Goal: Task Accomplishment & Management: Use online tool/utility

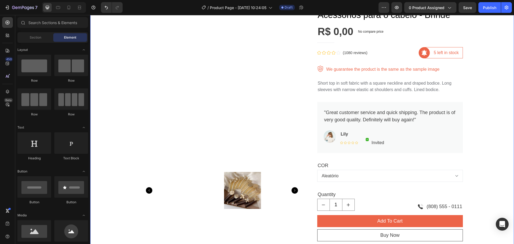
scroll to position [80, 0]
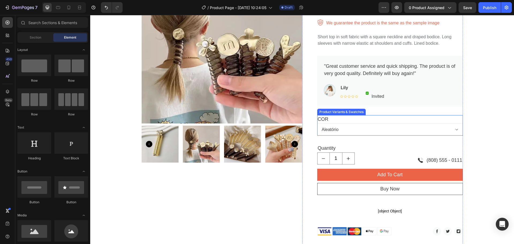
click at [379, 128] on select "Aleatório" at bounding box center [390, 129] width 146 height 12
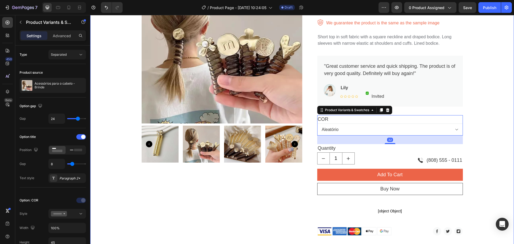
click at [491, 105] on div "Product Images Acessórios para o cabelo - Brinde Product Title R$ 0,00 Product …" at bounding box center [302, 142] width 416 height 369
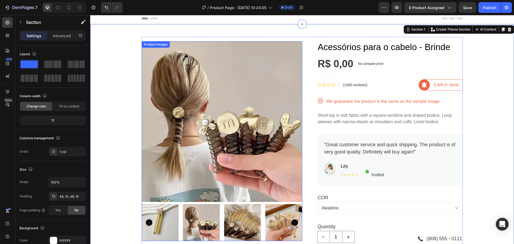
scroll to position [0, 0]
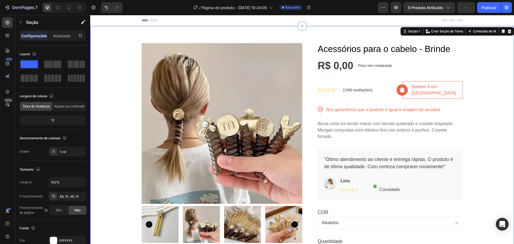
click at [322, 36] on div "Imagens de produtos Acessórios para o cabelo - Brinde Título do produto R$ 0,00…" at bounding box center [302, 230] width 424 height 408
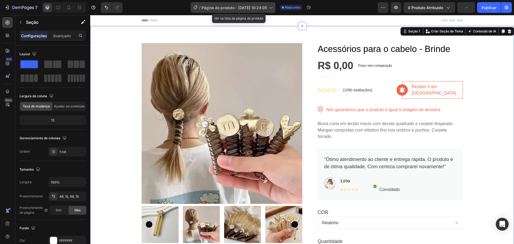
click at [230, 8] on font "Página do produto - [DATE] 10:24:05" at bounding box center [234, 7] width 65 height 5
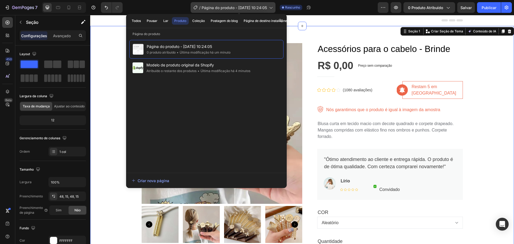
click at [230, 8] on font "Página do produto - [DATE] 10:24:05" at bounding box center [234, 7] width 65 height 5
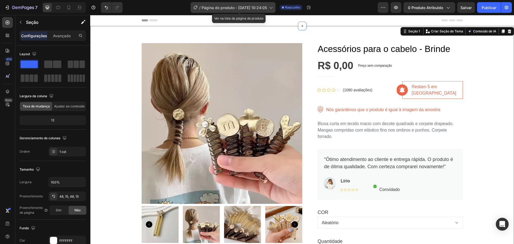
click at [230, 8] on font "Página do produto - 28 de agosto, 10:24:05" at bounding box center [234, 7] width 65 height 5
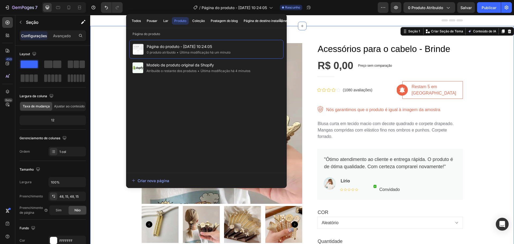
click at [179, 21] on font "Produto" at bounding box center [180, 21] width 12 height 4
click at [238, 6] on font "Página do produto - 28 de agosto, 10:24:05" at bounding box center [234, 7] width 65 height 5
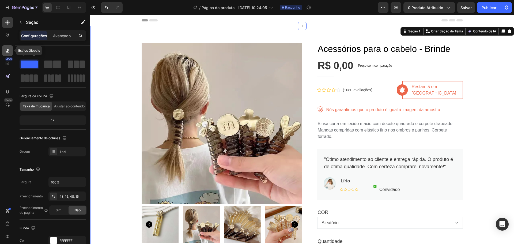
click at [5, 50] on div at bounding box center [7, 50] width 11 height 11
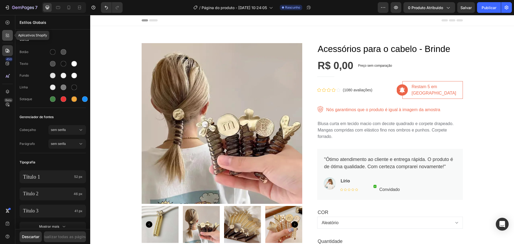
click at [9, 33] on div at bounding box center [7, 35] width 11 height 11
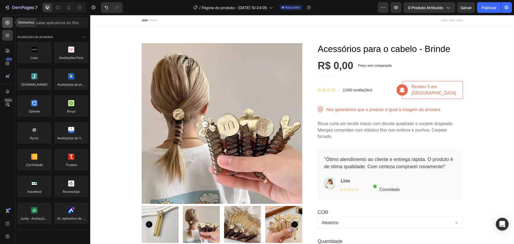
click at [9, 23] on icon at bounding box center [7, 22] width 5 height 5
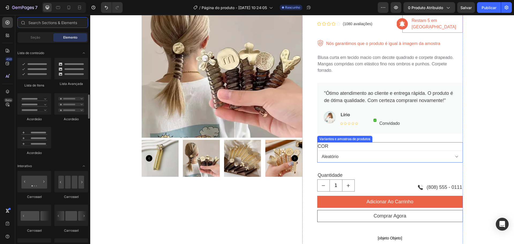
scroll to position [54, 0]
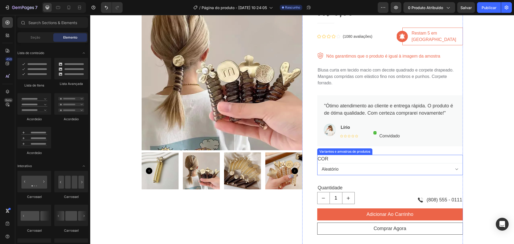
click at [403, 155] on div "COR Aleatório" at bounding box center [390, 165] width 146 height 20
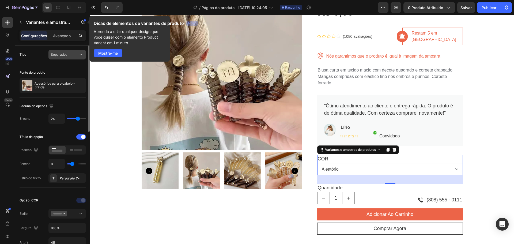
click at [70, 54] on div "Separados" at bounding box center [64, 54] width 27 height 5
click at [61, 78] on font "Combinar" at bounding box center [58, 78] width 15 height 4
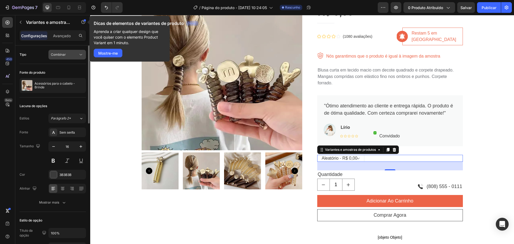
click at [69, 53] on div "Combinar" at bounding box center [64, 54] width 27 height 5
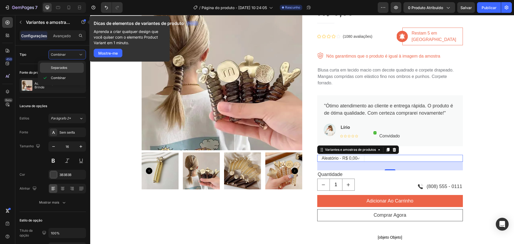
click at [66, 67] on font "Separados" at bounding box center [59, 68] width 16 height 4
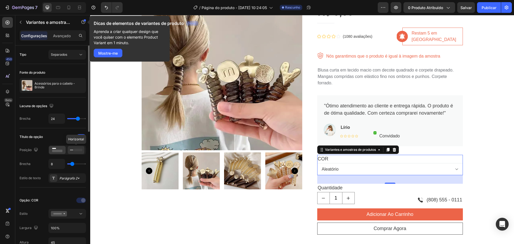
click at [76, 151] on rect at bounding box center [78, 150] width 8 height 2
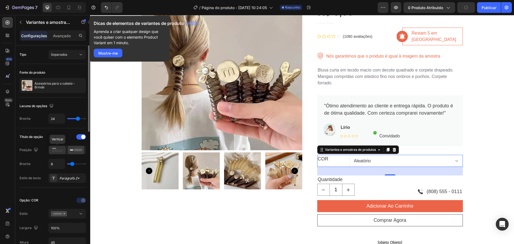
click at [62, 150] on rect at bounding box center [57, 151] width 10 height 2
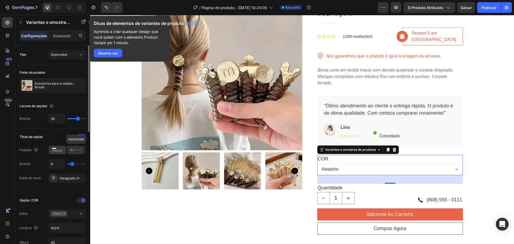
click at [75, 149] on rect at bounding box center [78, 150] width 8 height 2
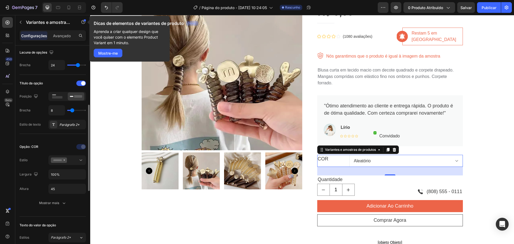
scroll to position [80, 0]
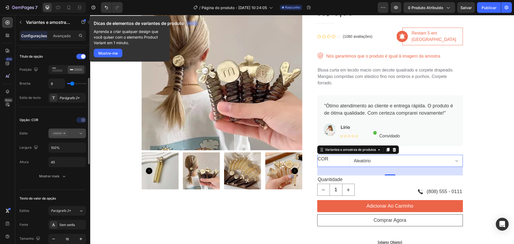
click at [79, 133] on icon at bounding box center [80, 133] width 5 height 5
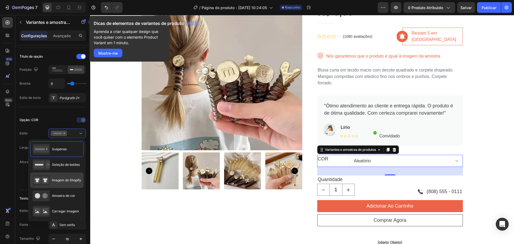
click at [63, 181] on font "Imagem do Shopify" at bounding box center [66, 180] width 29 height 4
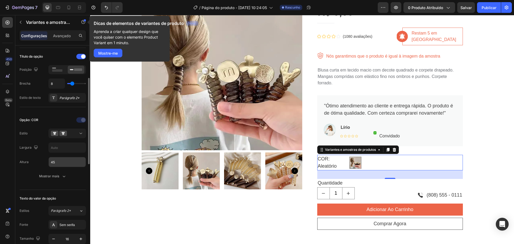
scroll to position [107, 0]
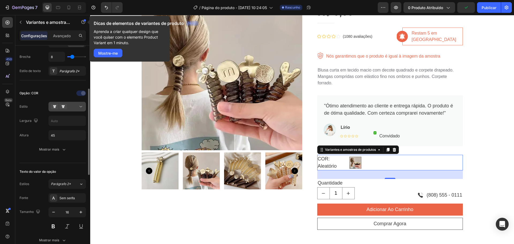
click at [79, 106] on icon at bounding box center [80, 106] width 5 height 5
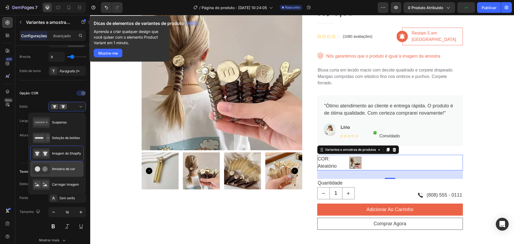
click at [62, 166] on div "Amostra de cor" at bounding box center [54, 169] width 43 height 11
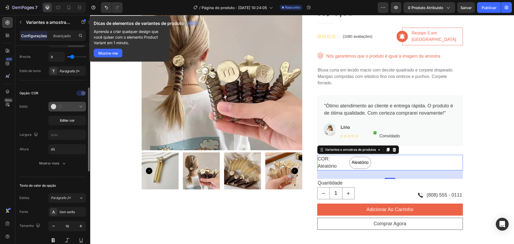
click at [78, 106] on icon at bounding box center [80, 106] width 5 height 5
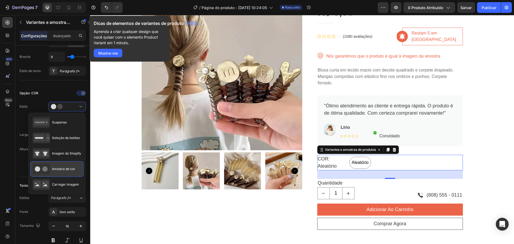
click at [62, 168] on font "Amostra de cor" at bounding box center [63, 169] width 23 height 4
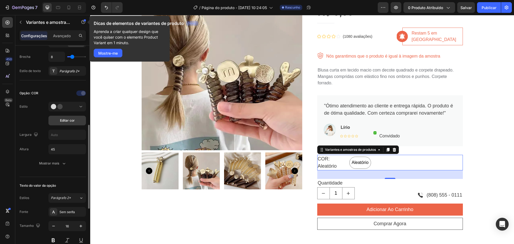
scroll to position [161, 0]
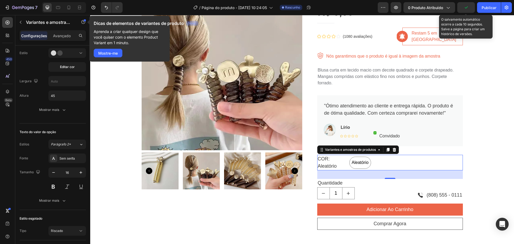
click at [467, 7] on icon "button" at bounding box center [466, 7] width 3 height 2
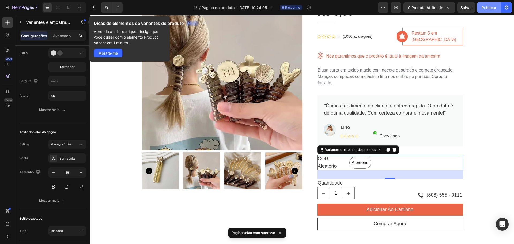
click at [488, 7] on font "Publicar" at bounding box center [489, 7] width 15 height 5
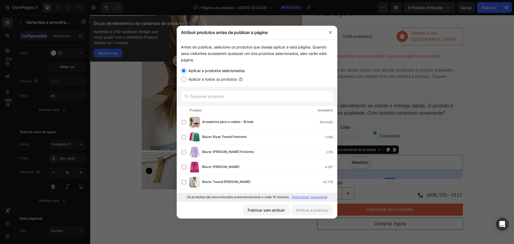
click at [212, 77] on font "Aplicar a todos os produtos" at bounding box center [213, 79] width 48 height 5
click at [186, 77] on input "Aplicar a todos os produtos" at bounding box center [183, 79] width 5 height 5
radio input "true"
click at [210, 71] on font "Aplicar a produtos selecionados" at bounding box center [217, 70] width 56 height 5
click at [186, 71] on input "Aplicar a produtos selecionados" at bounding box center [183, 70] width 5 height 5
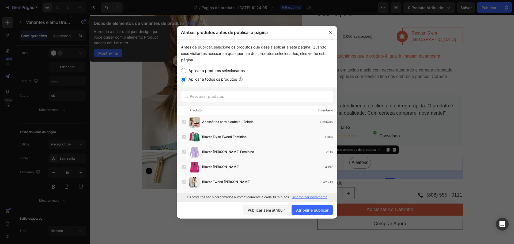
radio input "true"
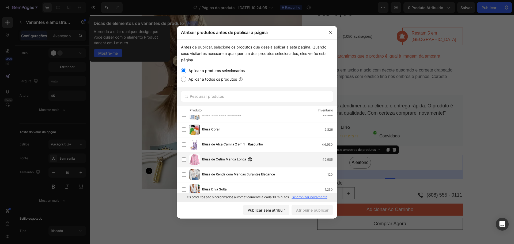
scroll to position [214, 0]
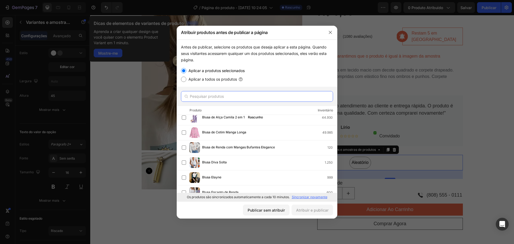
click at [219, 95] on input "text" at bounding box center [257, 96] width 152 height 11
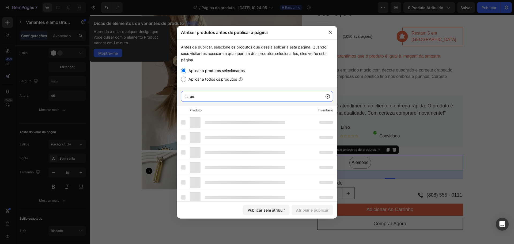
type input "u"
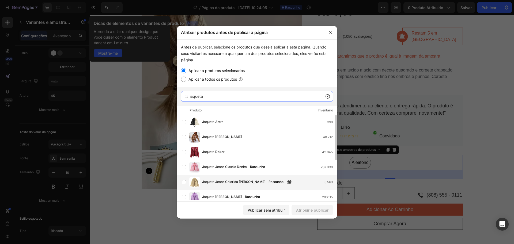
scroll to position [27, 0]
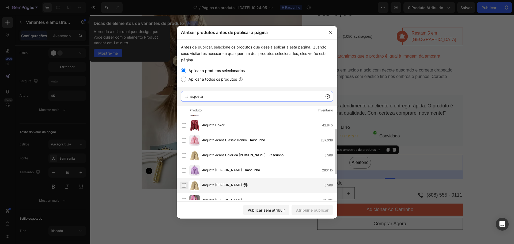
type input "jaqueta"
click at [184, 185] on label at bounding box center [184, 185] width 4 height 4
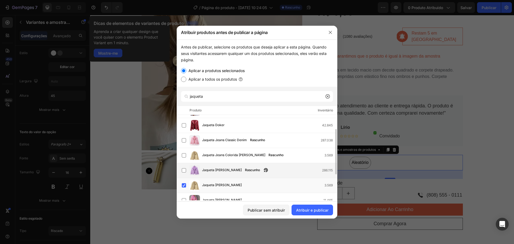
scroll to position [54, 0]
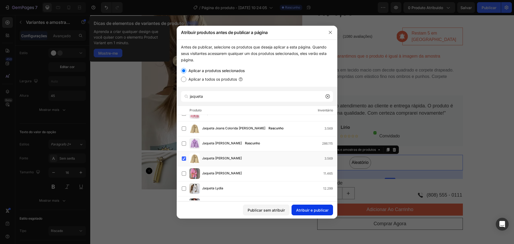
click at [315, 210] on font "Atribuir e publicar" at bounding box center [312, 210] width 32 height 5
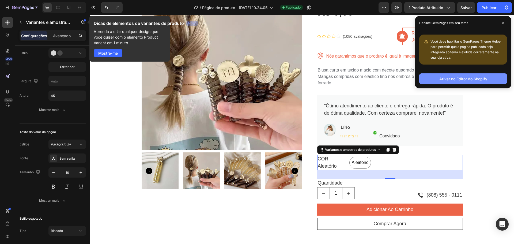
click at [485, 78] on font "Ativar no Editor do Shopify" at bounding box center [463, 79] width 48 height 5
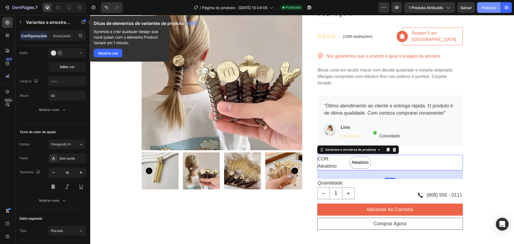
click at [491, 7] on font "Publicar" at bounding box center [489, 7] width 15 height 5
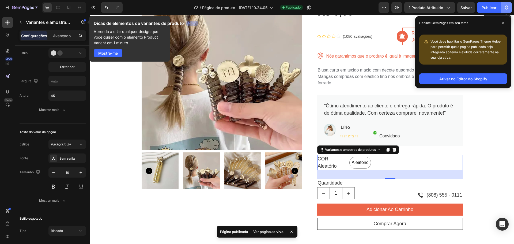
click at [505, 8] on icon "button" at bounding box center [507, 8] width 4 height 4
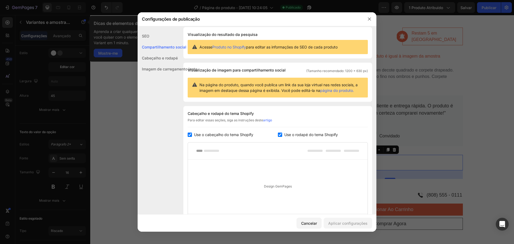
scroll to position [0, 0]
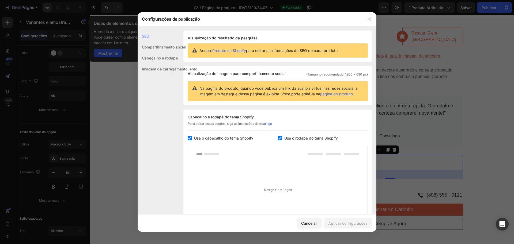
click at [156, 49] on font "Compartilhamento social" at bounding box center [164, 47] width 44 height 5
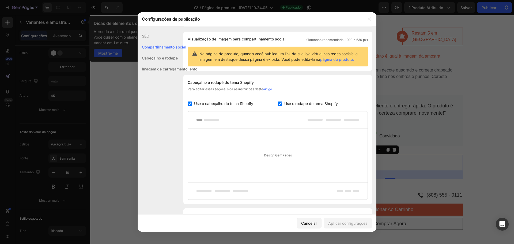
click at [155, 60] on font "Cabeçalho e rodapé" at bounding box center [160, 58] width 36 height 5
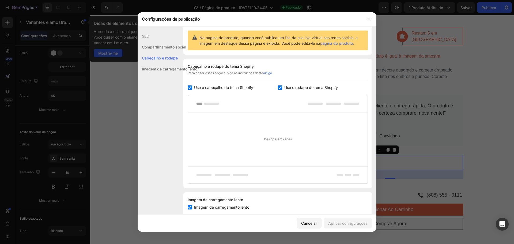
scroll to position [63, 0]
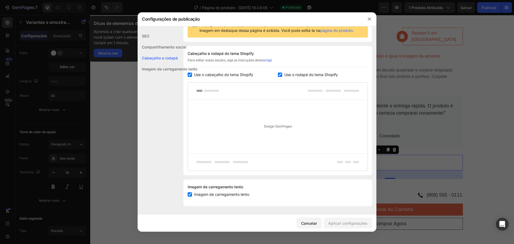
click at [156, 70] on font "Imagem de carregamento lento" at bounding box center [169, 69] width 55 height 5
click at [371, 19] on icon "button" at bounding box center [369, 19] width 4 height 4
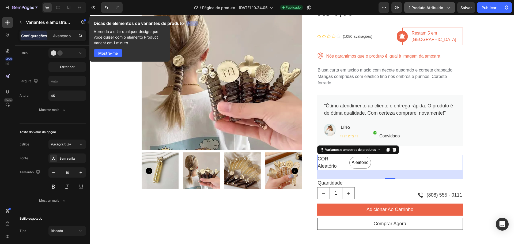
click at [441, 5] on span "1 produto atribuído" at bounding box center [426, 8] width 34 height 6
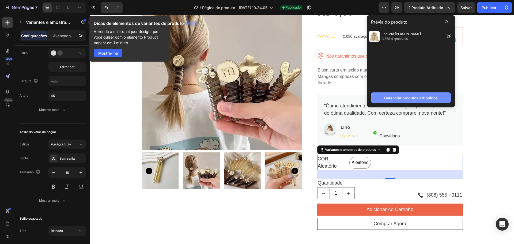
click at [423, 98] on font "Gerenciar produtos atribuídos" at bounding box center [411, 98] width 54 height 5
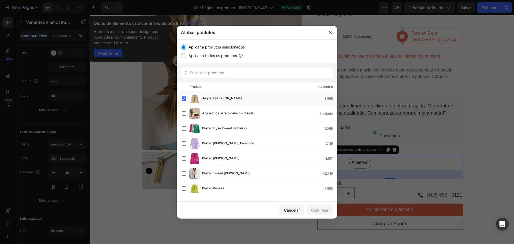
click at [207, 56] on font "Aplicar a todos os produtos" at bounding box center [213, 55] width 48 height 5
click at [186, 56] on input "Aplicar a todos os produtos" at bounding box center [183, 55] width 5 height 5
radio input "true"
click at [326, 210] on font "Confirmar" at bounding box center [319, 210] width 17 height 5
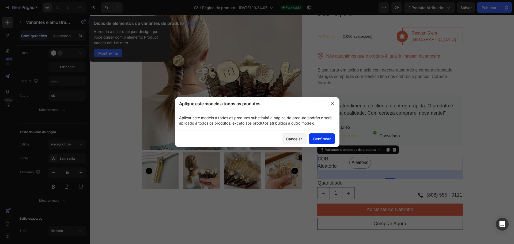
click at [321, 139] on font "Confirmar" at bounding box center [321, 139] width 17 height 5
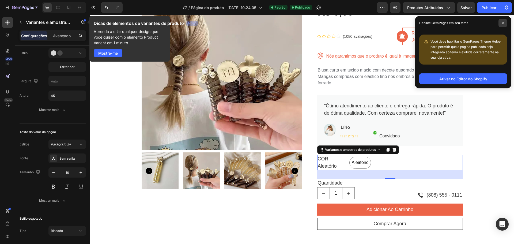
click at [505, 21] on span at bounding box center [503, 23] width 9 height 9
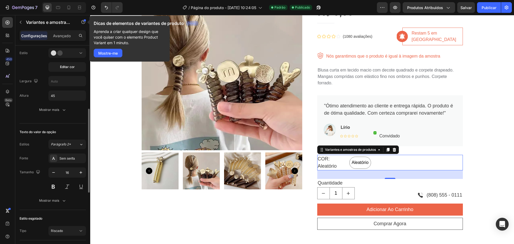
scroll to position [107, 0]
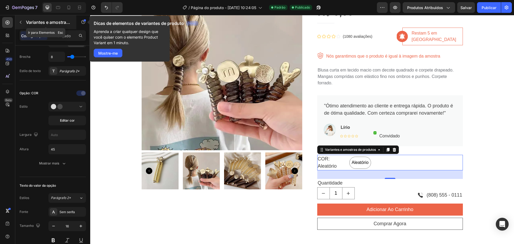
click at [21, 22] on icon "button" at bounding box center [21, 22] width 2 height 3
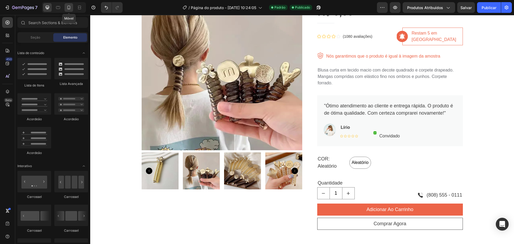
click at [70, 7] on icon at bounding box center [68, 7] width 5 height 5
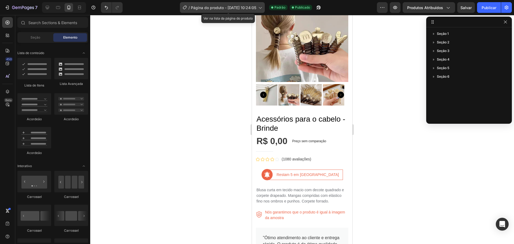
click at [263, 7] on icon at bounding box center [259, 7] width 5 height 5
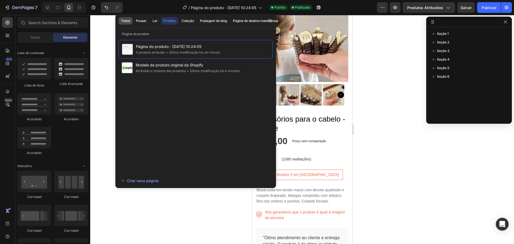
click at [129, 21] on font "Todos" at bounding box center [125, 21] width 9 height 4
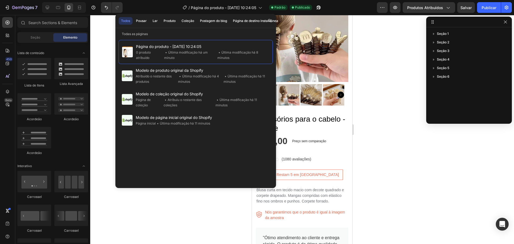
click at [129, 23] on font "Todos" at bounding box center [125, 20] width 9 height 5
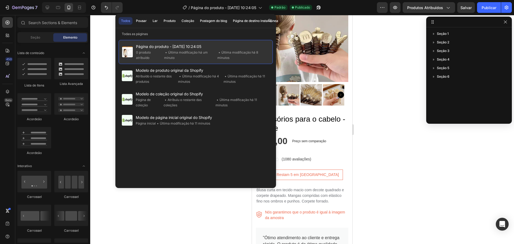
click at [137, 50] on span "Página do produto - 28 de agosto, 10:24:05" at bounding box center [202, 46] width 133 height 6
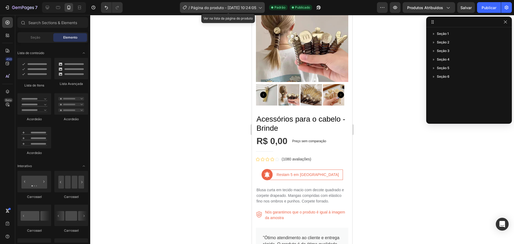
click at [202, 5] on span "Página do produto - 28 de agosto, 10:24:05" at bounding box center [223, 8] width 65 height 6
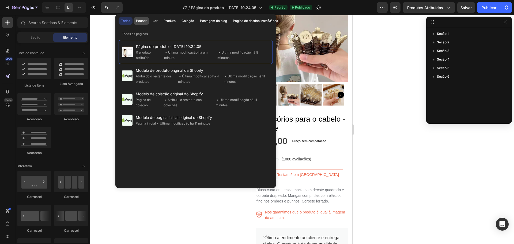
click at [144, 21] on font "Pousar" at bounding box center [141, 21] width 11 height 4
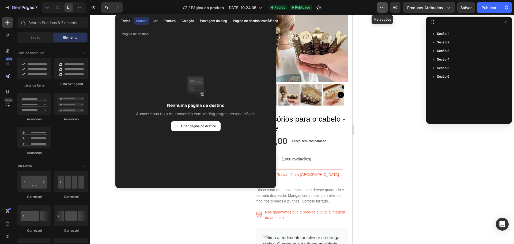
click at [387, 7] on button "button" at bounding box center [382, 7] width 11 height 11
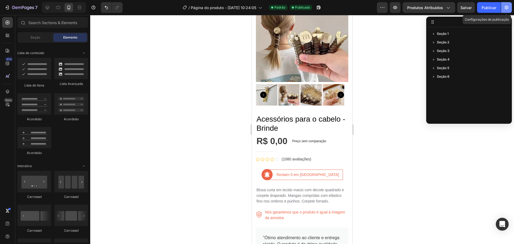
click at [506, 8] on icon "button" at bounding box center [507, 8] width 4 height 4
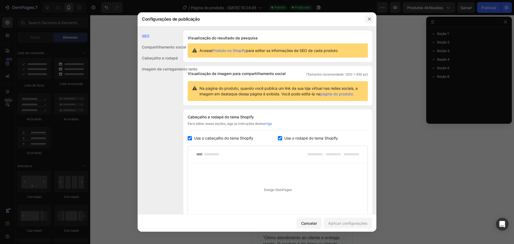
click at [372, 19] on button "button" at bounding box center [369, 19] width 9 height 9
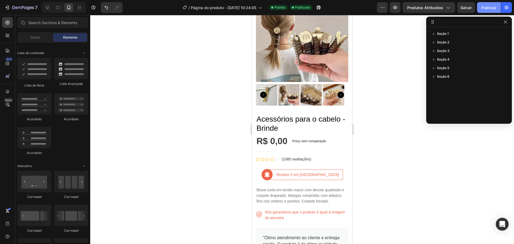
click at [491, 7] on font "Publicar" at bounding box center [489, 7] width 15 height 5
click at [507, 21] on icon "button" at bounding box center [505, 22] width 4 height 4
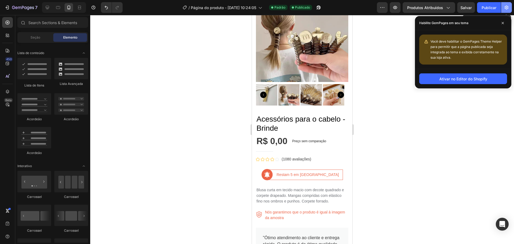
click at [507, 6] on icon "button" at bounding box center [506, 7] width 5 height 5
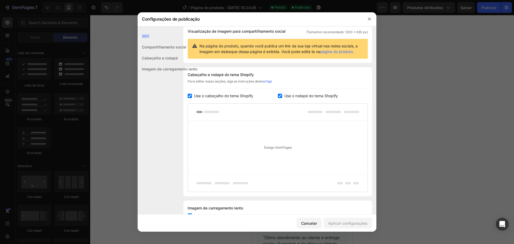
scroll to position [54, 0]
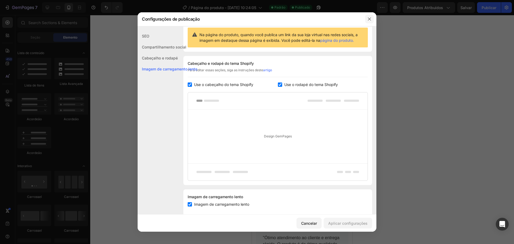
click at [370, 18] on icon "button" at bounding box center [369, 18] width 3 height 3
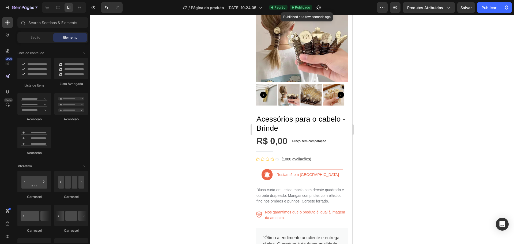
click at [309, 8] on font "Publicado" at bounding box center [302, 7] width 15 height 4
click at [285, 7] on font "Padrão" at bounding box center [279, 7] width 11 height 4
click at [382, 7] on icon "button" at bounding box center [382, 7] width 5 height 5
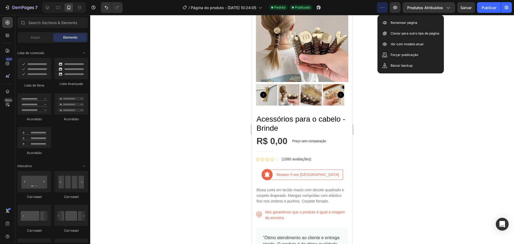
click at [460, 32] on div at bounding box center [302, 129] width 424 height 229
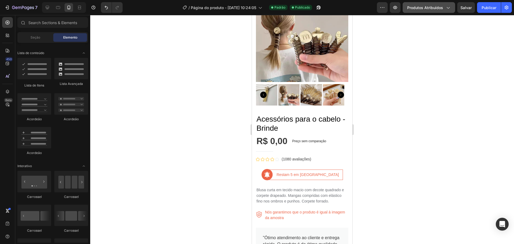
click at [447, 10] on icon "button" at bounding box center [447, 7] width 5 height 5
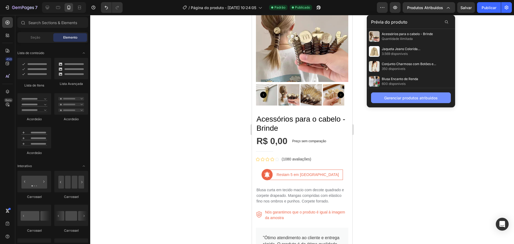
click at [430, 97] on font "Gerenciar produtos atribuídos" at bounding box center [411, 98] width 54 height 5
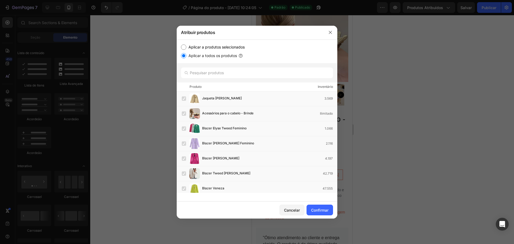
click at [202, 54] on font "Aplicar a todos os produtos" at bounding box center [213, 55] width 48 height 5
click at [186, 54] on input "Aplicar a todos os produtos" at bounding box center [183, 55] width 5 height 5
click at [329, 32] on icon "button" at bounding box center [330, 32] width 4 height 4
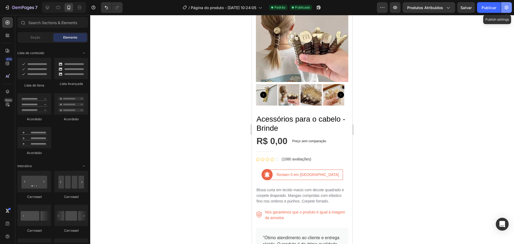
click at [507, 7] on icon "button" at bounding box center [507, 8] width 4 height 4
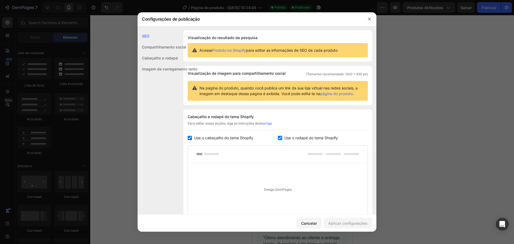
scroll to position [0, 0]
click at [161, 48] on font "Compartilhamento social" at bounding box center [164, 47] width 44 height 5
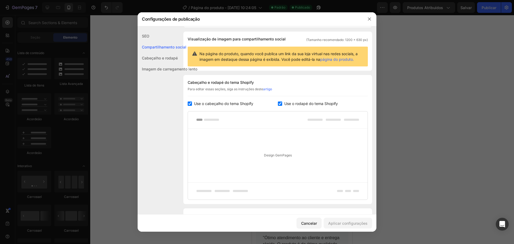
click at [160, 58] on font "Cabeçalho e rodapé" at bounding box center [160, 58] width 36 height 5
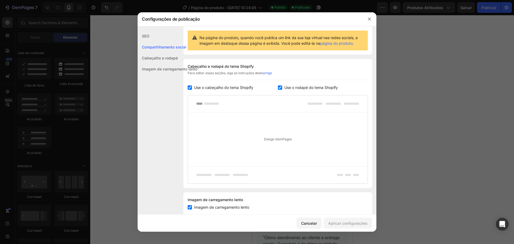
scroll to position [63, 0]
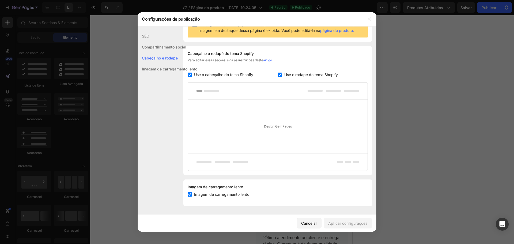
click at [161, 67] on font "Imagem de carregamento lento" at bounding box center [169, 69] width 55 height 5
click at [368, 18] on icon "button" at bounding box center [369, 19] width 4 height 4
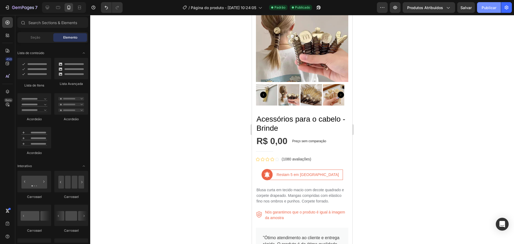
click at [490, 8] on font "Publicar" at bounding box center [489, 7] width 15 height 5
click at [386, 6] on button "button" at bounding box center [382, 7] width 11 height 11
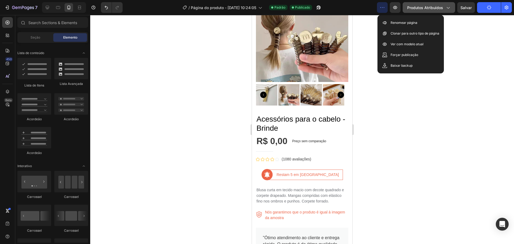
click at [444, 7] on div "Produtos Atribuídos" at bounding box center [428, 8] width 43 height 6
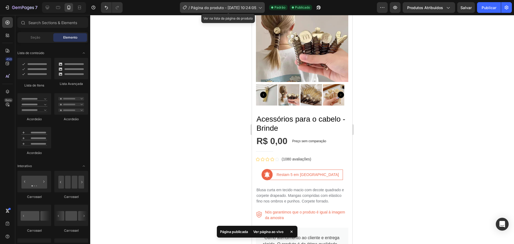
click at [226, 7] on font "Página do produto - 28 de agosto, 10:24:05" at bounding box center [223, 7] width 65 height 5
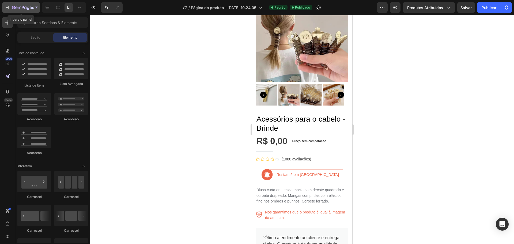
click at [29, 6] on icon "button" at bounding box center [23, 8] width 22 height 5
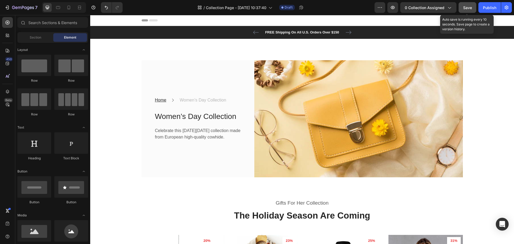
click at [467, 5] on span "Save" at bounding box center [467, 7] width 9 height 5
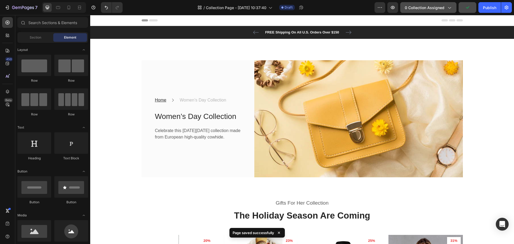
click at [438, 7] on span "0 collection assigned" at bounding box center [425, 8] width 40 height 6
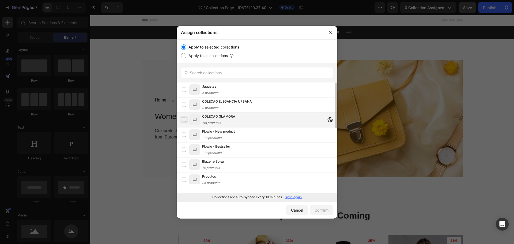
click at [182, 119] on label at bounding box center [184, 120] width 4 height 4
click at [324, 208] on div "Confirm" at bounding box center [322, 210] width 14 height 6
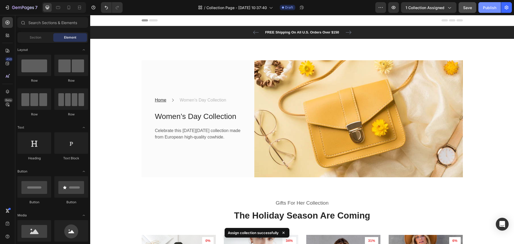
click at [488, 7] on div "Publish" at bounding box center [489, 8] width 13 height 6
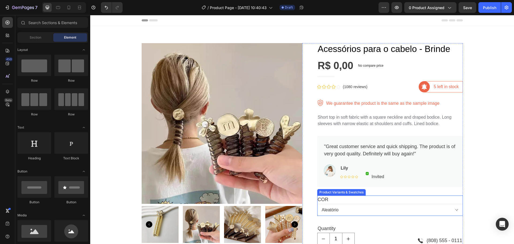
click at [428, 196] on div "COR Aleatório" at bounding box center [390, 205] width 146 height 20
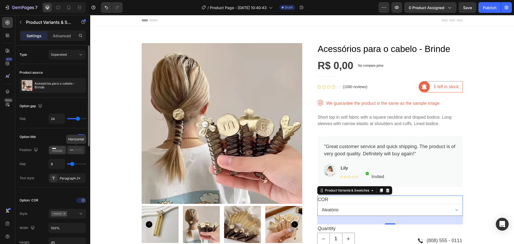
scroll to position [27, 0]
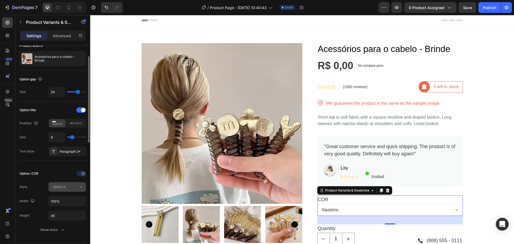
click at [73, 185] on div at bounding box center [67, 186] width 33 height 5
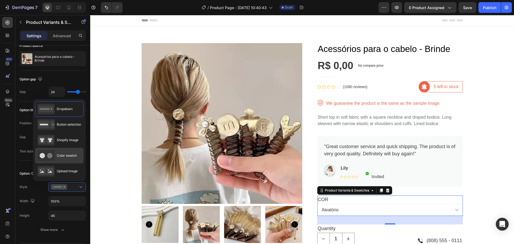
click at [63, 157] on span "Color swatch" at bounding box center [67, 155] width 20 height 5
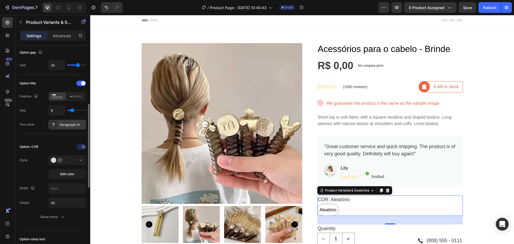
scroll to position [107, 0]
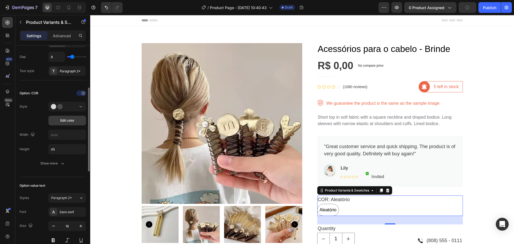
click at [70, 120] on span "Edit color" at bounding box center [67, 120] width 14 height 5
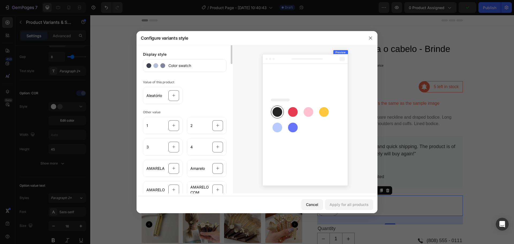
click at [194, 67] on div "Color swatch" at bounding box center [185, 65] width 84 height 13
click at [292, 112] on rect at bounding box center [293, 112] width 10 height 10
click at [156, 95] on span "Aleatório" at bounding box center [154, 95] width 16 height 5
click at [200, 93] on div "Aleatório" at bounding box center [185, 94] width 84 height 19
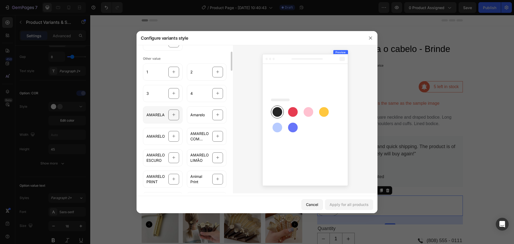
click at [174, 112] on icon at bounding box center [173, 115] width 3 height 10
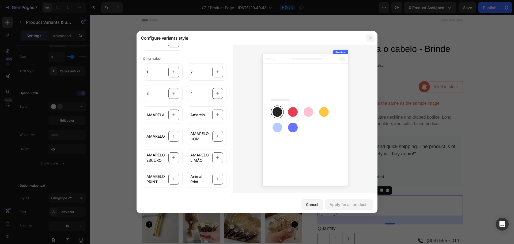
click at [372, 38] on icon "button" at bounding box center [370, 38] width 4 height 4
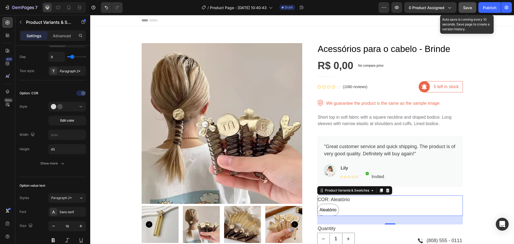
click at [464, 7] on span "Save" at bounding box center [467, 7] width 9 height 5
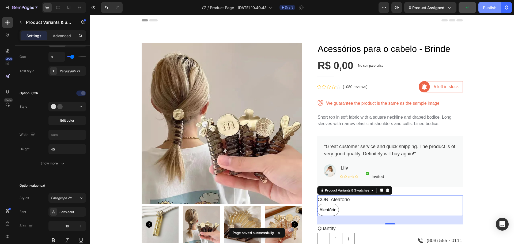
click at [485, 6] on div "Publish" at bounding box center [489, 8] width 13 height 6
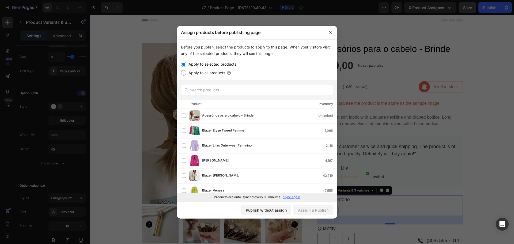
click at [200, 72] on label "Apply to all products" at bounding box center [205, 73] width 39 height 6
click at [186, 72] on input "Apply to all products" at bounding box center [183, 72] width 5 height 5
radio input "true"
click at [309, 208] on div "Assign & Publish" at bounding box center [313, 210] width 31 height 6
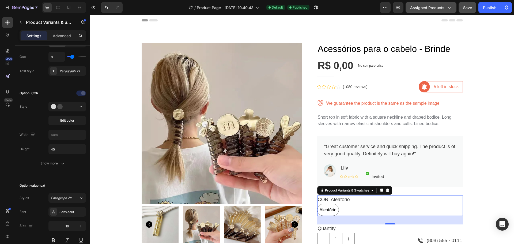
click at [435, 8] on span "Assigned Products" at bounding box center [427, 8] width 34 height 6
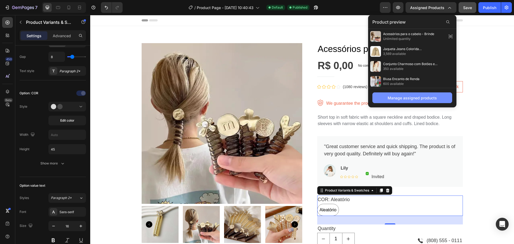
click at [420, 98] on div "Manage assigned products" at bounding box center [412, 98] width 49 height 6
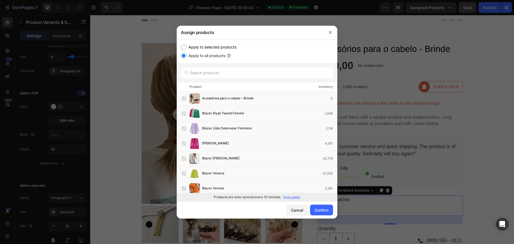
click at [205, 47] on label "Apply to selected products" at bounding box center [211, 47] width 50 height 6
click at [186, 47] on input "Apply to selected products" at bounding box center [183, 46] width 5 height 5
radio input "true"
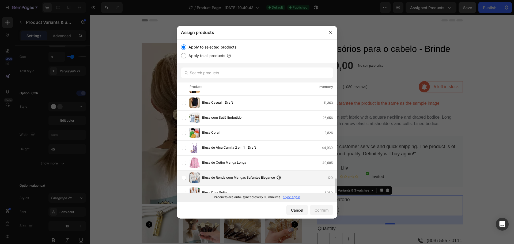
scroll to position [187, 0]
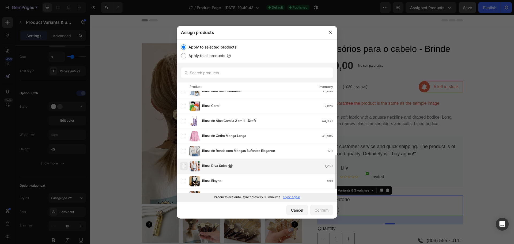
click at [185, 165] on label at bounding box center [184, 166] width 4 height 4
click at [323, 206] on button "Confirm" at bounding box center [321, 210] width 23 height 11
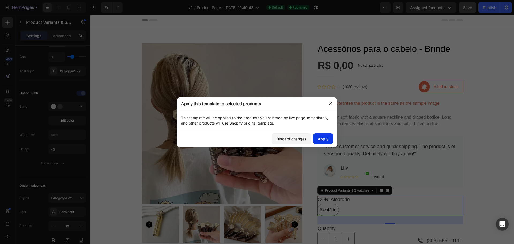
click at [322, 139] on div "Apply" at bounding box center [323, 139] width 11 height 6
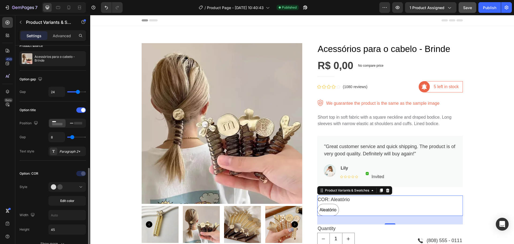
scroll to position [0, 0]
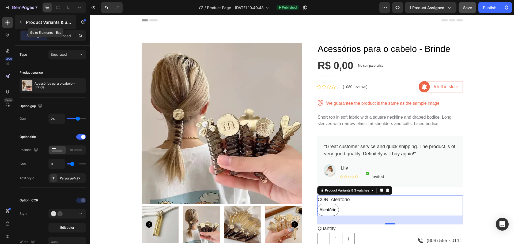
click at [20, 22] on icon "button" at bounding box center [21, 22] width 2 height 3
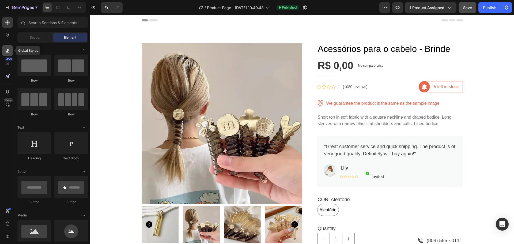
click at [5, 48] on icon at bounding box center [7, 50] width 5 height 5
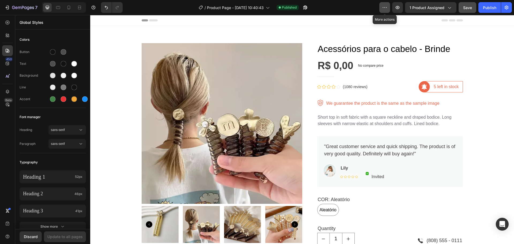
click at [383, 8] on icon "button" at bounding box center [384, 7] width 5 height 5
click at [399, 8] on icon "button" at bounding box center [397, 7] width 5 height 5
click at [387, 6] on icon "button" at bounding box center [384, 7] width 5 height 5
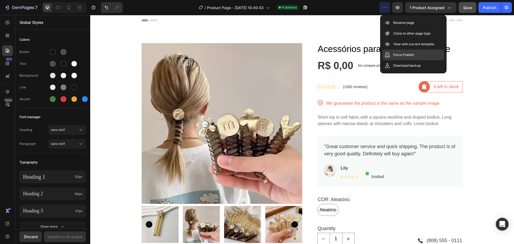
click at [424, 60] on div "Force Publish" at bounding box center [414, 65] width 62 height 11
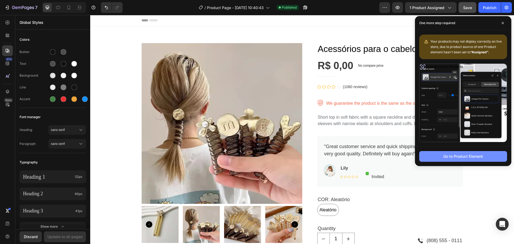
click at [484, 156] on button "Go to Product Element" at bounding box center [463, 156] width 88 height 11
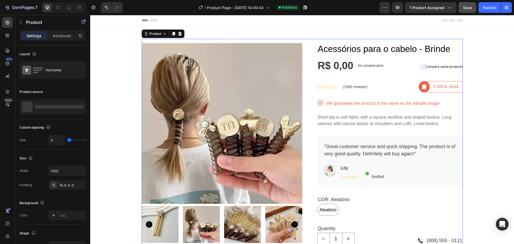
scroll to position [5, 0]
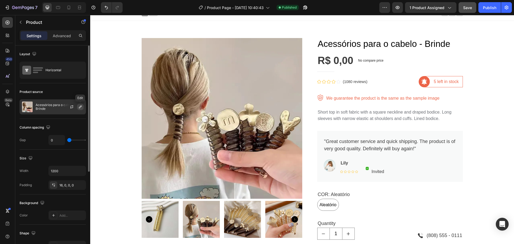
click at [80, 108] on icon "button" at bounding box center [80, 107] width 4 height 4
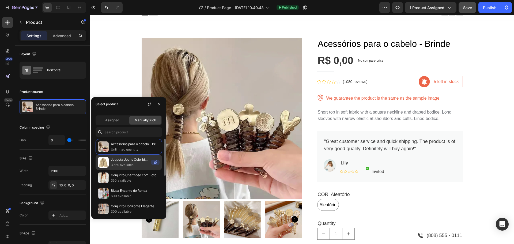
click at [130, 161] on p "Jaqueta Jeans Colorida [PERSON_NAME]" at bounding box center [130, 159] width 38 height 5
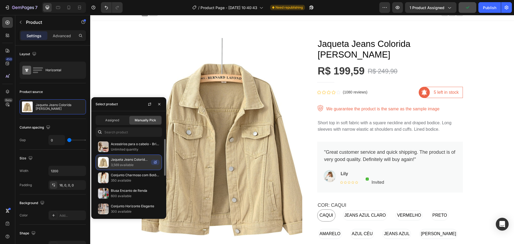
click at [132, 161] on p "Jaqueta Jeans Colorida [PERSON_NAME]" at bounding box center [130, 159] width 38 height 5
click at [116, 119] on span "Assigned" at bounding box center [112, 120] width 14 height 5
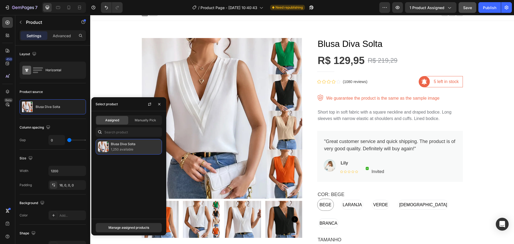
click at [131, 146] on p "Blusa Diva Solta" at bounding box center [135, 143] width 49 height 5
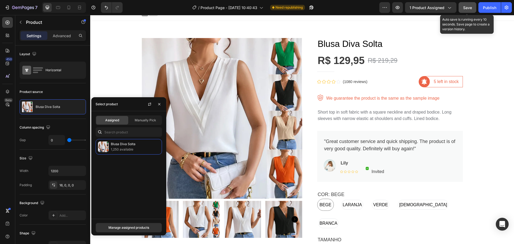
click at [467, 8] on span "Save" at bounding box center [467, 7] width 9 height 5
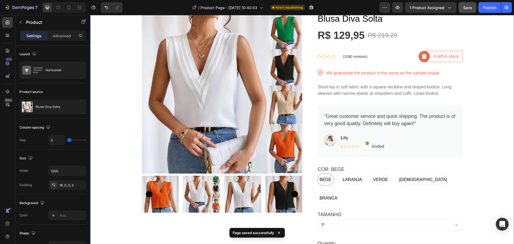
scroll to position [59, 0]
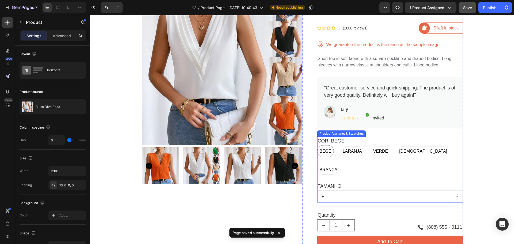
click at [378, 142] on div "COR: BEGE BEGE BEGE BEGE LARANJA LARANJA LARANJA VERDE VERDE VERDE PRETA PRETA …" at bounding box center [390, 156] width 146 height 39
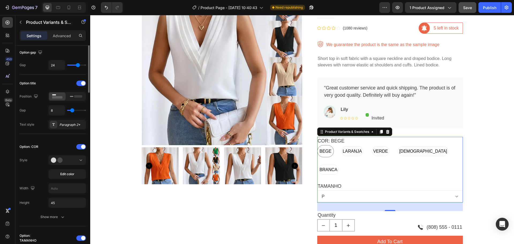
scroll to position [80, 0]
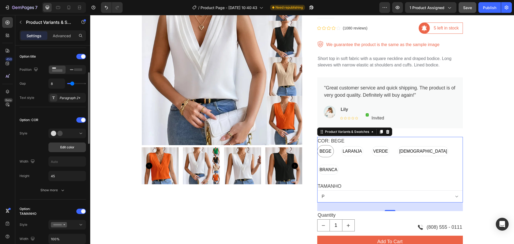
click at [66, 146] on span "Edit color" at bounding box center [67, 147] width 14 height 5
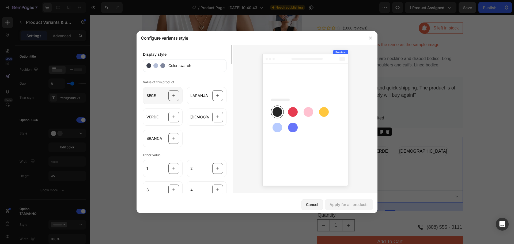
click at [171, 94] on div at bounding box center [173, 95] width 11 height 11
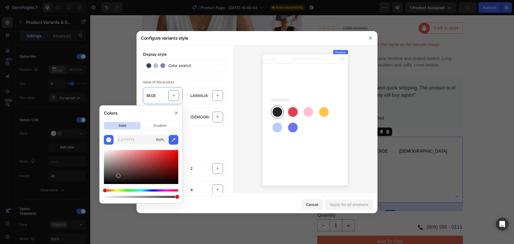
drag, startPoint x: 105, startPoint y: 184, endPoint x: 127, endPoint y: 172, distance: 24.7
click at [120, 174] on div at bounding box center [118, 176] width 4 height 4
drag, startPoint x: 153, startPoint y: 169, endPoint x: 109, endPoint y: 156, distance: 45.7
click at [109, 156] on div at bounding box center [141, 167] width 74 height 34
type input "D3C4C4"
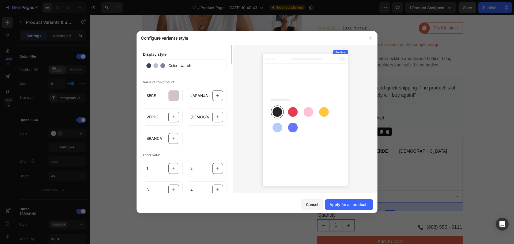
click at [207, 138] on div "BEGE LARANJA VERDE PRETA BRANCA" at bounding box center [185, 116] width 84 height 62
click at [216, 94] on icon at bounding box center [217, 96] width 3 height 10
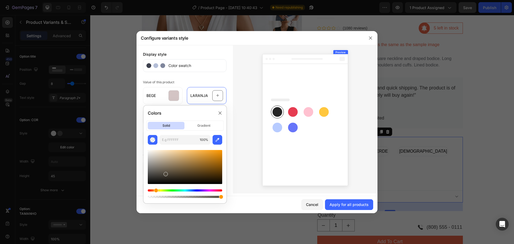
drag, startPoint x: 150, startPoint y: 191, endPoint x: 156, endPoint y: 191, distance: 6.4
click at [156, 191] on div "Hue" at bounding box center [156, 190] width 4 height 4
drag, startPoint x: 167, startPoint y: 175, endPoint x: 223, endPoint y: 151, distance: 61.1
click at [223, 151] on div "514B3E 100 %" at bounding box center [185, 167] width 83 height 64
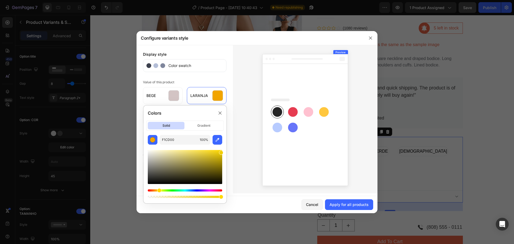
drag, startPoint x: 156, startPoint y: 192, endPoint x: 160, endPoint y: 191, distance: 3.9
click at [159, 191] on div "Hue" at bounding box center [159, 190] width 4 height 4
type input "F0CC00"
click at [197, 78] on div "Value of this product BEGE LARANJA VERDE PRETA BRANCA" at bounding box center [185, 112] width 84 height 69
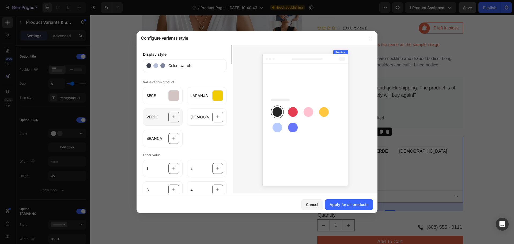
click at [175, 119] on icon at bounding box center [173, 117] width 3 height 10
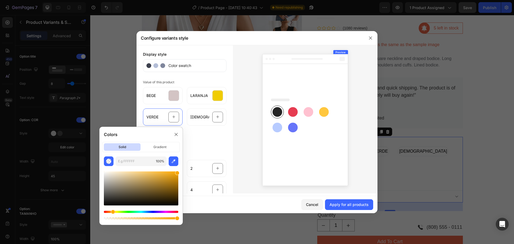
drag, startPoint x: 141, startPoint y: 190, endPoint x: 179, endPoint y: 172, distance: 41.5
click at [179, 171] on div "100 %" at bounding box center [141, 188] width 83 height 64
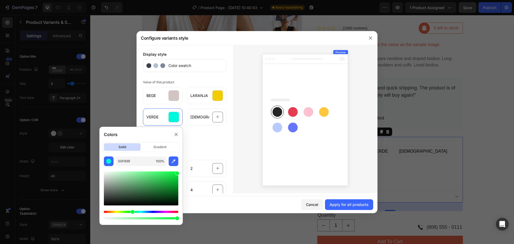
drag, startPoint x: 114, startPoint y: 212, endPoint x: 131, endPoint y: 211, distance: 17.1
click at [131, 211] on div "Hue" at bounding box center [132, 212] width 4 height 4
type input "09A325"
drag, startPoint x: 169, startPoint y: 178, endPoint x: 174, endPoint y: 183, distance: 7.4
click at [174, 183] on div at bounding box center [141, 188] width 74 height 34
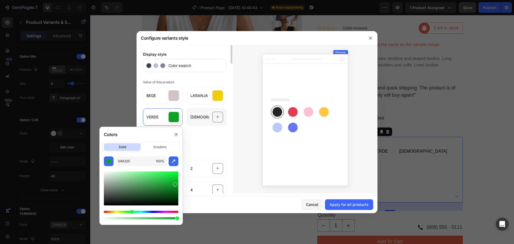
click at [218, 117] on icon at bounding box center [217, 117] width 3 height 10
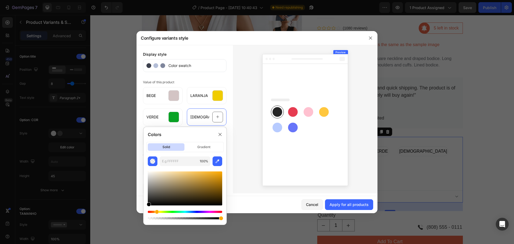
drag, startPoint x: 177, startPoint y: 189, endPoint x: 145, endPoint y: 209, distance: 38.2
click at [145, 209] on div "100 %" at bounding box center [185, 188] width 83 height 64
type input "000000"
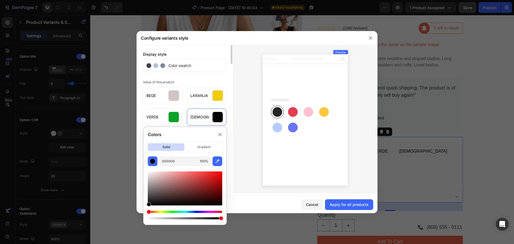
click at [200, 77] on div "Display style Color swatch Value of this product BEGE LARANJA VERDE PRETA BRANC…" at bounding box center [185, 119] width 96 height 148
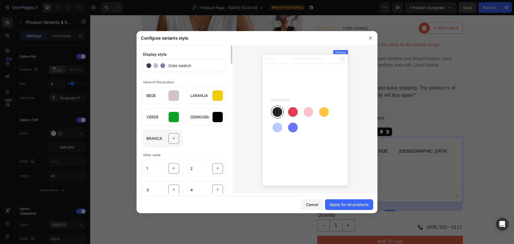
click at [175, 138] on icon at bounding box center [173, 138] width 3 height 10
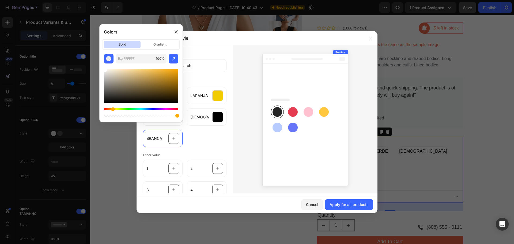
drag, startPoint x: 143, startPoint y: 86, endPoint x: 99, endPoint y: 62, distance: 50.7
click at [99, 62] on div "Colors solid gradient 100 %" at bounding box center [141, 73] width 88 height 103
type input "FFFFFF"
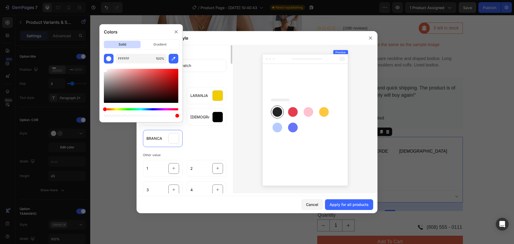
click at [212, 139] on div "BEGE LARANJA VERDE PRETA BRANCA" at bounding box center [185, 116] width 84 height 62
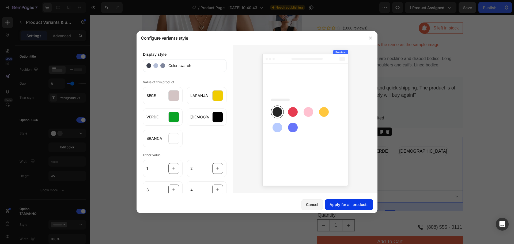
click at [349, 203] on div "Apply for all products" at bounding box center [349, 205] width 39 height 6
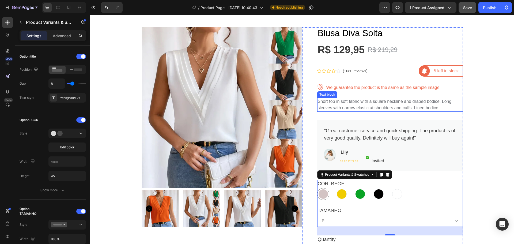
scroll to position [0, 0]
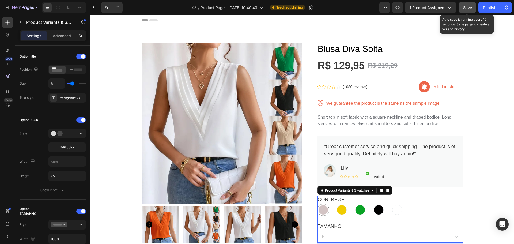
click at [467, 5] on span "Save" at bounding box center [467, 7] width 9 height 5
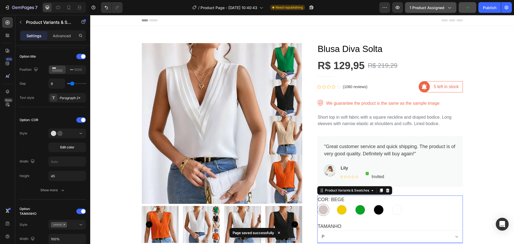
click at [439, 7] on span "1 product assigned" at bounding box center [427, 8] width 35 height 6
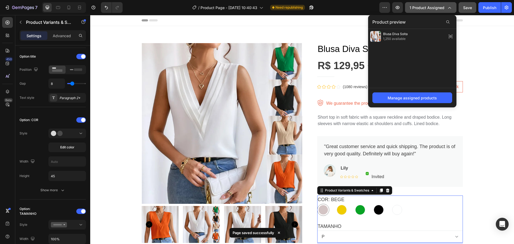
click at [439, 7] on span "1 product assigned" at bounding box center [427, 8] width 35 height 6
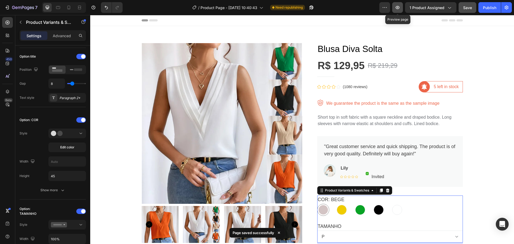
click at [399, 8] on icon "button" at bounding box center [397, 7] width 5 height 5
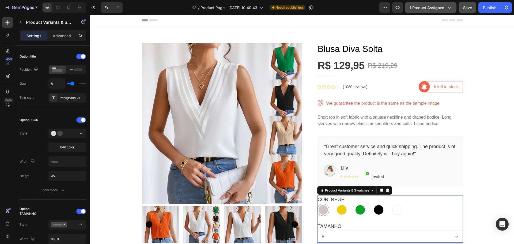
click at [430, 9] on span "1 product assigned" at bounding box center [427, 8] width 35 height 6
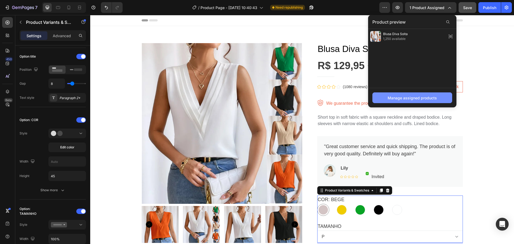
click at [412, 98] on div "Manage assigned products" at bounding box center [412, 98] width 49 height 6
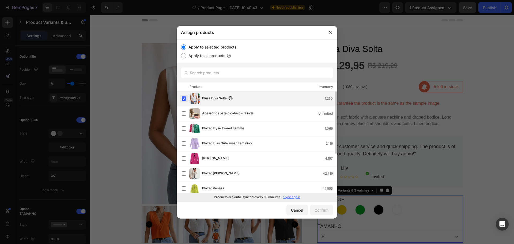
click at [184, 99] on label at bounding box center [184, 98] width 4 height 4
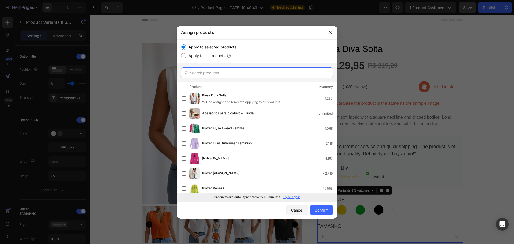
click at [205, 72] on input "text" at bounding box center [257, 72] width 152 height 11
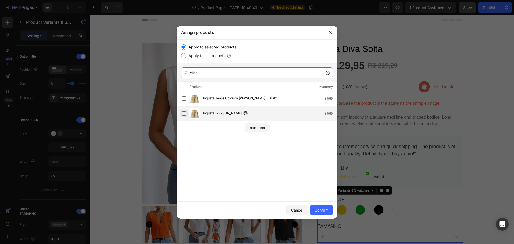
type input "elise"
click at [184, 113] on label at bounding box center [184, 113] width 4 height 4
click at [322, 209] on div "Confirm" at bounding box center [322, 210] width 14 height 6
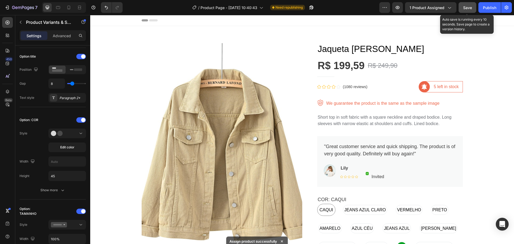
click at [467, 9] on span "Save" at bounding box center [467, 7] width 9 height 5
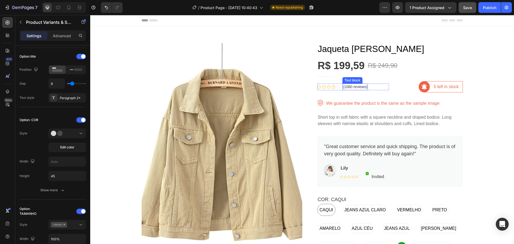
click at [356, 87] on p "(1080 reviews)" at bounding box center [355, 87] width 25 height 6
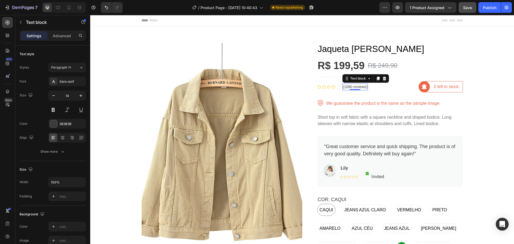
click at [357, 87] on p "(1080 reviews)" at bounding box center [355, 87] width 25 height 6
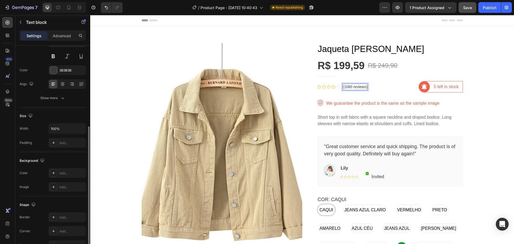
scroll to position [80, 0]
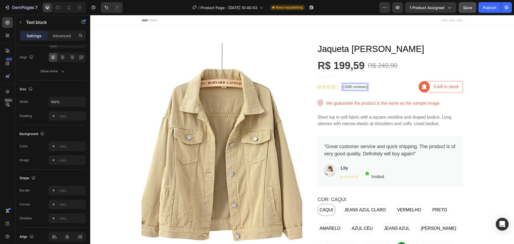
click at [355, 87] on p "(1080 reviews)" at bounding box center [355, 87] width 25 height 6
click at [442, 88] on p "5 left in stock" at bounding box center [446, 87] width 25 height 6
click at [443, 86] on p "5 left in stock" at bounding box center [446, 87] width 25 height 6
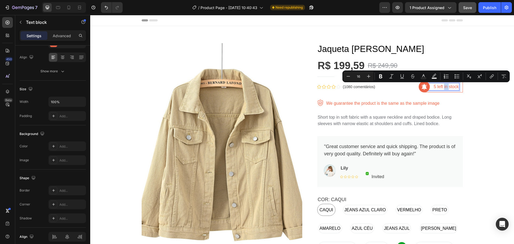
click at [443, 86] on p "5 left in stock" at bounding box center [446, 87] width 25 height 6
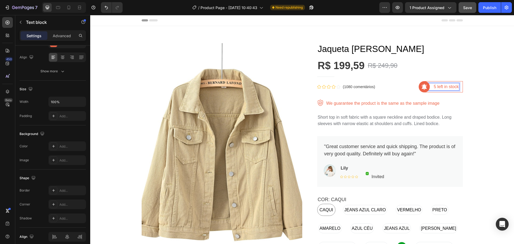
click at [443, 86] on p "5 left in stock" at bounding box center [446, 87] width 25 height 6
click at [453, 86] on div "Text block 0" at bounding box center [456, 86] width 6 height 7
click at [455, 87] on div "Text block 0" at bounding box center [456, 86] width 6 height 7
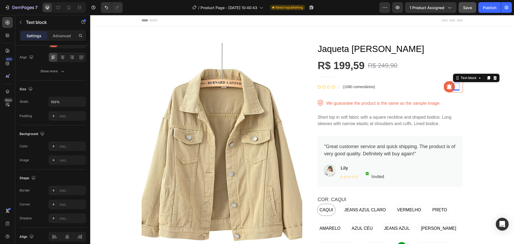
click at [455, 87] on div "Text block 0" at bounding box center [456, 86] width 6 height 7
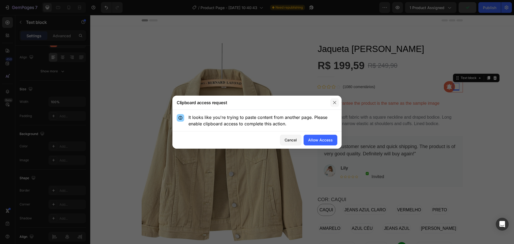
click at [337, 103] on button "button" at bounding box center [334, 102] width 9 height 9
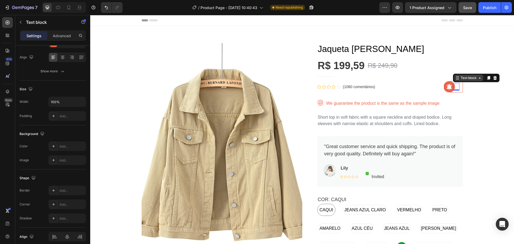
click at [465, 79] on div "Text block" at bounding box center [469, 78] width 18 height 5
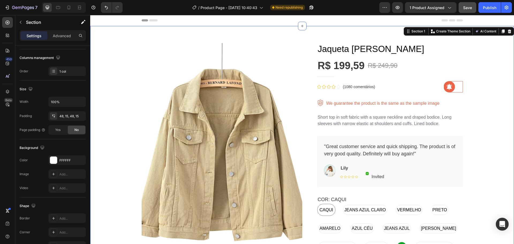
scroll to position [0, 0]
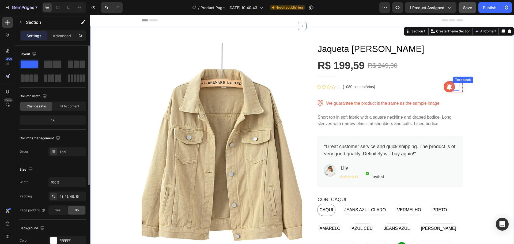
click at [455, 88] on div "Text block" at bounding box center [456, 86] width 6 height 7
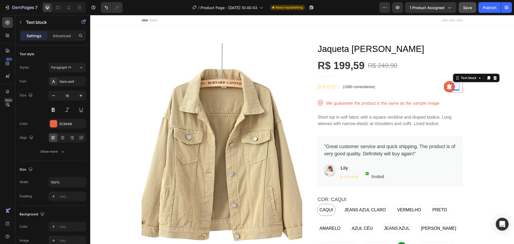
click at [455, 86] on div "Text block 0" at bounding box center [456, 86] width 6 height 7
click at [454, 87] on div "Text block 0" at bounding box center [456, 86] width 6 height 7
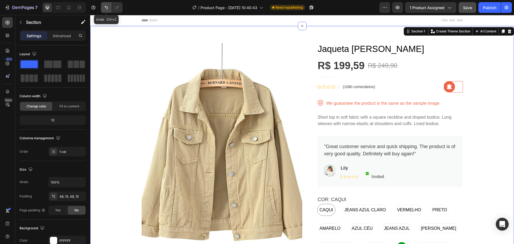
click at [105, 6] on icon "Undo/Redo" at bounding box center [106, 7] width 5 height 5
click at [440, 85] on p "5 left in stock" at bounding box center [446, 87] width 25 height 6
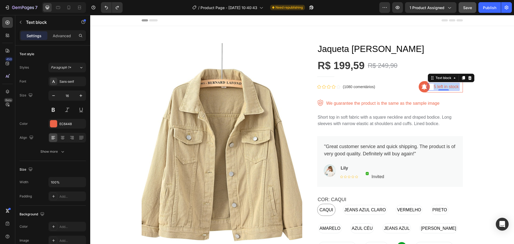
click at [440, 85] on p "5 left in stock" at bounding box center [446, 87] width 25 height 6
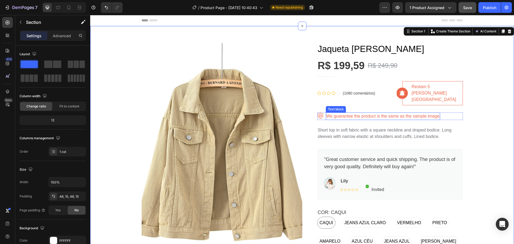
click at [375, 113] on p "We guarantee the product is the same as the sample image" at bounding box center [382, 116] width 113 height 6
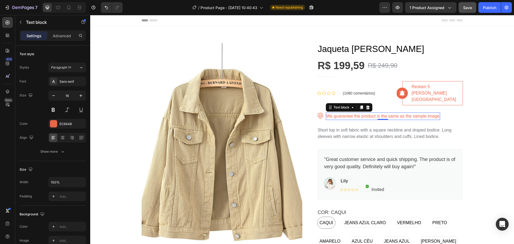
click at [375, 113] on p "We guarantee the product is the same as the sample image" at bounding box center [382, 116] width 113 height 6
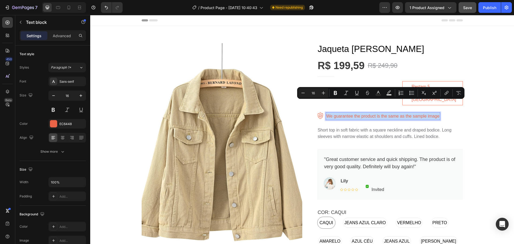
copy p "We guarantee the product is the same as the sample image"
click at [377, 113] on p "We guarantee the product is the same as the sample image" at bounding box center [382, 116] width 113 height 6
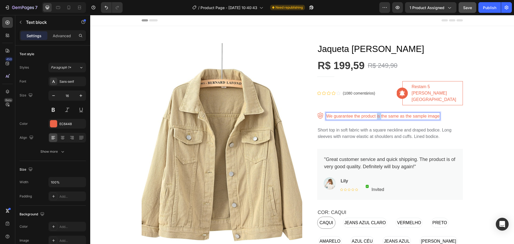
click at [377, 113] on p "We guarantee the product is the same as the sample image" at bounding box center [382, 116] width 113 height 6
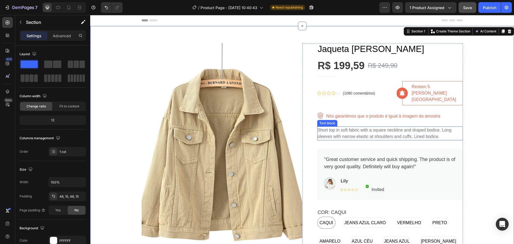
click at [415, 127] on p "Short top in soft fabric with a square neckline and draped bodice. Long sleeves…" at bounding box center [390, 133] width 145 height 13
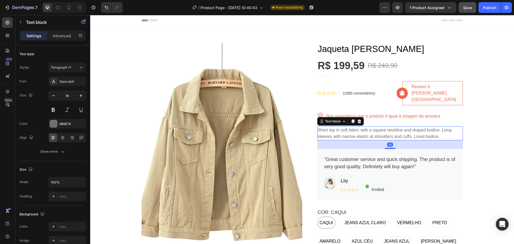
click at [411, 127] on p "Short top in soft fabric with a square neckline and draped bodice. Long sleeves…" at bounding box center [390, 133] width 145 height 13
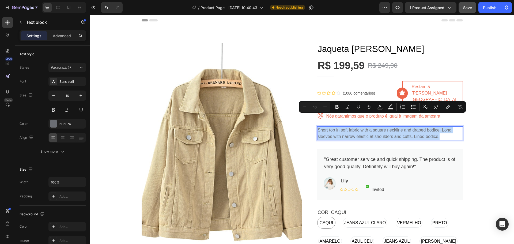
copy p "Short top in soft fabric with a square neckline and draped bodice. Long sleeves…"
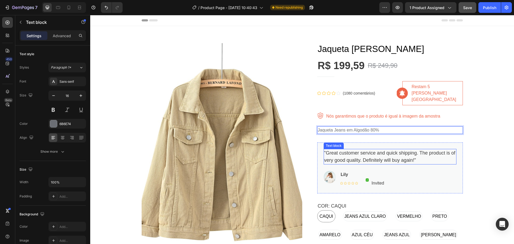
click at [394, 149] on p ""Great customer service and quick shipping. The product is of very good quality…" at bounding box center [390, 156] width 132 height 14
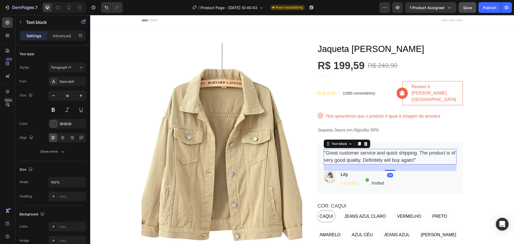
click at [394, 149] on p ""Great customer service and quick shipping. The product is of very good quality…" at bounding box center [390, 156] width 132 height 14
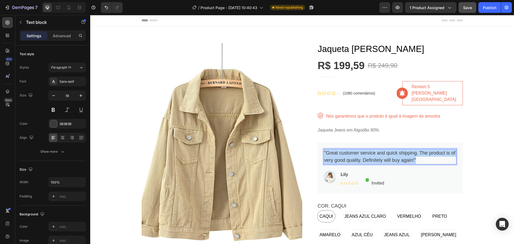
click at [394, 149] on p ""Great customer service and quick shipping. The product is of very good quality…" at bounding box center [390, 156] width 132 height 14
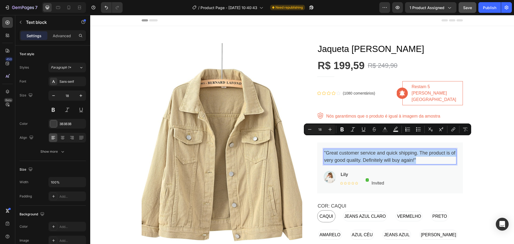
click at [377, 149] on p ""Great customer service and quick shipping. The product is of very good quality…" at bounding box center [390, 156] width 132 height 14
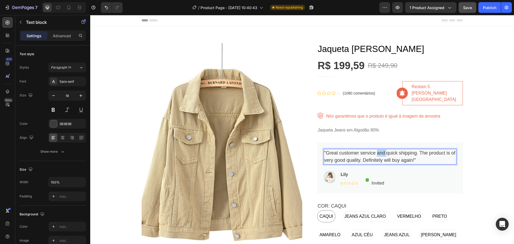
click at [377, 149] on p ""Great customer service and quick shipping. The product is of very good quality…" at bounding box center [390, 156] width 132 height 14
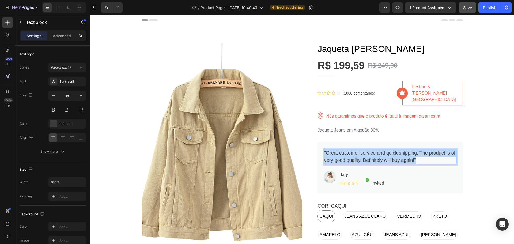
click at [377, 149] on p ""Great customer service and quick shipping. The product is of very good quality…" at bounding box center [390, 156] width 132 height 14
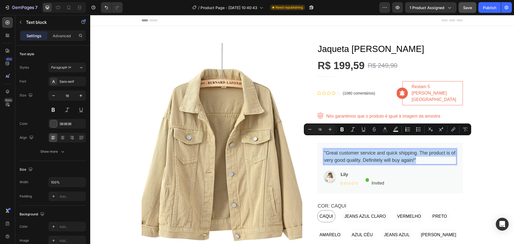
copy p ""Great customer service and quick shipping. The product is of very good quality…"
click at [375, 149] on p ""Great customer service and quick shipping. The product is of very good quality…" at bounding box center [390, 156] width 132 height 14
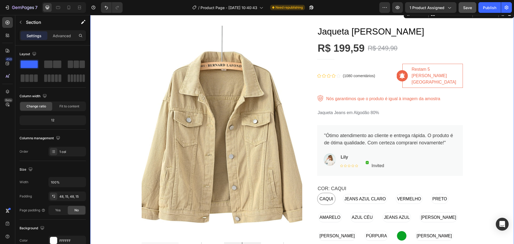
scroll to position [27, 0]
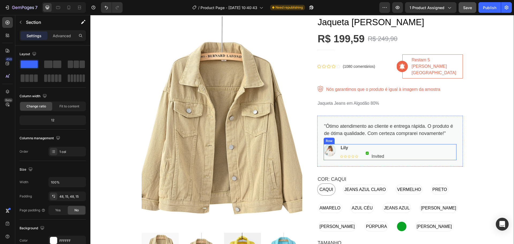
click at [344, 145] on p "Lily" at bounding box center [362, 148] width 43 height 6
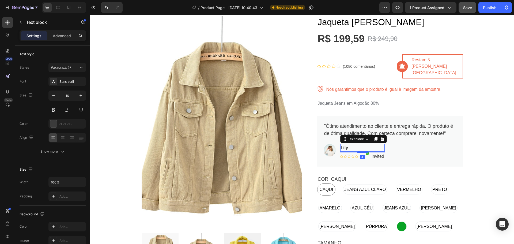
click at [348, 145] on p "Lily" at bounding box center [362, 148] width 43 height 6
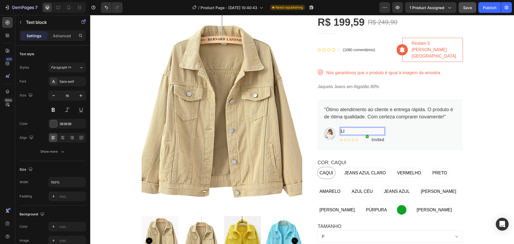
scroll to position [54, 0]
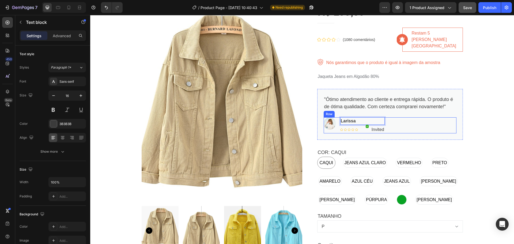
click at [475, 112] on div "Product Images Jaqueta Jeans Elise Product Title R$ 199,59 Product Price Produc…" at bounding box center [302, 200] width 416 height 431
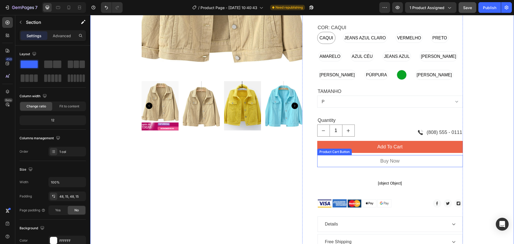
scroll to position [187, 0]
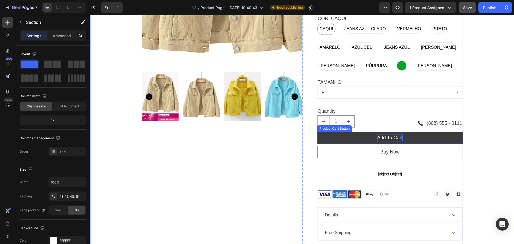
click at [396, 134] on div "Add To Cart" at bounding box center [389, 137] width 25 height 7
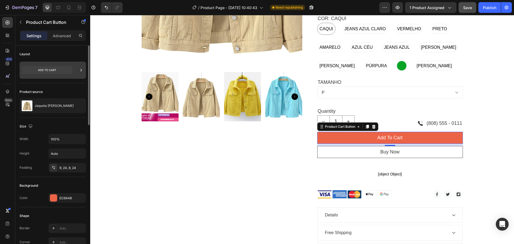
click at [56, 69] on icon at bounding box center [47, 70] width 50 height 8
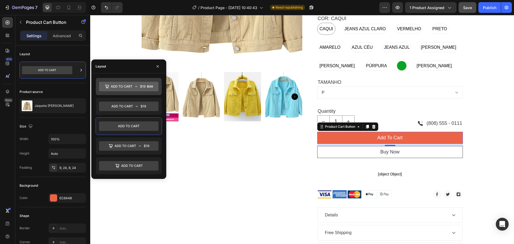
click at [136, 85] on icon at bounding box center [128, 87] width 59 height 10
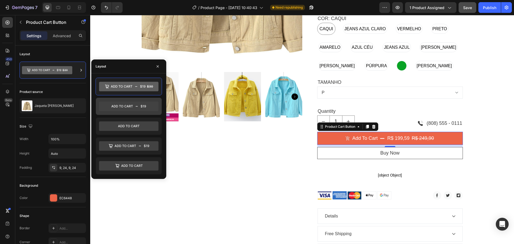
click at [139, 107] on icon at bounding box center [128, 106] width 59 height 10
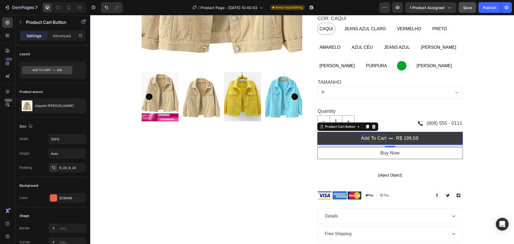
click at [378, 135] on div "Add To Cart" at bounding box center [373, 138] width 25 height 7
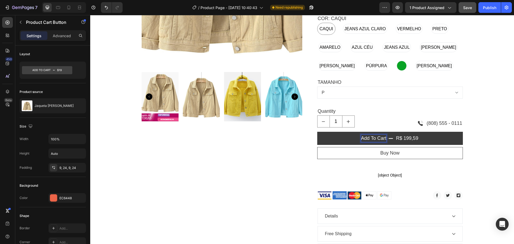
click at [378, 135] on p "Add To Cart" at bounding box center [373, 138] width 25 height 7
click at [317, 132] on button "Adicionar r$ 199,59" at bounding box center [390, 138] width 146 height 13
click at [317, 132] on button "Adicionar ao r$ 199,59" at bounding box center [390, 138] width 146 height 13
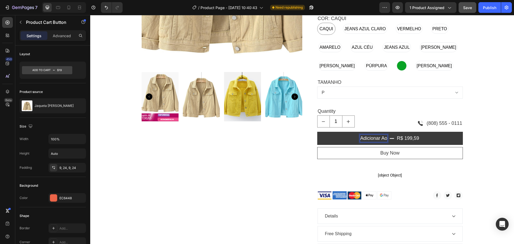
click at [317, 132] on button "Adicionar ao r$ 199,59" at bounding box center [390, 138] width 146 height 13
click at [383, 135] on p "Adicionar ao arrinho" at bounding box center [374, 138] width 44 height 7
click at [317, 132] on button "Adicionar ao rinho r$ 199,59" at bounding box center [390, 138] width 146 height 13
click at [481, 129] on div "Product Images Jaqueta Jeans Elise Product Title R$ 199,59 Product Price Produc…" at bounding box center [302, 71] width 416 height 440
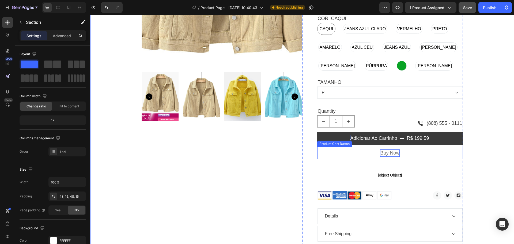
click at [390, 149] on div "Buy Now" at bounding box center [389, 152] width 19 height 7
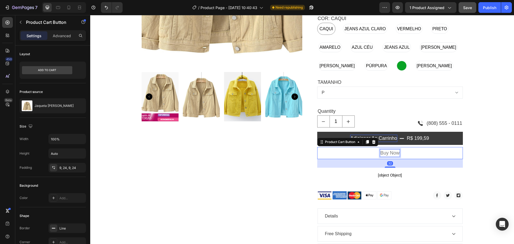
click at [389, 149] on div "Buy Now" at bounding box center [389, 152] width 19 height 7
click at [389, 149] on p "Buy Now" at bounding box center [389, 152] width 19 height 7
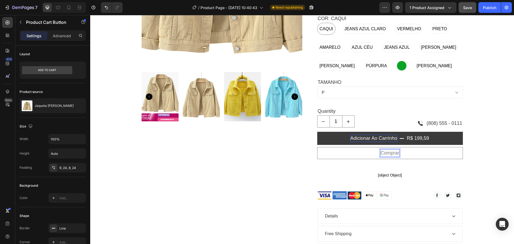
click at [317, 147] on button "comprar" at bounding box center [390, 153] width 146 height 12
click at [412, 172] on span "[object Object]" at bounding box center [390, 175] width 146 height 6
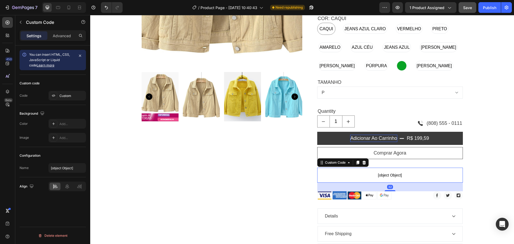
click at [362, 161] on icon at bounding box center [363, 163] width 3 height 4
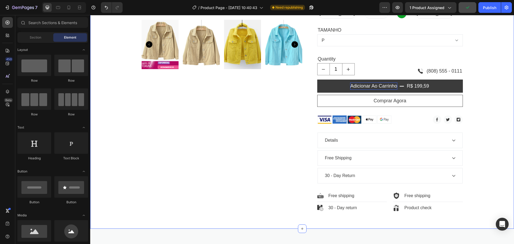
scroll to position [241, 0]
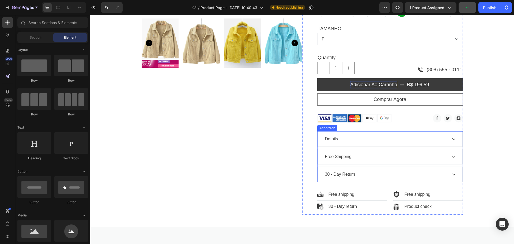
click at [437, 135] on div "Details" at bounding box center [385, 139] width 123 height 8
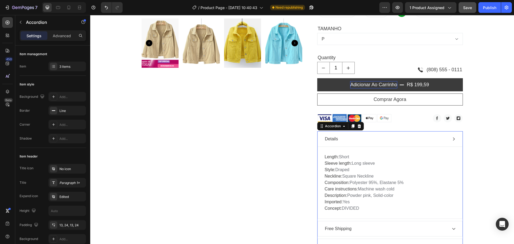
click at [437, 135] on div "Details" at bounding box center [385, 139] width 123 height 8
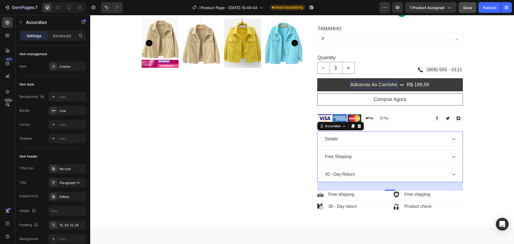
click at [330, 135] on div "Details" at bounding box center [331, 139] width 15 height 8
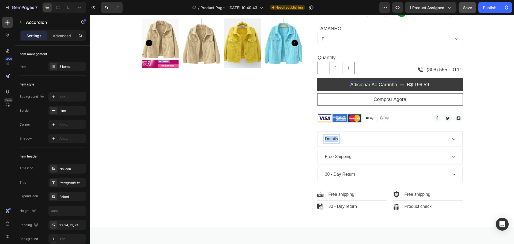
click at [330, 136] on p "Details" at bounding box center [331, 139] width 13 height 6
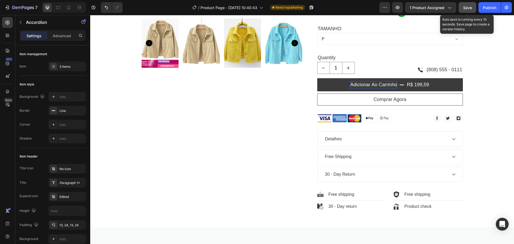
click at [466, 9] on span "Save" at bounding box center [467, 7] width 9 height 5
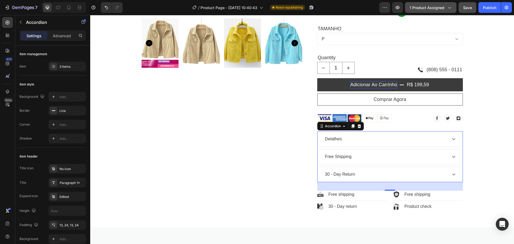
click at [434, 5] on button "1 product assigned" at bounding box center [430, 7] width 51 height 11
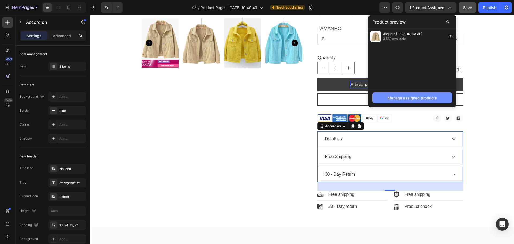
click at [416, 96] on div "Manage assigned products" at bounding box center [412, 98] width 49 height 6
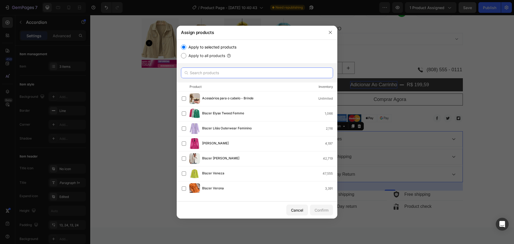
click at [224, 74] on input "text" at bounding box center [257, 72] width 152 height 11
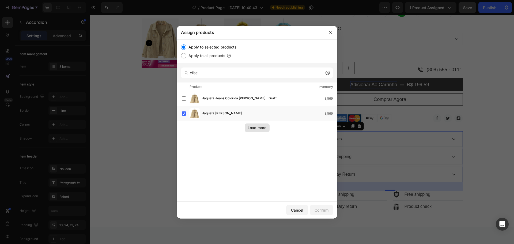
click at [258, 129] on div "Load more" at bounding box center [257, 128] width 19 height 6
click at [215, 72] on input "elise" at bounding box center [257, 72] width 152 height 11
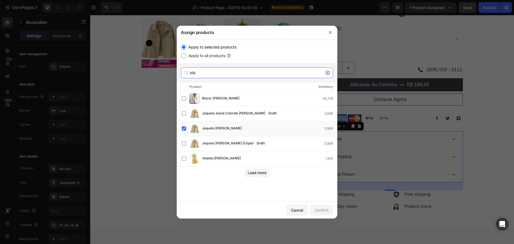
type input "elise"
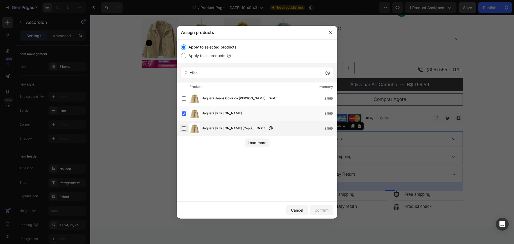
click at [183, 127] on label at bounding box center [184, 128] width 4 height 4
click at [183, 115] on label at bounding box center [184, 113] width 4 height 4
click at [320, 211] on div "Confirm" at bounding box center [322, 210] width 14 height 6
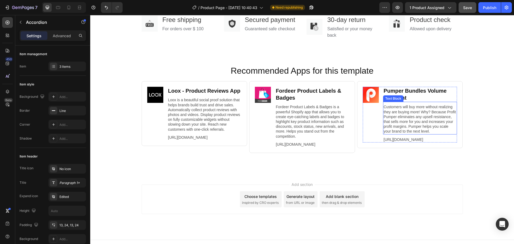
scroll to position [918, 0]
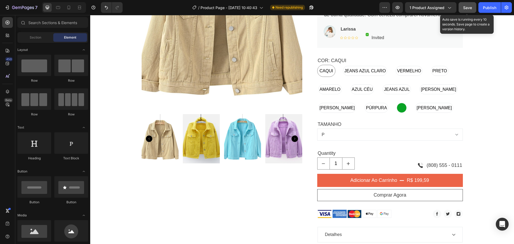
click at [466, 8] on span "Save" at bounding box center [467, 7] width 9 height 5
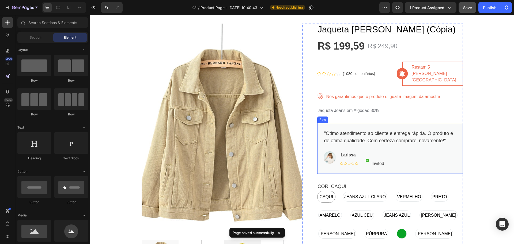
scroll to position [54, 0]
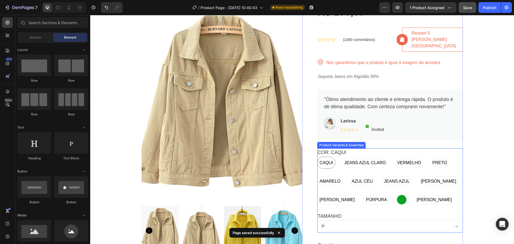
click at [405, 148] on div "COR: CAQUI CAQUI CAQUI CAQUI JEANS AZUL CLARO JEANS AZUL CLARO JEANS AZUL CLARO…" at bounding box center [390, 176] width 146 height 57
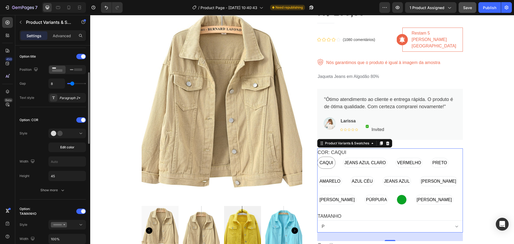
scroll to position [134, 0]
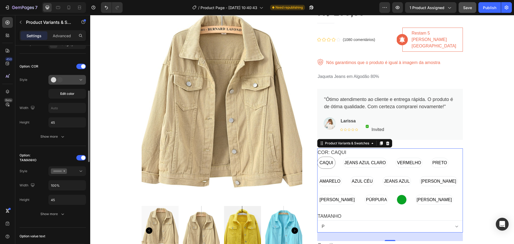
click at [66, 78] on icon at bounding box center [59, 79] width 16 height 5
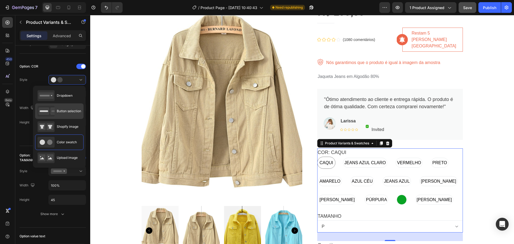
click at [63, 109] on span "Button selection" at bounding box center [69, 111] width 24 height 5
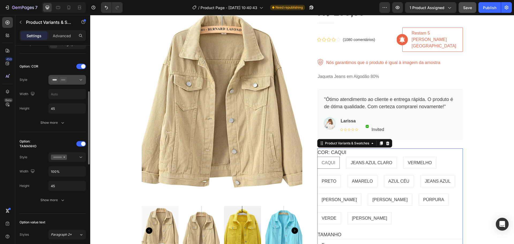
click at [67, 80] on div at bounding box center [67, 79] width 33 height 5
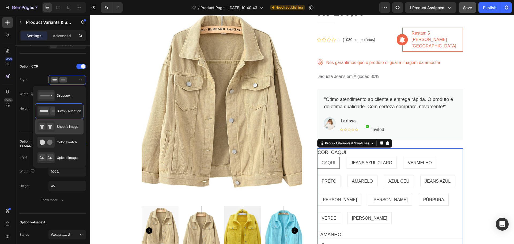
click at [61, 125] on span "Shopify image" at bounding box center [68, 126] width 22 height 5
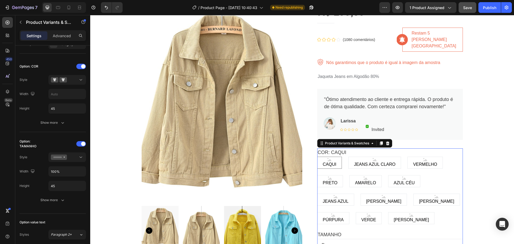
click at [329, 161] on span "CAQUI" at bounding box center [330, 164] width 16 height 6
click at [317, 156] on input "CAQUI CAQUI CAQUI" at bounding box center [317, 156] width 0 height 0
click at [329, 161] on span "CAQUI" at bounding box center [330, 164] width 16 height 6
click at [317, 156] on input "CAQUI CAQUI CAQUI" at bounding box center [317, 156] width 0 height 0
click at [379, 161] on span "JEANS AZUL CLARO" at bounding box center [375, 164] width 44 height 6
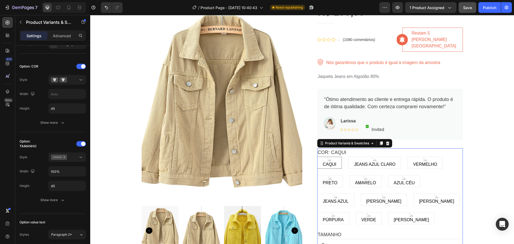
click at [348, 156] on input "JEANS AZUL CLARO JEANS AZUL CLARO JEANS AZUL CLARO" at bounding box center [348, 156] width 0 height 0
radio input "true"
click at [329, 161] on span "CAQUI" at bounding box center [330, 164] width 16 height 6
click at [317, 156] on input "CAQUI CAQUI CAQUI" at bounding box center [317, 156] width 0 height 0
radio input "true"
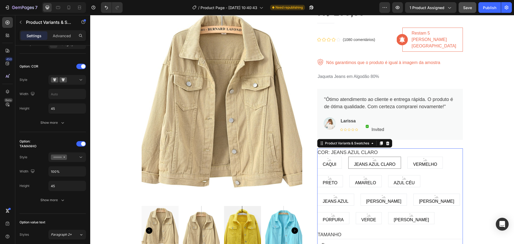
click at [329, 161] on span "CAQUI" at bounding box center [330, 164] width 16 height 6
click at [317, 156] on input "CAQUI CAQUI CAQUI" at bounding box center [317, 156] width 0 height 0
click at [329, 161] on span "CAQUI" at bounding box center [330, 164] width 16 height 6
click at [317, 156] on input "CAQUI CAQUI CAQUI" at bounding box center [317, 156] width 0 height 0
click at [329, 161] on span "CAQUI" at bounding box center [330, 164] width 16 height 6
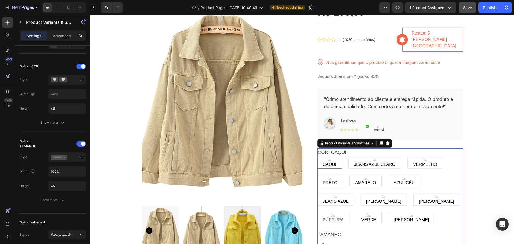
click at [317, 156] on input "CAQUI CAQUI CAQUI" at bounding box center [317, 156] width 0 height 0
click at [61, 123] on icon "button" at bounding box center [62, 122] width 5 height 5
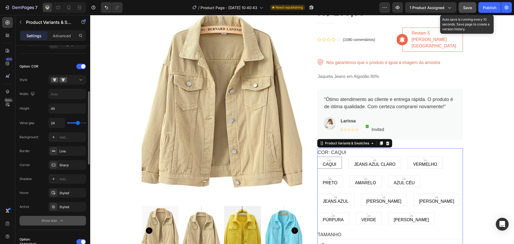
click at [465, 6] on span "Save" at bounding box center [467, 7] width 9 height 5
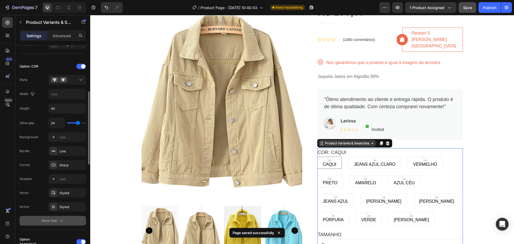
click at [353, 141] on div "Product Variants & Swatches" at bounding box center [347, 143] width 46 height 5
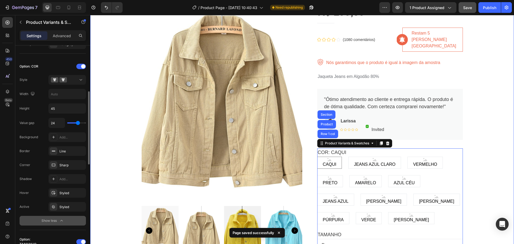
click at [492, 128] on div "Product Images Jaqueta Jeans Elise (Cópia) Product Title R$ 199,59 Product Pric…" at bounding box center [302, 202] width 416 height 435
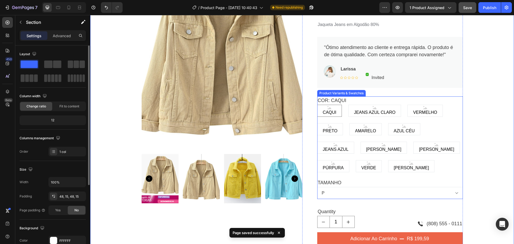
scroll to position [107, 0]
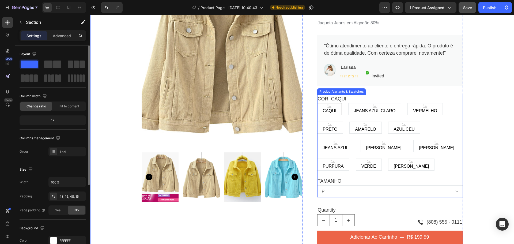
click at [443, 112] on div "CAQUI CAQUI CAQUI JEANS AZUL CLARO JEANS AZUL CLARO JEANS AZUL CLARO VERMELHO V…" at bounding box center [390, 136] width 146 height 67
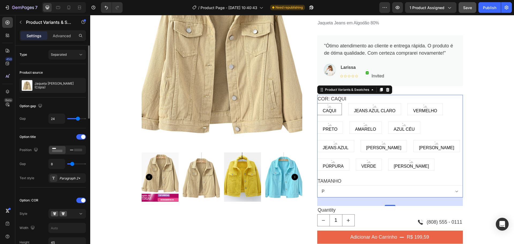
click at [326, 108] on span "CAQUI" at bounding box center [330, 111] width 16 height 6
click at [317, 103] on input "CAQUI CAQUI CAQUI" at bounding box center [317, 103] width 0 height 0
click at [356, 108] on span "JEANS AZUL CLARO" at bounding box center [375, 111] width 44 height 6
click at [348, 103] on input "JEANS AZUL CLARO JEANS AZUL CLARO JEANS AZUL CLARO" at bounding box center [348, 103] width 0 height 0
radio input "true"
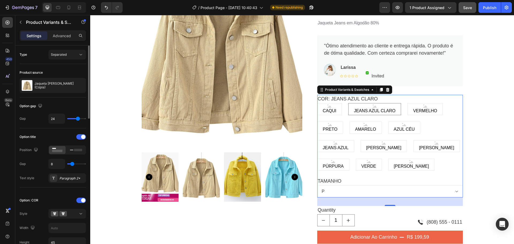
click at [370, 126] on span "AMARELO" at bounding box center [365, 129] width 23 height 6
click at [349, 121] on input "AMARELO AMARELO AMARELO" at bounding box center [349, 121] width 0 height 0
radio input "true"
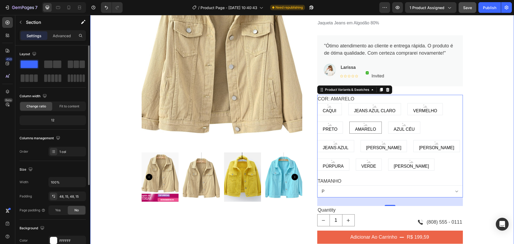
click at [465, 140] on div "Product Images Jaqueta Jeans Elise (Cópia) Product Title R$ 199,59 Product Pric…" at bounding box center [302, 149] width 416 height 435
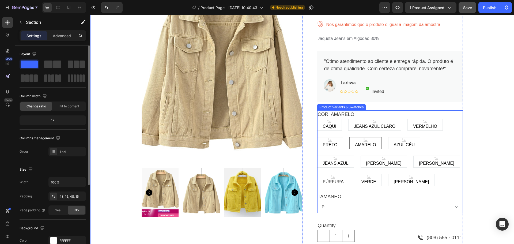
scroll to position [80, 0]
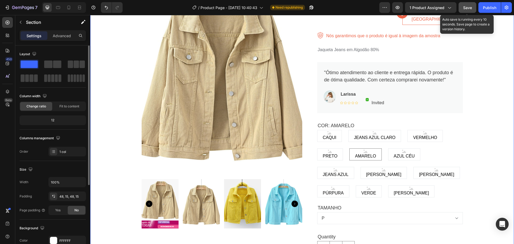
click at [464, 9] on span "Save" at bounding box center [467, 7] width 9 height 5
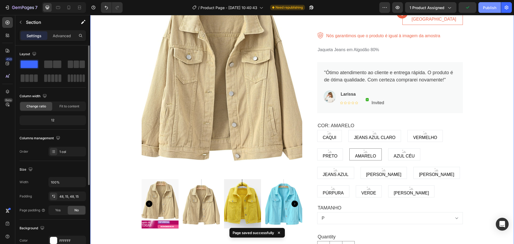
click at [487, 9] on div "Publish" at bounding box center [489, 8] width 13 height 6
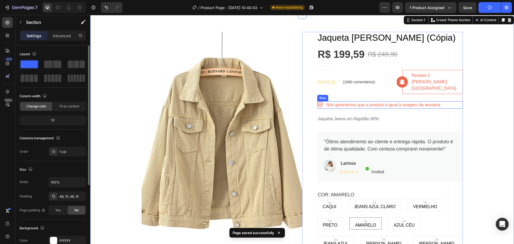
scroll to position [0, 0]
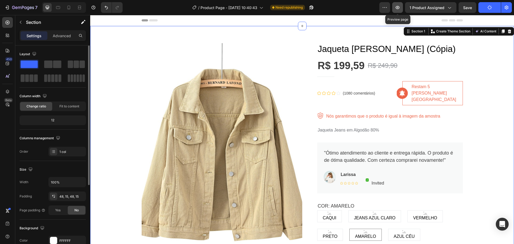
click at [398, 7] on icon "button" at bounding box center [398, 7] width 4 height 3
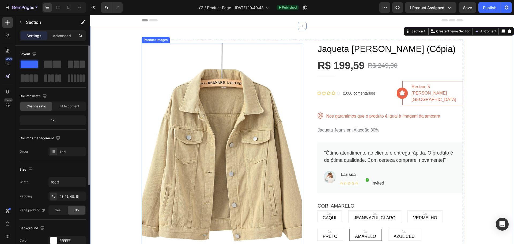
click at [279, 65] on img at bounding box center [222, 150] width 161 height 214
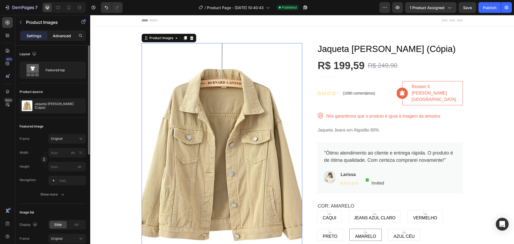
click at [63, 33] on p "Advanced" at bounding box center [62, 36] width 18 height 6
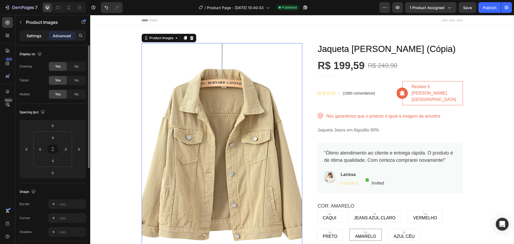
click at [31, 36] on p "Settings" at bounding box center [34, 36] width 15 height 6
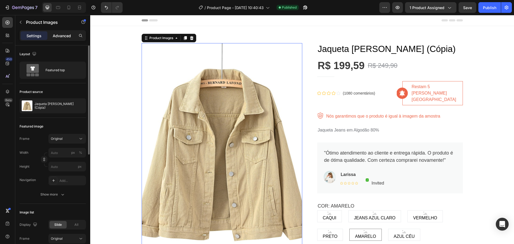
click at [59, 36] on p "Advanced" at bounding box center [62, 36] width 18 height 6
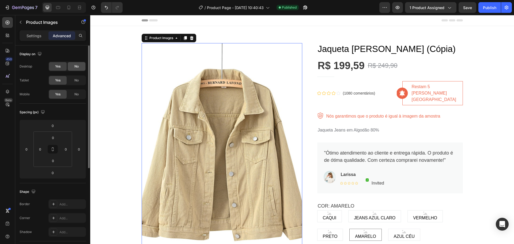
click at [78, 65] on span "No" at bounding box center [76, 66] width 4 height 5
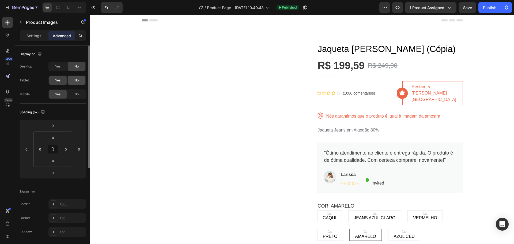
click at [77, 79] on span "No" at bounding box center [76, 80] width 4 height 5
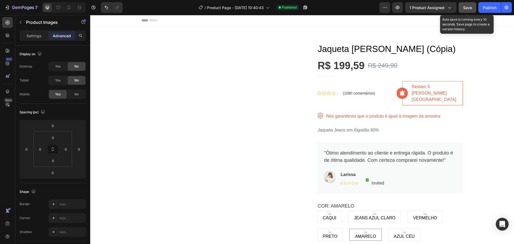
click at [470, 9] on span "Save" at bounding box center [467, 7] width 9 height 5
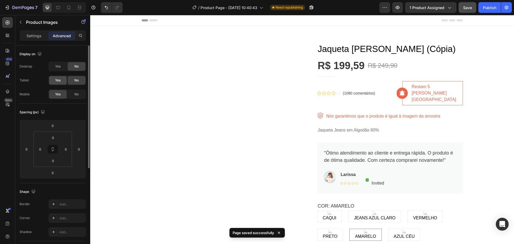
click at [54, 65] on div "Yes" at bounding box center [58, 66] width 18 height 9
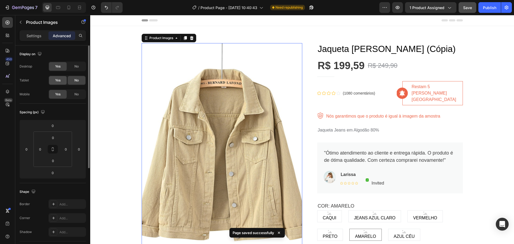
click at [56, 80] on span "Yes" at bounding box center [57, 80] width 5 height 5
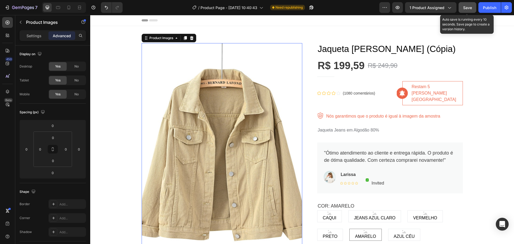
click at [466, 6] on span "Save" at bounding box center [467, 7] width 9 height 5
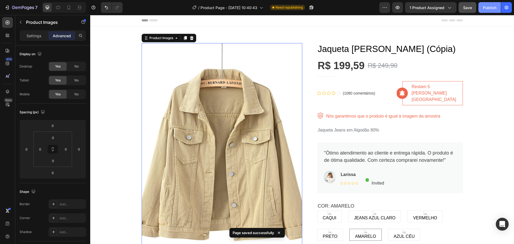
click at [494, 7] on div "Publish" at bounding box center [489, 8] width 13 height 6
click at [275, 60] on img at bounding box center [222, 150] width 161 height 214
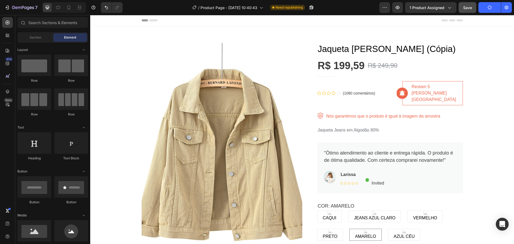
click at [152, 20] on icon at bounding box center [153, 20] width 9 height 2
click at [142, 20] on icon at bounding box center [145, 20] width 6 height 2
click at [263, 64] on img at bounding box center [222, 150] width 161 height 214
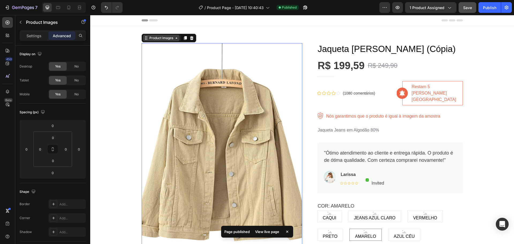
click at [167, 39] on div "Product Images" at bounding box center [161, 38] width 26 height 5
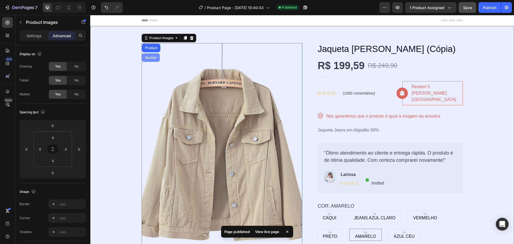
click at [150, 57] on div "Section" at bounding box center [151, 57] width 14 height 3
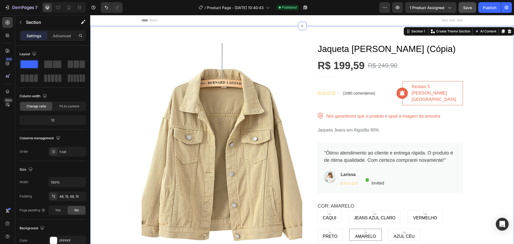
click at [55, 62] on span at bounding box center [57, 64] width 8 height 7
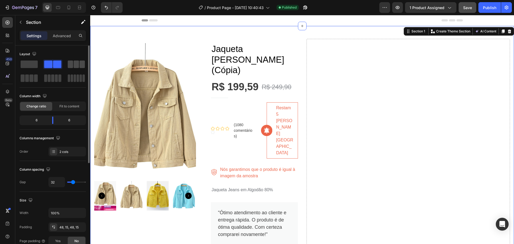
click at [74, 63] on span at bounding box center [76, 64] width 5 height 7
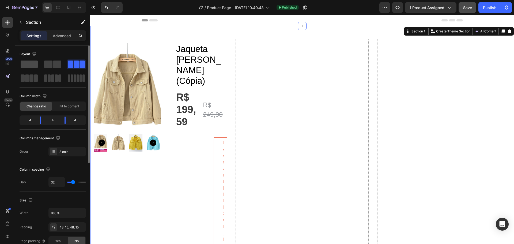
click at [32, 65] on span at bounding box center [29, 64] width 17 height 7
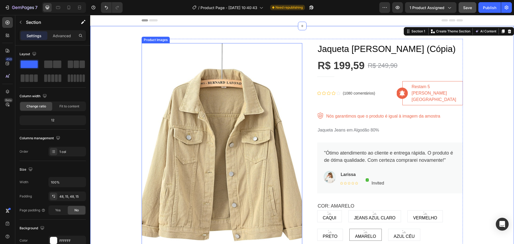
click at [250, 55] on img at bounding box center [222, 150] width 161 height 214
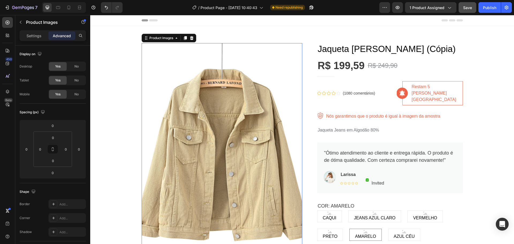
click at [247, 54] on img at bounding box center [222, 150] width 161 height 214
click at [163, 73] on img at bounding box center [222, 150] width 161 height 214
click at [157, 39] on div "Product Images" at bounding box center [161, 38] width 26 height 5
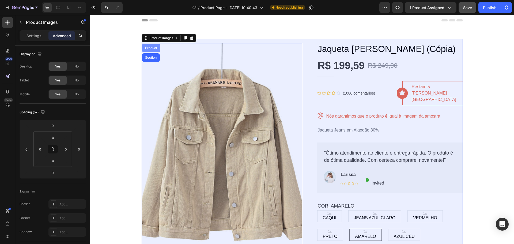
click at [150, 48] on div "Product" at bounding box center [151, 47] width 14 height 3
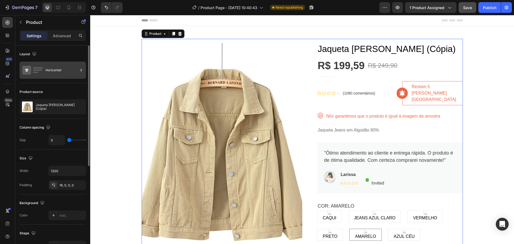
click at [50, 71] on div "Horizontal" at bounding box center [62, 70] width 33 height 12
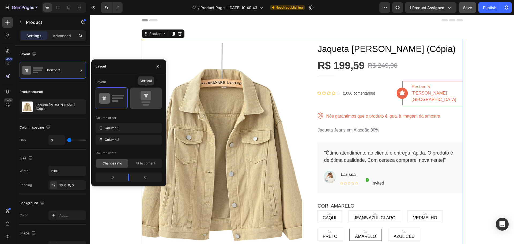
click at [141, 98] on icon at bounding box center [145, 98] width 25 height 15
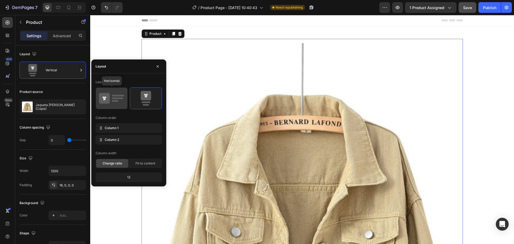
click at [117, 98] on rect at bounding box center [117, 98] width 11 height 2
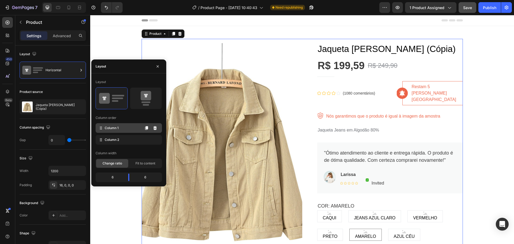
click at [119, 129] on div "Column 1" at bounding box center [129, 128] width 66 height 10
drag, startPoint x: 119, startPoint y: 129, endPoint x: 118, endPoint y: 144, distance: 14.8
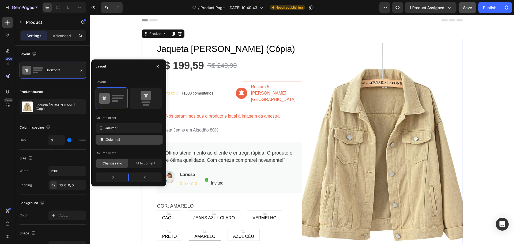
drag, startPoint x: 118, startPoint y: 129, endPoint x: 119, endPoint y: 140, distance: 11.6
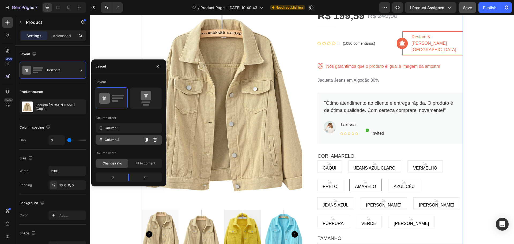
scroll to position [54, 0]
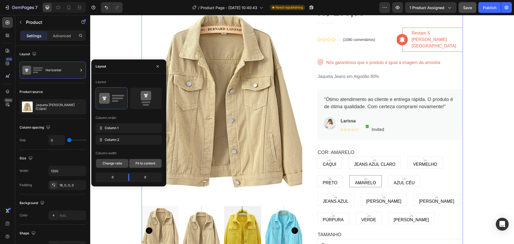
click at [141, 161] on span "Fit to content" at bounding box center [145, 163] width 20 height 5
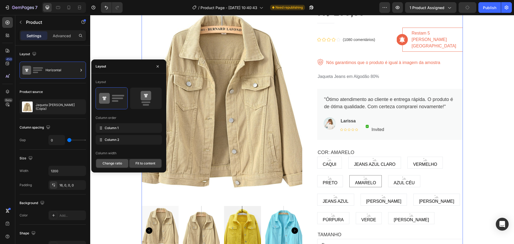
click at [118, 163] on span "Change ratio" at bounding box center [113, 163] width 20 height 5
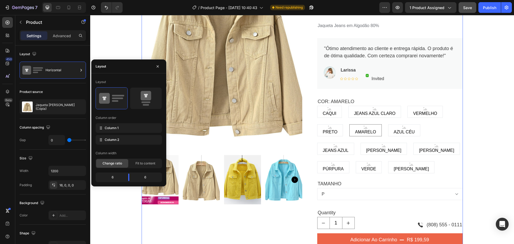
scroll to position [107, 0]
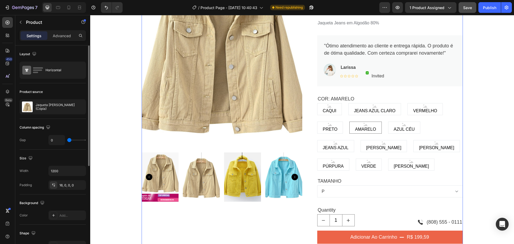
click at [68, 89] on div "Product source" at bounding box center [53, 92] width 66 height 9
click at [48, 127] on icon "button" at bounding box center [47, 126] width 3 height 3
click at [49, 145] on icon "button" at bounding box center [49, 145] width 5 height 5
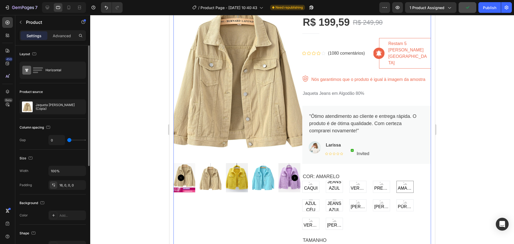
scroll to position [5, 0]
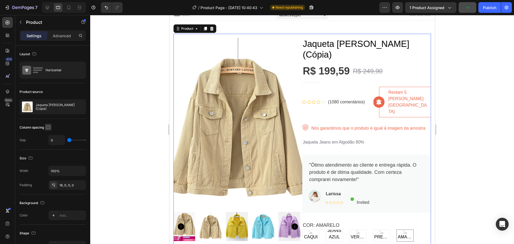
click at [50, 127] on icon "button" at bounding box center [48, 127] width 5 height 5
click at [49, 137] on icon "button" at bounding box center [49, 135] width 5 height 5
type input "1200"
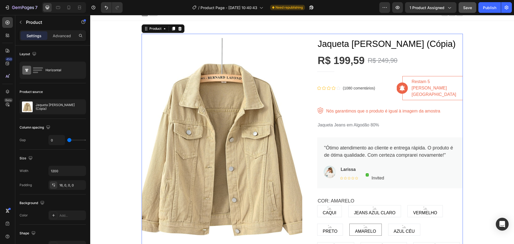
type input "15"
click at [72, 141] on input "range" at bounding box center [76, 140] width 19 height 1
type input "15"
type input "50"
click at [78, 141] on input "range" at bounding box center [76, 140] width 19 height 1
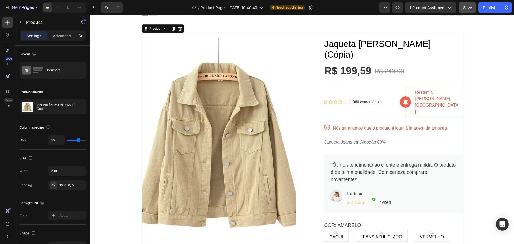
type input "55"
type input "80"
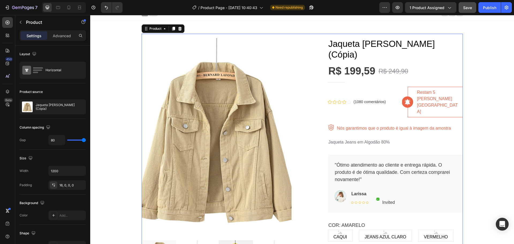
type input "6"
type input "0"
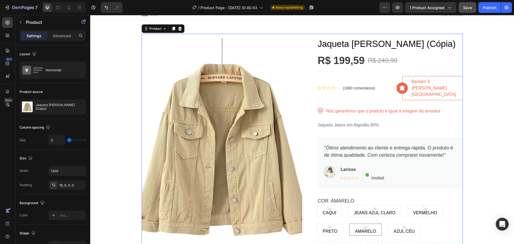
type input "80"
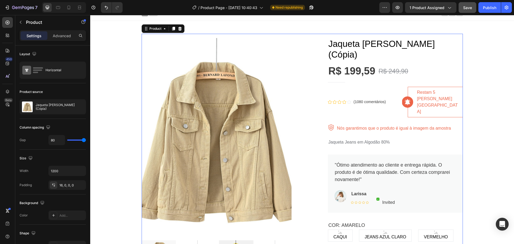
drag, startPoint x: 79, startPoint y: 140, endPoint x: 82, endPoint y: 142, distance: 4.0
type input "80"
click at [86, 141] on input "range" at bounding box center [76, 140] width 19 height 1
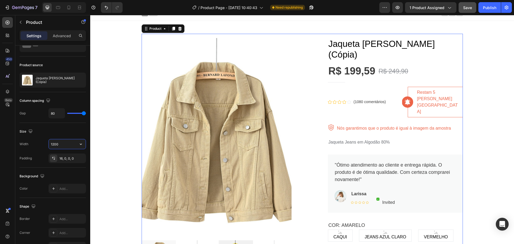
click at [75, 144] on input "1200" at bounding box center [67, 144] width 37 height 10
click at [52, 157] on icon at bounding box center [52, 158] width 1 height 2
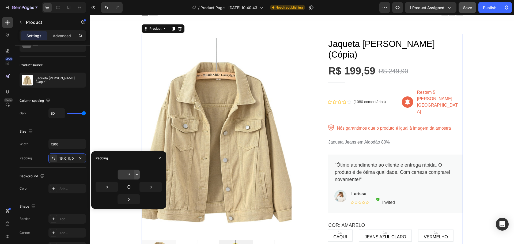
click at [138, 175] on icon "button" at bounding box center [137, 174] width 4 height 4
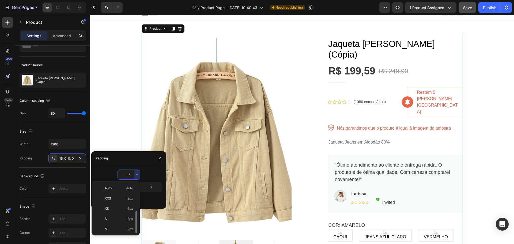
scroll to position [19, 0]
click at [116, 209] on p "M 12px" at bounding box center [119, 209] width 28 height 5
type input "12"
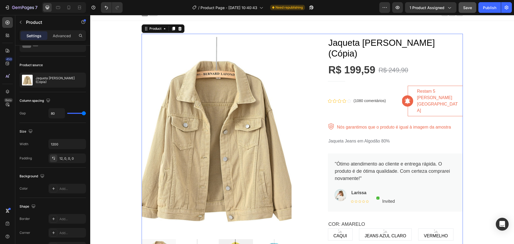
click at [11, 152] on div "450 Beta" at bounding box center [7, 111] width 11 height 188
click at [83, 144] on icon "button" at bounding box center [80, 143] width 5 height 5
click at [62, 157] on p "Full 100%" at bounding box center [66, 157] width 31 height 5
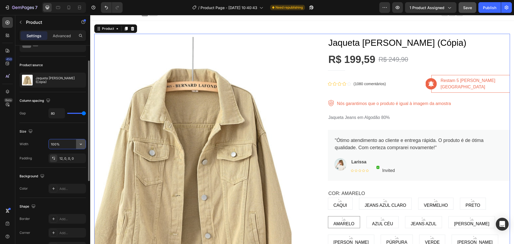
click at [76, 144] on div "100%" at bounding box center [67, 144] width 37 height 10
click at [81, 144] on icon "button" at bounding box center [80, 143] width 5 height 5
click at [65, 167] on p "Default 1200px" at bounding box center [66, 167] width 31 height 5
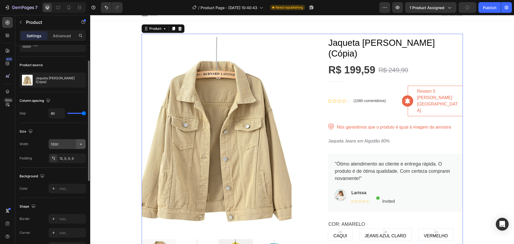
click at [77, 142] on button "button" at bounding box center [81, 144] width 10 height 10
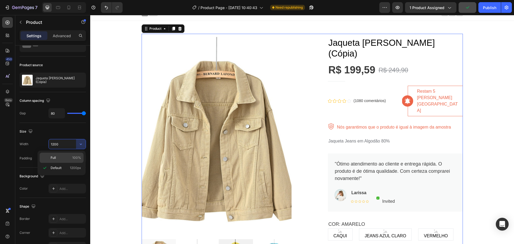
click at [67, 156] on p "Full 100%" at bounding box center [66, 157] width 31 height 5
type input "100%"
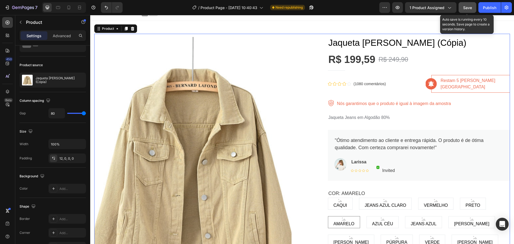
click at [466, 6] on span "Save" at bounding box center [467, 7] width 9 height 5
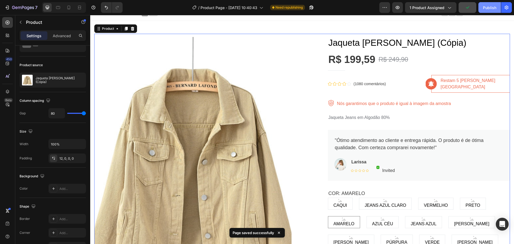
click at [487, 7] on div "Publish" at bounding box center [489, 8] width 13 height 6
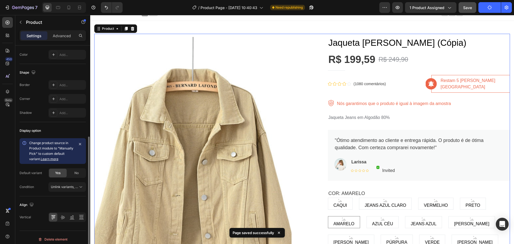
scroll to position [164, 0]
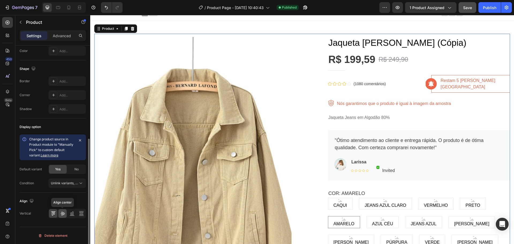
click at [63, 211] on icon at bounding box center [62, 213] width 5 height 5
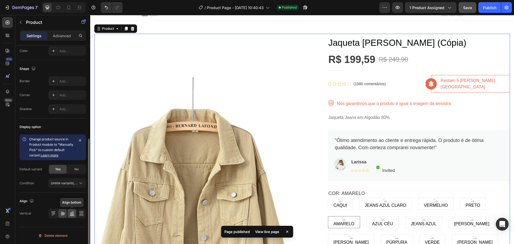
click at [72, 212] on icon at bounding box center [71, 213] width 5 height 5
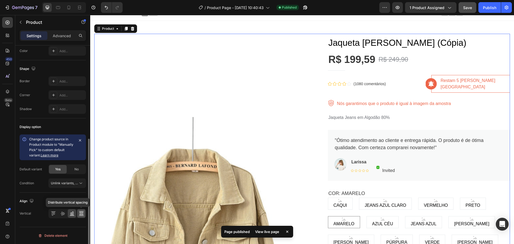
click at [79, 214] on icon at bounding box center [81, 213] width 5 height 5
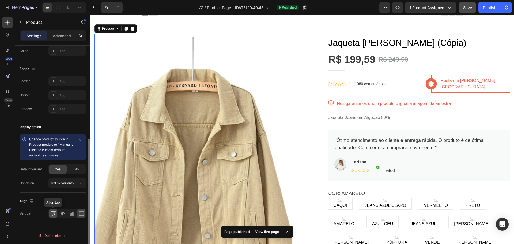
click at [54, 213] on icon at bounding box center [53, 213] width 5 height 5
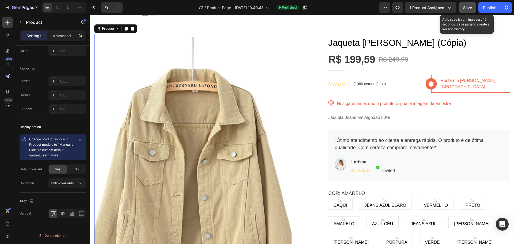
click at [468, 10] on button "Save" at bounding box center [468, 7] width 18 height 11
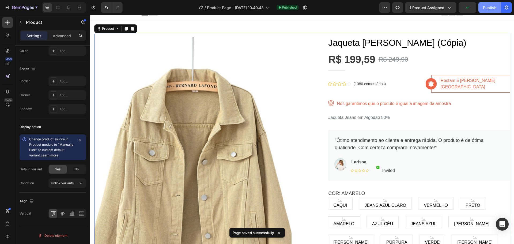
click at [487, 8] on div "Publish" at bounding box center [489, 8] width 13 height 6
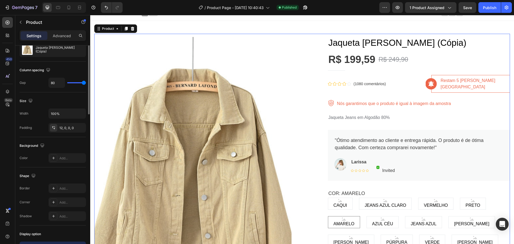
scroll to position [4, 0]
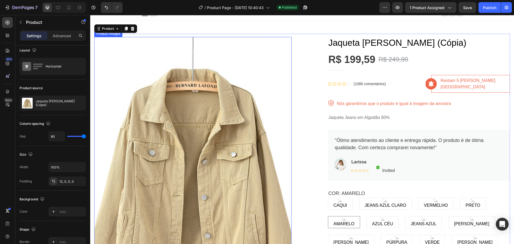
click at [253, 52] on img at bounding box center [192, 168] width 197 height 263
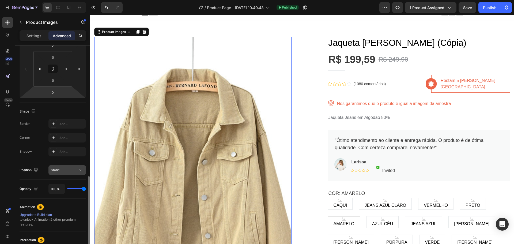
scroll to position [134, 0]
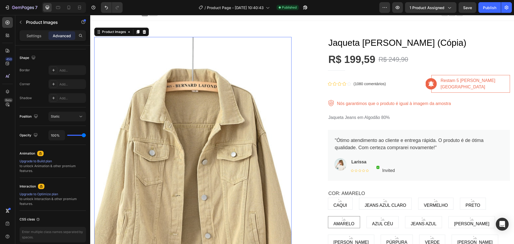
click at [125, 64] on img at bounding box center [192, 168] width 197 height 263
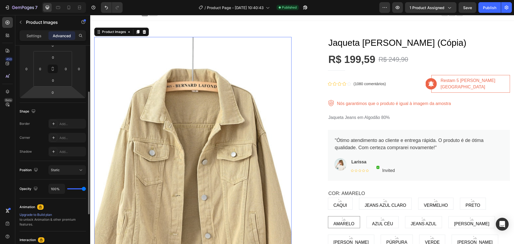
click at [134, 56] on img at bounding box center [192, 168] width 197 height 263
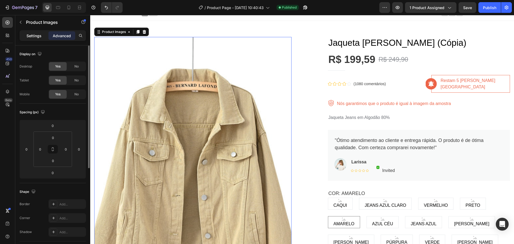
click at [29, 34] on p "Settings" at bounding box center [34, 36] width 15 height 6
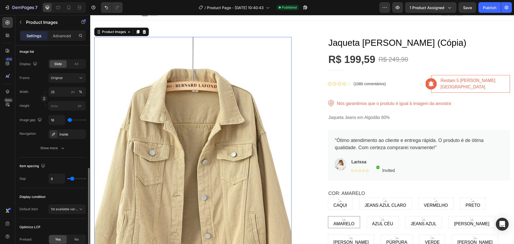
scroll to position [205, 0]
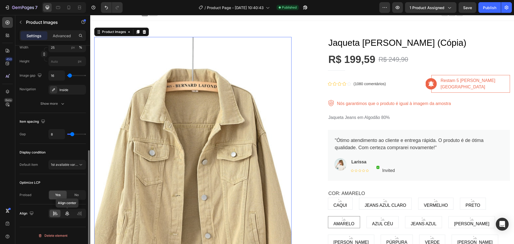
click at [67, 212] on icon at bounding box center [67, 213] width 4 height 5
click at [77, 213] on icon at bounding box center [79, 213] width 5 height 5
click at [51, 213] on div at bounding box center [55, 213] width 11 height 7
click at [61, 102] on icon "button" at bounding box center [62, 103] width 5 height 5
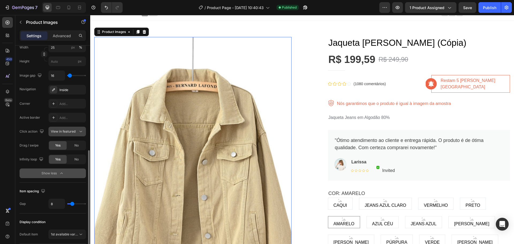
click at [68, 130] on span "View in featured" at bounding box center [63, 131] width 25 height 4
click at [73, 130] on span "View in featured" at bounding box center [63, 131] width 25 height 4
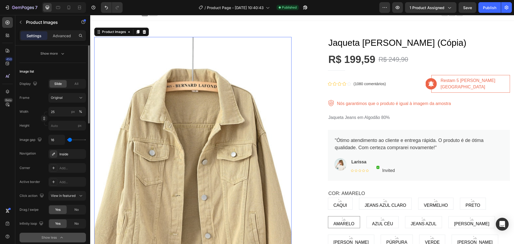
scroll to position [61, 0]
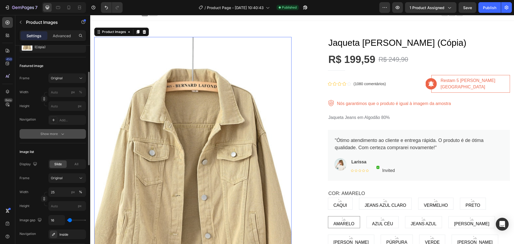
click at [52, 132] on div "Show more" at bounding box center [52, 133] width 25 height 5
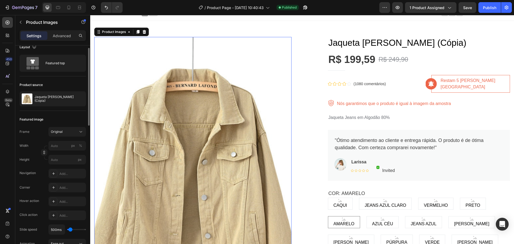
scroll to position [0, 0]
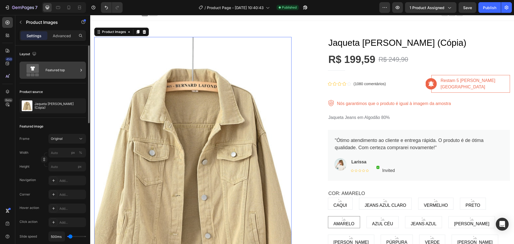
click at [51, 67] on div "Featured top" at bounding box center [62, 70] width 33 height 12
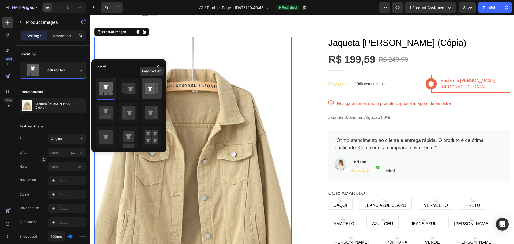
click at [152, 89] on icon at bounding box center [150, 88] width 10 height 11
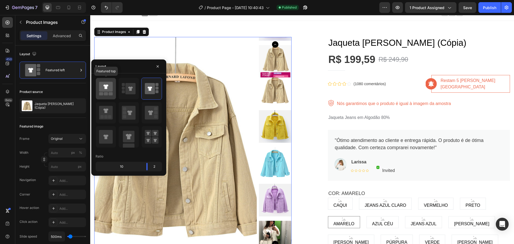
click at [108, 90] on icon at bounding box center [106, 87] width 14 height 10
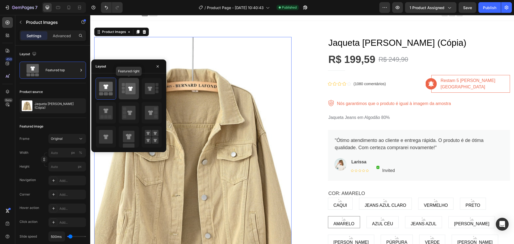
click at [125, 87] on rect at bounding box center [123, 87] width 3 height 3
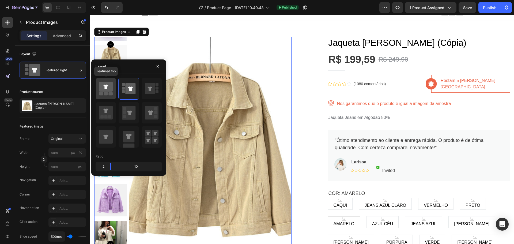
click at [102, 89] on icon at bounding box center [106, 87] width 14 height 10
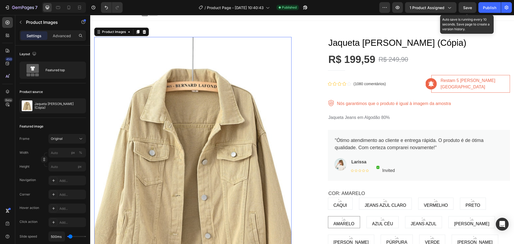
click at [467, 8] on span "Save" at bounding box center [467, 7] width 9 height 5
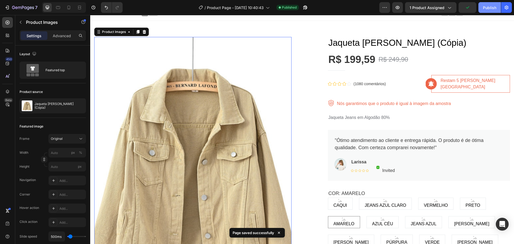
click at [488, 9] on div "Publish" at bounding box center [489, 8] width 13 height 6
click at [227, 51] on img at bounding box center [192, 168] width 197 height 263
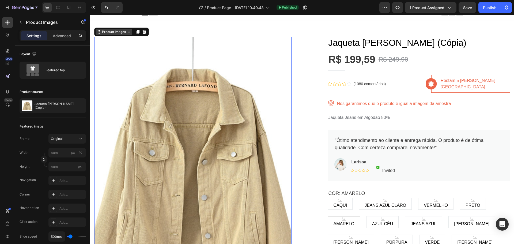
click at [123, 31] on div "Product Images" at bounding box center [114, 31] width 26 height 5
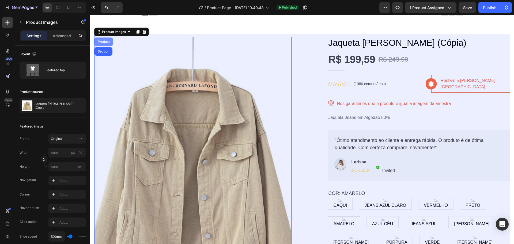
click at [107, 41] on div "Product" at bounding box center [104, 41] width 14 height 3
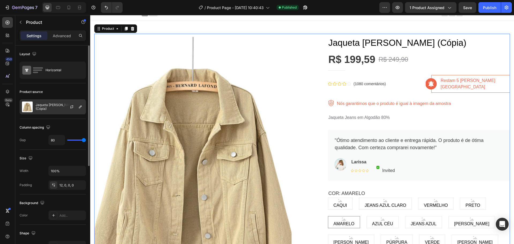
scroll to position [54, 0]
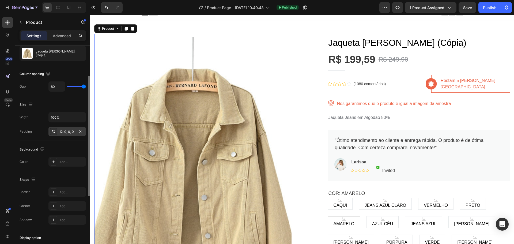
click at [67, 131] on div "12, 0, 0, 0" at bounding box center [67, 131] width 16 height 5
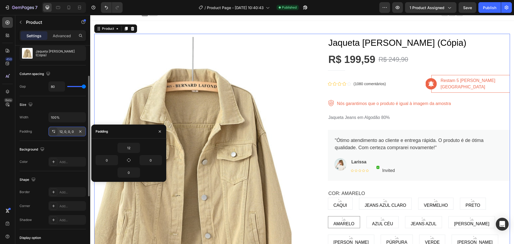
click at [67, 131] on div "12, 0, 0, 0" at bounding box center [67, 131] width 16 height 5
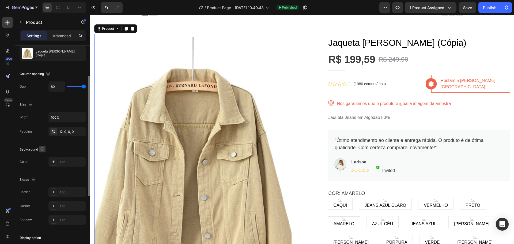
scroll to position [80, 0]
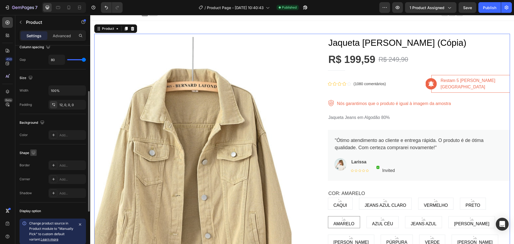
click at [34, 151] on icon "button" at bounding box center [33, 152] width 5 height 5
click at [34, 152] on icon "button" at bounding box center [33, 152] width 5 height 5
click at [35, 152] on icon "button" at bounding box center [33, 152] width 3 height 3
click at [33, 170] on icon "button" at bounding box center [35, 170] width 4 height 3
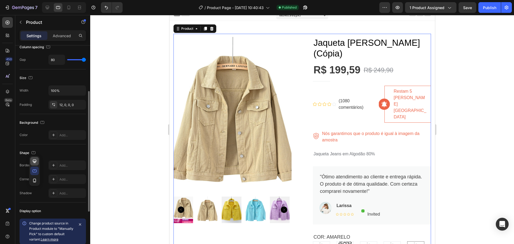
click at [34, 161] on icon "button" at bounding box center [34, 161] width 5 height 5
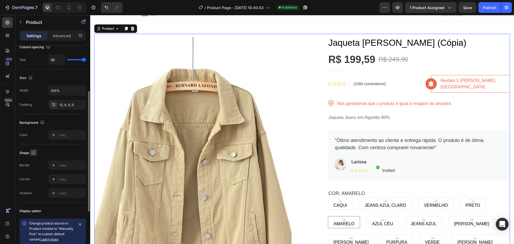
click at [32, 153] on icon "button" at bounding box center [33, 152] width 3 height 3
click at [34, 153] on icon "button" at bounding box center [33, 152] width 3 height 3
click at [32, 153] on icon "button" at bounding box center [33, 152] width 5 height 5
click at [34, 170] on icon "button" at bounding box center [34, 170] width 5 height 5
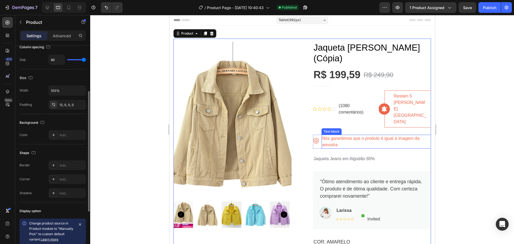
scroll to position [0, 0]
click at [33, 151] on icon "button" at bounding box center [34, 152] width 4 height 3
click at [34, 159] on icon "button" at bounding box center [34, 160] width 3 height 3
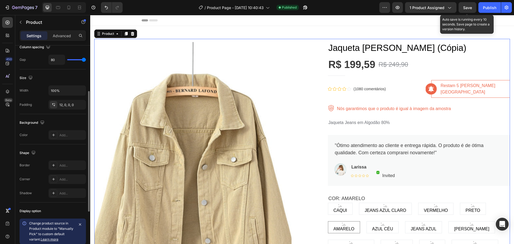
click at [467, 9] on span "Save" at bounding box center [467, 7] width 9 height 5
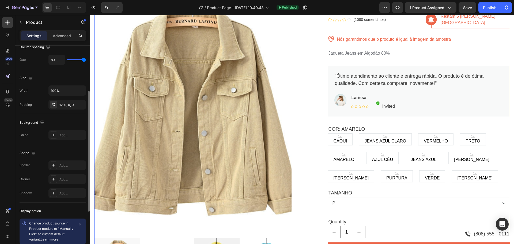
scroll to position [80, 0]
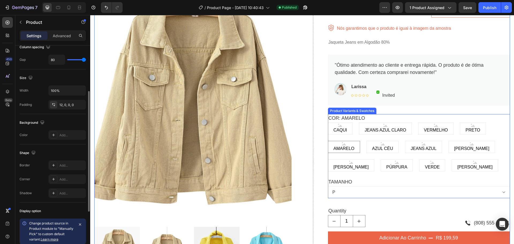
click at [376, 114] on div "COR: AMARELO CAQUI CAQUI CAQUI JEANS AZUL CLARO JEANS AZUL CLARO JEANS AZUL CLA…" at bounding box center [419, 142] width 182 height 57
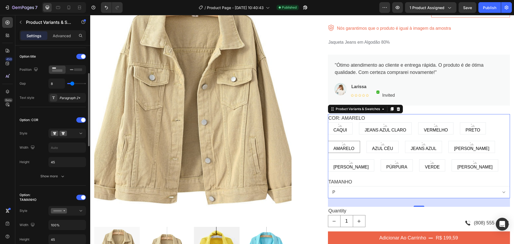
scroll to position [0, 0]
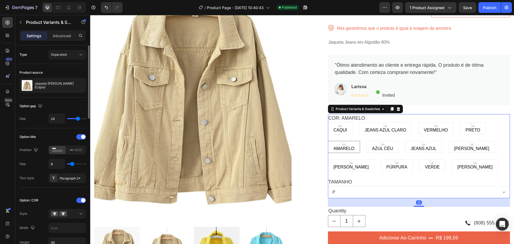
click at [340, 127] on span "CAQUI" at bounding box center [341, 130] width 16 height 6
click at [328, 122] on input "CAQUI CAQUI CAQUI" at bounding box center [328, 122] width 0 height 0
radio input "true"
type input "21"
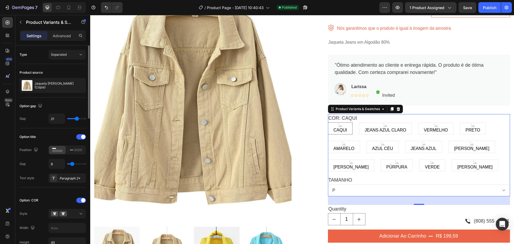
type input "17"
type input "16"
type input "15"
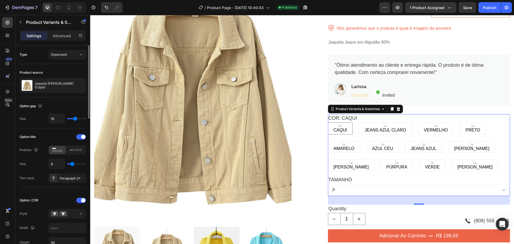
type input "15"
type input "13"
type input "12"
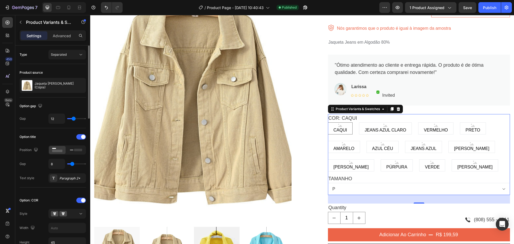
type input "13"
type input "28"
type input "29"
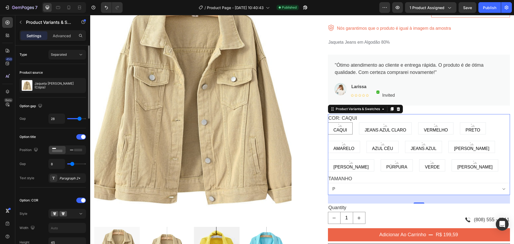
type input "29"
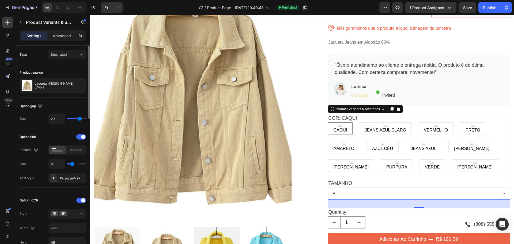
type input "30"
type input "31"
type input "32"
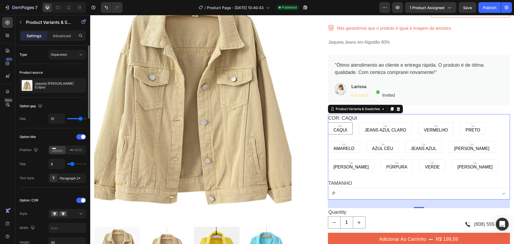
type input "32"
type input "33"
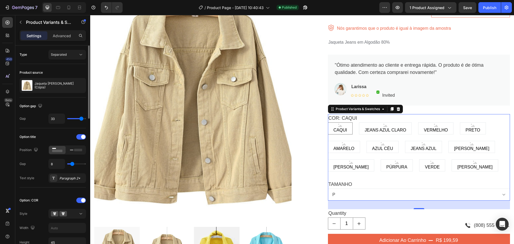
type input "32"
type input "30"
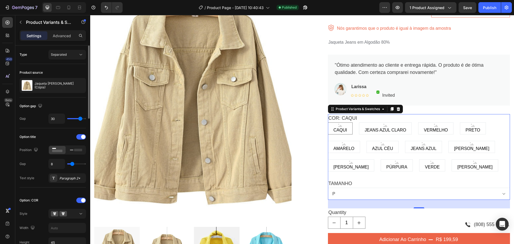
type input "29"
type input "28"
type input "27"
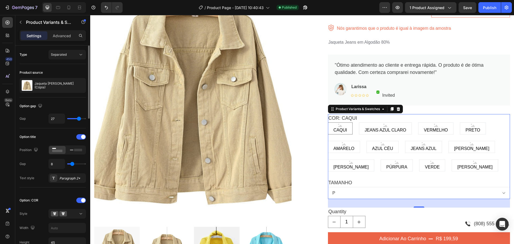
type input "27"
click at [79, 119] on input "range" at bounding box center [76, 118] width 19 height 1
click at [80, 137] on div at bounding box center [81, 136] width 10 height 5
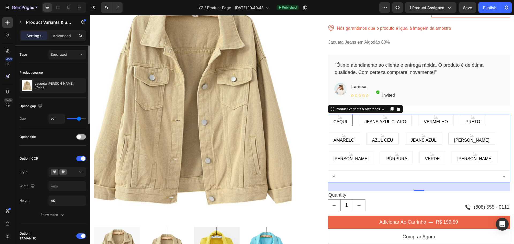
click at [80, 137] on span at bounding box center [79, 137] width 4 height 4
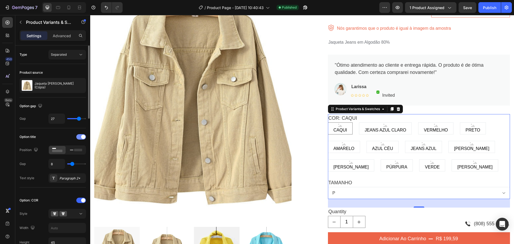
click at [80, 137] on div at bounding box center [81, 136] width 10 height 5
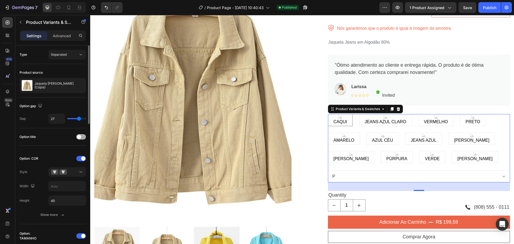
click at [80, 137] on span at bounding box center [79, 137] width 4 height 4
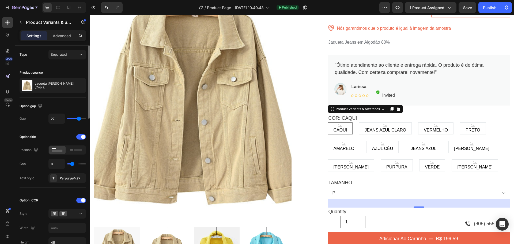
scroll to position [27, 0]
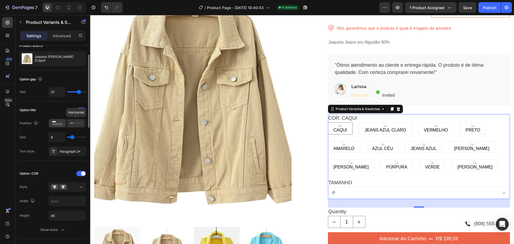
click at [76, 123] on rect at bounding box center [78, 123] width 8 height 2
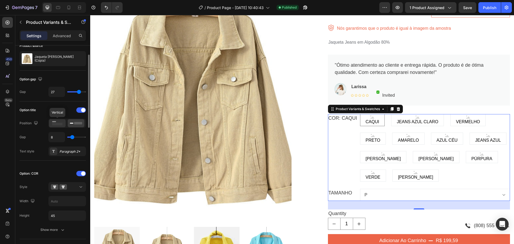
click at [58, 123] on rect at bounding box center [57, 124] width 10 height 2
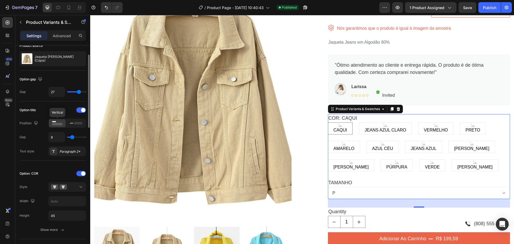
scroll to position [54, 0]
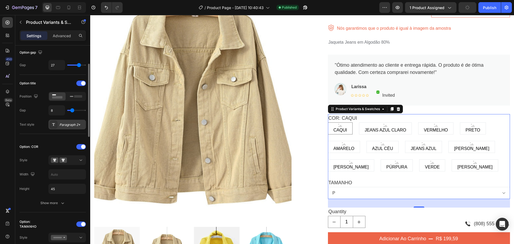
click at [66, 124] on div "Paragraph 2*" at bounding box center [71, 124] width 25 height 5
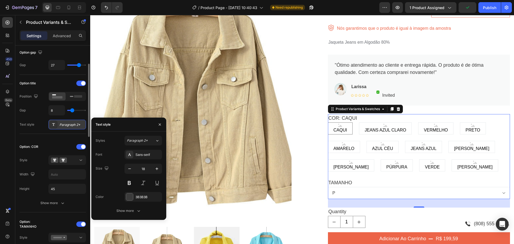
click at [66, 124] on div "Paragraph 2*" at bounding box center [71, 124] width 25 height 5
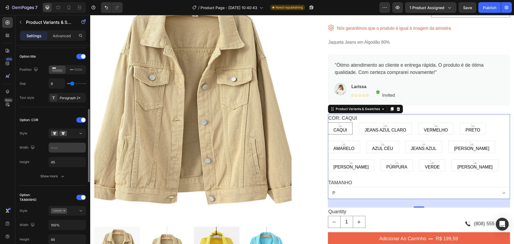
scroll to position [107, 0]
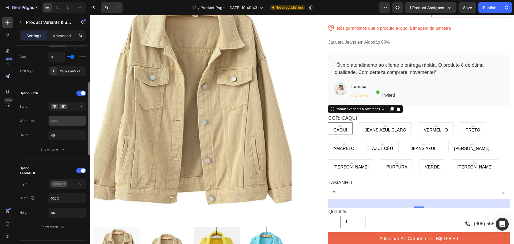
click at [59, 120] on input "text" at bounding box center [67, 121] width 37 height 10
click at [33, 121] on icon "button" at bounding box center [32, 120] width 3 height 3
click at [40, 114] on div "Option: COR Style Width Height 45 Show more" at bounding box center [53, 121] width 66 height 65
click at [57, 148] on div "Show more" at bounding box center [52, 149] width 25 height 5
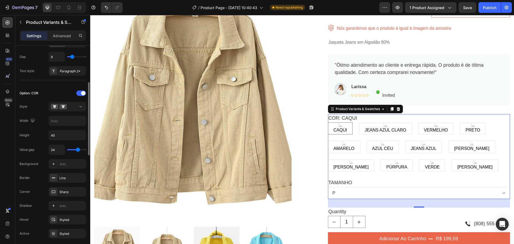
scroll to position [134, 0]
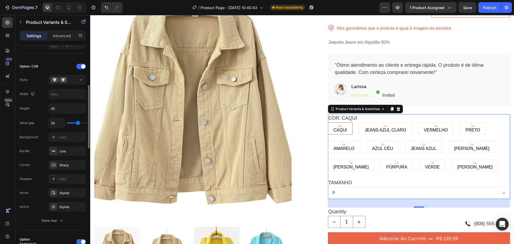
type input "18"
type input "16"
type input "15"
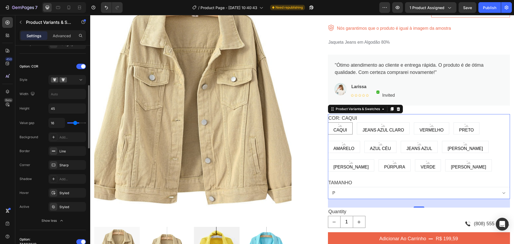
type input "15"
type input "14"
type input "13"
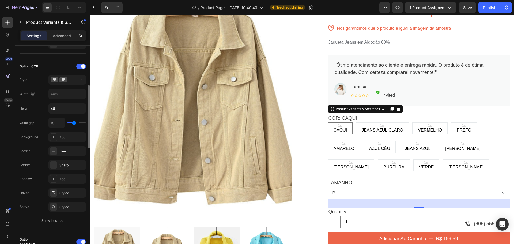
type input "11"
type input "10"
type input "9"
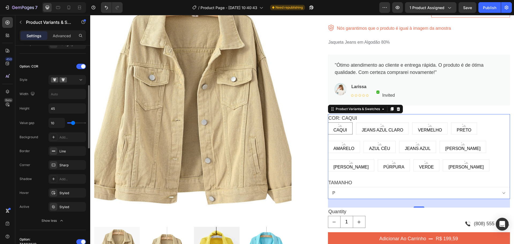
type input "9"
type input "8"
type input "7"
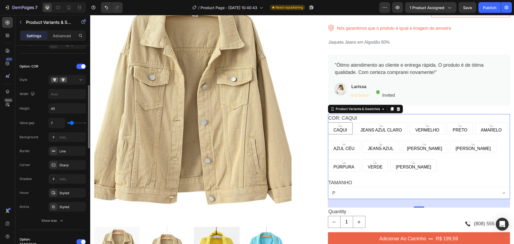
type input "5"
type input "6"
type input "7"
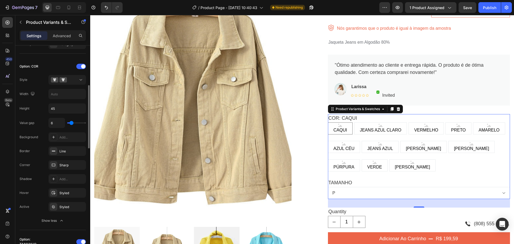
type input "7"
type input "8"
type input "10"
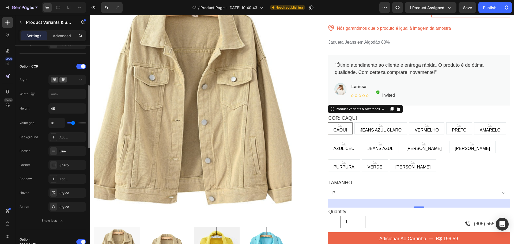
type input "12"
drag, startPoint x: 76, startPoint y: 122, endPoint x: 74, endPoint y: 123, distance: 2.8
type input "12"
click at [74, 123] on input "range" at bounding box center [76, 122] width 19 height 1
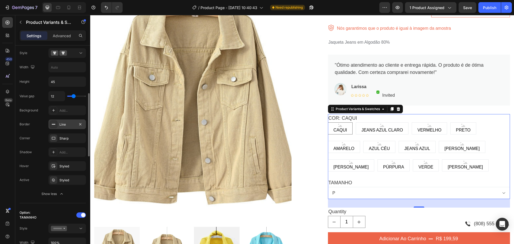
click at [67, 123] on div "Line" at bounding box center [67, 124] width 16 height 5
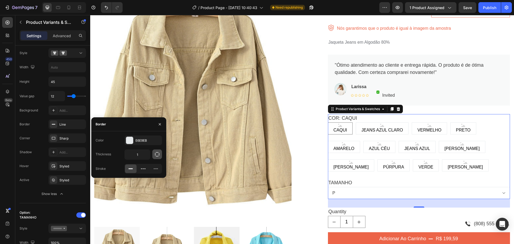
click at [156, 154] on icon "button" at bounding box center [157, 154] width 5 height 5
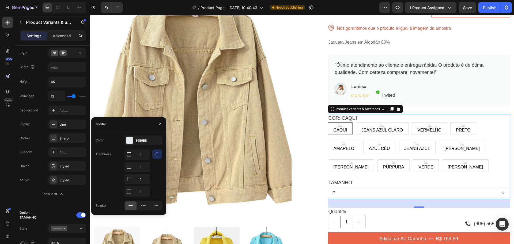
click at [155, 154] on button "button" at bounding box center [157, 154] width 10 height 10
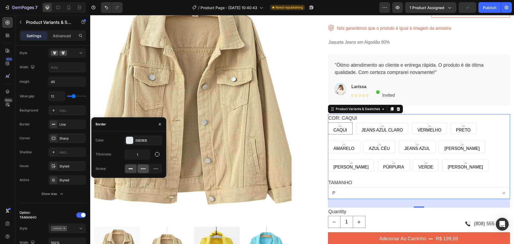
click at [143, 168] on icon at bounding box center [143, 168] width 5 height 5
click at [129, 167] on icon at bounding box center [130, 168] width 5 height 5
click at [132, 139] on div at bounding box center [129, 140] width 7 height 7
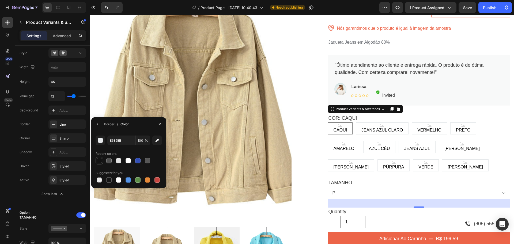
click at [100, 159] on div at bounding box center [99, 160] width 5 height 5
type input "121212"
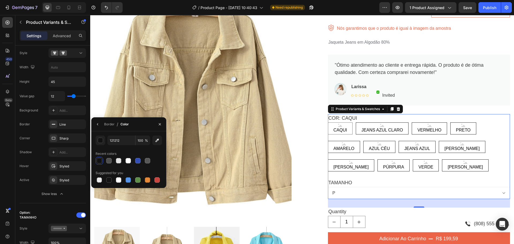
click at [7, 137] on div "450 Beta" at bounding box center [7, 111] width 11 height 188
click at [7, 147] on div "450 Beta" at bounding box center [7, 111] width 11 height 188
click at [97, 122] on icon "button" at bounding box center [98, 124] width 4 height 4
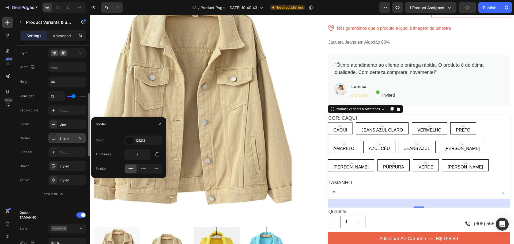
click at [66, 139] on div "Sharp" at bounding box center [67, 138] width 16 height 5
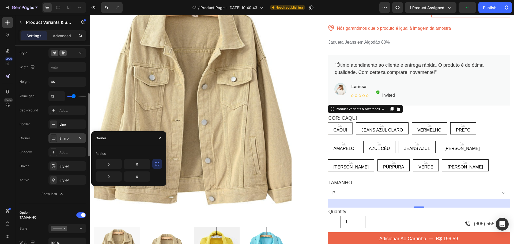
click at [67, 139] on div "Sharp" at bounding box center [67, 138] width 16 height 5
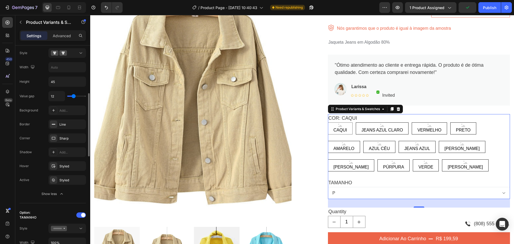
scroll to position [187, 0]
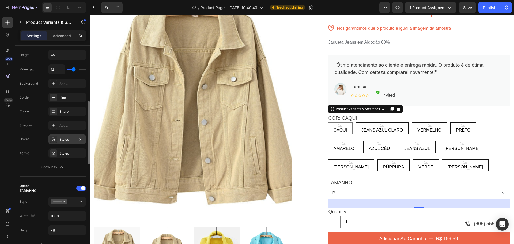
click at [63, 138] on div "Styled" at bounding box center [67, 139] width 16 height 5
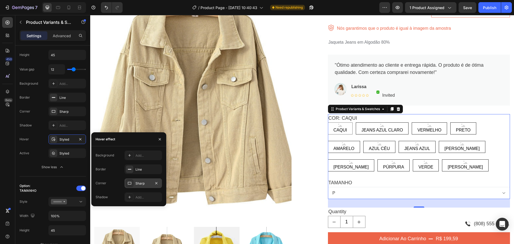
click at [135, 183] on div "Sharp" at bounding box center [143, 183] width 37 height 10
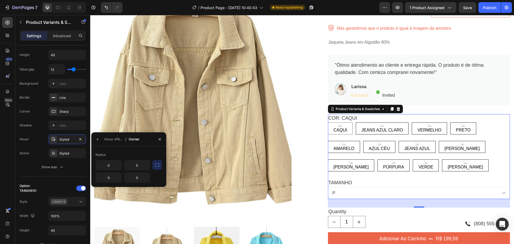
click at [132, 153] on div "Radius" at bounding box center [129, 154] width 66 height 9
click at [63, 152] on div "Styled" at bounding box center [67, 153] width 16 height 5
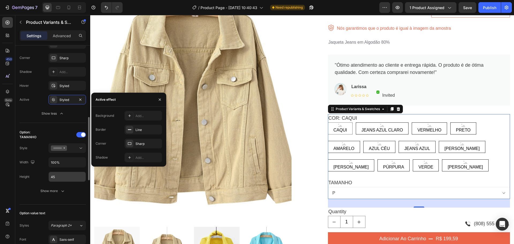
scroll to position [268, 0]
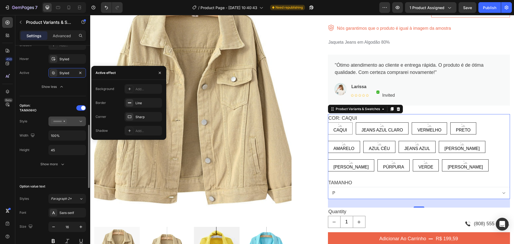
click at [78, 121] on icon at bounding box center [80, 121] width 5 height 5
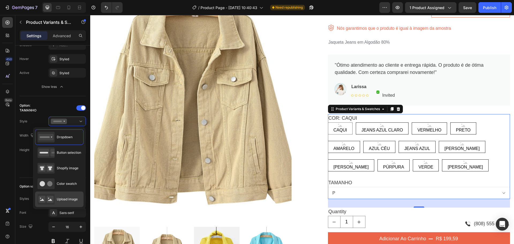
click at [65, 199] on span "Upload image" at bounding box center [67, 199] width 21 height 5
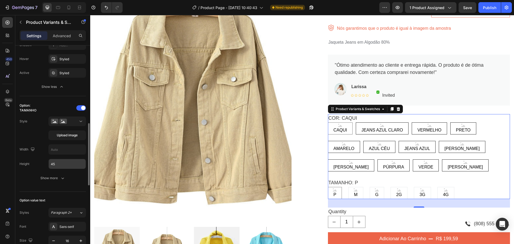
scroll to position [295, 0]
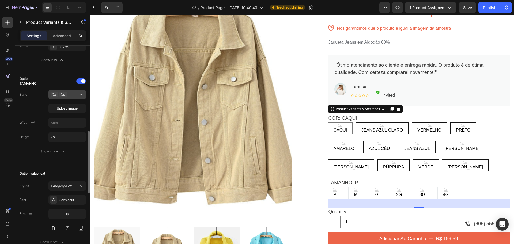
click at [71, 94] on div at bounding box center [67, 94] width 33 height 5
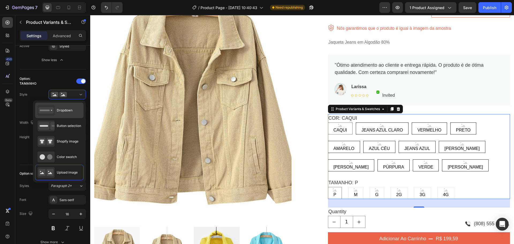
click at [69, 111] on span "Dropdown" at bounding box center [65, 110] width 16 height 5
type input "100%"
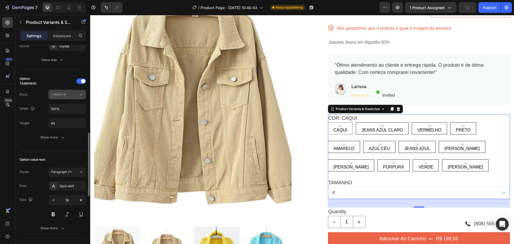
click at [75, 97] on div at bounding box center [67, 94] width 33 height 5
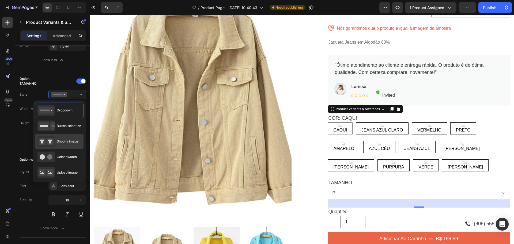
click at [64, 142] on span "Shopify image" at bounding box center [68, 141] width 22 height 5
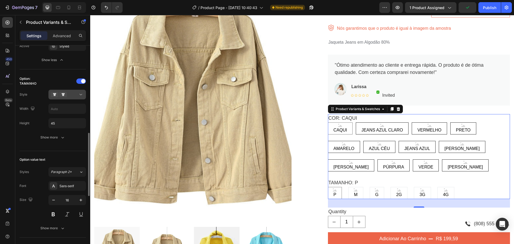
click at [70, 96] on div at bounding box center [67, 94] width 33 height 5
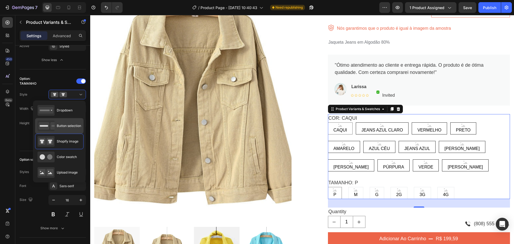
click at [70, 127] on span "Button selection" at bounding box center [69, 125] width 24 height 5
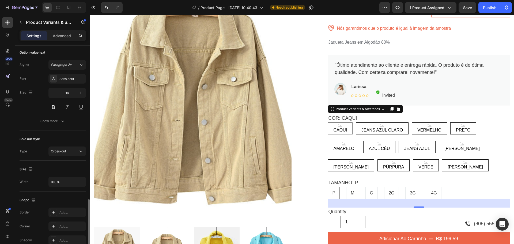
scroll to position [428, 0]
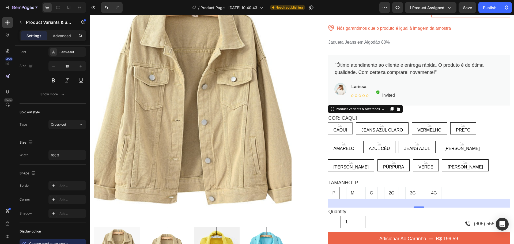
click at [345, 122] on div "CAQUI" at bounding box center [340, 129] width 24 height 14
click at [328, 122] on input "CAQUI CAQUI CAQUI" at bounding box center [328, 122] width 0 height 0
click at [344, 122] on div "CAQUI" at bounding box center [340, 129] width 24 height 14
click at [328, 122] on input "CAQUI CAQUI CAQUI" at bounding box center [328, 122] width 0 height 0
click at [344, 122] on div "CAQUI" at bounding box center [340, 129] width 24 height 14
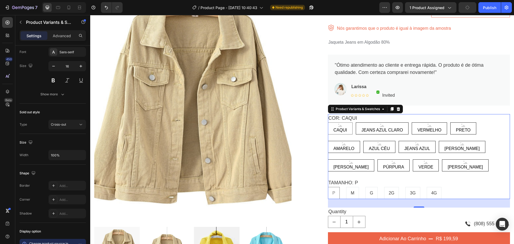
click at [328, 122] on input "CAQUI CAQUI CAQUI" at bounding box center [328, 122] width 0 height 0
click at [466, 8] on span "Save" at bounding box center [467, 7] width 9 height 5
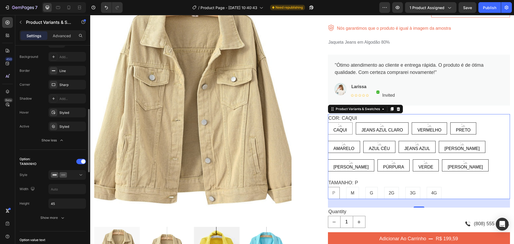
scroll to position [187, 0]
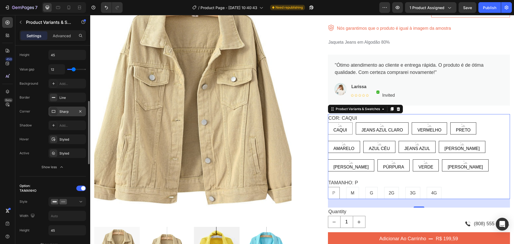
click at [62, 108] on div "Sharp" at bounding box center [66, 112] width 37 height 10
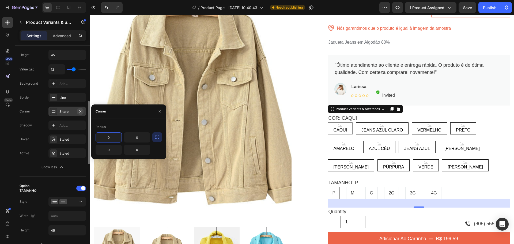
click at [81, 110] on icon "button" at bounding box center [80, 111] width 4 height 4
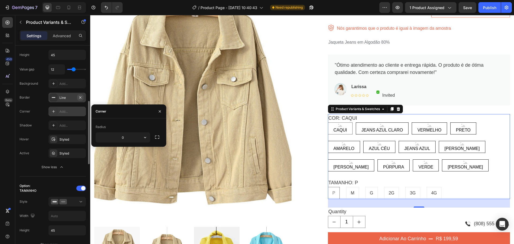
click at [80, 97] on icon "button" at bounding box center [80, 97] width 2 height 2
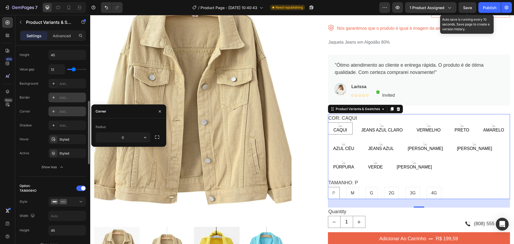
click at [465, 8] on span "Save" at bounding box center [467, 7] width 9 height 5
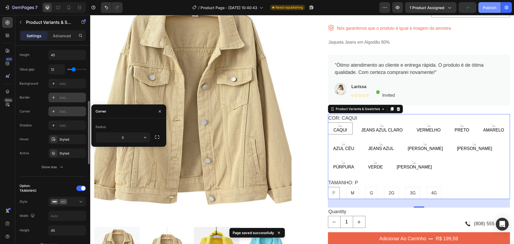
click at [487, 7] on div "Publish" at bounding box center [489, 8] width 13 height 6
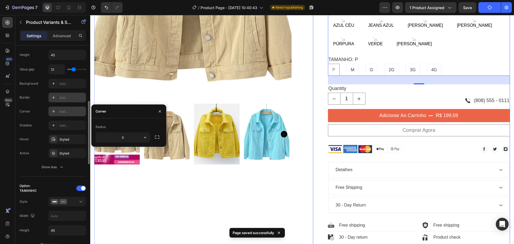
scroll to position [214, 0]
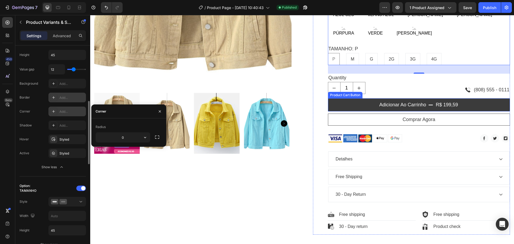
click at [345, 98] on button "Adicionar ao Carrinho r$ 199,59" at bounding box center [419, 104] width 182 height 13
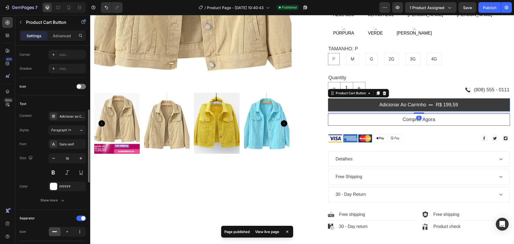
scroll to position [0, 0]
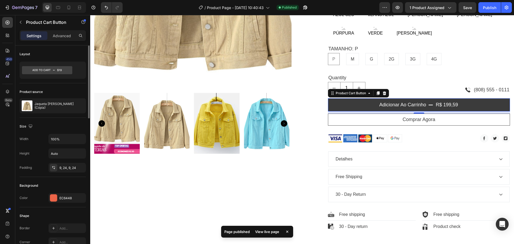
click at [350, 98] on button "Adicionar ao Carrinho r$ 199,59" at bounding box center [419, 104] width 182 height 13
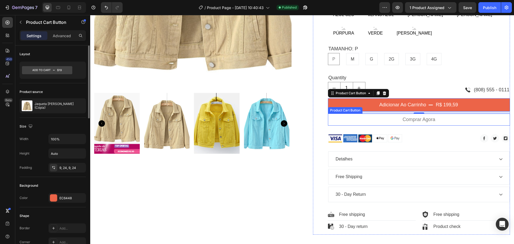
click at [370, 114] on button "comprar agora" at bounding box center [419, 120] width 182 height 12
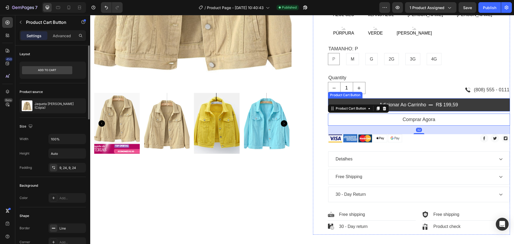
click at [458, 98] on button "Adicionar ao Carrinho r$ 199,59" at bounding box center [419, 104] width 182 height 13
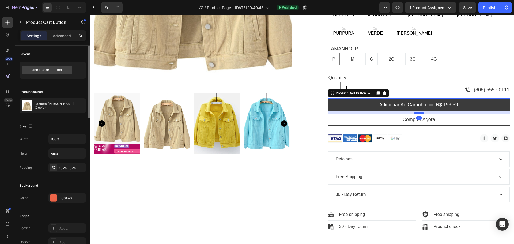
click at [457, 98] on button "Adicionar ao Carrinho r$ 199,59" at bounding box center [419, 104] width 182 height 13
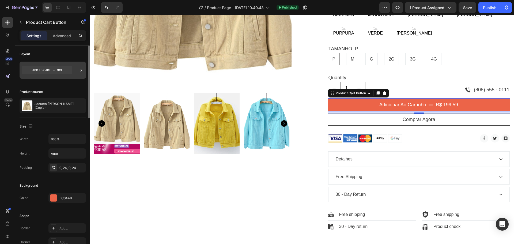
click at [80, 68] on icon at bounding box center [80, 69] width 5 height 5
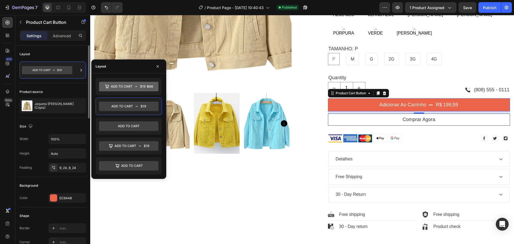
click at [70, 86] on div "Product source Jaqueta Jeans Elise (Cópia)" at bounding box center [53, 100] width 66 height 35
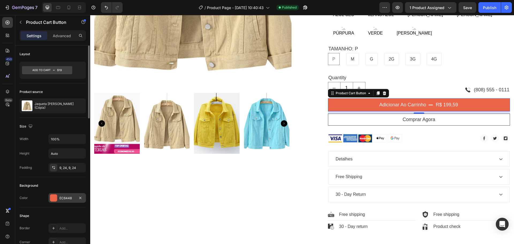
click at [58, 197] on div "EC6448" at bounding box center [66, 198] width 37 height 10
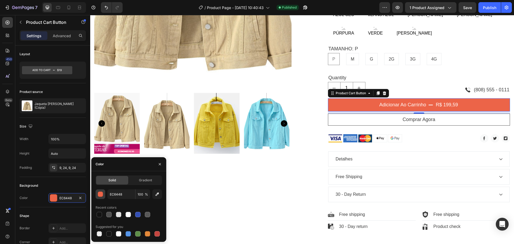
click at [103, 194] on div "button" at bounding box center [100, 194] width 5 height 5
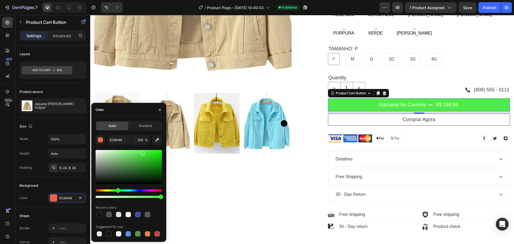
drag, startPoint x: 100, startPoint y: 191, endPoint x: 127, endPoint y: 183, distance: 28.1
click at [119, 190] on div "Hue" at bounding box center [118, 190] width 4 height 4
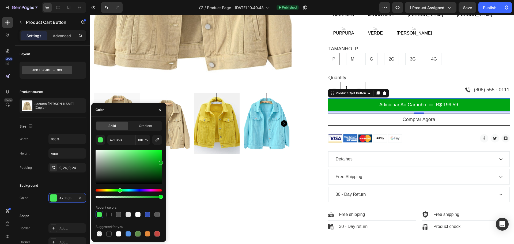
drag, startPoint x: 143, startPoint y: 156, endPoint x: 165, endPoint y: 162, distance: 23.1
click at [165, 162] on div "Solid Gradient 47EB5B 100 % Recent colors Suggested for you" at bounding box center [128, 179] width 75 height 116
type input "00A513"
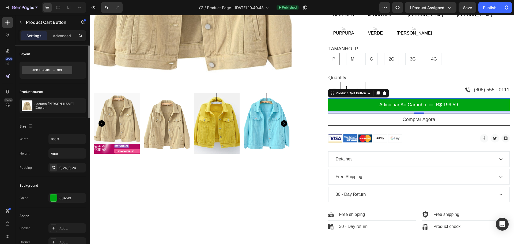
click at [67, 185] on div "Background" at bounding box center [53, 185] width 66 height 9
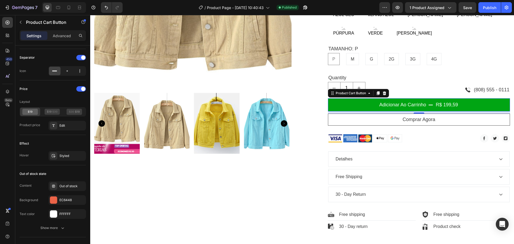
scroll to position [411, 0]
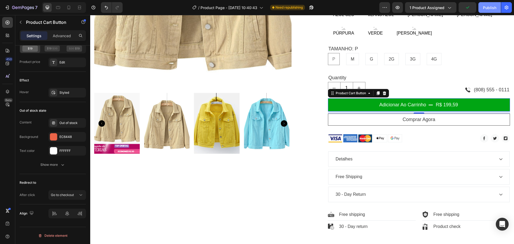
click at [490, 7] on div "Publish" at bounding box center [489, 8] width 13 height 6
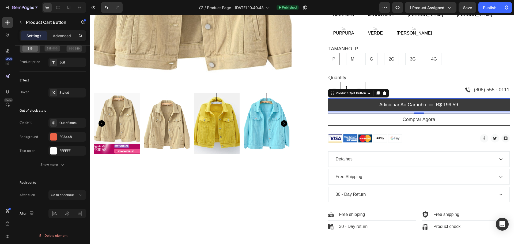
click at [476, 99] on button "Adicionar ao Carrinho r$ 199,59" at bounding box center [419, 104] width 182 height 13
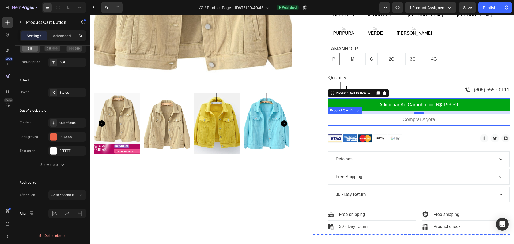
click at [461, 114] on button "comprar agora" at bounding box center [419, 120] width 182 height 12
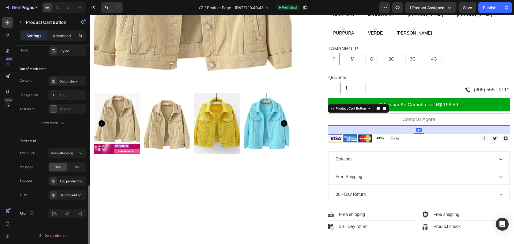
scroll to position [402, 0]
click at [461, 114] on button "comprar agora" at bounding box center [419, 120] width 182 height 12
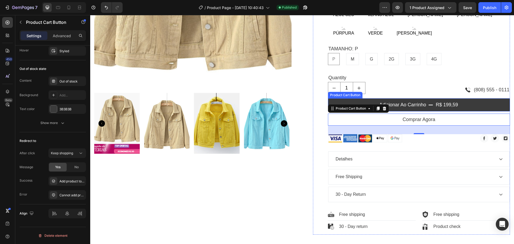
click at [463, 98] on button "Adicionar ao Carrinho r$ 199,59" at bounding box center [419, 104] width 182 height 13
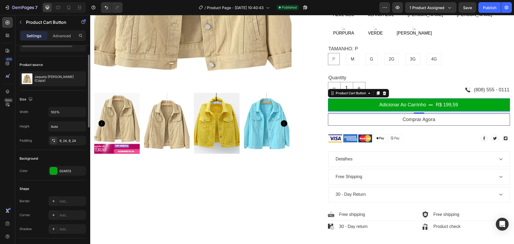
scroll to position [0, 0]
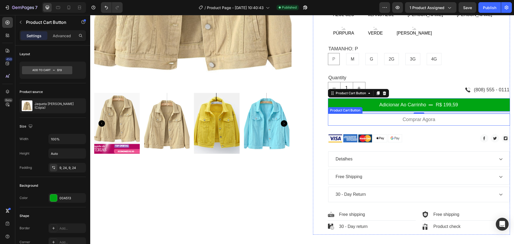
click at [453, 114] on button "comprar agora" at bounding box center [419, 120] width 182 height 12
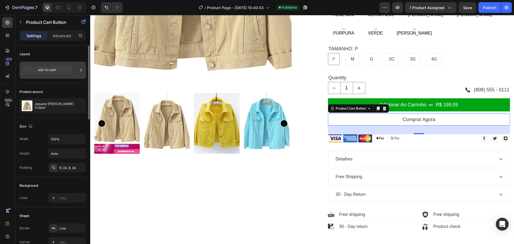
click at [74, 68] on div at bounding box center [53, 70] width 66 height 17
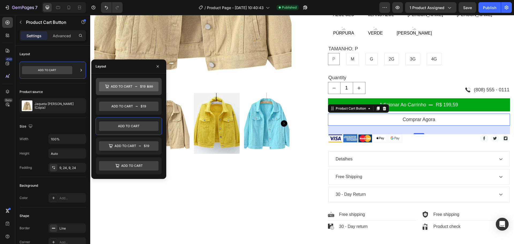
click at [139, 86] on icon at bounding box center [128, 87] width 59 height 10
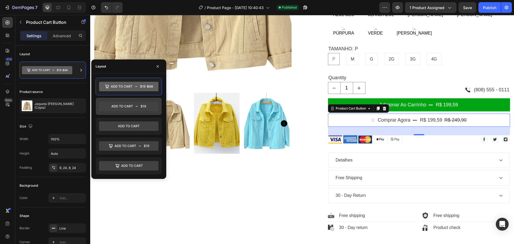
click at [137, 103] on icon at bounding box center [128, 106] width 59 height 10
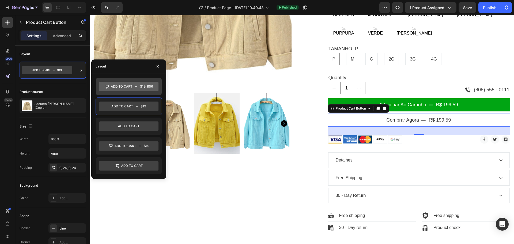
click at [141, 87] on icon at bounding box center [142, 86] width 5 height 3
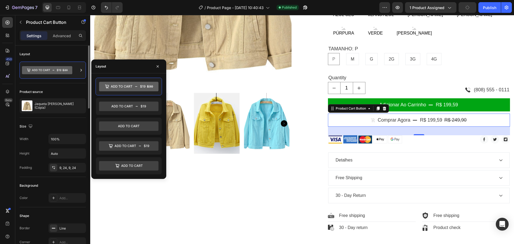
click at [63, 52] on div "Layout" at bounding box center [53, 54] width 66 height 9
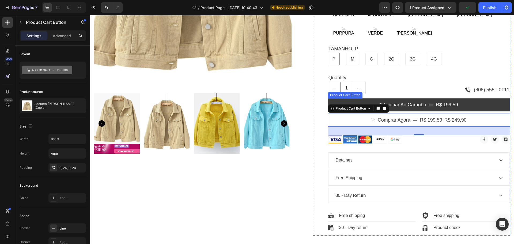
click at [468, 98] on button "Adicionar ao Carrinho r$ 199,59" at bounding box center [419, 104] width 182 height 13
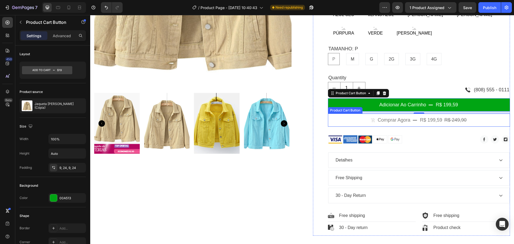
click at [477, 115] on button "comprar agora r$ 199,59 r$ 249,90" at bounding box center [419, 120] width 182 height 13
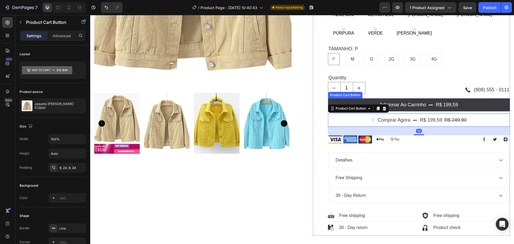
click at [480, 100] on button "Adicionar ao Carrinho r$ 199,59" at bounding box center [419, 104] width 182 height 13
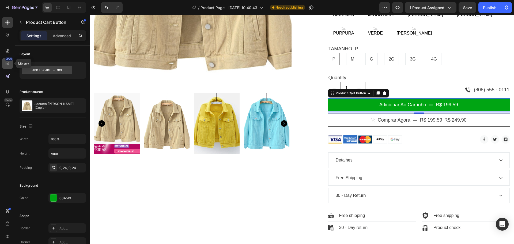
click at [7, 64] on icon at bounding box center [7, 63] width 5 height 5
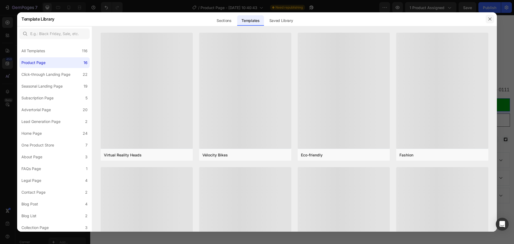
click at [491, 19] on icon "button" at bounding box center [490, 19] width 4 height 4
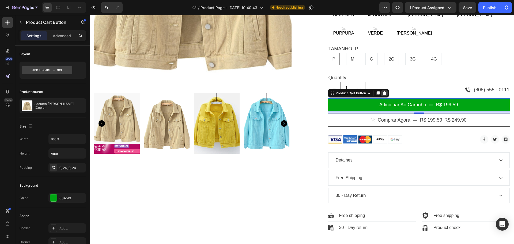
click at [383, 91] on icon at bounding box center [384, 93] width 3 height 4
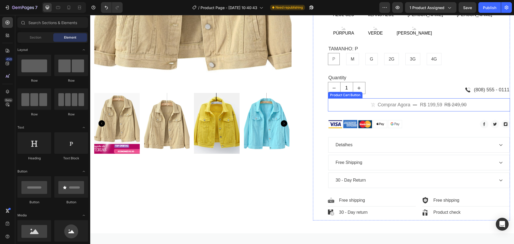
click at [487, 98] on button "comprar agora r$ 199,59 r$ 249,90" at bounding box center [419, 104] width 182 height 13
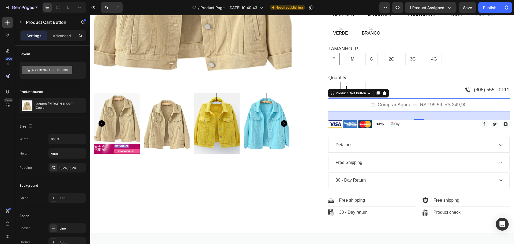
click at [465, 99] on button "comprar agora r$ 199,59 r$ 249,90" at bounding box center [419, 104] width 182 height 13
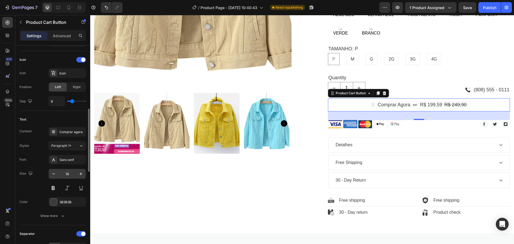
scroll to position [241, 0]
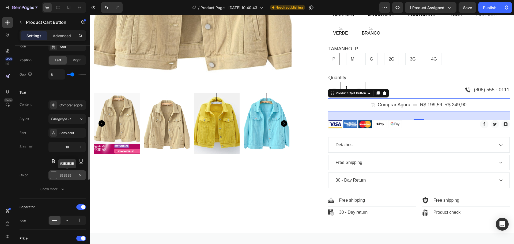
click at [61, 175] on div "3B3B3B" at bounding box center [67, 175] width 16 height 5
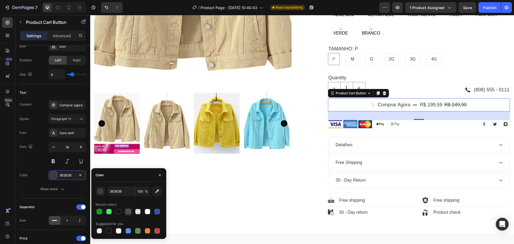
click at [137, 214] on div at bounding box center [137, 211] width 5 height 5
click at [148, 212] on div at bounding box center [147, 211] width 5 height 5
type input "FFFFFF"
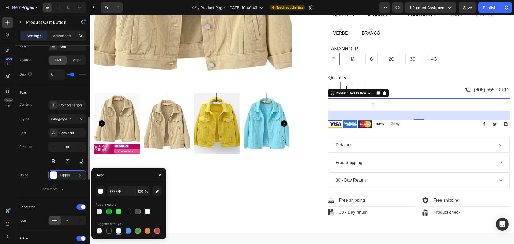
scroll to position [295, 0]
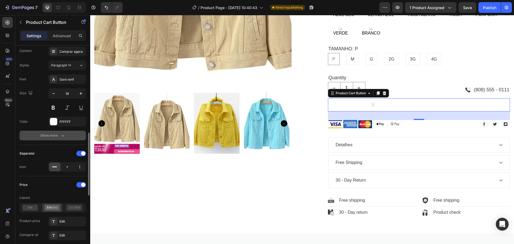
click at [63, 134] on icon "button" at bounding box center [62, 135] width 5 height 5
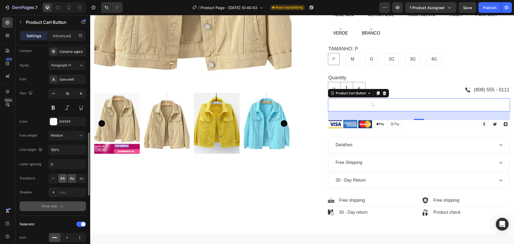
click at [61, 179] on span "AA" at bounding box center [62, 178] width 5 height 5
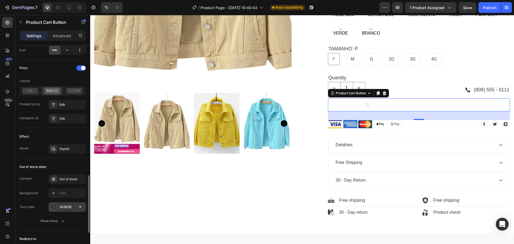
scroll to position [536, 0]
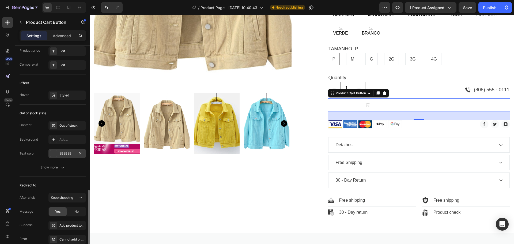
click at [64, 151] on div "3B3B3B" at bounding box center [67, 153] width 16 height 5
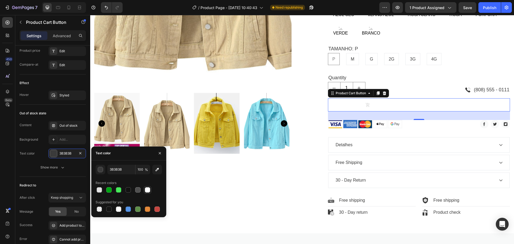
click at [148, 190] on div at bounding box center [147, 189] width 5 height 5
type input "FFFFFF"
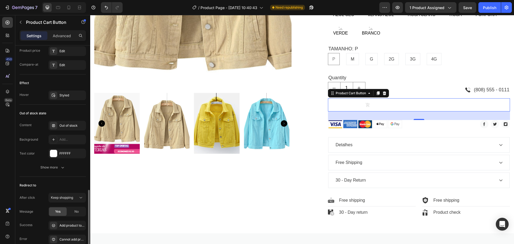
click at [58, 182] on div "Redirect to" at bounding box center [53, 185] width 66 height 9
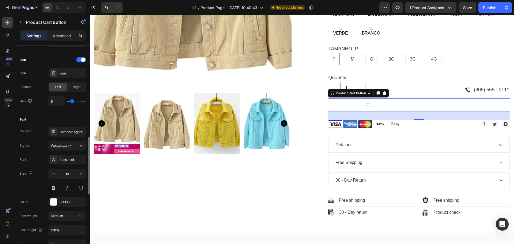
scroll to position [295, 0]
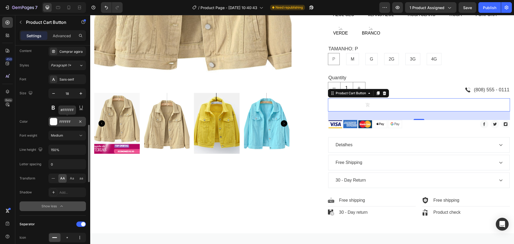
click at [62, 120] on div "FFFFFF" at bounding box center [67, 121] width 16 height 5
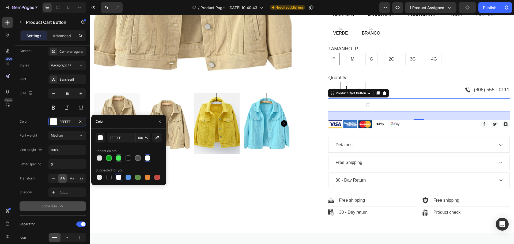
click at [120, 158] on div at bounding box center [118, 157] width 5 height 5
type input "47EB5B"
click at [38, 125] on div "Color 47EB5B" at bounding box center [53, 122] width 66 height 10
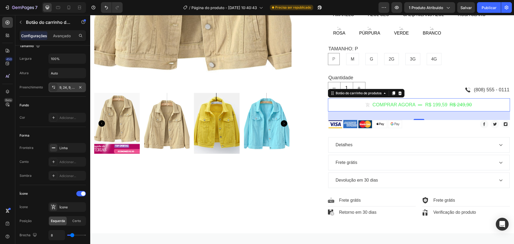
scroll to position [0, 0]
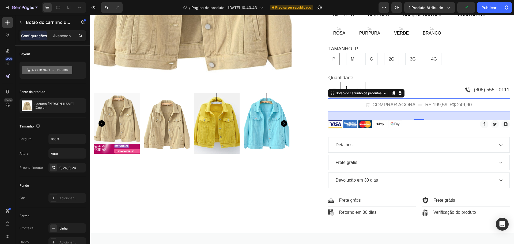
click at [487, 98] on button "comprar agora R$ 199,59 R$ 249,90" at bounding box center [419, 104] width 182 height 13
click at [60, 37] on font "Avançado" at bounding box center [62, 35] width 18 height 5
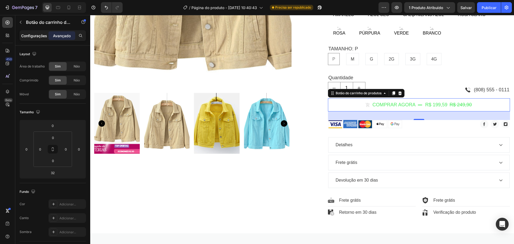
click at [29, 36] on font "Configurações" at bounding box center [34, 35] width 26 height 5
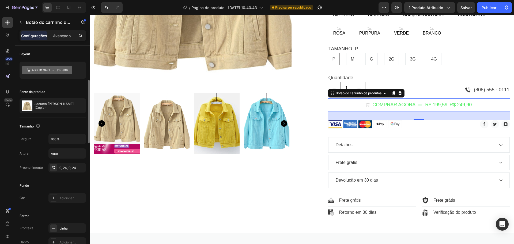
scroll to position [54, 0]
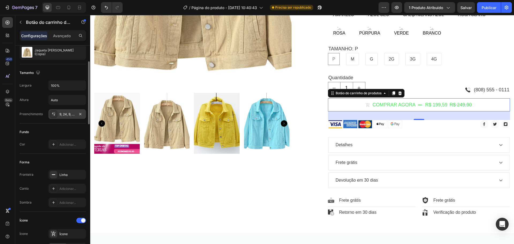
click at [58, 115] on div "9, 24, 9, 24" at bounding box center [66, 114] width 37 height 10
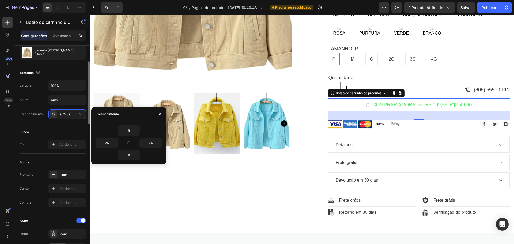
click at [48, 131] on div "Fundo" at bounding box center [53, 132] width 66 height 9
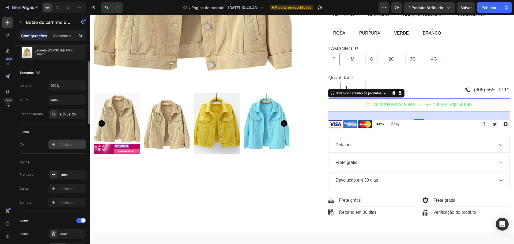
click at [65, 144] on font "Adicionar..." at bounding box center [67, 144] width 17 height 4
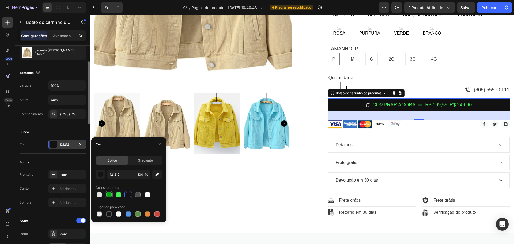
click at [111, 196] on div at bounding box center [108, 194] width 5 height 5
type input "00A513"
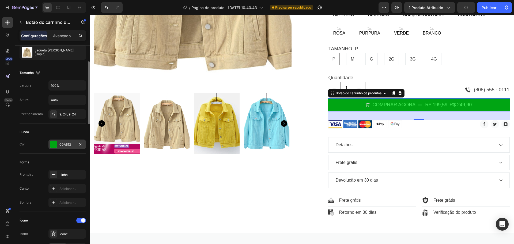
click at [65, 131] on div "Fundo" at bounding box center [53, 132] width 66 height 9
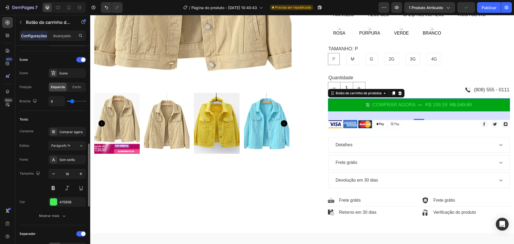
scroll to position [268, 0]
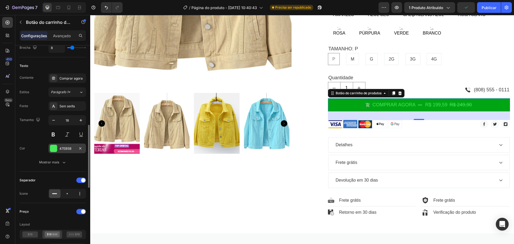
click at [65, 148] on font "47EB5B" at bounding box center [65, 148] width 12 height 4
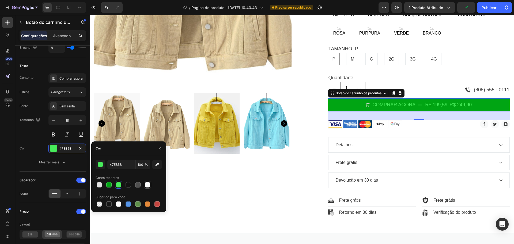
click at [149, 185] on div at bounding box center [147, 184] width 5 height 5
type input "FFFFFF"
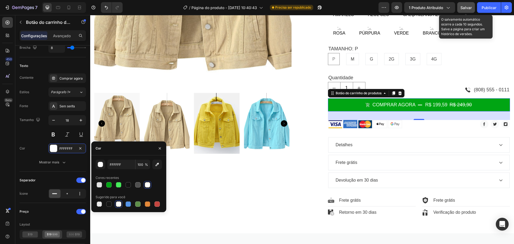
click at [466, 9] on font "Salvar" at bounding box center [466, 7] width 11 height 5
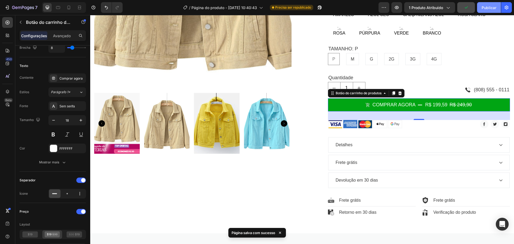
click at [485, 9] on font "Publicar" at bounding box center [489, 7] width 15 height 5
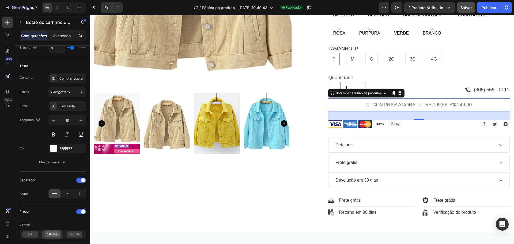
click at [339, 99] on button "comprar agora R$ 199,59 R$ 249,90" at bounding box center [419, 104] width 182 height 13
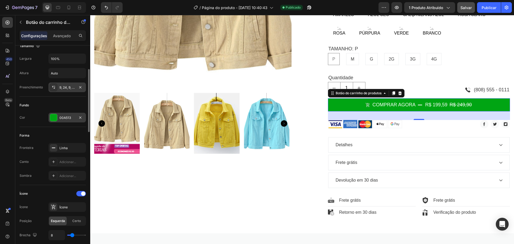
scroll to position [0, 0]
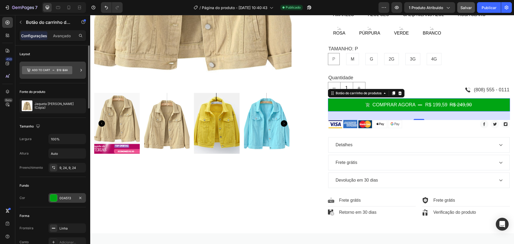
click at [55, 71] on icon at bounding box center [47, 70] width 50 height 8
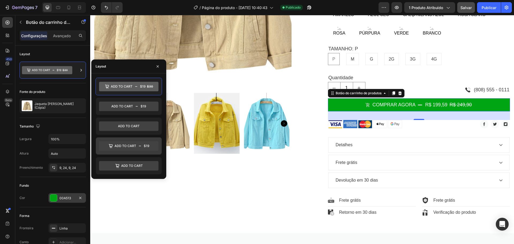
click at [133, 145] on icon at bounding box center [125, 146] width 21 height 2
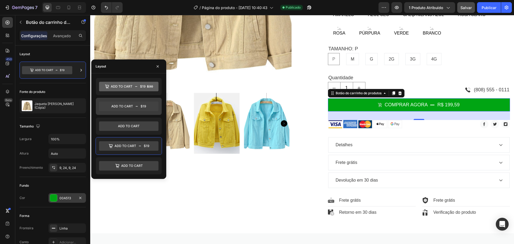
click at [135, 108] on icon at bounding box center [128, 106] width 59 height 10
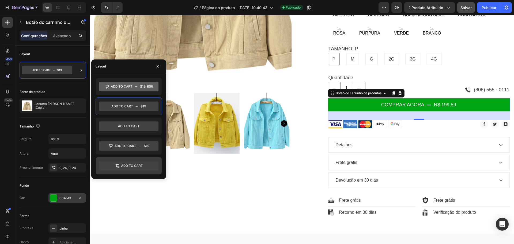
click at [135, 165] on icon at bounding box center [128, 166] width 59 height 10
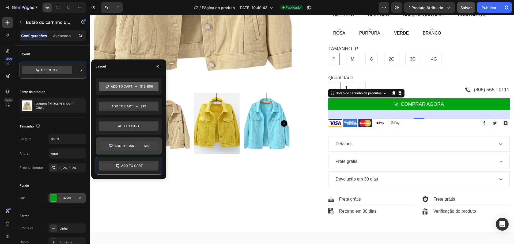
click at [134, 144] on icon at bounding box center [128, 146] width 59 height 10
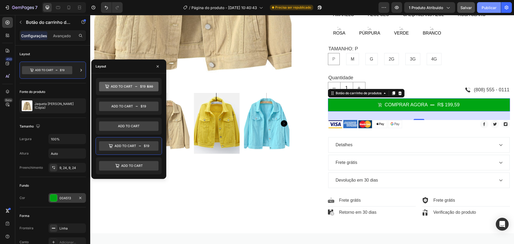
click at [489, 6] on font "Publicar" at bounding box center [489, 7] width 15 height 5
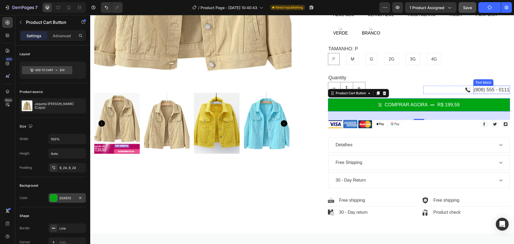
click at [476, 86] on p "(808) 555 - 0111" at bounding box center [492, 89] width 36 height 7
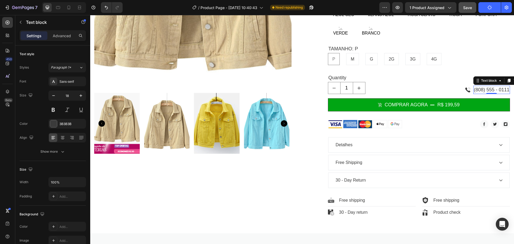
click at [495, 86] on p "(808) 555 - 0111" at bounding box center [492, 89] width 36 height 7
click at [484, 86] on p "(808) 555 - 0111" at bounding box center [492, 89] width 36 height 7
click at [465, 87] on img at bounding box center [468, 90] width 6 height 6
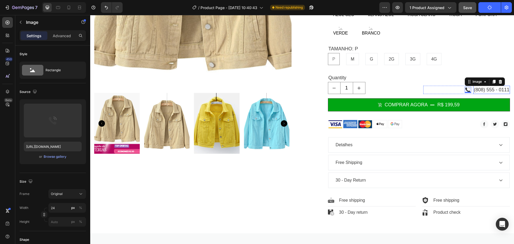
click at [485, 86] on p "(808) 555 - 0111" at bounding box center [492, 89] width 36 height 7
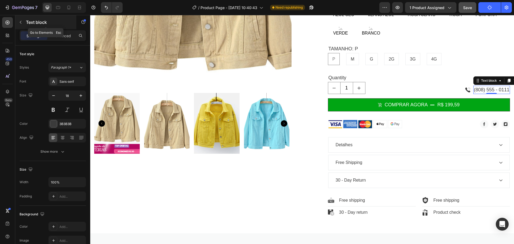
click at [20, 22] on icon "button" at bounding box center [20, 22] width 4 height 4
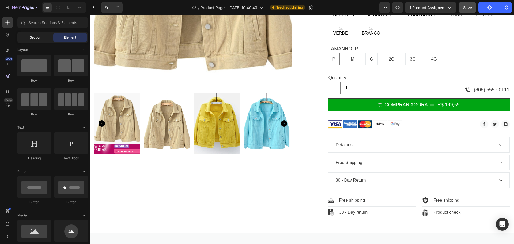
click at [34, 35] on div "Section" at bounding box center [35, 37] width 34 height 9
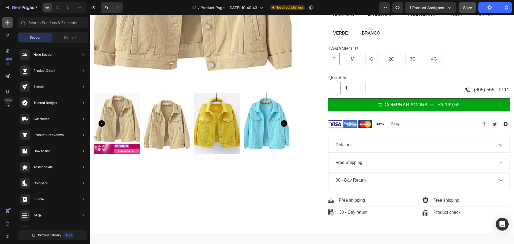
click at [6, 21] on icon at bounding box center [8, 23] width 4 height 4
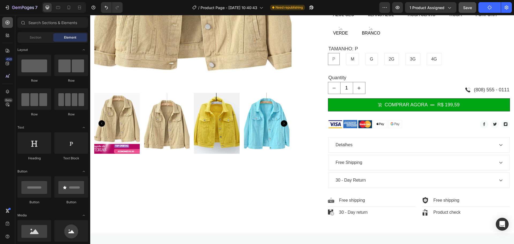
click at [6, 21] on icon at bounding box center [8, 23] width 4 height 4
click at [5, 50] on icon at bounding box center [7, 50] width 5 height 5
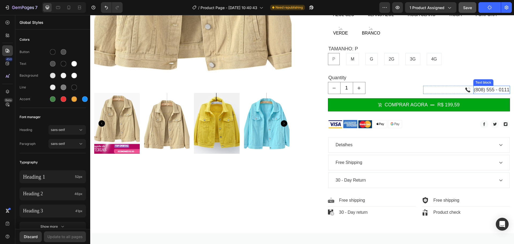
click at [492, 86] on p "(808) 555 - 0111" at bounding box center [492, 89] width 36 height 7
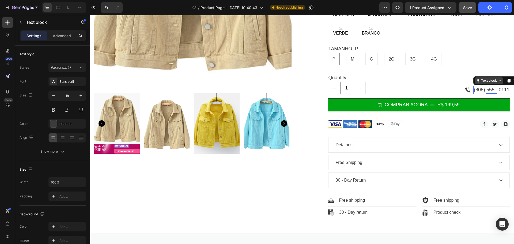
click at [491, 78] on div "Text block" at bounding box center [489, 80] width 18 height 5
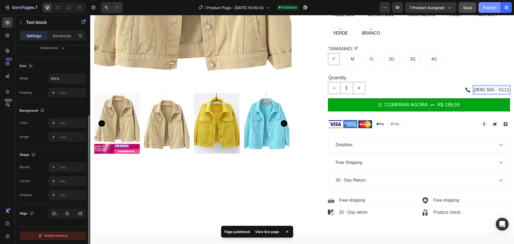
click at [58, 236] on div "Delete element" at bounding box center [52, 235] width 29 height 6
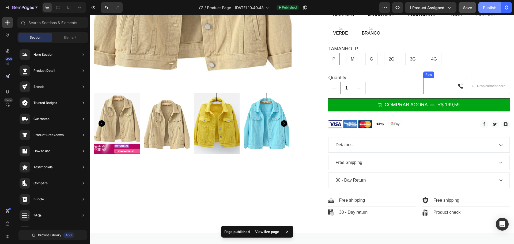
click at [442, 81] on div "Image Drop element here Row" at bounding box center [466, 86] width 87 height 16
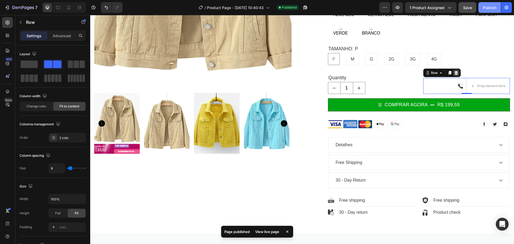
click at [454, 71] on icon at bounding box center [455, 73] width 3 height 4
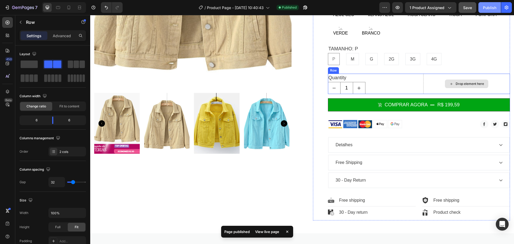
click at [494, 74] on div "Drop element here" at bounding box center [466, 84] width 87 height 20
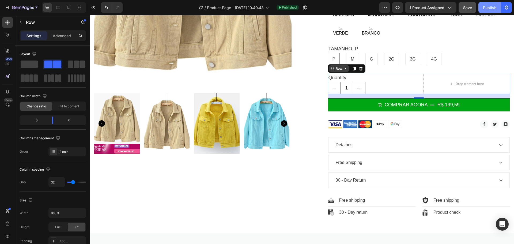
click at [341, 66] on div "Row" at bounding box center [339, 68] width 9 height 5
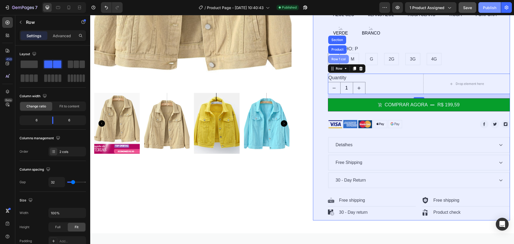
click at [338, 58] on div "Row 1 col" at bounding box center [338, 59] width 16 height 3
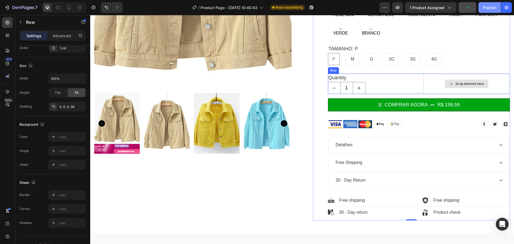
click at [431, 76] on div "Drop element here" at bounding box center [466, 84] width 87 height 20
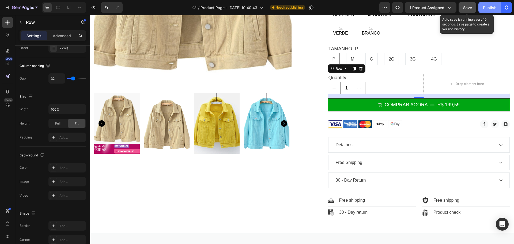
click at [471, 6] on span "Save" at bounding box center [467, 7] width 9 height 5
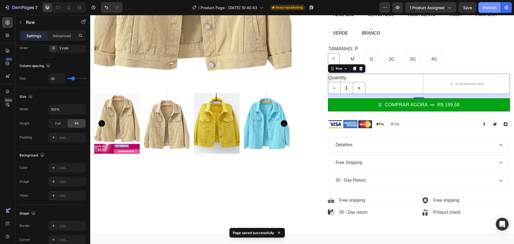
click at [491, 7] on div "Publish" at bounding box center [489, 8] width 13 height 6
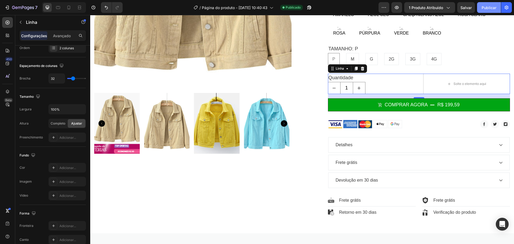
click at [493, 11] on button "Publicar" at bounding box center [489, 7] width 24 height 11
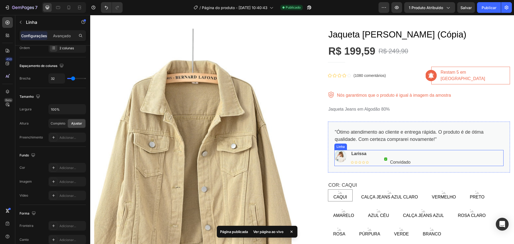
scroll to position [0, 0]
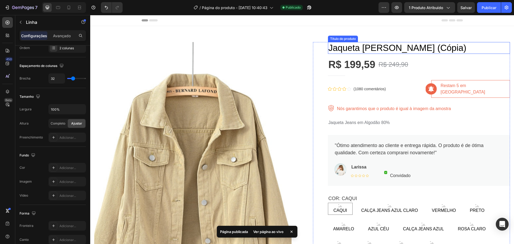
click at [383, 47] on font "Jaqueta Jeans Elise (Cópia)" at bounding box center [398, 48] width 138 height 10
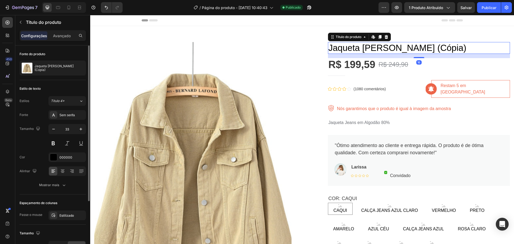
click at [383, 47] on font "Jaqueta Jeans Elise (Cópia)" at bounding box center [398, 48] width 138 height 10
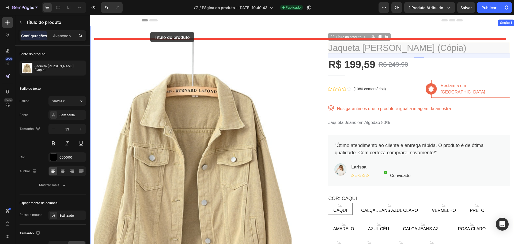
drag, startPoint x: 330, startPoint y: 38, endPoint x: 150, endPoint y: 32, distance: 180.0
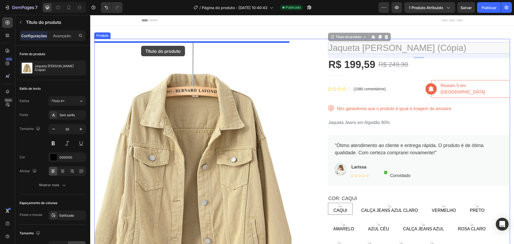
drag, startPoint x: 330, startPoint y: 37, endPoint x: 141, endPoint y: 46, distance: 188.7
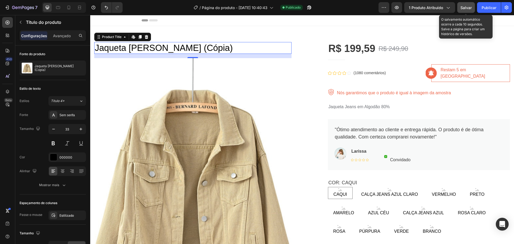
click at [462, 7] on font "Salvar" at bounding box center [466, 7] width 11 height 5
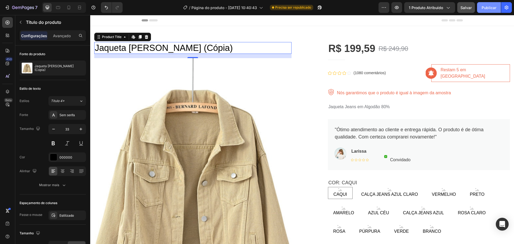
click at [487, 7] on font "Publicar" at bounding box center [489, 7] width 15 height 5
click at [372, 71] on font "(1080 comentários)" at bounding box center [370, 73] width 32 height 4
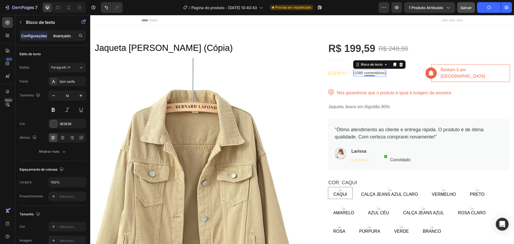
click at [53, 37] on font "Avançado" at bounding box center [62, 35] width 18 height 5
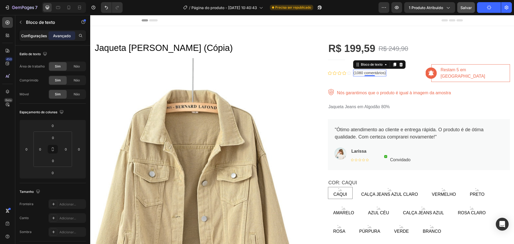
click at [35, 37] on font "Configurações" at bounding box center [34, 35] width 26 height 5
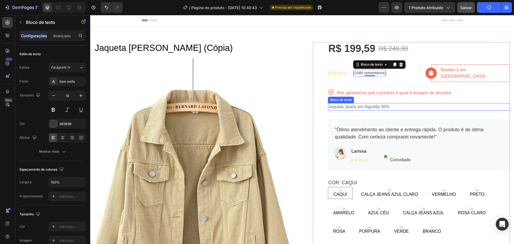
click at [386, 104] on font "Jaqueta Jeans em Algodão 80%" at bounding box center [360, 106] width 62 height 5
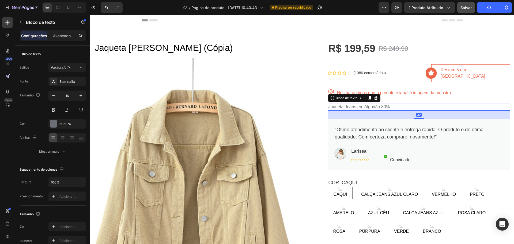
click at [386, 104] on p "Jaqueta Jeans em Algodão 80%" at bounding box center [419, 107] width 181 height 6
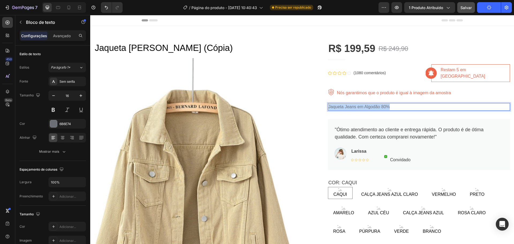
click at [386, 104] on p "Jaqueta Jeans em Algodão 80%" at bounding box center [419, 107] width 181 height 6
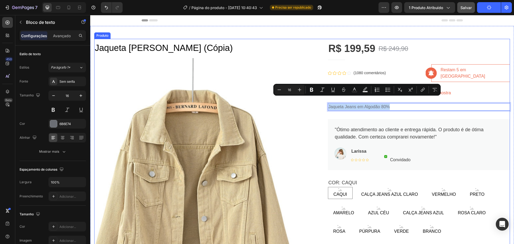
click at [305, 125] on div "Jaqueta Jeans Elise (Cópia) Product Title Imagens de produtos R$ 199,59 Preço d…" at bounding box center [302, 229] width 416 height 380
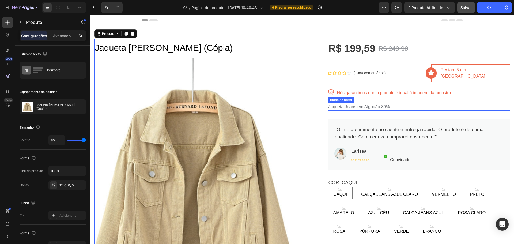
click at [407, 104] on p "Jaqueta Jeans em Algodão 80%" at bounding box center [419, 107] width 181 height 6
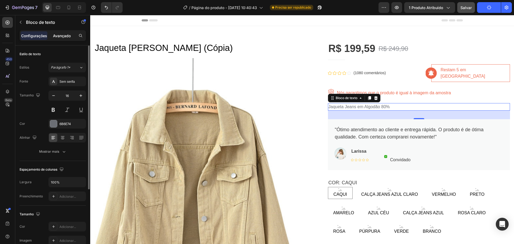
click at [61, 35] on font "Avançado" at bounding box center [62, 35] width 18 height 5
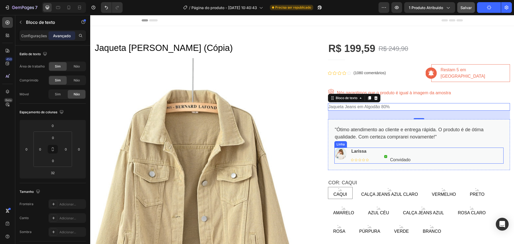
scroll to position [54, 0]
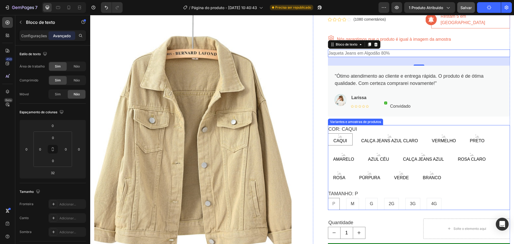
click at [356, 119] on div "Variantes e amostras de produtos" at bounding box center [355, 121] width 53 height 5
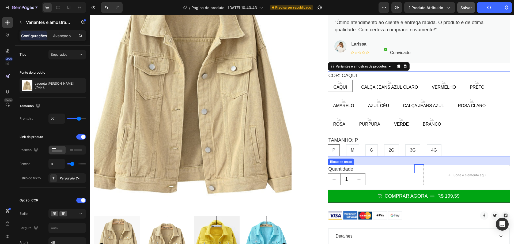
scroll to position [134, 0]
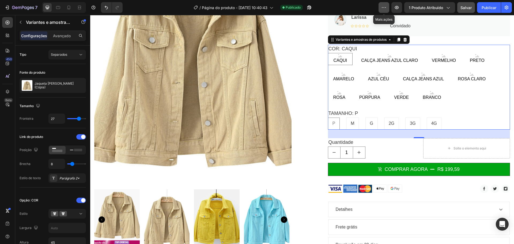
click at [385, 7] on icon "button" at bounding box center [383, 7] width 5 height 5
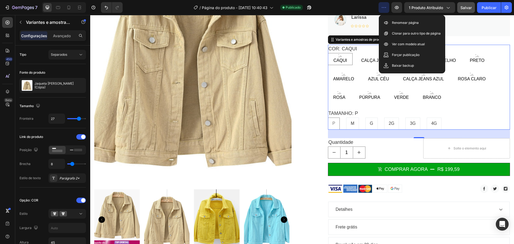
click at [385, 7] on icon "button" at bounding box center [383, 7] width 5 height 5
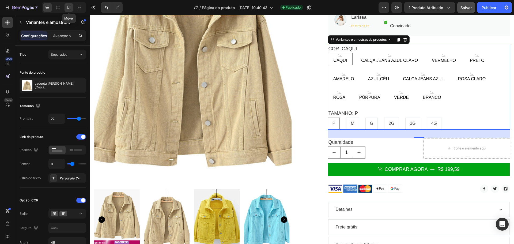
click at [69, 8] on icon at bounding box center [68, 7] width 5 height 5
type input "24"
type input "64"
type input "14"
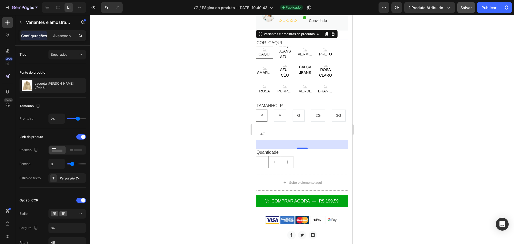
scroll to position [323, 0]
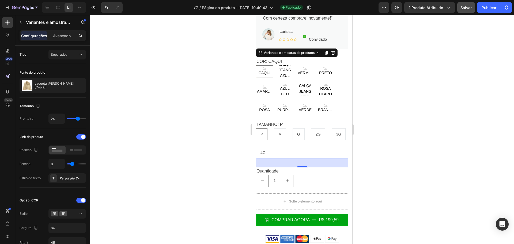
click at [264, 72] on font "CAQUI" at bounding box center [265, 73] width 12 height 4
click at [256, 65] on input "CAQUI CAQUI CAQUI" at bounding box center [256, 65] width 0 height 0
click at [280, 54] on font "Variantes e amostras de produtos" at bounding box center [289, 53] width 51 height 4
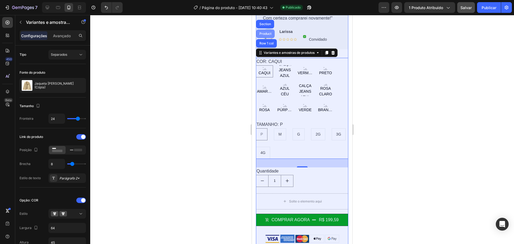
click at [266, 36] on div "Product" at bounding box center [265, 33] width 18 height 9
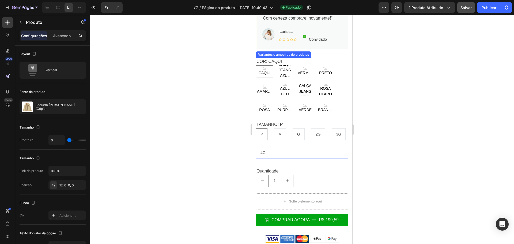
click at [275, 62] on font "COR: CAQUI" at bounding box center [269, 61] width 25 height 5
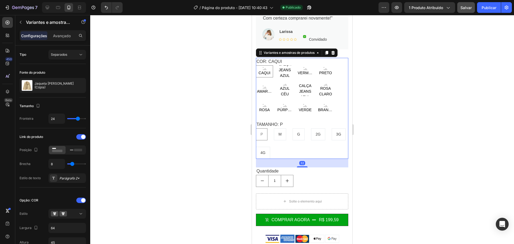
click at [275, 61] on font "COR: CAQUI" at bounding box center [269, 61] width 25 height 5
click at [287, 54] on font "Variantes e amostras de produtos" at bounding box center [289, 53] width 51 height 4
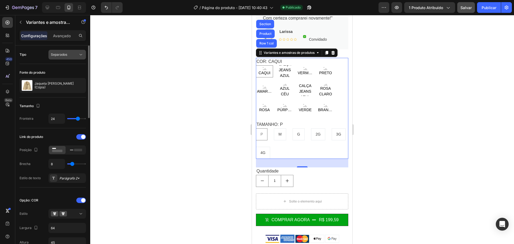
click at [62, 53] on font "Separados" at bounding box center [59, 54] width 16 height 4
click at [65, 76] on font "Combinar" at bounding box center [58, 78] width 15 height 4
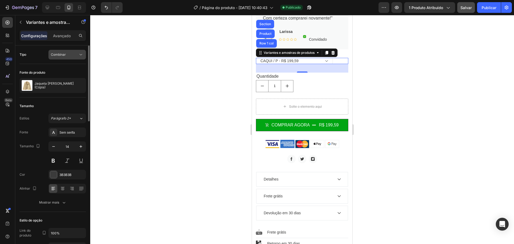
click at [67, 55] on div "Combinar" at bounding box center [64, 54] width 27 height 5
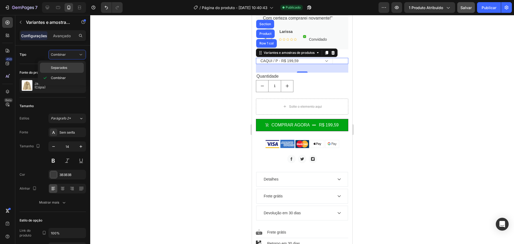
click at [66, 65] on div "Separados" at bounding box center [62, 68] width 44 height 10
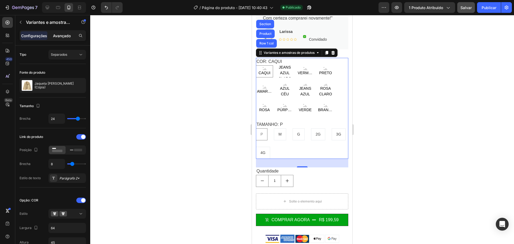
click at [65, 35] on font "Avançado" at bounding box center [62, 35] width 18 height 5
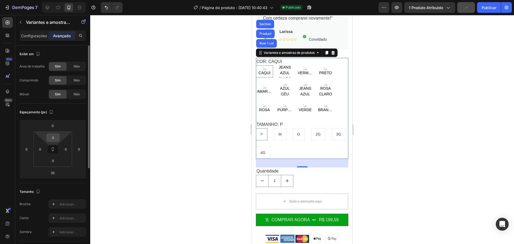
click at [55, 136] on input "0" at bounding box center [53, 138] width 11 height 8
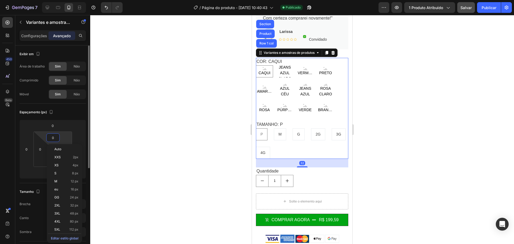
scroll to position [27, 0]
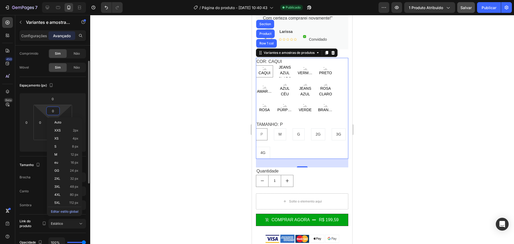
click at [26, 158] on div "Tamanho Brecha Adicionar... Canto Adicionar... Sombra Adicionar..." at bounding box center [53, 185] width 66 height 58
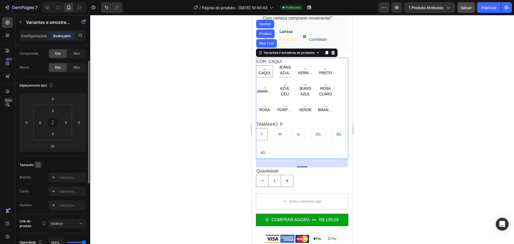
click at [38, 165] on icon "button" at bounding box center [37, 164] width 5 height 5
click at [52, 161] on div "Tamanho" at bounding box center [53, 165] width 66 height 9
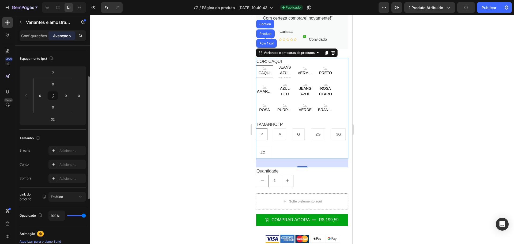
scroll to position [0, 0]
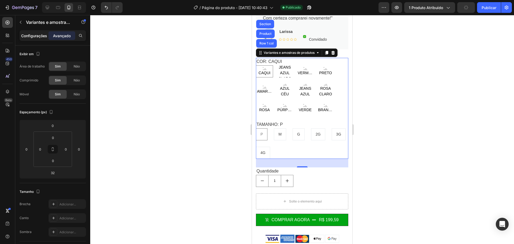
click at [36, 35] on font "Configurações" at bounding box center [34, 35] width 26 height 5
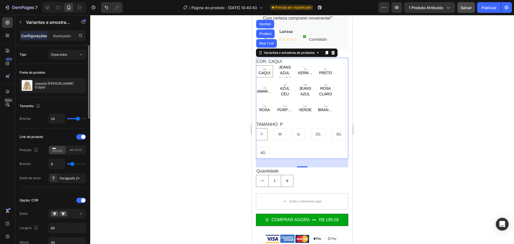
type input "19"
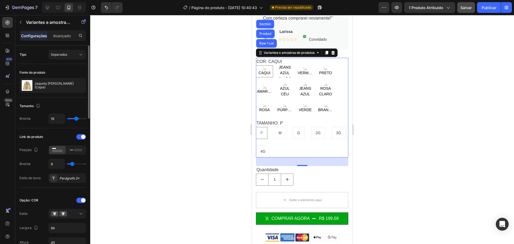
type input "16"
type input "14"
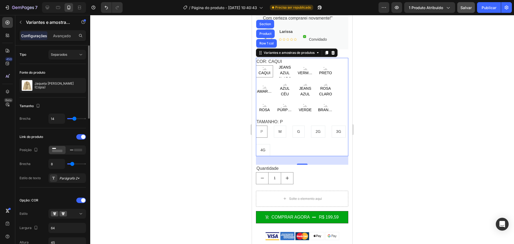
type input "15"
type input "25"
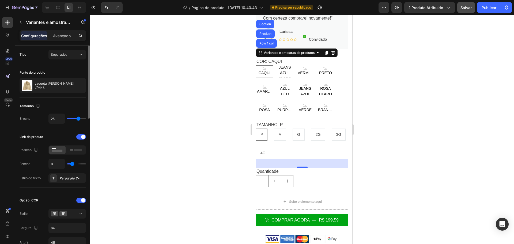
type input "27"
type input "28"
type input "29"
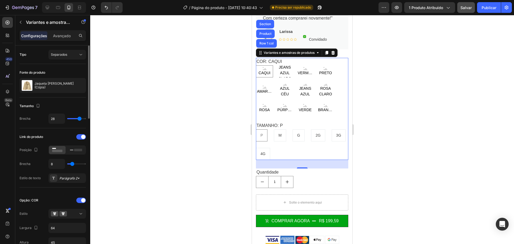
type input "29"
type input "30"
type input "32"
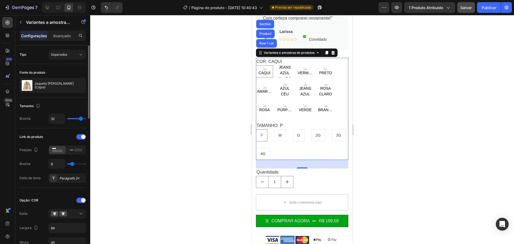
type input "33"
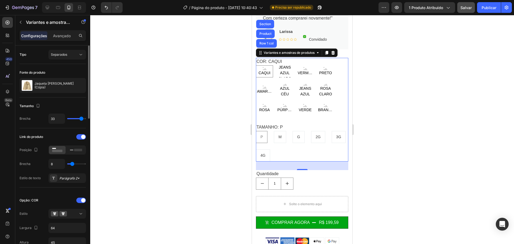
type input "34"
type input "33"
type input "32"
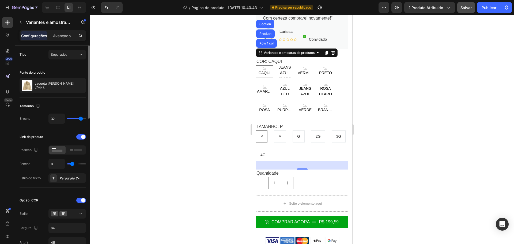
drag, startPoint x: 77, startPoint y: 118, endPoint x: 74, endPoint y: 120, distance: 4.0
type input "31"
click at [81, 119] on input "range" at bounding box center [76, 118] width 19 height 1
type input "31"
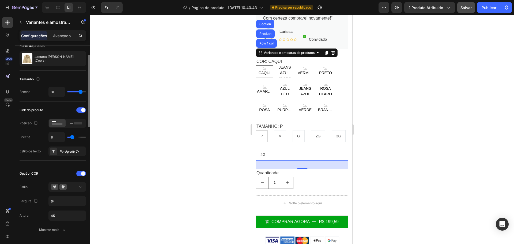
type input "7"
type input "9"
type input "10"
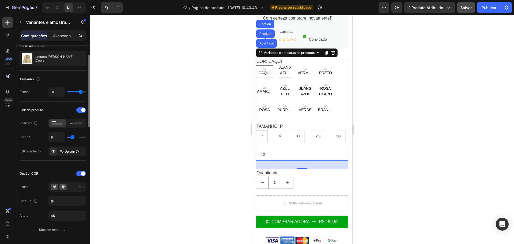
type input "10"
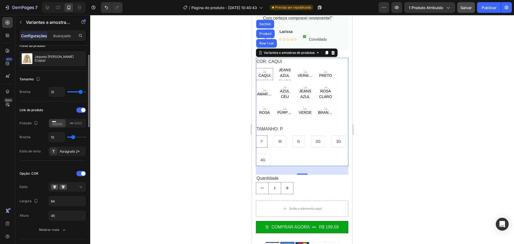
type input "11"
type input "13"
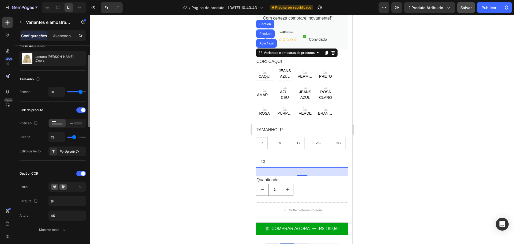
type input "15"
type input "16"
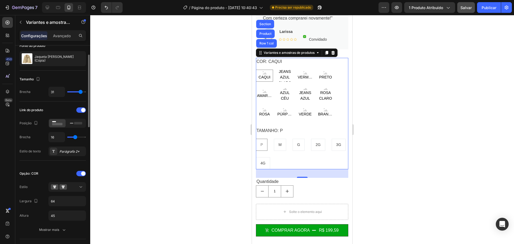
type input "17"
type input "16"
type input "14"
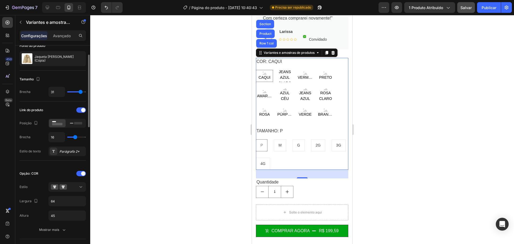
type input "14"
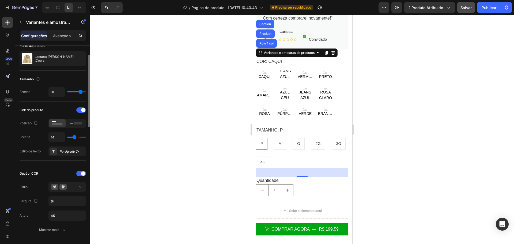
type input "13"
type input "12"
type input "11"
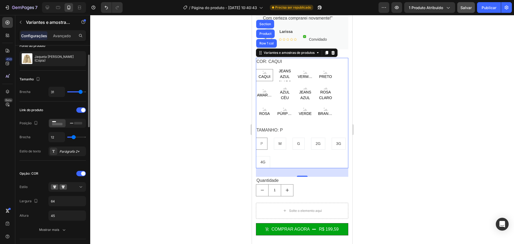
type input "11"
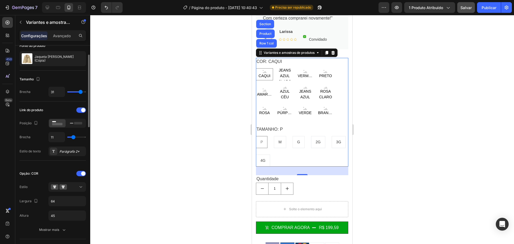
type input "10"
click at [73, 138] on input "range" at bounding box center [76, 137] width 19 height 1
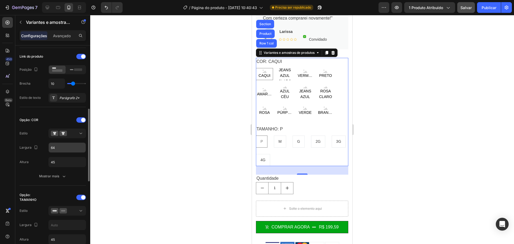
scroll to position [134, 0]
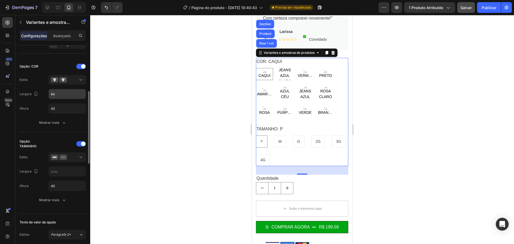
click at [76, 93] on input "64" at bounding box center [67, 94] width 37 height 10
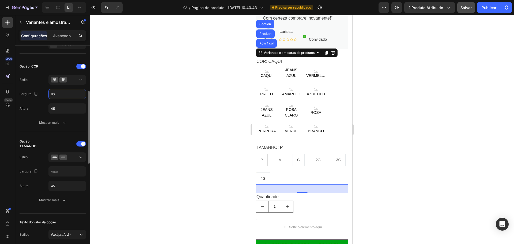
type input "8"
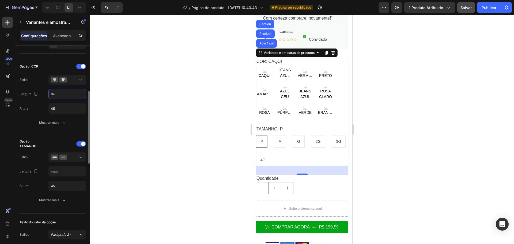
type input "6"
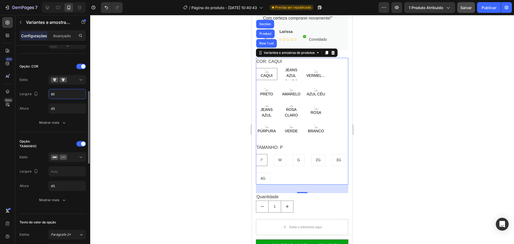
type input "80"
click at [31, 119] on button "Mostrar mais" at bounding box center [53, 123] width 66 height 10
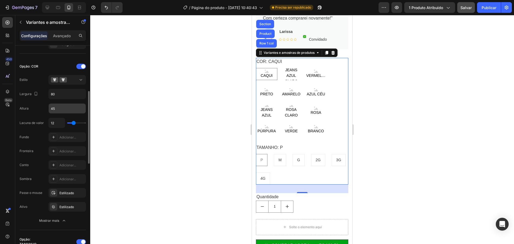
click at [65, 110] on input "45" at bounding box center [67, 109] width 37 height 10
type input "10"
type input "7"
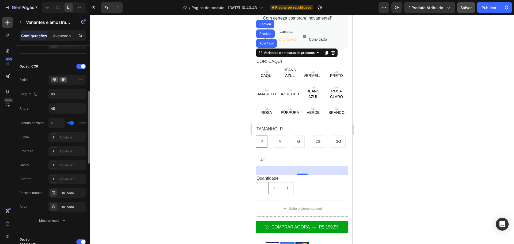
type input "8"
type input "18"
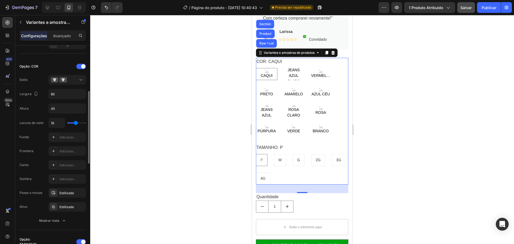
type input "21"
type input "24"
type input "25"
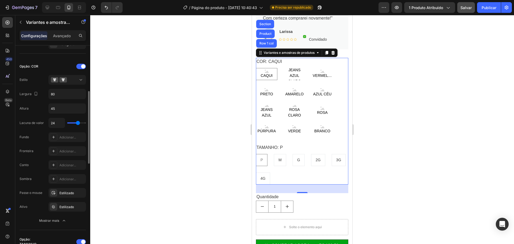
type input "25"
type input "26"
drag, startPoint x: 73, startPoint y: 123, endPoint x: 79, endPoint y: 125, distance: 6.0
type input "26"
click at [79, 123] on input "range" at bounding box center [76, 122] width 19 height 1
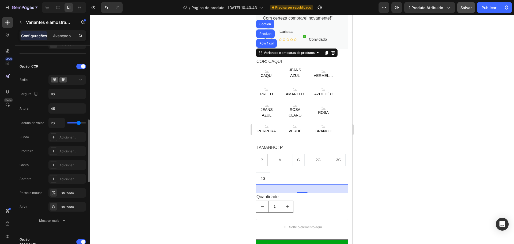
scroll to position [161, 0]
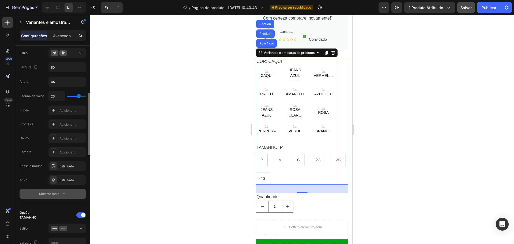
click at [61, 193] on icon "button" at bounding box center [63, 193] width 5 height 5
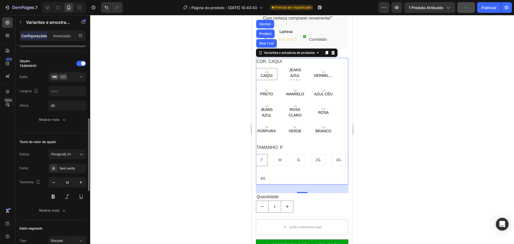
scroll to position [241, 0]
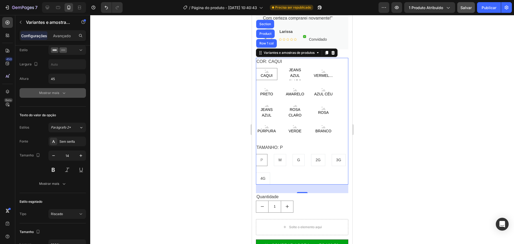
click at [60, 94] on div "Mostrar mais" at bounding box center [53, 92] width 28 height 5
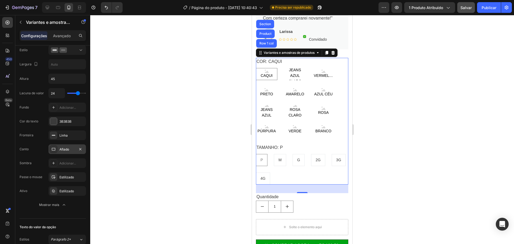
click at [64, 147] on font "Afiado" at bounding box center [64, 149] width 10 height 4
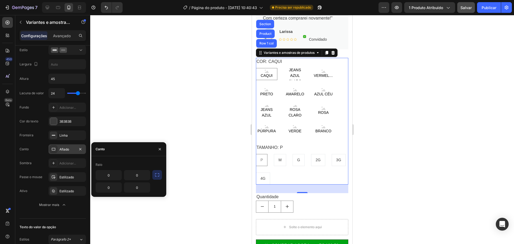
click at [64, 147] on font "Afiado" at bounding box center [64, 149] width 10 height 4
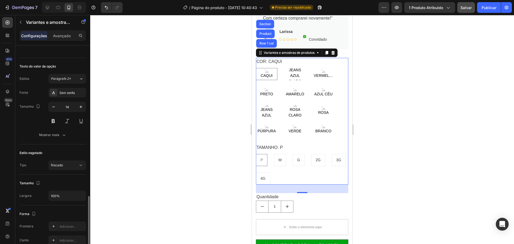
scroll to position [455, 0]
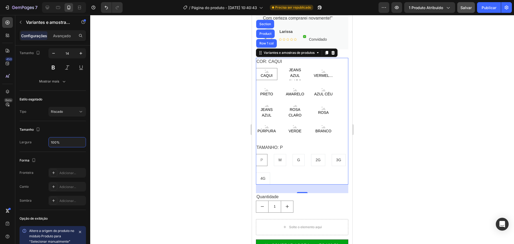
click at [66, 142] on input "100%" at bounding box center [67, 142] width 37 height 10
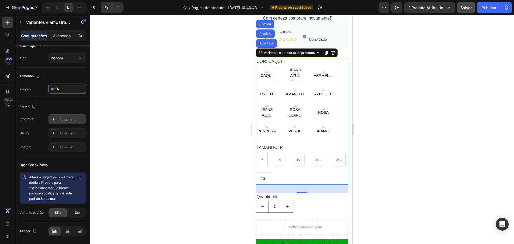
click at [65, 118] on font "Adicionar..." at bounding box center [67, 119] width 17 height 4
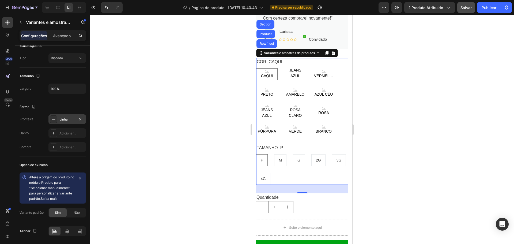
click at [66, 104] on div "Forma" at bounding box center [53, 107] width 66 height 9
click at [63, 118] on font "Linha" at bounding box center [63, 119] width 8 height 4
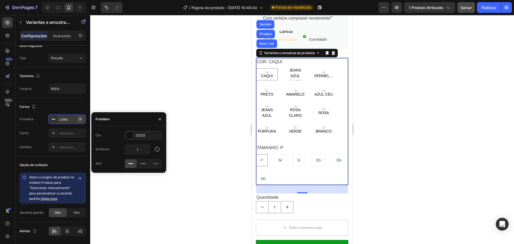
click at [81, 119] on icon "button" at bounding box center [80, 119] width 2 height 2
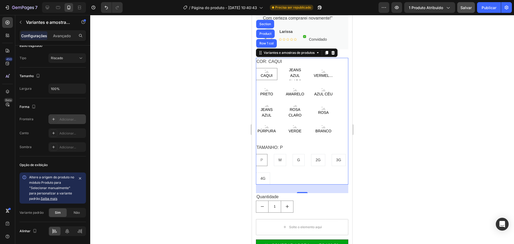
scroll to position [526, 0]
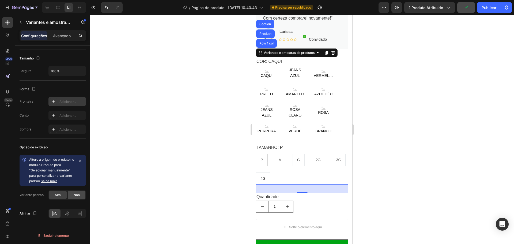
click at [77, 194] on font "Não" at bounding box center [77, 195] width 6 height 4
radio input "false"
click at [59, 195] on font "Sim" at bounding box center [58, 195] width 6 height 4
radio input "true"
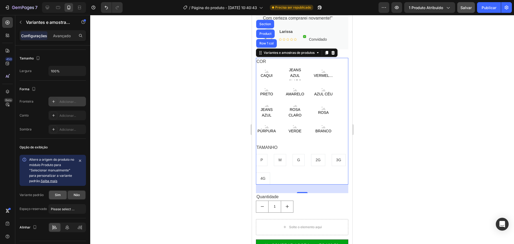
radio input "true"
click at [76, 194] on font "Não" at bounding box center [77, 195] width 6 height 4
radio input "false"
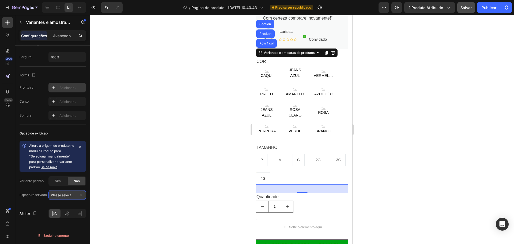
click at [66, 196] on input "Please select an option" at bounding box center [66, 195] width 37 height 10
click at [61, 181] on div "Sim" at bounding box center [58, 181] width 18 height 9
radio input "true"
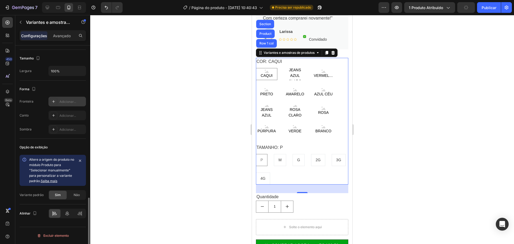
scroll to position [526, 0]
click at [67, 212] on icon at bounding box center [67, 213] width 4 height 5
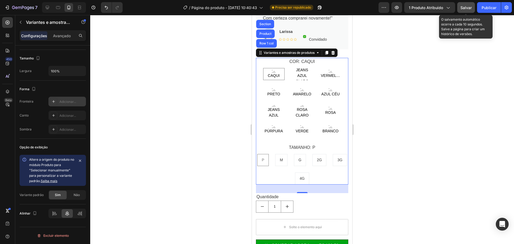
click at [464, 7] on font "Salvar" at bounding box center [466, 7] width 11 height 5
click at [467, 9] on font "Salvar" at bounding box center [466, 7] width 11 height 5
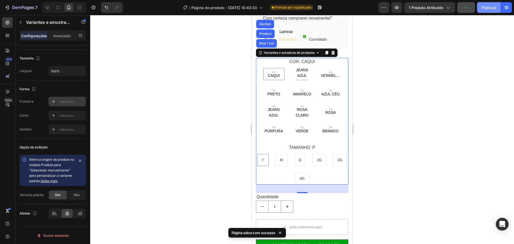
click at [484, 6] on font "Publicar" at bounding box center [489, 7] width 15 height 5
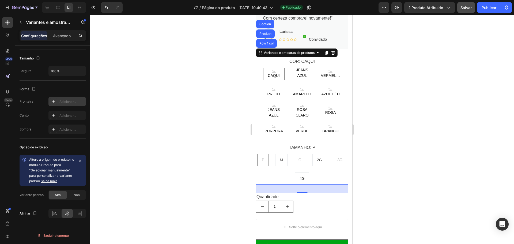
click at [327, 63] on div "COR: CAQUI CAQUI CAQUI CAQUI JEANS AZUL CLARO JEANS AZUL CLARO JEANS AZUL CLARO…" at bounding box center [302, 97] width 92 height 78
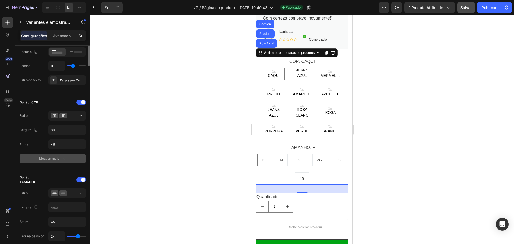
scroll to position [18, 0]
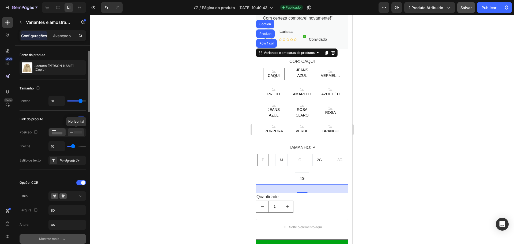
click at [76, 131] on icon at bounding box center [76, 132] width 12 height 6
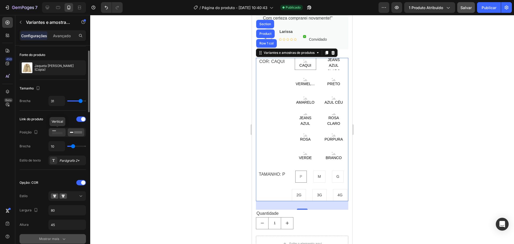
click at [60, 132] on rect at bounding box center [57, 133] width 10 height 2
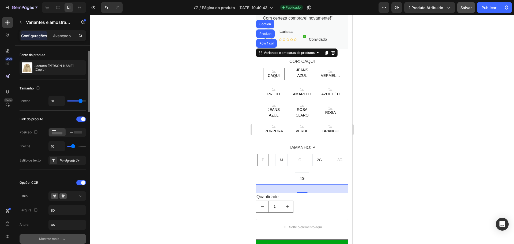
type input "13"
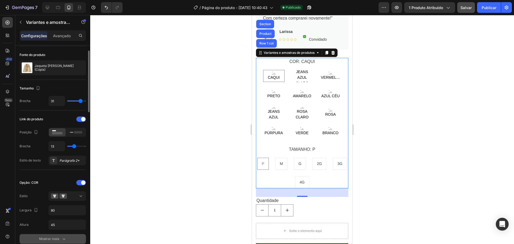
type input "17"
type input "21"
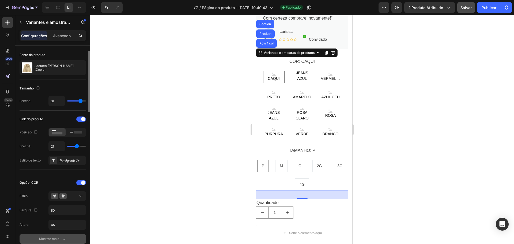
type input "22"
type input "23"
type input "24"
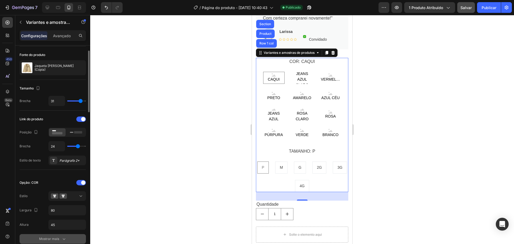
drag, startPoint x: 76, startPoint y: 146, endPoint x: 78, endPoint y: 148, distance: 2.9
type input "24"
click at [78, 147] on input "range" at bounding box center [76, 146] width 19 height 1
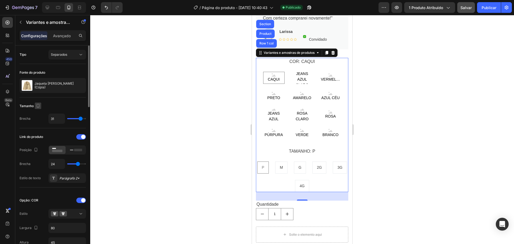
click at [37, 105] on icon "button" at bounding box center [37, 105] width 5 height 5
click at [327, 63] on div "COR: CAQUI CAQUI CAQUI CAQUI JEANS AZUL CLARO JEANS AZUL CLARO JEANS AZUL CLARO…" at bounding box center [302, 98] width 92 height 81
click at [274, 62] on div "COR: CAQUI CAQUI CAQUI CAQUI JEANS AZUL CLARO JEANS AZUL CLARO JEANS AZUL CLARO…" at bounding box center [302, 98] width 92 height 81
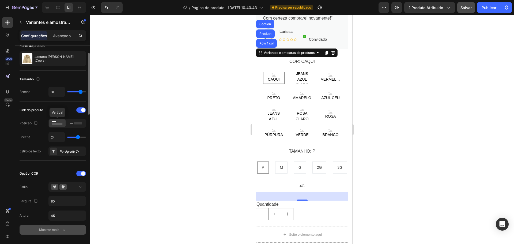
scroll to position [107, 0]
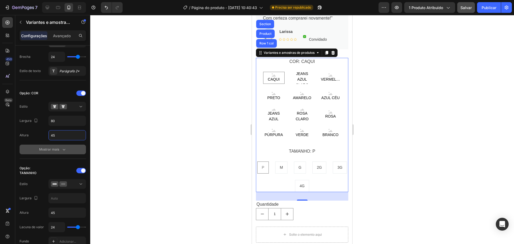
click at [65, 134] on input "45" at bounding box center [67, 135] width 37 height 10
click at [62, 148] on icon "button" at bounding box center [63, 149] width 5 height 5
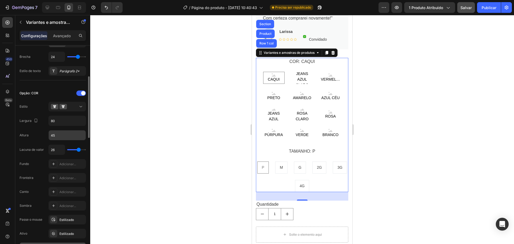
scroll to position [134, 0]
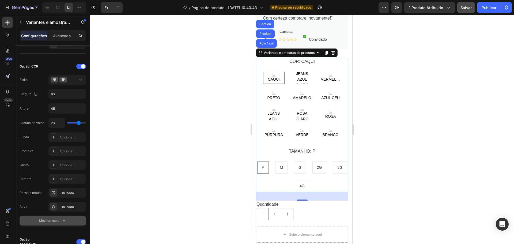
type input "29"
type input "31"
type input "32"
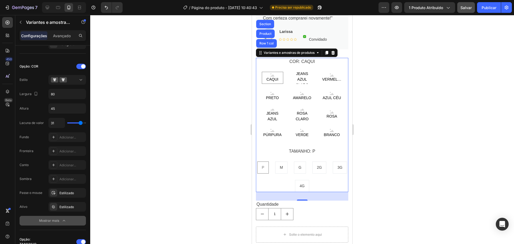
type input "32"
type input "33"
type input "32"
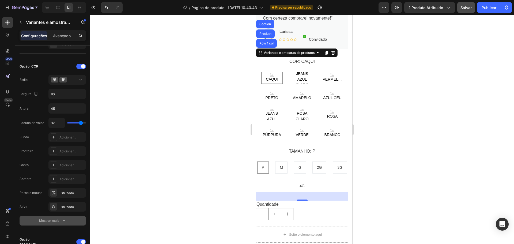
type input "29"
type input "26"
type input "25"
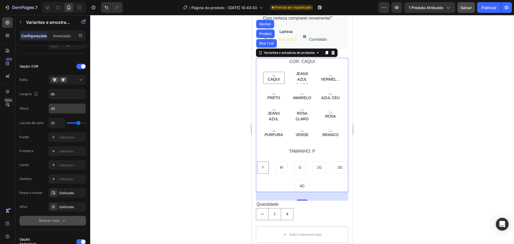
drag, startPoint x: 78, startPoint y: 121, endPoint x: 61, endPoint y: 104, distance: 24.6
type input "24"
click at [78, 123] on input "range" at bounding box center [76, 122] width 19 height 1
type input "24"
click at [61, 104] on input "45" at bounding box center [67, 109] width 37 height 10
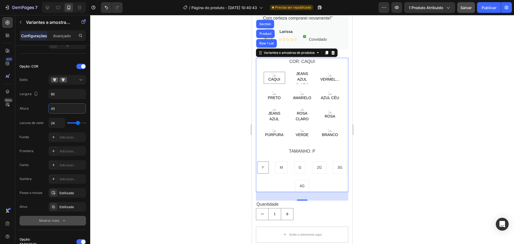
click at [61, 104] on input "45" at bounding box center [67, 109] width 37 height 10
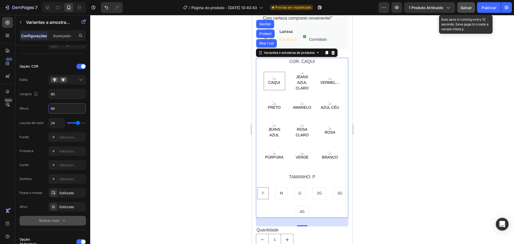
type input "69"
click at [467, 10] on div "Salvar" at bounding box center [466, 8] width 11 height 6
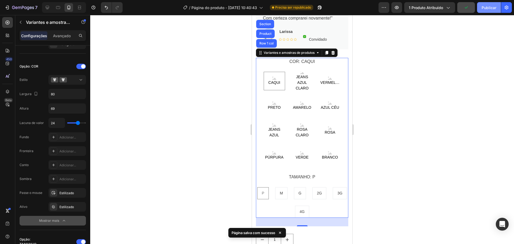
click at [482, 8] on font "Publicar" at bounding box center [489, 7] width 15 height 5
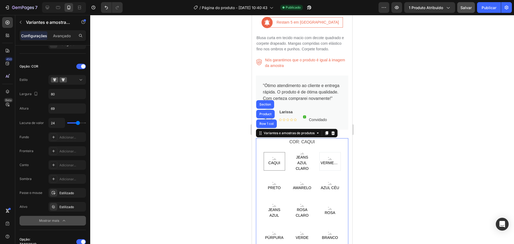
scroll to position [189, 0]
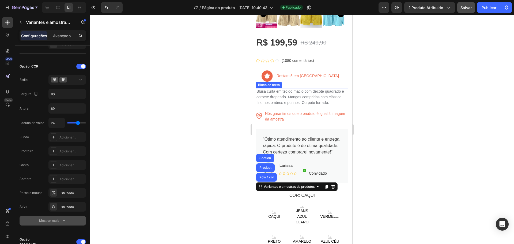
click at [296, 89] on font "Blusa curta em tecido macio com decote quadrado e corpete drapeado. Mangas comp…" at bounding box center [301, 97] width 88 height 16
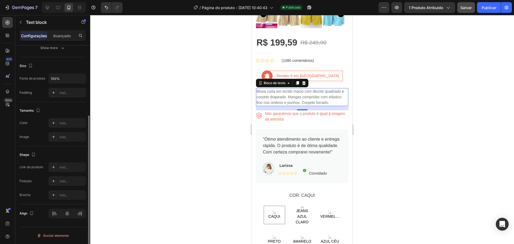
scroll to position [0, 0]
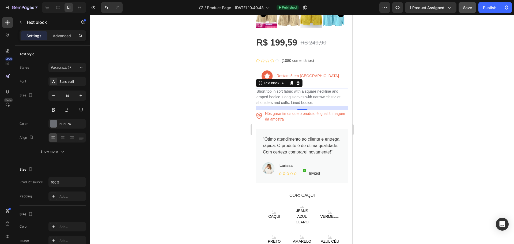
click at [311, 94] on p "Short top in soft fabric with a square neckline and draped bodice. Long sleeves…" at bounding box center [302, 97] width 91 height 17
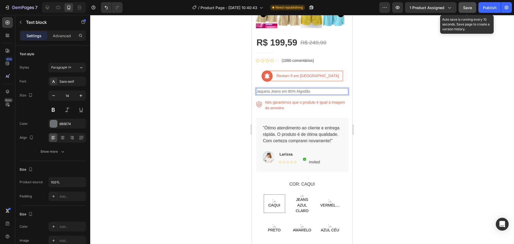
click at [469, 6] on span "Save" at bounding box center [467, 7] width 9 height 5
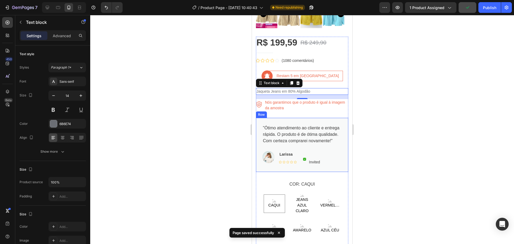
click at [336, 118] on div ""Ótimo atendimento ao cliente e entrega rápida. O produto é de ótima qualidade.…" at bounding box center [302, 145] width 92 height 54
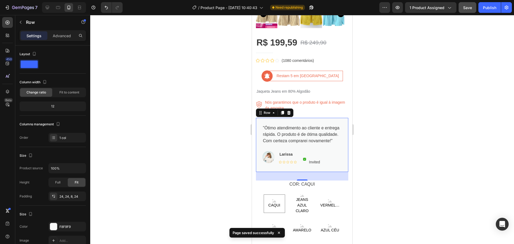
click at [336, 118] on div ""Ótimo atendimento ao cliente e entrega rápida. O produto é de ótima qualidade.…" at bounding box center [302, 145] width 92 height 54
click at [334, 118] on div ""Ótimo atendimento ao cliente e entrega rápida. O produto é de ótima qualidade.…" at bounding box center [302, 145] width 92 height 54
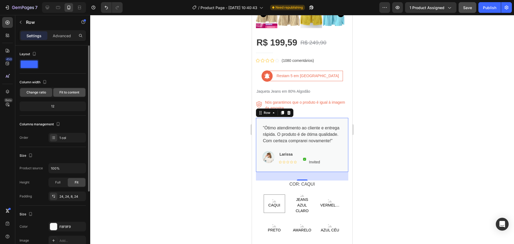
click at [69, 94] on span "Fit to content" at bounding box center [69, 92] width 20 height 5
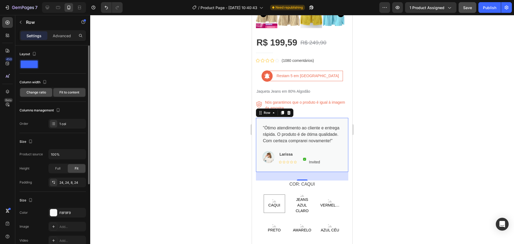
click at [39, 92] on span "Change ratio" at bounding box center [37, 92] width 20 height 5
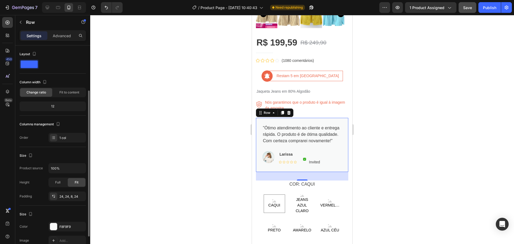
scroll to position [54, 0]
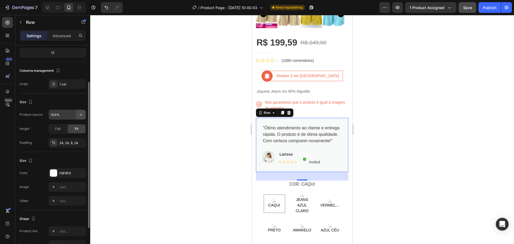
click at [82, 114] on icon "button" at bounding box center [80, 114] width 5 height 5
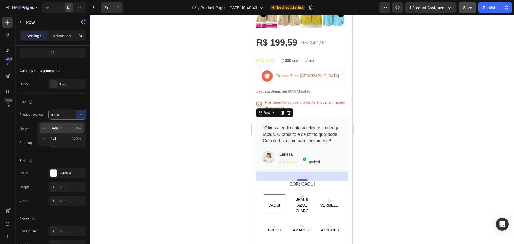
click at [70, 128] on p "Default 100%" at bounding box center [66, 128] width 31 height 5
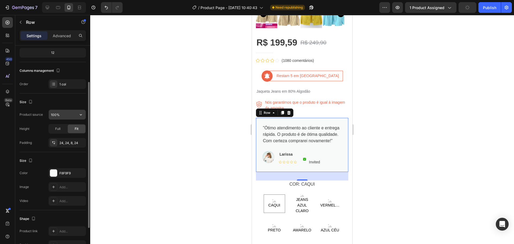
click at [73, 113] on input "100%" at bounding box center [67, 115] width 37 height 10
click at [56, 129] on span "Full" at bounding box center [57, 128] width 5 height 5
click at [69, 97] on div "Size Product source 100% Height Full Fit Padding 24, 24, 8, 24" at bounding box center [53, 122] width 66 height 59
click at [62, 112] on input "100%" at bounding box center [67, 115] width 37 height 10
click at [81, 113] on icon "button" at bounding box center [80, 114] width 5 height 5
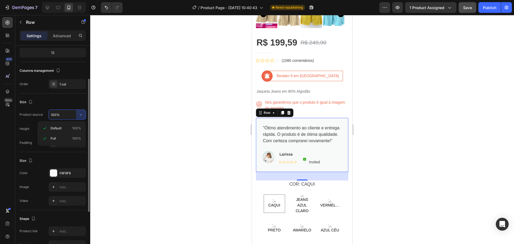
click at [46, 101] on div "Size" at bounding box center [53, 102] width 66 height 9
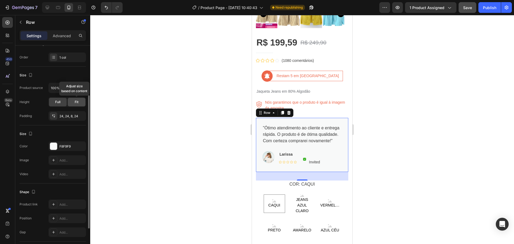
click at [76, 101] on span "Fit" at bounding box center [77, 102] width 4 height 5
click at [60, 102] on span "Full" at bounding box center [57, 102] width 5 height 5
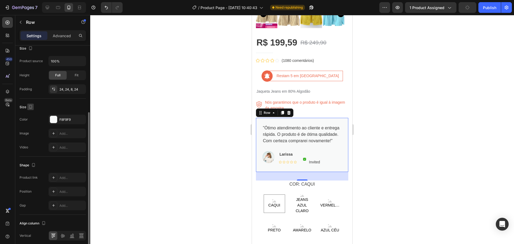
click at [32, 106] on icon "button" at bounding box center [30, 106] width 5 height 5
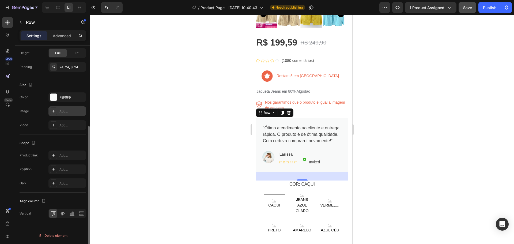
click at [63, 110] on div "Add..." at bounding box center [71, 111] width 25 height 5
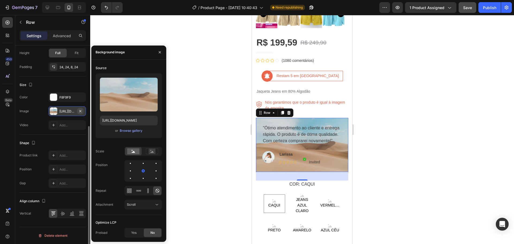
click at [80, 110] on icon "button" at bounding box center [80, 111] width 2 height 2
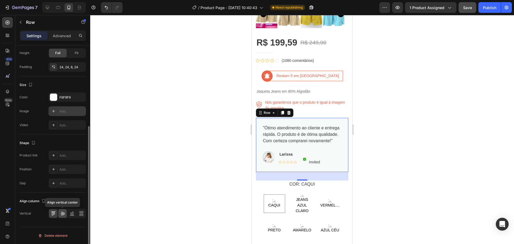
click at [63, 213] on icon at bounding box center [63, 214] width 4 height 4
click at [74, 213] on icon at bounding box center [71, 213] width 5 height 5
click at [55, 210] on div at bounding box center [53, 213] width 8 height 9
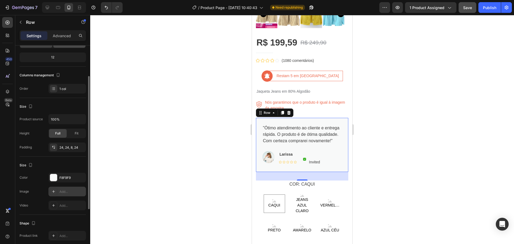
scroll to position [0, 0]
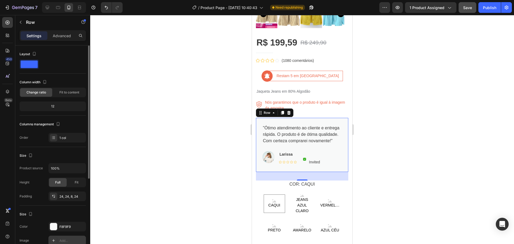
click at [29, 66] on span at bounding box center [29, 64] width 17 height 7
click at [60, 36] on p "Advanced" at bounding box center [62, 36] width 18 height 6
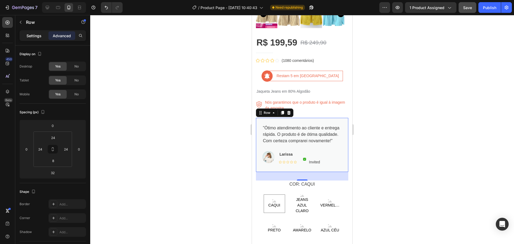
click at [31, 35] on p "Settings" at bounding box center [34, 36] width 15 height 6
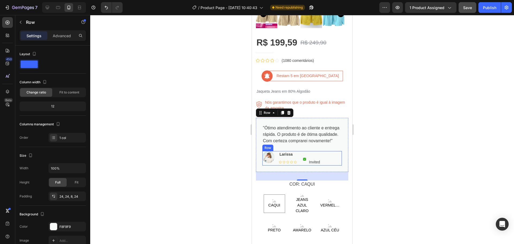
click at [329, 157] on div "Image Larissa Text block Icon Icon Icon Icon Icon Icon List Hoz Image Invited T…" at bounding box center [302, 158] width 80 height 14
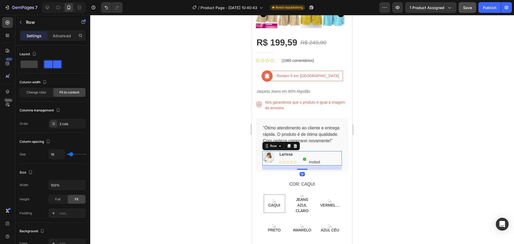
click at [328, 156] on div "Image Larissa Text block Icon Icon Icon Icon Icon Icon List Hoz Image Invited T…" at bounding box center [302, 158] width 80 height 14
click at [46, 91] on span "Change ratio" at bounding box center [37, 92] width 20 height 5
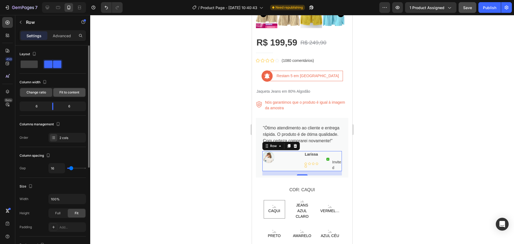
click at [76, 93] on span "Fit to content" at bounding box center [69, 92] width 20 height 5
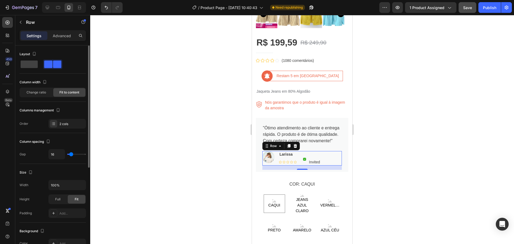
click at [53, 62] on span at bounding box center [57, 64] width 8 height 7
type input "29"
type input "44"
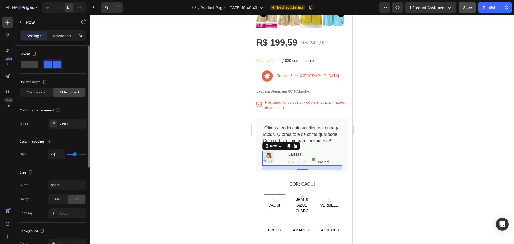
type input "49"
type input "47"
type input "38"
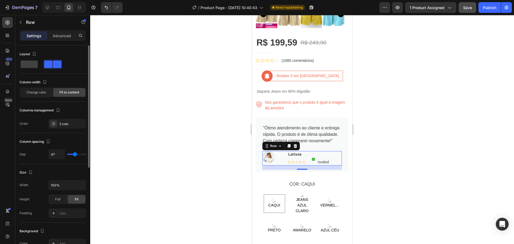
type input "38"
type input "31"
type input "24"
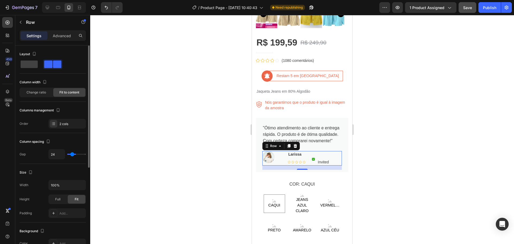
type input "22"
type input "18"
type input "16"
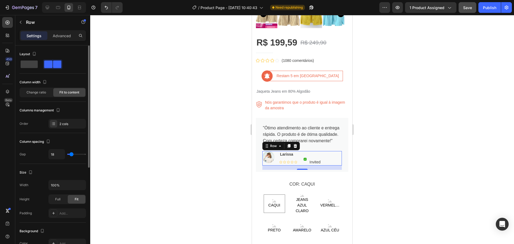
type input "16"
drag, startPoint x: 73, startPoint y: 155, endPoint x: 71, endPoint y: 157, distance: 2.8
click at [71, 155] on input "range" at bounding box center [76, 154] width 19 height 1
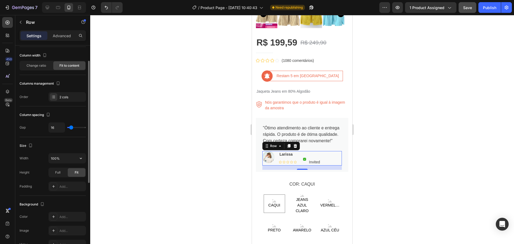
scroll to position [54, 0]
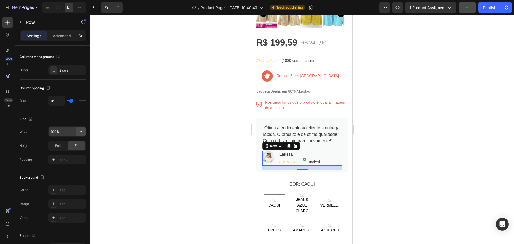
click at [79, 130] on icon "button" at bounding box center [80, 131] width 5 height 5
click at [58, 145] on span "Full" at bounding box center [57, 145] width 5 height 5
click at [76, 145] on span "Fit" at bounding box center [77, 145] width 4 height 5
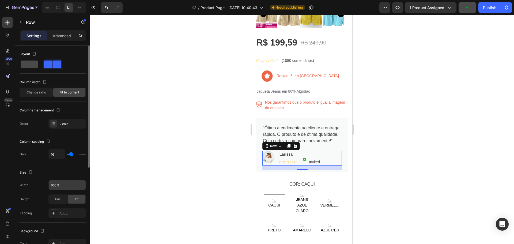
click at [35, 66] on span at bounding box center [29, 64] width 17 height 7
type input "0"
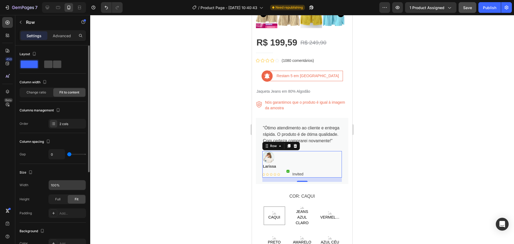
click at [53, 65] on span at bounding box center [57, 64] width 8 height 7
type input "16"
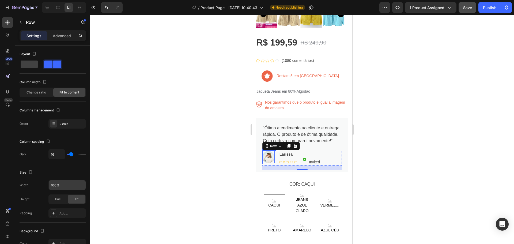
click at [269, 158] on img at bounding box center [268, 157] width 12 height 12
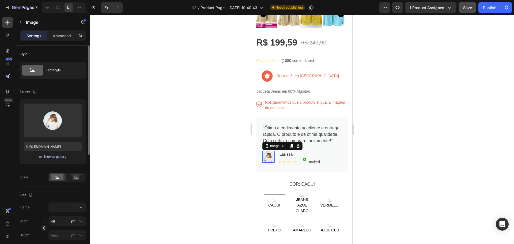
click at [58, 157] on div "Browse gallery" at bounding box center [55, 156] width 23 height 5
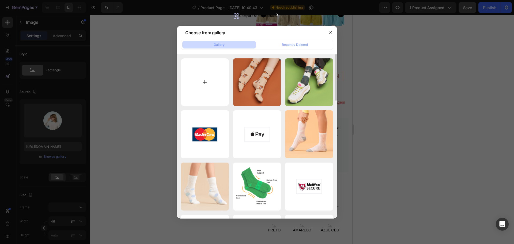
click at [210, 79] on input "file" at bounding box center [205, 82] width 48 height 48
type input "C:\fakepath\Cópia de Cópia de Order now (1080 x 1350 px)_PicCopilot_df0d8.png"
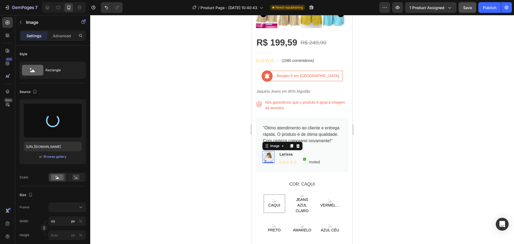
type input "https://cdn.shopify.com/s/files/1/0554/9123/1849/files/gempages_581930315358929…"
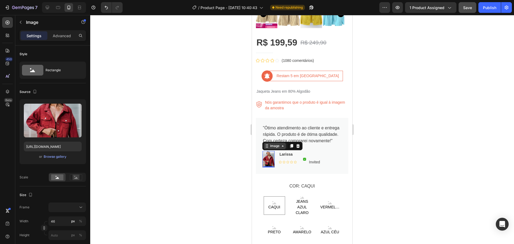
click at [276, 146] on div "Image" at bounding box center [275, 146] width 12 height 5
click at [218, 144] on div at bounding box center [302, 129] width 424 height 229
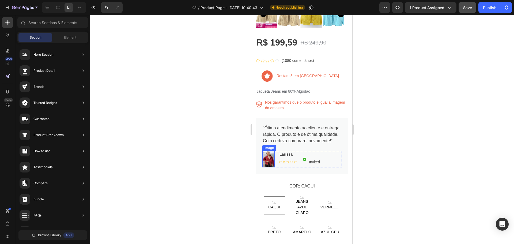
click at [267, 159] on img at bounding box center [268, 159] width 12 height 16
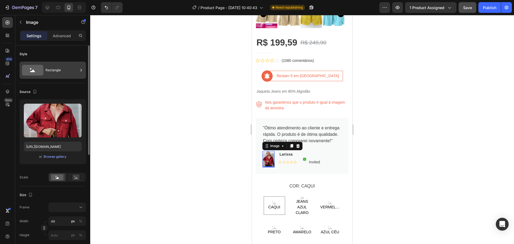
click at [63, 71] on div "Rectangle" at bounding box center [62, 70] width 33 height 12
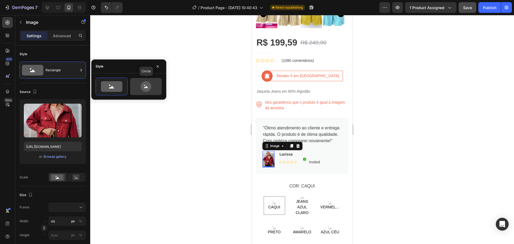
click at [138, 83] on icon at bounding box center [145, 86] width 25 height 11
type input "80"
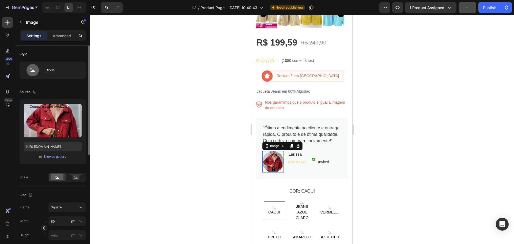
click at [48, 91] on div "Source" at bounding box center [53, 92] width 66 height 9
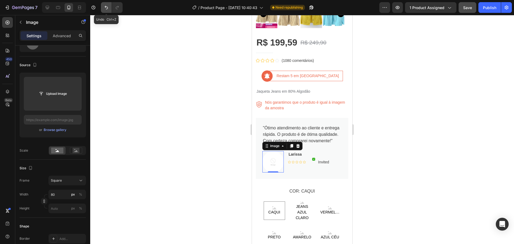
click at [105, 6] on icon "Undo/Redo" at bounding box center [106, 7] width 5 height 5
type input "https://cdn.shopify.com/s/files/1/0554/9123/1849/files/gempages_581930315358929…"
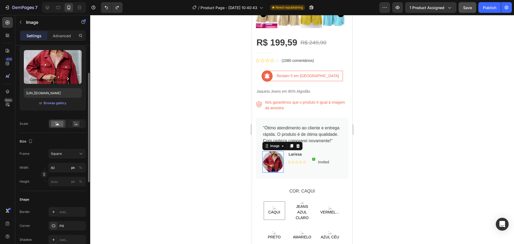
scroll to position [80, 0]
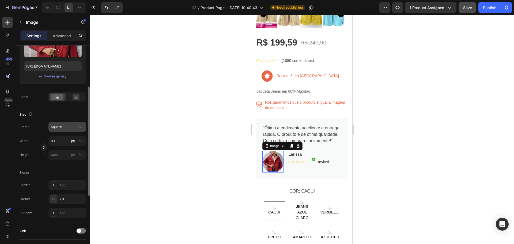
click at [69, 127] on div "Square" at bounding box center [64, 127] width 26 height 5
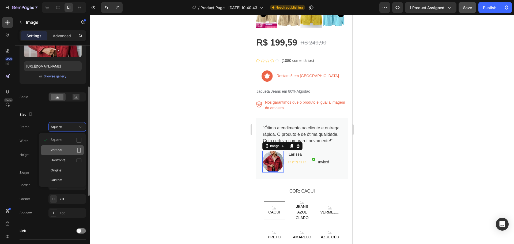
click at [68, 150] on div "Vertical" at bounding box center [66, 150] width 31 height 5
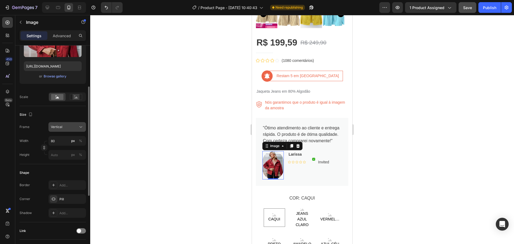
click at [70, 128] on div "Vertical" at bounding box center [64, 127] width 26 height 5
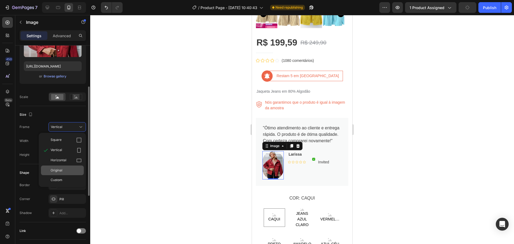
click at [69, 167] on div "Original" at bounding box center [62, 170] width 43 height 10
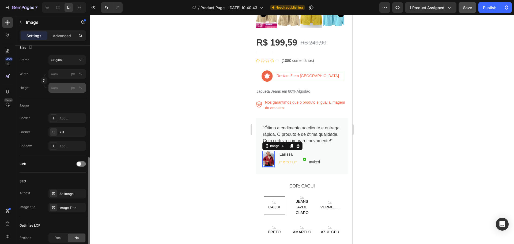
scroll to position [187, 0]
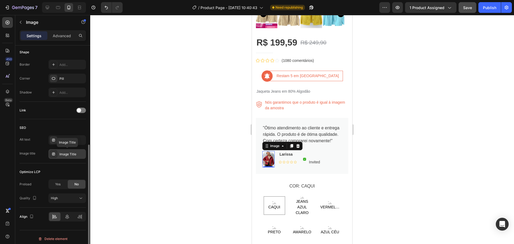
click at [66, 154] on div "Image Title" at bounding box center [71, 154] width 25 height 5
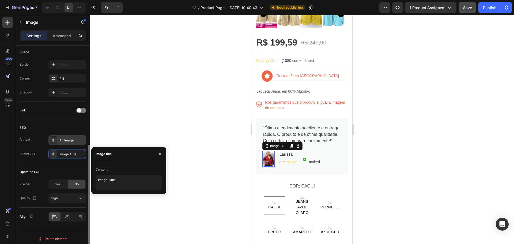
click at [66, 138] on div "Alt Image" at bounding box center [71, 140] width 25 height 5
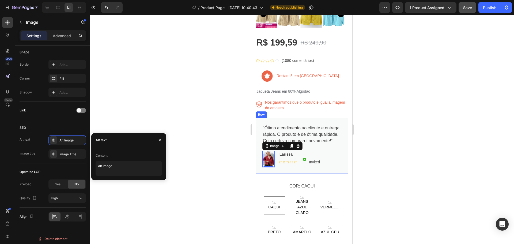
click at [408, 133] on div at bounding box center [302, 129] width 424 height 229
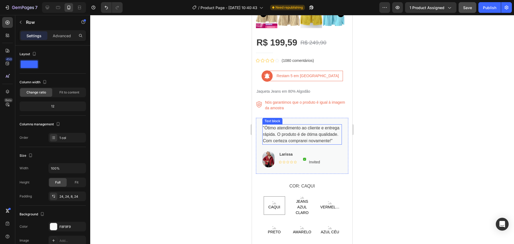
click at [336, 118] on div ""Ótimo atendimento ao cliente e entrega rápida. O produto é de ótima qualidade.…" at bounding box center [302, 146] width 92 height 56
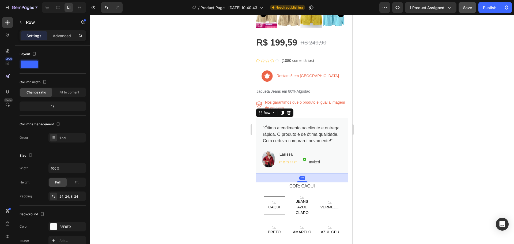
click at [336, 118] on div ""Ótimo atendimento ao cliente e entrega rápida. O produto é de ótima qualidade.…" at bounding box center [302, 146] width 92 height 56
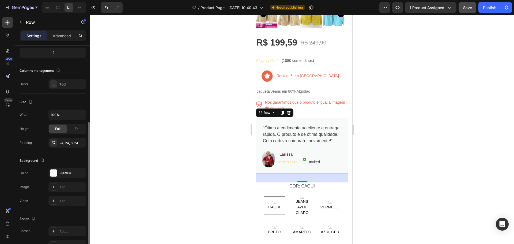
scroll to position [80, 0]
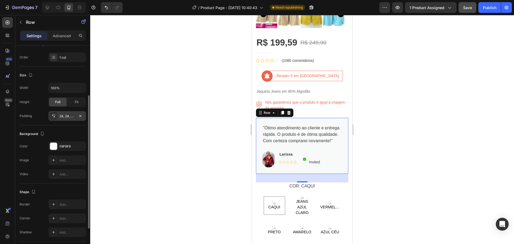
click at [54, 115] on icon at bounding box center [53, 116] width 4 height 4
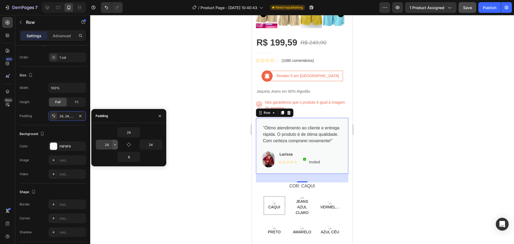
click at [114, 145] on icon "button" at bounding box center [115, 144] width 4 height 4
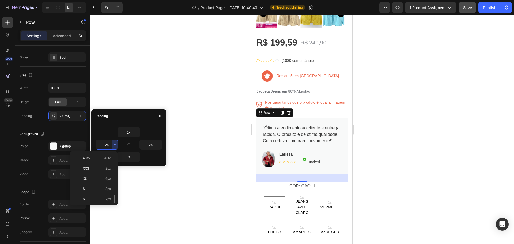
scroll to position [29, 0]
click at [104, 178] on p "L 16px" at bounding box center [97, 180] width 28 height 5
type input "16"
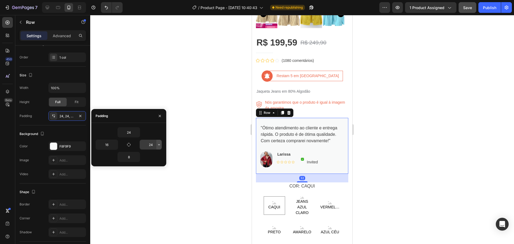
click at [159, 144] on icon "button" at bounding box center [159, 144] width 4 height 4
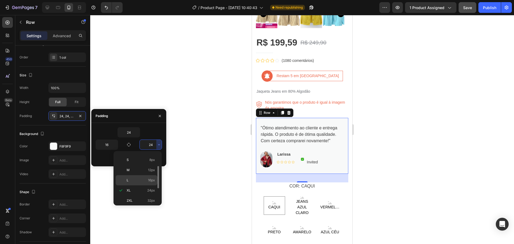
click at [146, 179] on p "L 16px" at bounding box center [141, 180] width 28 height 5
type input "16"
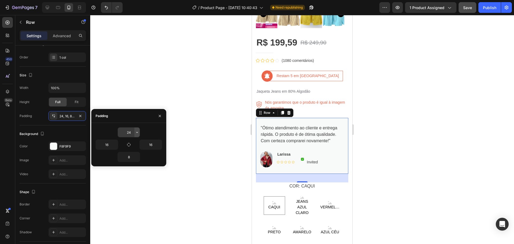
click at [137, 134] on icon "button" at bounding box center [137, 132] width 4 height 4
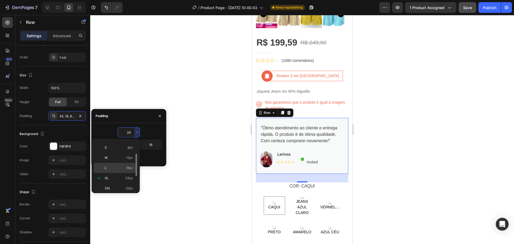
click at [127, 165] on div "L 16px" at bounding box center [115, 168] width 42 height 10
type input "16"
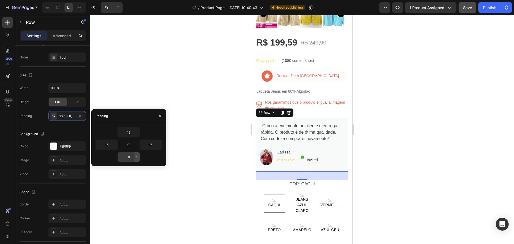
click at [136, 157] on icon "button" at bounding box center [137, 157] width 4 height 4
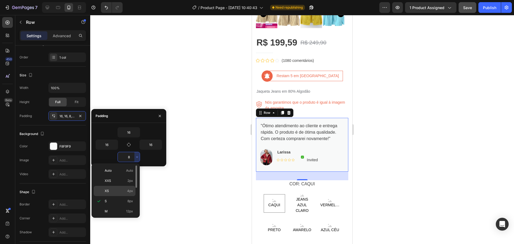
click at [126, 188] on div "XS 4px" at bounding box center [115, 191] width 42 height 10
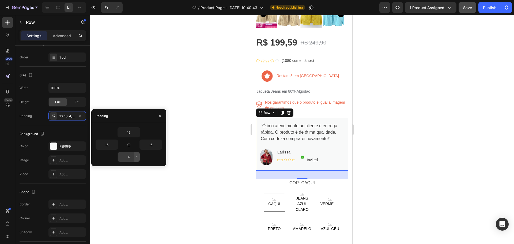
click at [135, 157] on icon "button" at bounding box center [137, 157] width 4 height 4
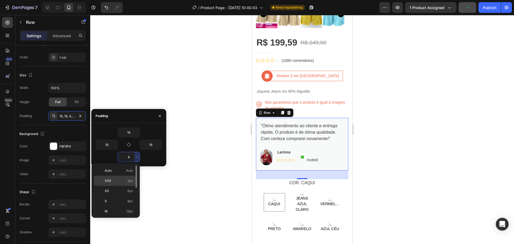
click at [123, 180] on p "XXS 2px" at bounding box center [119, 180] width 28 height 5
type input "2"
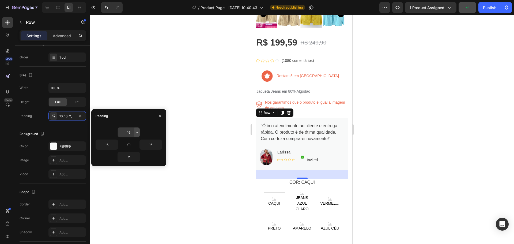
click at [138, 131] on icon "button" at bounding box center [137, 132] width 4 height 4
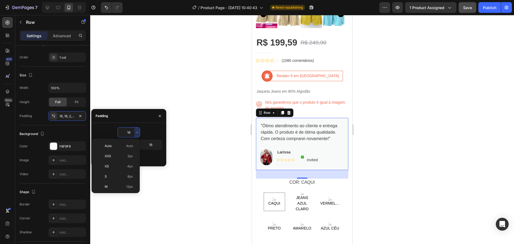
click at [127, 156] on span "2px" at bounding box center [130, 156] width 6 height 5
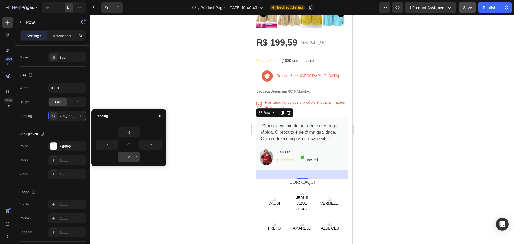
type input "2"
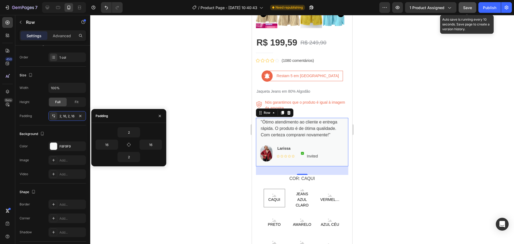
click at [471, 7] on span "Save" at bounding box center [467, 7] width 9 height 5
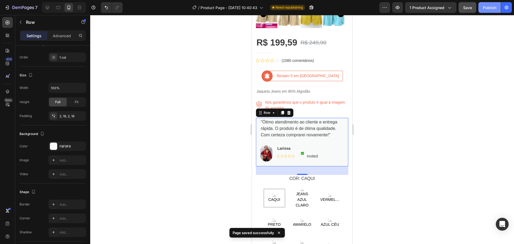
click at [488, 8] on div "Publish" at bounding box center [489, 8] width 13 height 6
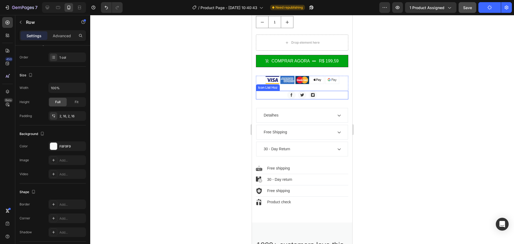
scroll to position [537, 0]
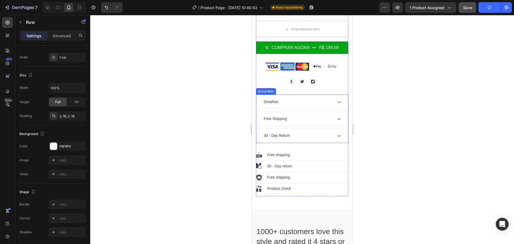
click at [303, 115] on div "Free Shipping" at bounding box center [298, 118] width 70 height 7
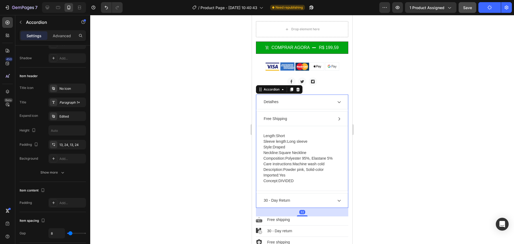
scroll to position [0, 0]
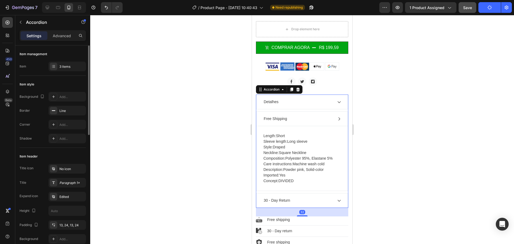
click at [314, 98] on div "Detalhes" at bounding box center [298, 101] width 70 height 7
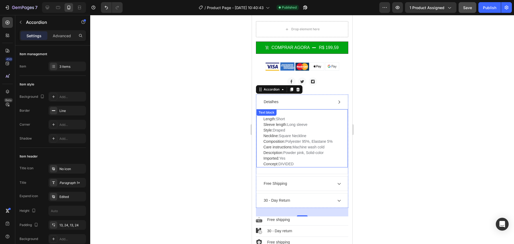
click at [287, 123] on p "Length: Short Sleeve length: Long sleeve Style: Draped Neckline: Square Necklin…" at bounding box center [301, 141] width 77 height 51
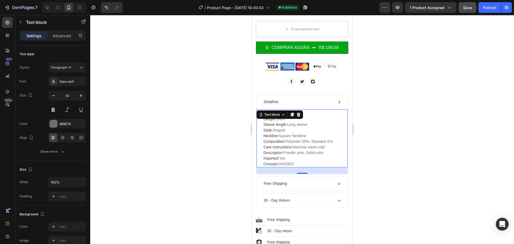
click at [294, 123] on p "Length: Short Sleeve length: Long sleeve Style: Draped Neckline: Square Necklin…" at bounding box center [301, 141] width 77 height 51
click at [294, 124] on p "Length: Short Sleeve length: Long sleeve Style: Draped Neckline: Square Necklin…" at bounding box center [301, 141] width 77 height 51
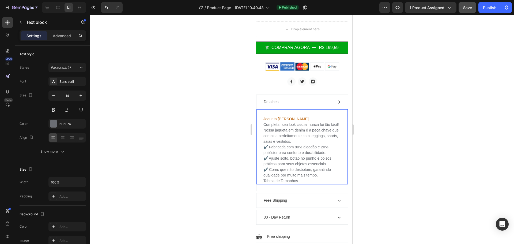
click at [321, 132] on p "Completar seu look casual nunca foi tão fácil! Nossa jaqueta em denim é a peça …" at bounding box center [301, 133] width 77 height 22
click at [314, 133] on p "Completar seu look casual nunca foi tão fácil! Nossa jaqueta em denim é a peça …" at bounding box center [301, 133] width 77 height 22
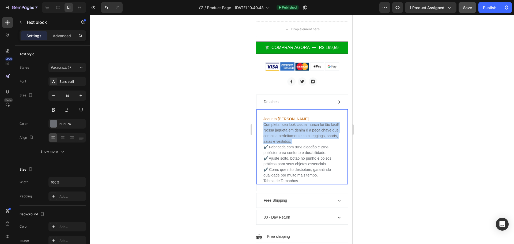
click at [314, 133] on p "Completar seu look casual nunca foi tão fácil! Nossa jaqueta em denim é a peça …" at bounding box center [301, 133] width 77 height 22
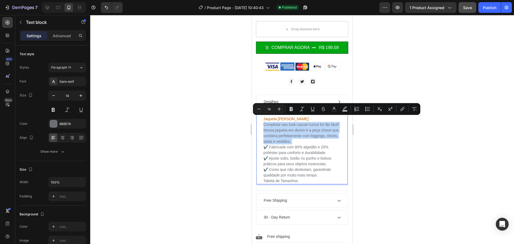
click at [314, 133] on p "Completar seu look casual nunca foi tão fácil! Nossa jaqueta em denim é a peça …" at bounding box center [301, 133] width 77 height 22
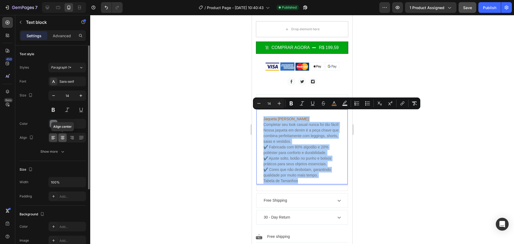
click at [63, 138] on icon at bounding box center [63, 138] width 4 height 1
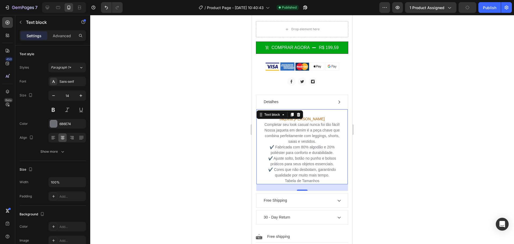
click at [372, 138] on div at bounding box center [302, 129] width 424 height 229
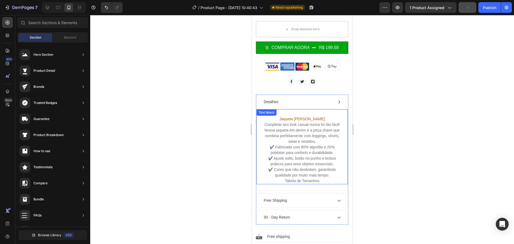
click at [323, 156] on p "✔️ Ajuste solto, botão no punho e bolsos práticos para seus objetos essenciais." at bounding box center [301, 161] width 77 height 11
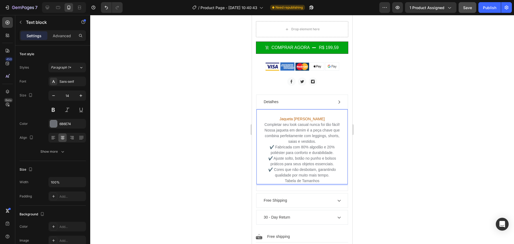
click at [323, 178] on p "Tabela de Tamanhos" at bounding box center [301, 181] width 77 height 6
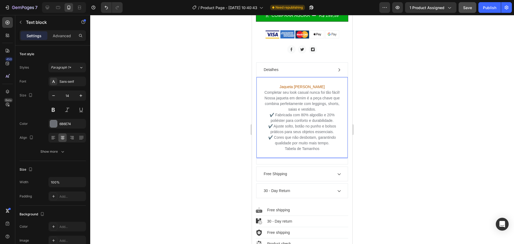
scroll to position [591, 0]
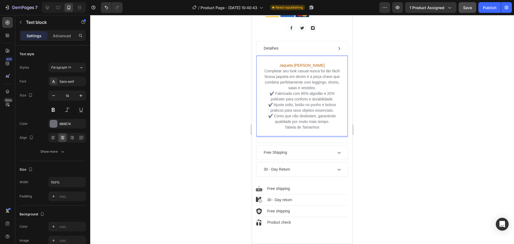
click at [304, 130] on p "Rich Text Editor. Editing area: main" at bounding box center [301, 133] width 77 height 6
click at [302, 130] on p "Rich Text Editor. Editing area: main" at bounding box center [301, 133] width 77 height 6
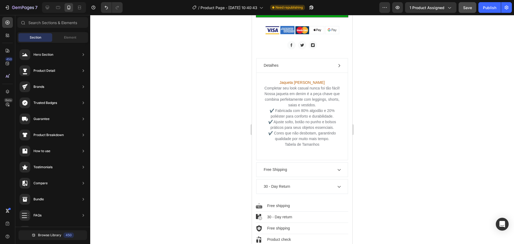
scroll to position [575, 0]
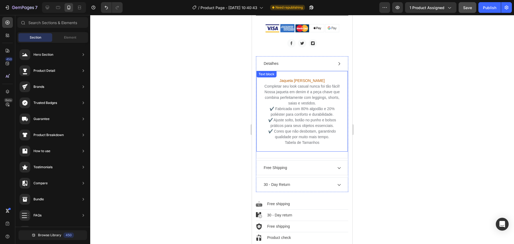
click at [306, 145] on p "Rich Text Editor. Editing area: main" at bounding box center [301, 148] width 77 height 6
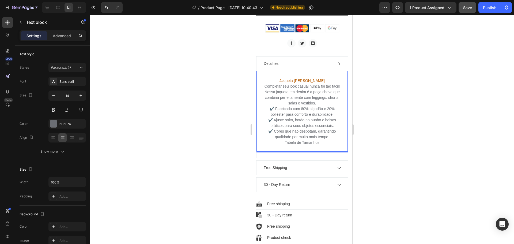
click at [320, 140] on p "Tabela de Tamanhos" at bounding box center [301, 143] width 77 height 6
click at [337, 62] on icon at bounding box center [339, 64] width 4 height 4
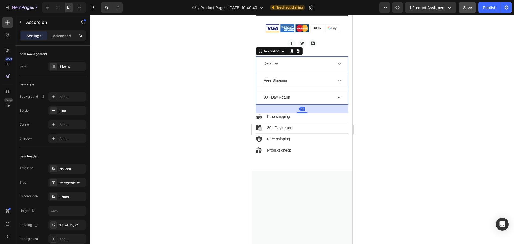
click at [337, 62] on icon at bounding box center [339, 64] width 4 height 4
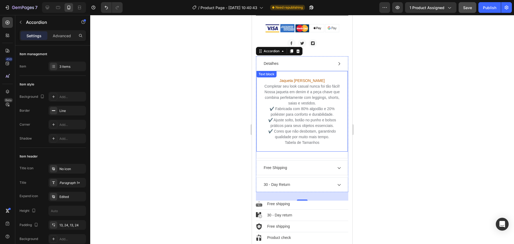
click at [307, 145] on p at bounding box center [301, 148] width 77 height 6
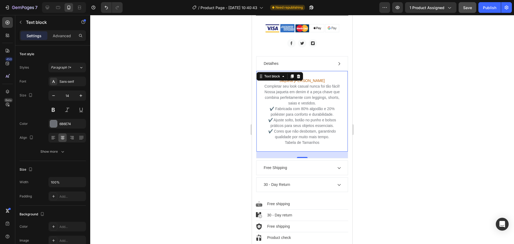
click at [319, 129] on p "✔️ Cores que não desbotam, garantindo qualidade por muito mais tempo." at bounding box center [301, 134] width 77 height 11
click at [380, 118] on div at bounding box center [302, 129] width 424 height 229
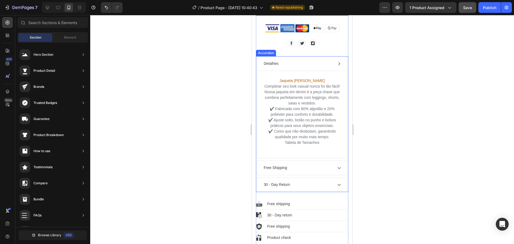
click at [333, 161] on div "Free Shipping" at bounding box center [302, 168] width 91 height 14
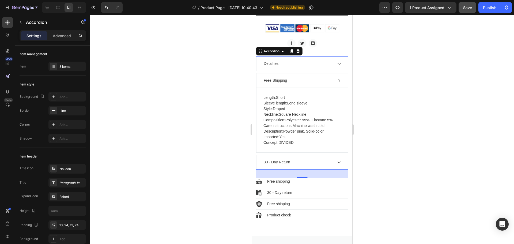
click at [314, 77] on div "Free Shipping" at bounding box center [298, 80] width 70 height 7
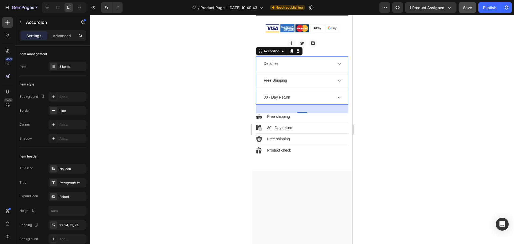
click at [314, 77] on div "Free Shipping" at bounding box center [298, 80] width 70 height 7
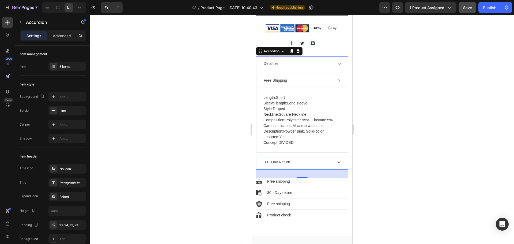
click at [282, 78] on p "Free Shipping" at bounding box center [275, 81] width 23 height 6
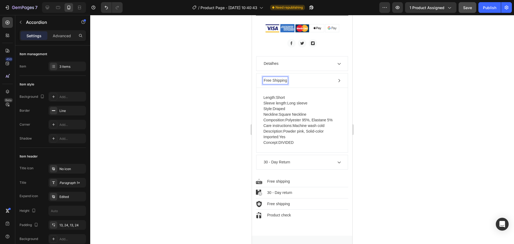
click at [282, 78] on p "Free Shipping" at bounding box center [275, 81] width 23 height 6
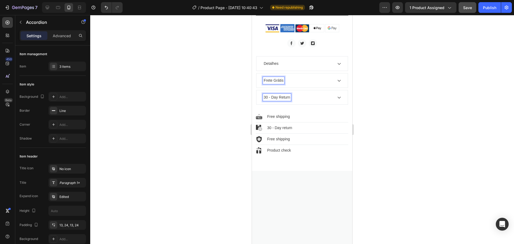
click at [272, 95] on p "30 - Day Return" at bounding box center [277, 98] width 27 height 6
click at [273, 95] on p "30 - Day Return" at bounding box center [277, 98] width 27 height 6
click at [282, 114] on p "Free shipping" at bounding box center [278, 117] width 23 height 6
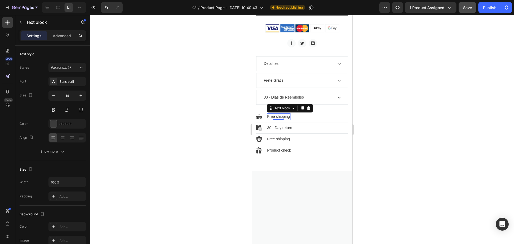
click at [282, 114] on p "Free shipping" at bounding box center [278, 117] width 23 height 6
click at [283, 125] on p "30 - Day return" at bounding box center [279, 128] width 25 height 6
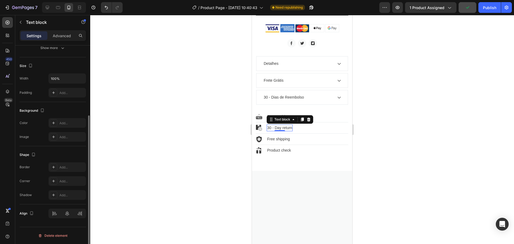
click at [283, 125] on p "30 - Day return" at bounding box center [279, 128] width 25 height 6
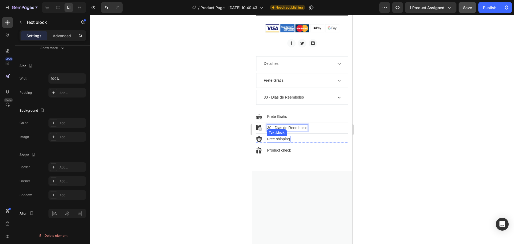
click at [286, 136] on p "Free shipping" at bounding box center [278, 139] width 23 height 6
click at [287, 148] on p "Product check" at bounding box center [279, 151] width 24 height 6
click at [376, 128] on div at bounding box center [302, 129] width 424 height 229
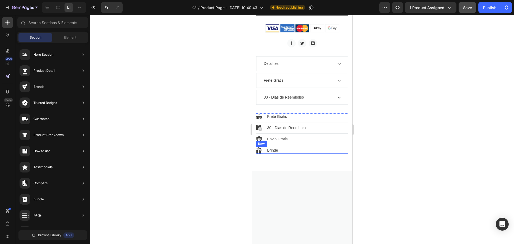
click at [288, 147] on div "Image Brinde Text block Row" at bounding box center [302, 150] width 92 height 7
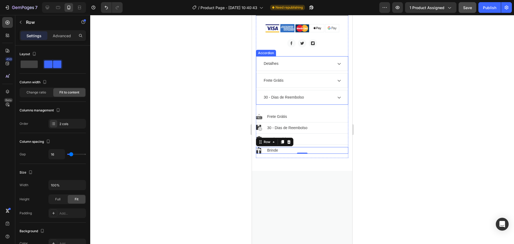
click at [319, 94] on div "30 - Dias de Reembolso" at bounding box center [298, 97] width 70 height 7
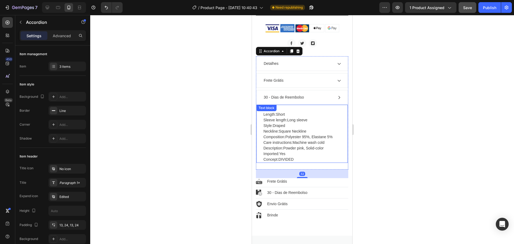
click at [316, 116] on p "Length: Short Sleeve length: Long sleeve Style: Draped Neckline: Square Necklin…" at bounding box center [301, 137] width 77 height 51
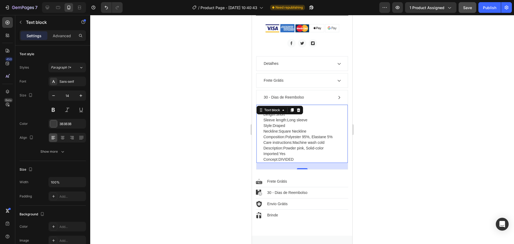
click at [316, 116] on p "Length: Short Sleeve length: Long sleeve Style: Draped Neckline: Square Necklin…" at bounding box center [301, 137] width 77 height 51
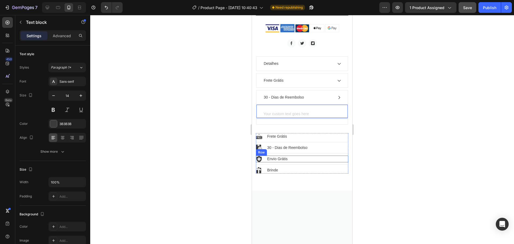
click at [290, 156] on div "Image Envio Grátis Text block Row" at bounding box center [302, 159] width 92 height 7
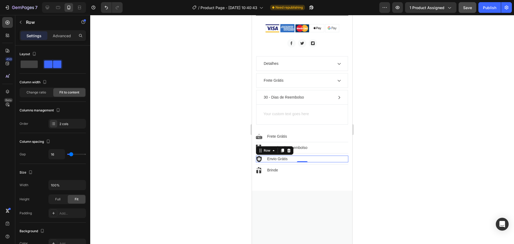
click at [290, 156] on div "Image Envio Grátis Text block Row 0" at bounding box center [302, 159] width 92 height 7
click at [288, 156] on div "Envio Grátis" at bounding box center [277, 159] width 21 height 7
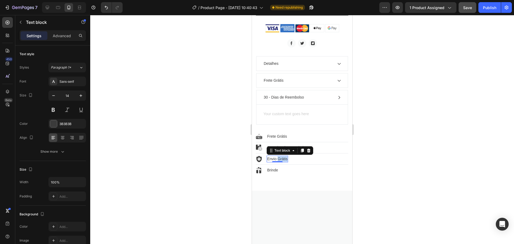
click at [285, 156] on p "Envio Grátis" at bounding box center [277, 159] width 20 height 6
click at [385, 141] on div at bounding box center [302, 129] width 424 height 229
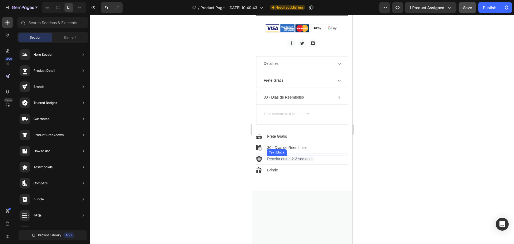
click at [298, 157] on span "Receba entre: 2-3 semanas" at bounding box center [290, 159] width 46 height 4
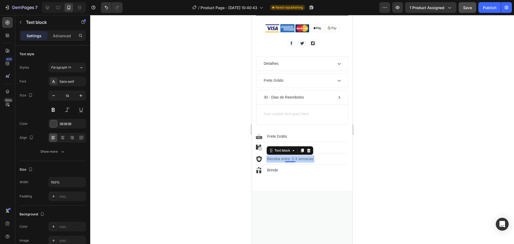
click at [298, 157] on span "Receba entre: 2-3 semanas" at bounding box center [290, 159] width 46 height 4
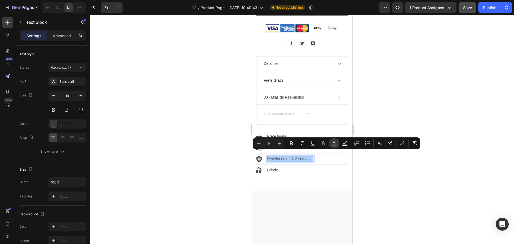
click at [334, 144] on icon "Editor contextual toolbar" at bounding box center [333, 143] width 5 height 5
type input "596078"
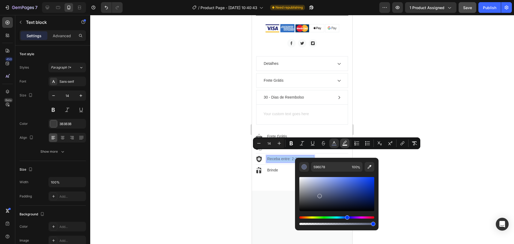
click at [343, 143] on icon "Editor contextual toolbar" at bounding box center [344, 143] width 5 height 5
type input "F4F4F4"
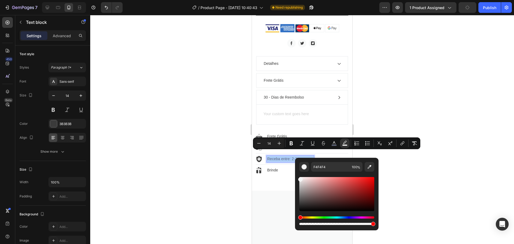
click at [397, 161] on div at bounding box center [302, 129] width 424 height 229
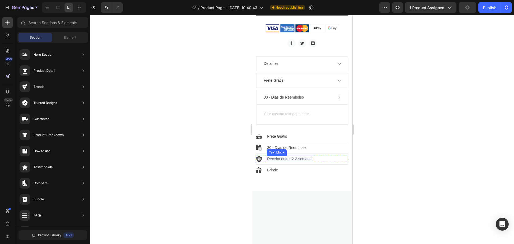
click at [298, 157] on span "Receba entre: 2-3 semanas" at bounding box center [290, 159] width 46 height 4
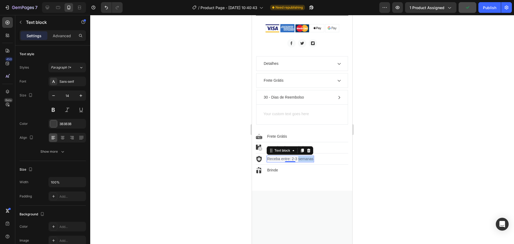
click at [298, 157] on span "Receba entre: 2-3 semanas" at bounding box center [290, 159] width 46 height 4
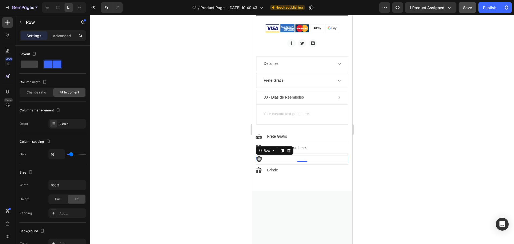
click at [425, 146] on div at bounding box center [302, 129] width 424 height 229
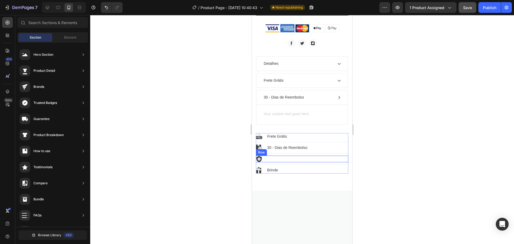
click at [294, 156] on div "Image Text block Row" at bounding box center [302, 159] width 92 height 7
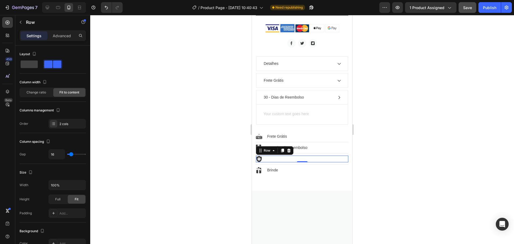
click at [268, 156] on div "Image Text block Row 0" at bounding box center [302, 159] width 92 height 7
click at [105, 7] on icon "Undo/Redo" at bounding box center [106, 7] width 5 height 5
click at [286, 157] on span "Receba entre: 2-3 semanas" at bounding box center [290, 159] width 46 height 4
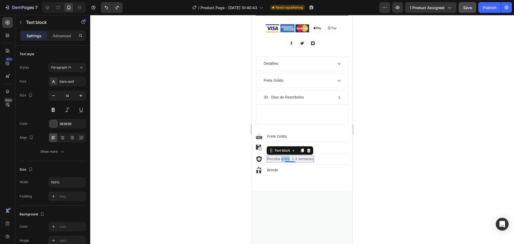
click at [286, 157] on span "Receba entre: 2-3 semanas" at bounding box center [290, 159] width 46 height 4
click at [419, 48] on div at bounding box center [302, 129] width 424 height 229
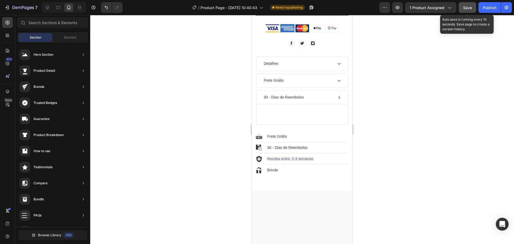
click at [468, 7] on span "Save" at bounding box center [467, 7] width 9 height 5
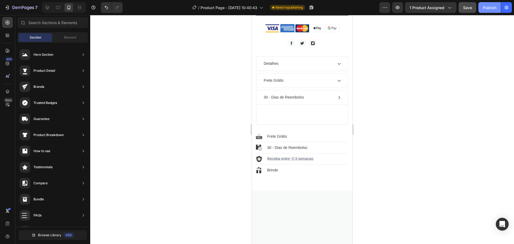
click at [483, 9] on button "Publish" at bounding box center [489, 7] width 22 height 11
click at [293, 157] on span "Receba entre: 2-3 semanas" at bounding box center [290, 159] width 46 height 4
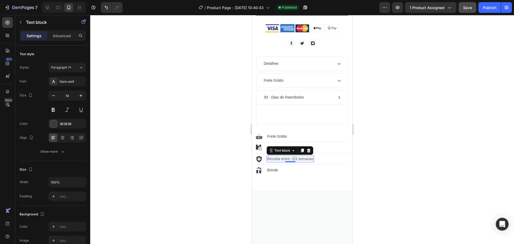
click at [293, 157] on span "Receba entre: 2-3 semanas" at bounding box center [290, 159] width 46 height 4
click at [381, 125] on div at bounding box center [302, 129] width 424 height 229
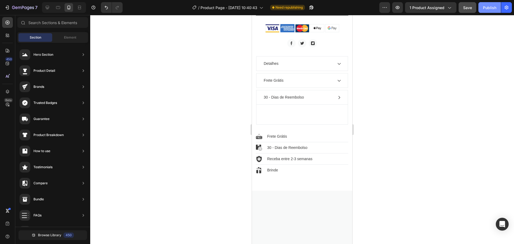
click at [485, 10] on div "Publish" at bounding box center [489, 8] width 13 height 6
click at [314, 60] on div "Detalhes" at bounding box center [298, 63] width 70 height 7
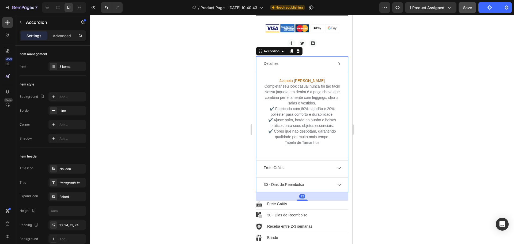
click at [303, 166] on div "Frete Grátis" at bounding box center [302, 168] width 91 height 14
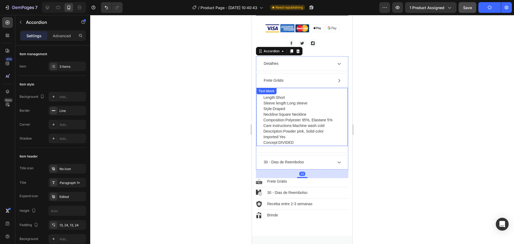
click at [295, 112] on p "Length: Short Sleeve length: Long sleeve Style: Draped Neckline: Square Necklin…" at bounding box center [301, 120] width 77 height 51
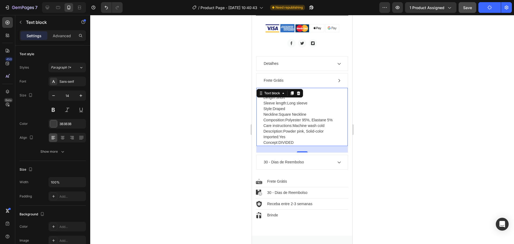
click at [295, 112] on p "Length: Short Sleeve length: Long sleeve Style: Draped Neckline: Square Necklin…" at bounding box center [301, 120] width 77 height 51
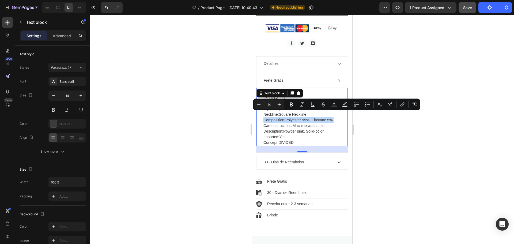
click at [295, 112] on p "Length: Short Sleeve length: Long sleeve Style: Draped Neckline: Square Necklin…" at bounding box center [301, 120] width 77 height 51
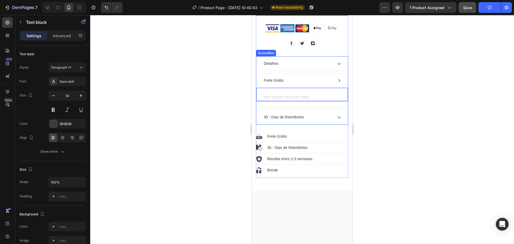
click at [400, 95] on div at bounding box center [302, 129] width 424 height 229
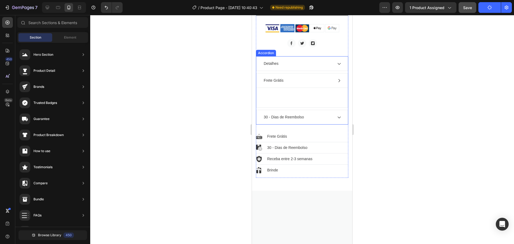
click at [322, 77] on div "Frete Grátis" at bounding box center [298, 80] width 70 height 7
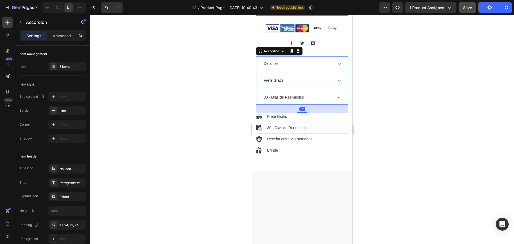
click at [337, 78] on icon at bounding box center [339, 80] width 4 height 4
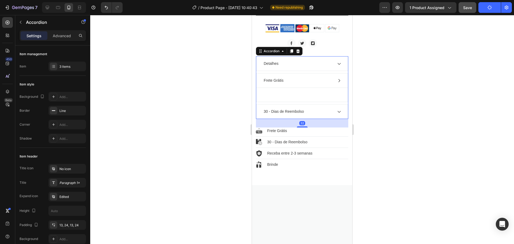
click at [288, 94] on div at bounding box center [302, 94] width 78 height 1
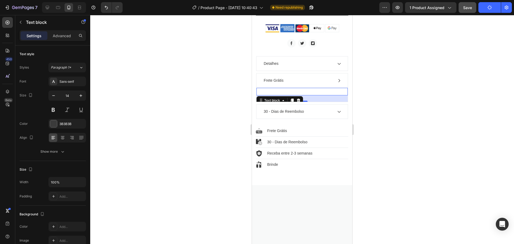
click at [380, 88] on div at bounding box center [302, 129] width 424 height 229
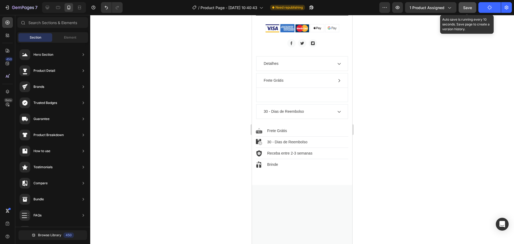
click at [469, 9] on span "Save" at bounding box center [467, 7] width 9 height 5
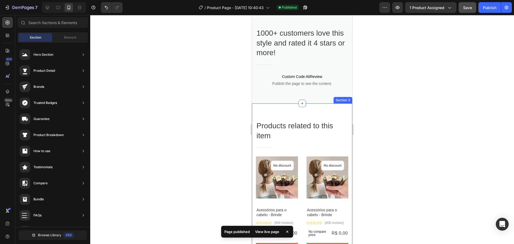
scroll to position [749, 0]
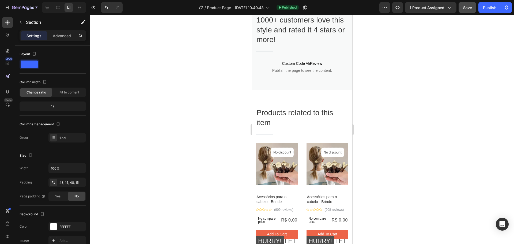
click at [325, 68] on div "1000+ customers love this style and rated it 4 stars or more! Heading Title Lin…" at bounding box center [302, 44] width 100 height 93
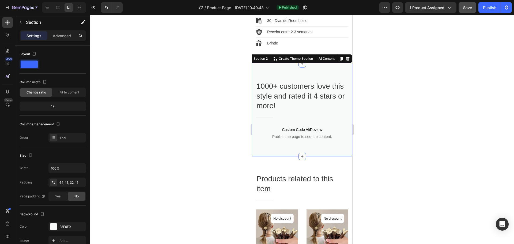
scroll to position [99, 0]
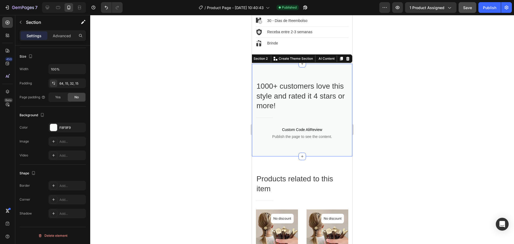
click at [325, 68] on div "1000+ customers love this style and rated it 4 stars or more! Heading Title Lin…" at bounding box center [302, 110] width 100 height 93
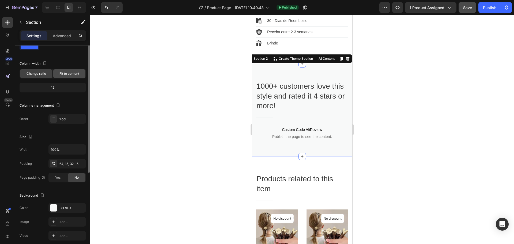
scroll to position [0, 0]
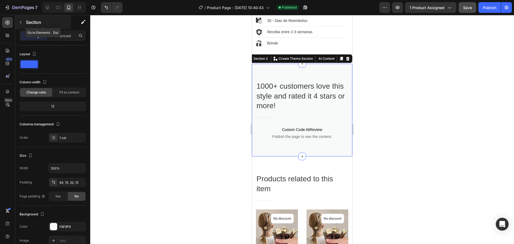
click at [20, 21] on icon "button" at bounding box center [20, 22] width 4 height 4
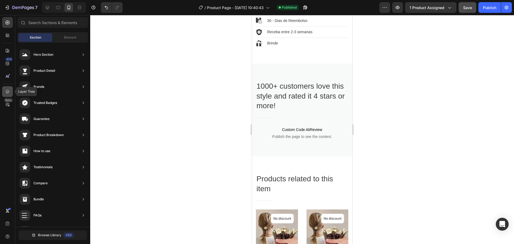
click at [7, 91] on icon at bounding box center [7, 91] width 5 height 5
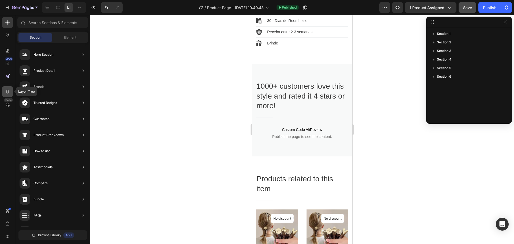
click at [7, 91] on icon at bounding box center [7, 91] width 5 height 5
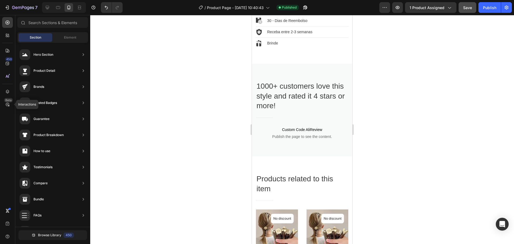
click at [6, 103] on icon at bounding box center [7, 104] width 5 height 5
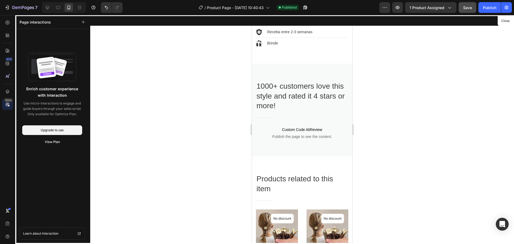
click at [330, 158] on div at bounding box center [302, 129] width 100 height 229
click at [335, 168] on div at bounding box center [302, 129] width 100 height 229
click at [443, 65] on div at bounding box center [302, 129] width 424 height 229
click at [505, 18] on button "Close" at bounding box center [505, 21] width 13 height 8
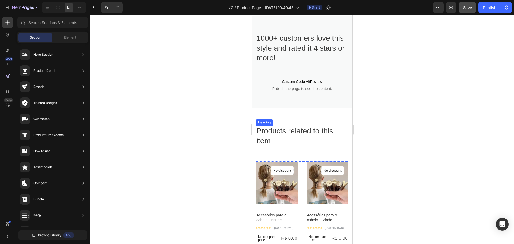
scroll to position [736, 0]
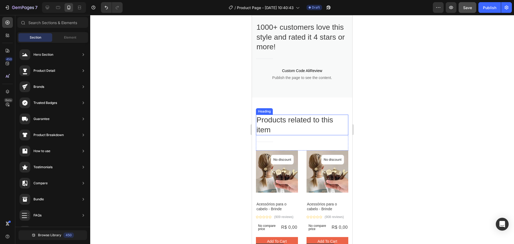
click at [336, 122] on p "Products related to this item" at bounding box center [302, 125] width 91 height 20
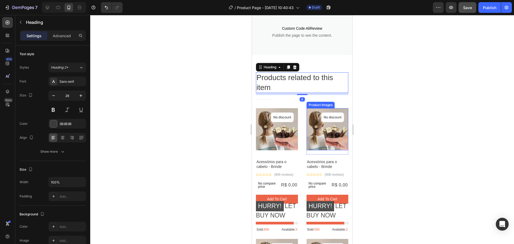
scroll to position [790, 0]
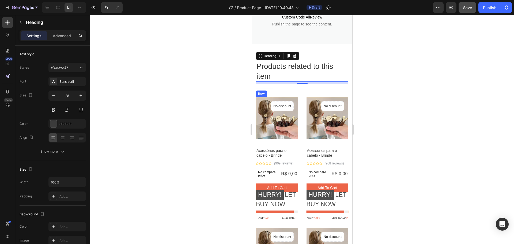
click at [299, 104] on div "Product Images No discount Not be displayed when published Product Badge Row Ac…" at bounding box center [302, 159] width 92 height 124
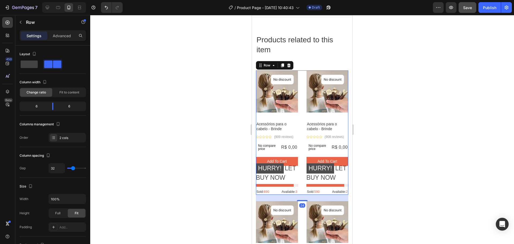
scroll to position [816, 0]
click at [283, 93] on img at bounding box center [277, 91] width 42 height 42
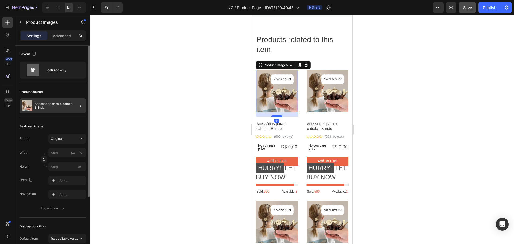
click at [75, 101] on div at bounding box center [78, 105] width 15 height 15
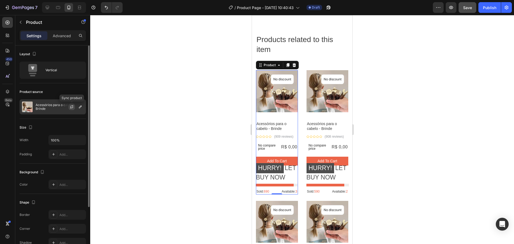
click at [72, 107] on icon "button" at bounding box center [72, 107] width 4 height 4
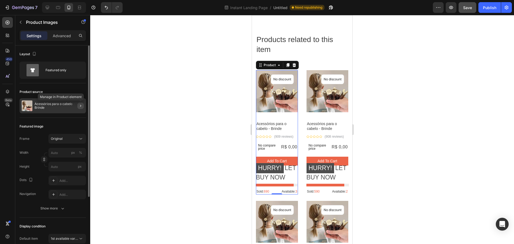
click at [79, 105] on icon "button" at bounding box center [80, 106] width 4 height 4
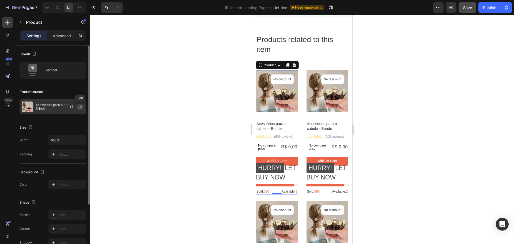
click at [80, 106] on icon "button" at bounding box center [80, 107] width 4 height 4
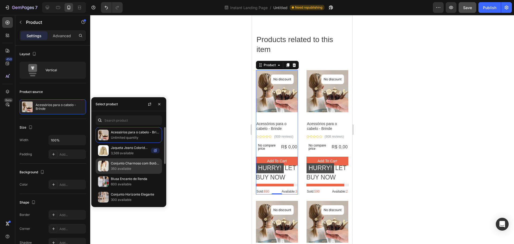
click at [131, 164] on p "Conjunto Charmoso com Botões e Bolsos" at bounding box center [135, 163] width 49 height 5
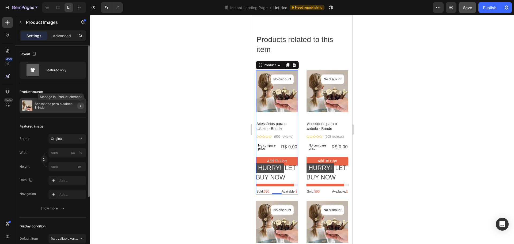
click at [82, 104] on icon "button" at bounding box center [80, 106] width 4 height 4
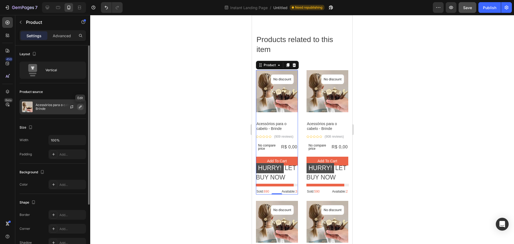
click at [82, 105] on icon "button" at bounding box center [80, 107] width 4 height 4
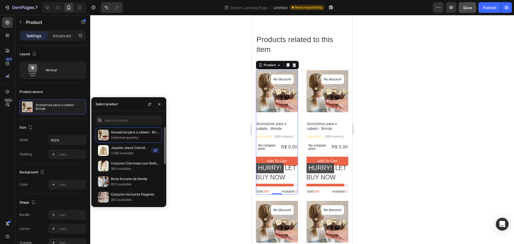
scroll to position [27, 0]
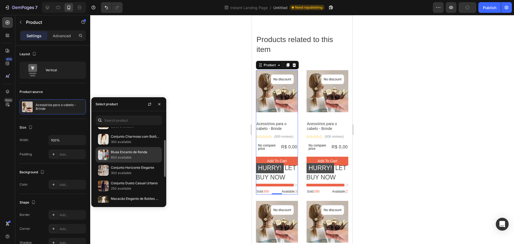
click at [133, 157] on p "600 available" at bounding box center [135, 157] width 49 height 5
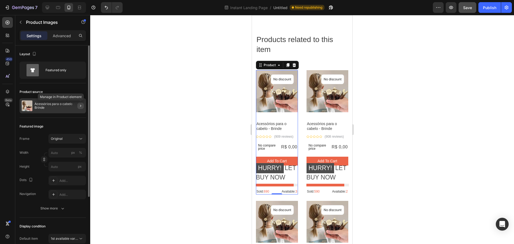
click at [81, 105] on icon "button" at bounding box center [80, 106] width 4 height 4
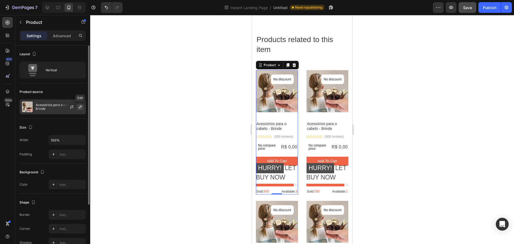
click at [78, 106] on icon "button" at bounding box center [80, 107] width 4 height 4
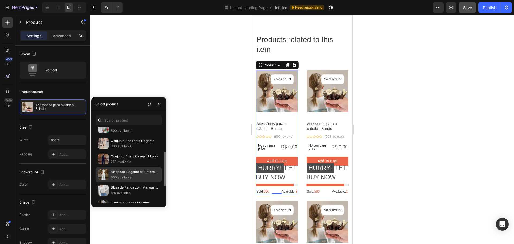
scroll to position [107, 0]
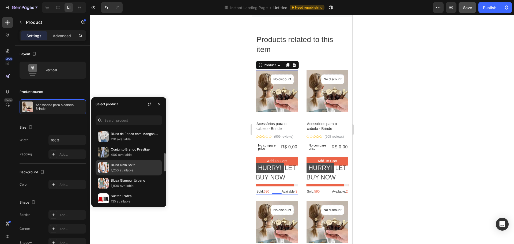
click at [128, 166] on p "Blusa Diva Solta" at bounding box center [135, 164] width 49 height 5
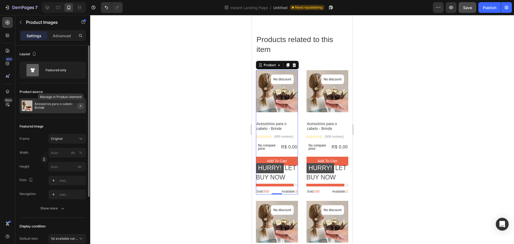
click at [80, 104] on icon "button" at bounding box center [80, 106] width 4 height 4
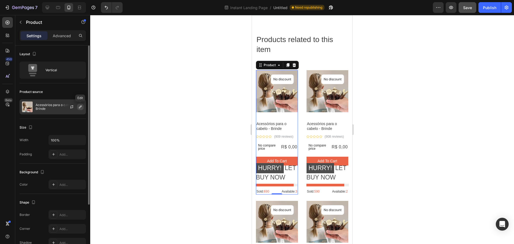
click at [80, 106] on icon "button" at bounding box center [80, 106] width 3 height 3
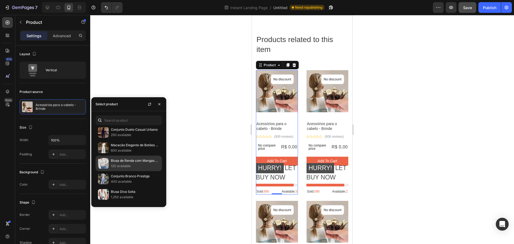
scroll to position [134, 0]
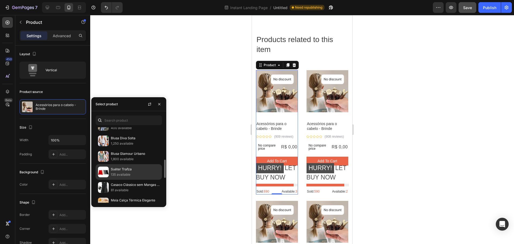
click at [132, 169] on p "Suéter Trafza" at bounding box center [135, 169] width 49 height 5
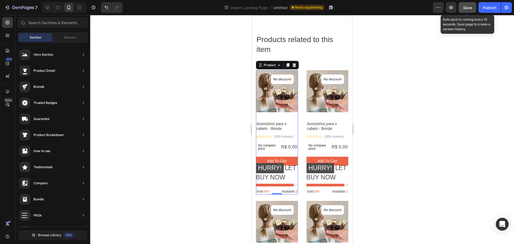
click at [473, 8] on button "Save" at bounding box center [468, 7] width 18 height 11
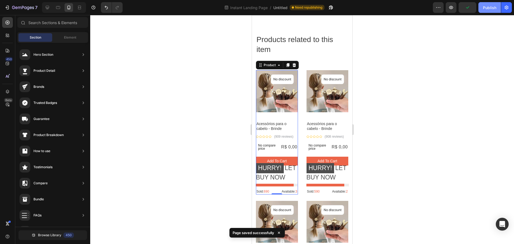
click at [488, 6] on div "Publish" at bounding box center [489, 8] width 13 height 6
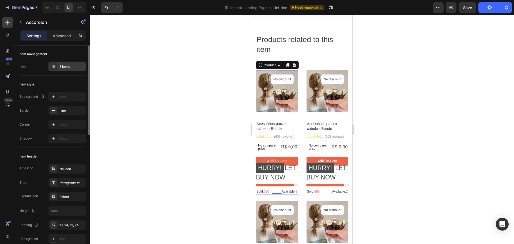
click at [65, 65] on div "3 items" at bounding box center [71, 66] width 25 height 5
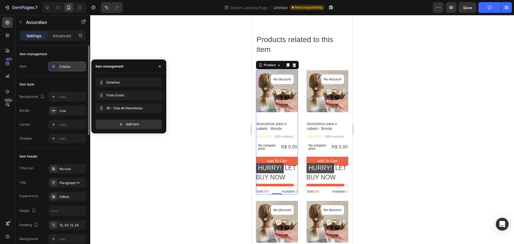
click at [65, 65] on div "3 items" at bounding box center [71, 66] width 25 height 5
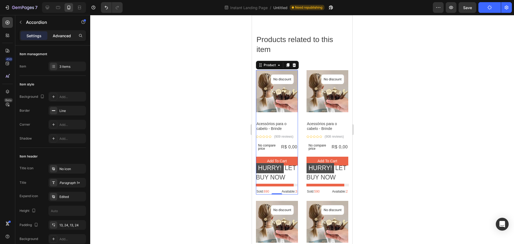
click at [63, 37] on p "Advanced" at bounding box center [62, 36] width 18 height 6
type input "100%"
type input "100"
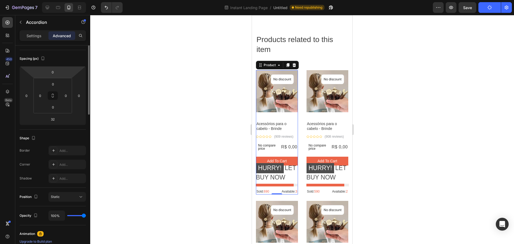
scroll to position [0, 0]
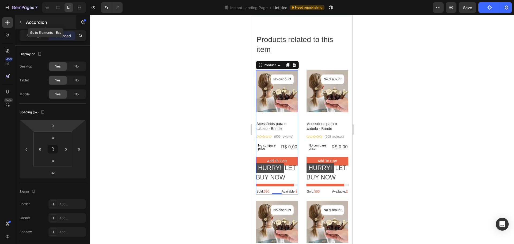
click at [33, 22] on p "Accordion" at bounding box center [49, 22] width 46 height 6
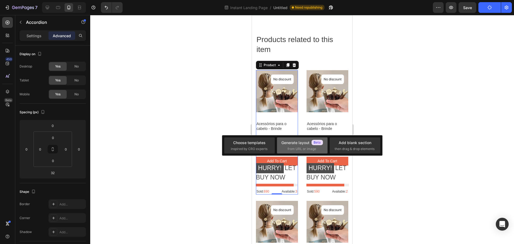
click at [303, 141] on div "Generate layout" at bounding box center [302, 143] width 42 height 6
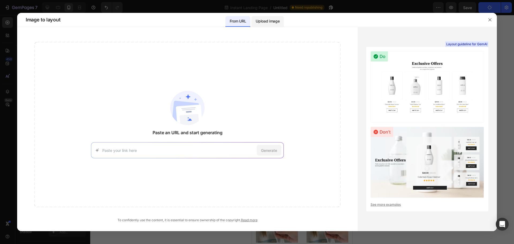
click at [271, 22] on p "Upload image" at bounding box center [268, 21] width 24 height 6
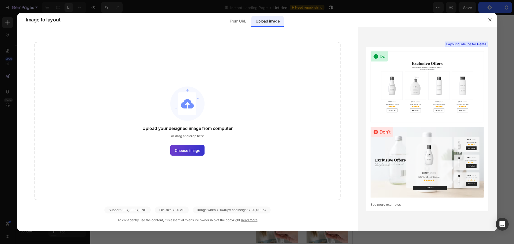
click at [188, 152] on span "Choose image" at bounding box center [187, 151] width 25 height 6
click at [0, 0] on input "Choose image" at bounding box center [0, 0] width 0 height 0
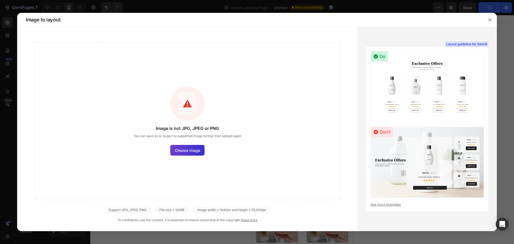
click at [187, 148] on span "Choose image" at bounding box center [187, 151] width 25 height 6
click at [0, 0] on input "Choose image" at bounding box center [0, 0] width 0 height 0
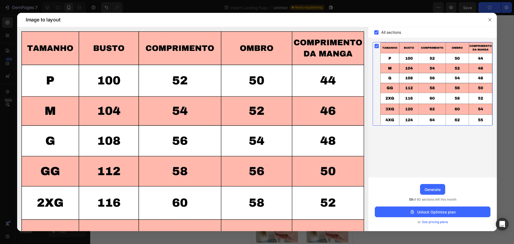
click at [376, 46] on rect at bounding box center [377, 46] width 4 height 4
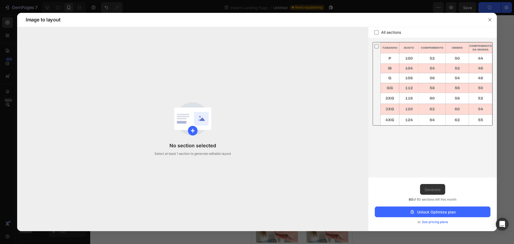
click at [376, 46] on icon at bounding box center [376, 46] width 5 height 6
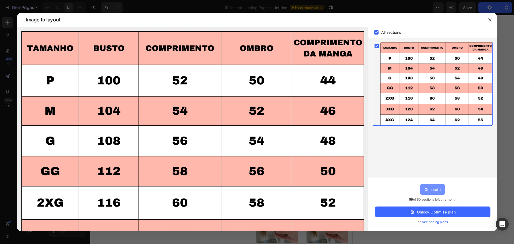
click at [437, 189] on div "Generate" at bounding box center [433, 190] width 16 height 6
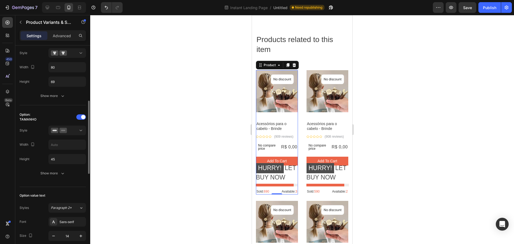
scroll to position [187, 0]
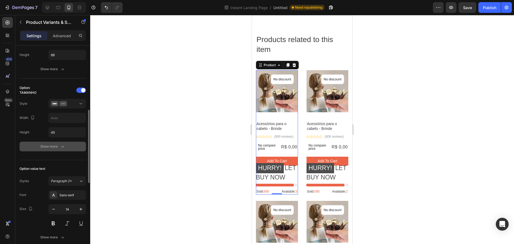
click at [58, 146] on div "Show more" at bounding box center [52, 146] width 25 height 5
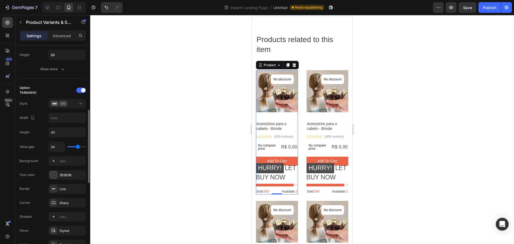
scroll to position [241, 0]
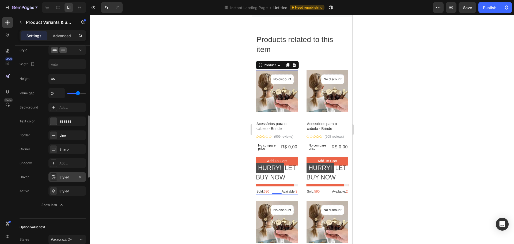
click at [64, 177] on div "Styled" at bounding box center [67, 177] width 16 height 5
click at [64, 191] on div "Styled" at bounding box center [67, 191] width 16 height 5
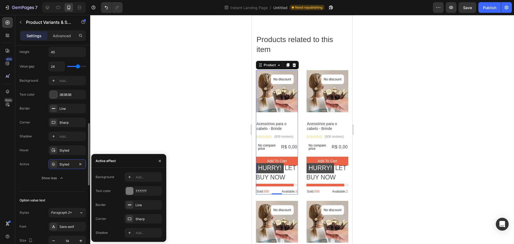
scroll to position [295, 0]
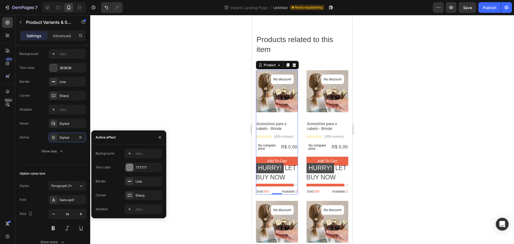
click at [415, 123] on div at bounding box center [302, 129] width 424 height 229
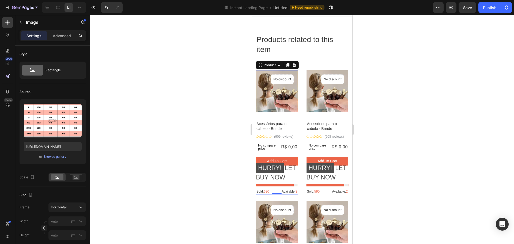
click at [391, 138] on div at bounding box center [302, 129] width 424 height 229
click at [467, 7] on span "Save" at bounding box center [467, 7] width 9 height 5
click at [489, 7] on div "Publish" at bounding box center [489, 8] width 13 height 6
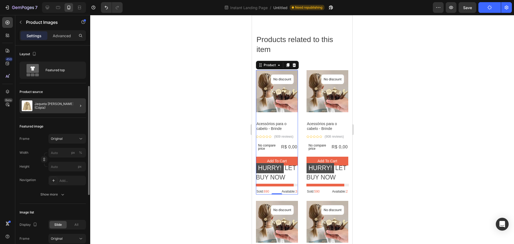
scroll to position [27, 0]
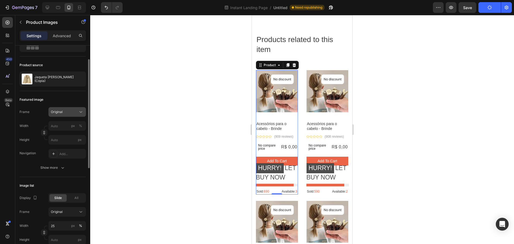
click at [68, 108] on button "Original" at bounding box center [66, 112] width 37 height 10
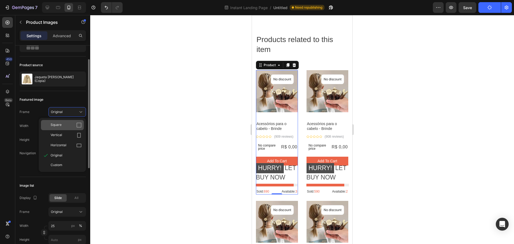
click at [66, 125] on div "Square" at bounding box center [66, 124] width 31 height 5
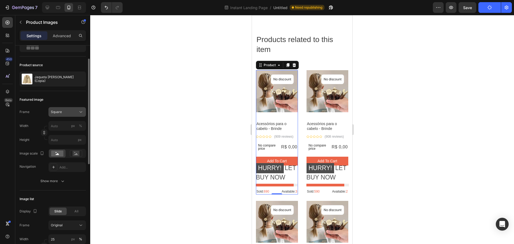
click at [70, 108] on button "Square" at bounding box center [66, 112] width 37 height 10
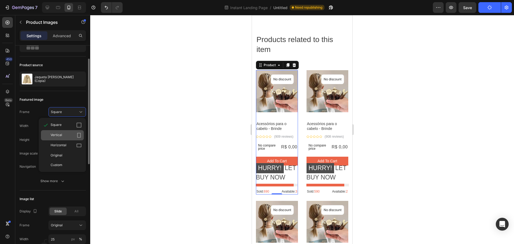
click at [67, 134] on div "Vertical" at bounding box center [66, 135] width 31 height 5
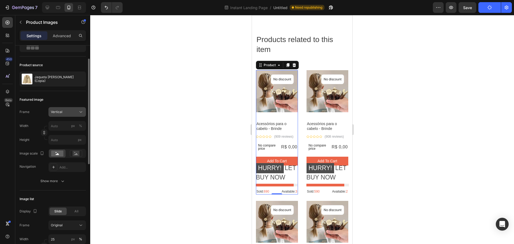
click at [67, 113] on div "Vertical" at bounding box center [64, 112] width 26 height 5
click at [68, 144] on div "Horizontal" at bounding box center [66, 145] width 31 height 5
click at [73, 112] on div "Horizontal" at bounding box center [64, 112] width 26 height 5
click at [67, 155] on div "Original" at bounding box center [66, 155] width 31 height 5
click at [70, 114] on div "Original" at bounding box center [64, 112] width 26 height 5
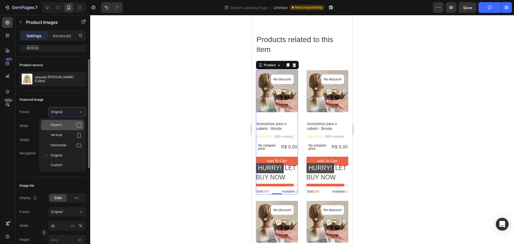
click at [68, 124] on div "Square" at bounding box center [66, 124] width 31 height 5
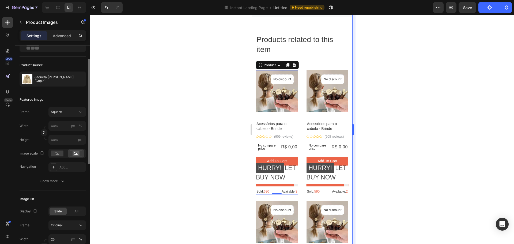
scroll to position [0, 0]
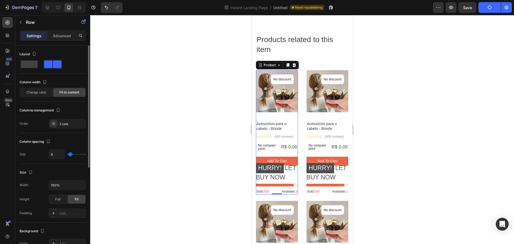
click at [372, 147] on div at bounding box center [302, 129] width 424 height 229
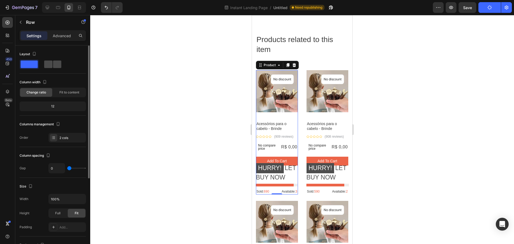
click at [53, 63] on span at bounding box center [57, 64] width 8 height 7
type input "8"
click at [24, 62] on span at bounding box center [29, 64] width 17 height 7
type input "0"
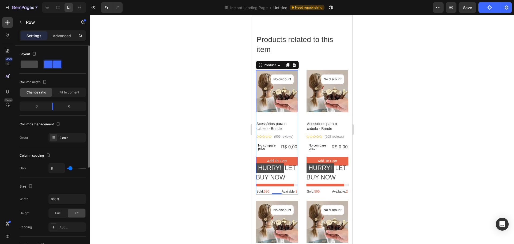
type input "0"
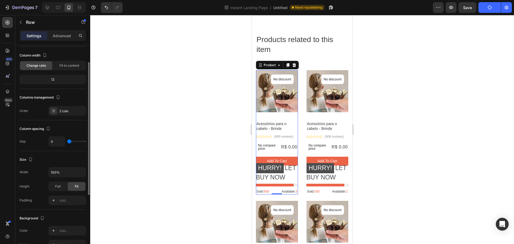
type input "18"
type input "20"
type input "38"
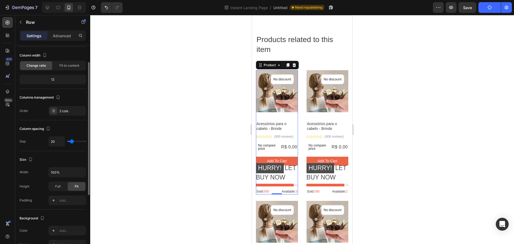
type input "38"
type input "44"
type input "49"
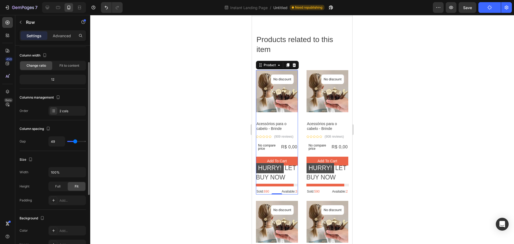
type input "47"
type input "20"
type input "9"
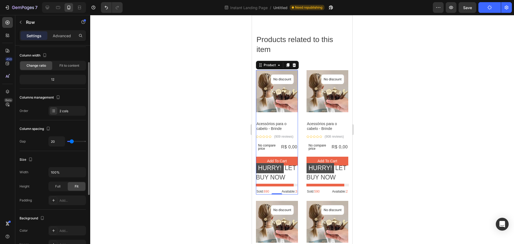
type input "9"
type input "4"
type input "0"
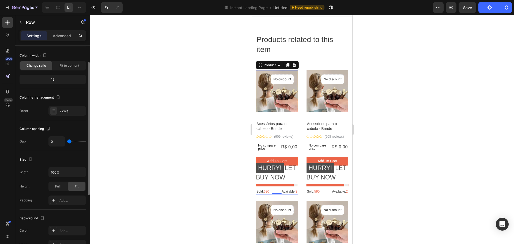
drag, startPoint x: 71, startPoint y: 142, endPoint x: 64, endPoint y: 143, distance: 7.9
click at [67, 142] on input "range" at bounding box center [76, 141] width 19 height 1
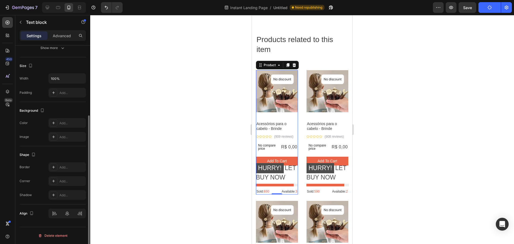
scroll to position [0, 0]
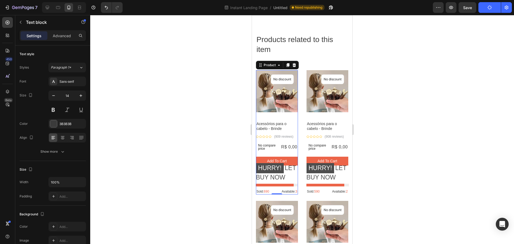
click at [380, 133] on div at bounding box center [302, 129] width 424 height 229
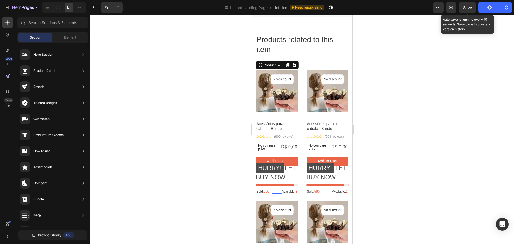
click at [467, 9] on span "Save" at bounding box center [467, 7] width 9 height 5
click at [466, 6] on span "Save" at bounding box center [467, 7] width 9 height 5
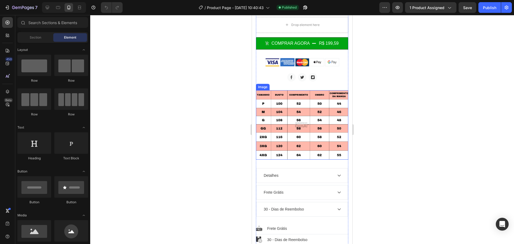
click at [302, 120] on img at bounding box center [302, 124] width 92 height 69
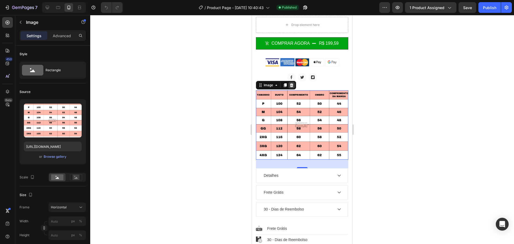
click at [290, 83] on icon at bounding box center [291, 85] width 4 height 4
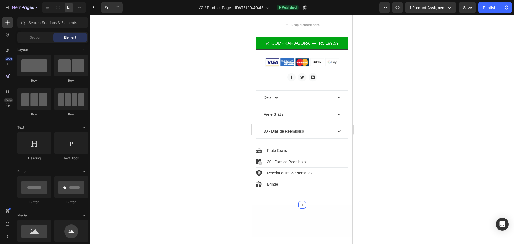
click at [398, 92] on div at bounding box center [302, 129] width 424 height 229
click at [323, 73] on div "Image Image Image" at bounding box center [302, 77] width 92 height 9
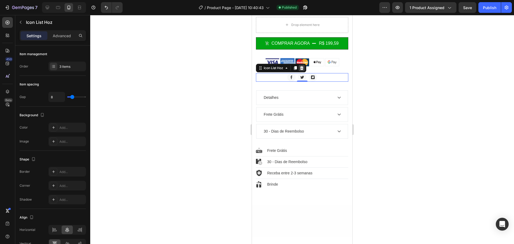
click at [302, 66] on icon at bounding box center [301, 68] width 3 height 4
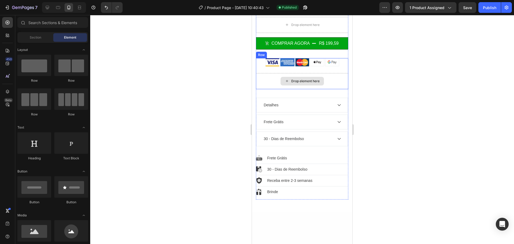
click at [307, 79] on div "Drop element here" at bounding box center [305, 81] width 28 height 4
click at [299, 79] on div "Drop element here" at bounding box center [305, 81] width 28 height 4
click at [271, 78] on div "Drop element here" at bounding box center [302, 81] width 92 height 16
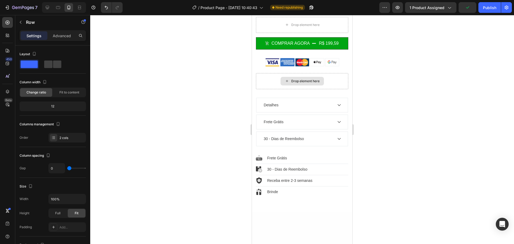
click at [295, 77] on div "Drop element here" at bounding box center [302, 81] width 43 height 9
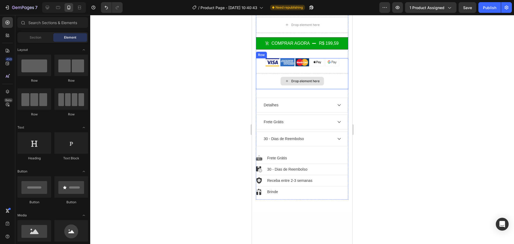
click at [297, 77] on div "Drop element here" at bounding box center [302, 81] width 43 height 9
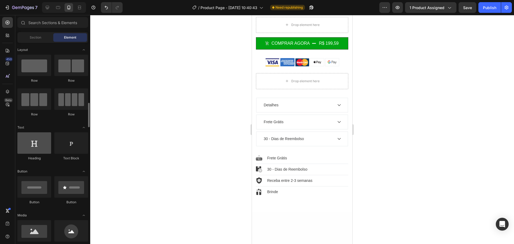
scroll to position [54, 0]
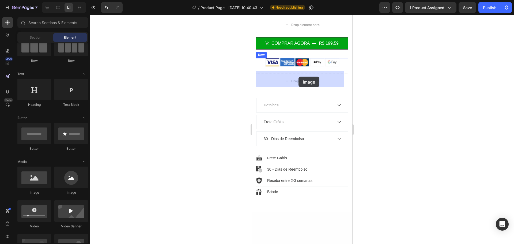
drag, startPoint x: 292, startPoint y: 199, endPoint x: 299, endPoint y: 77, distance: 122.6
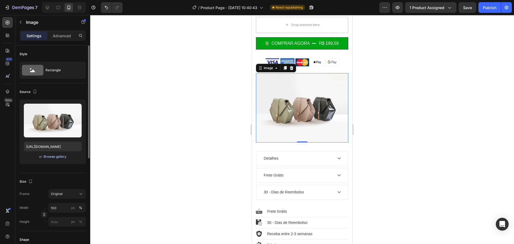
click at [51, 157] on div "Browse gallery" at bounding box center [55, 156] width 23 height 5
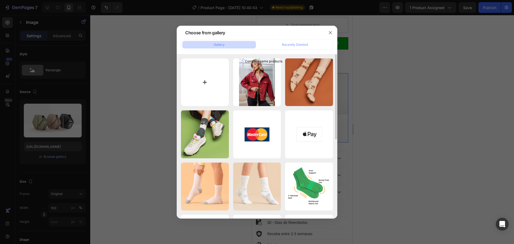
click at [211, 74] on input "file" at bounding box center [205, 82] width 48 height 48
type input "C:\fakepath\TAMANHO_1_140040ff-81d7-42bf-b1cf-d00329b3eb0e.png"
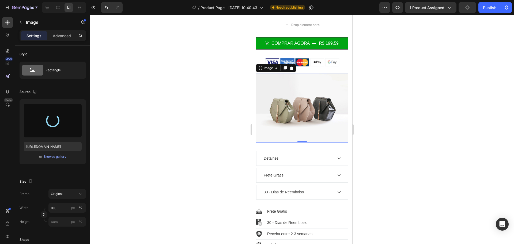
type input "[URL][DOMAIN_NAME]"
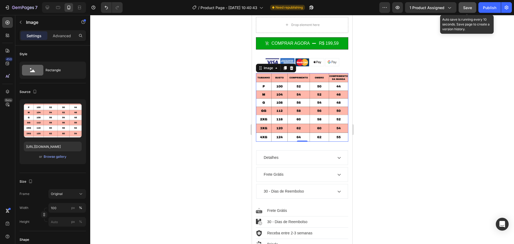
click at [469, 7] on span "Save" at bounding box center [467, 7] width 9 height 5
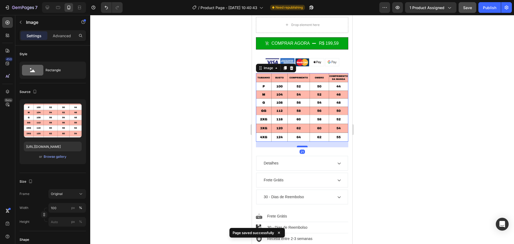
drag, startPoint x: 302, startPoint y: 136, endPoint x: 303, endPoint y: 142, distance: 5.7
click at [303, 146] on div at bounding box center [302, 147] width 11 height 2
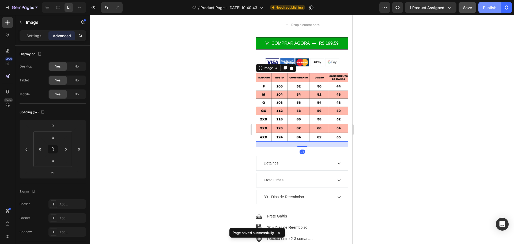
click at [499, 5] on button "Publish" at bounding box center [489, 7] width 22 height 11
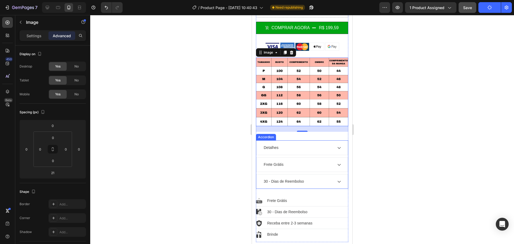
scroll to position [589, 0]
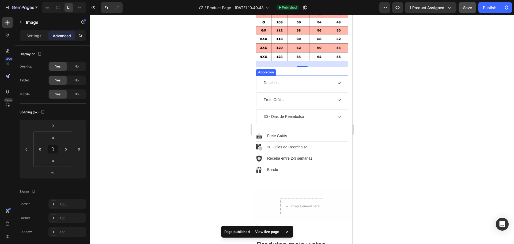
click at [319, 96] on div "Frete Grátis" at bounding box center [298, 99] width 70 height 7
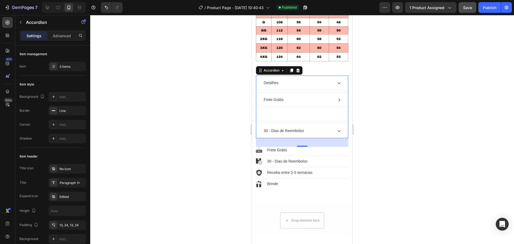
click at [307, 79] on div "Detalhes" at bounding box center [298, 82] width 70 height 7
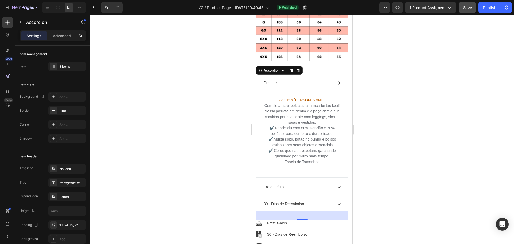
click at [307, 79] on div "Detalhes" at bounding box center [298, 82] width 70 height 7
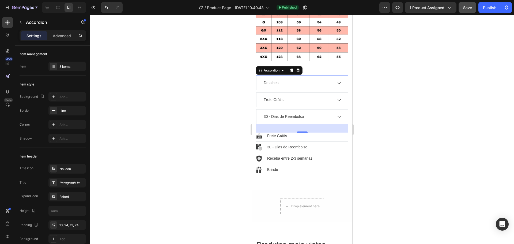
click at [295, 96] on div "Frete Grátis" at bounding box center [298, 99] width 70 height 7
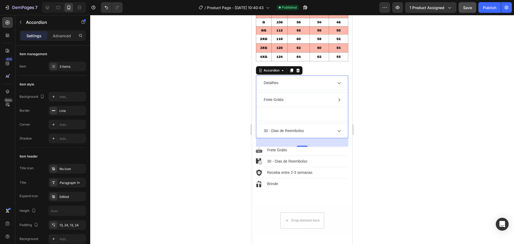
click at [304, 79] on div "Detalhes" at bounding box center [298, 82] width 70 height 7
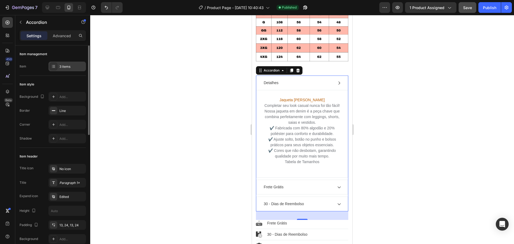
click at [67, 65] on div "3 items" at bounding box center [71, 66] width 25 height 5
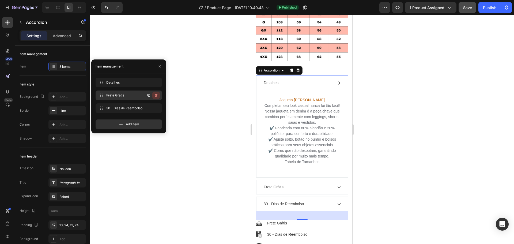
click at [157, 94] on icon "button" at bounding box center [156, 95] width 3 height 3
click at [154, 95] on div "Delete" at bounding box center [153, 95] width 10 height 5
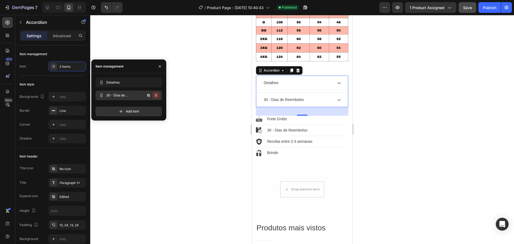
click at [156, 94] on icon "button" at bounding box center [156, 95] width 3 height 3
click at [156, 95] on div "Delete" at bounding box center [153, 95] width 10 height 5
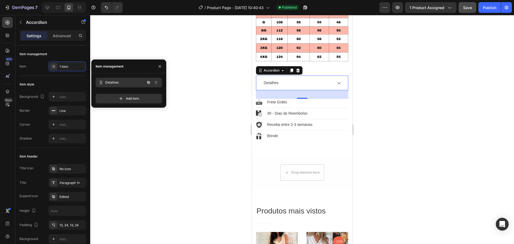
click at [121, 81] on span "Detalhes" at bounding box center [125, 82] width 40 height 5
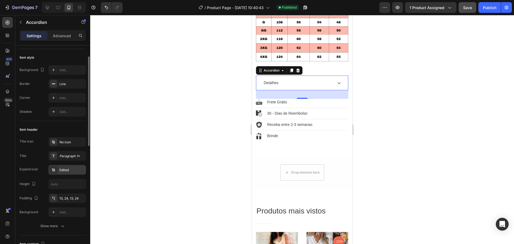
click at [67, 170] on div "Edited" at bounding box center [71, 170] width 25 height 5
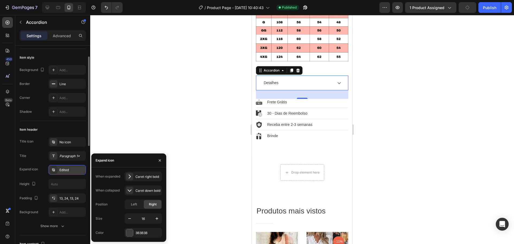
scroll to position [54, 0]
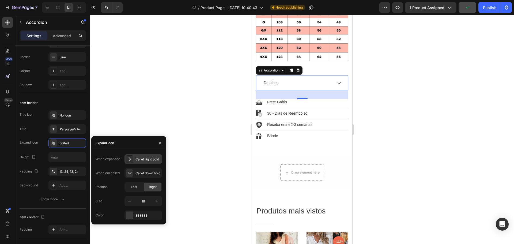
click at [130, 157] on icon at bounding box center [129, 158] width 5 height 5
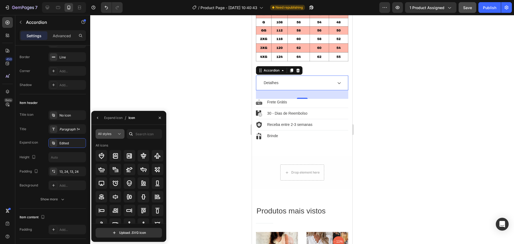
click at [120, 133] on icon at bounding box center [119, 133] width 5 height 5
click at [116, 117] on div "Expand icon" at bounding box center [113, 117] width 18 height 5
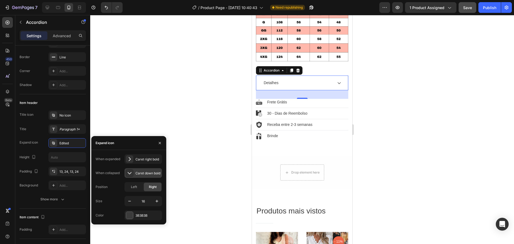
click at [129, 172] on icon at bounding box center [129, 172] width 5 height 5
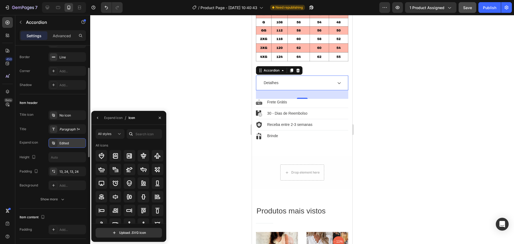
click at [66, 142] on div "Edited" at bounding box center [71, 143] width 25 height 5
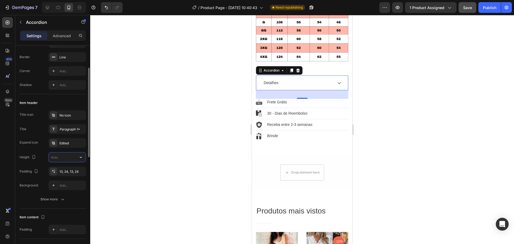
click at [61, 157] on input "text" at bounding box center [67, 157] width 37 height 10
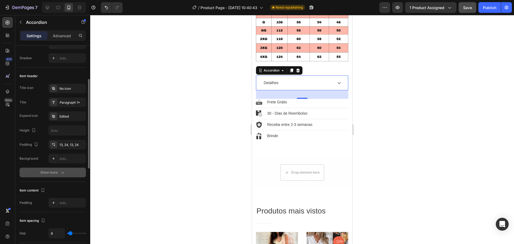
click at [52, 172] on div "Show more" at bounding box center [52, 172] width 25 height 5
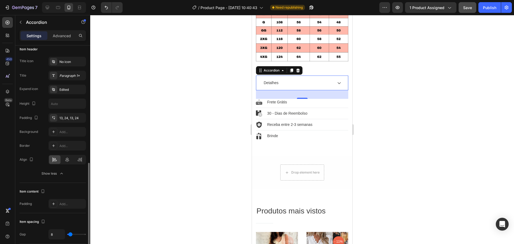
scroll to position [161, 0]
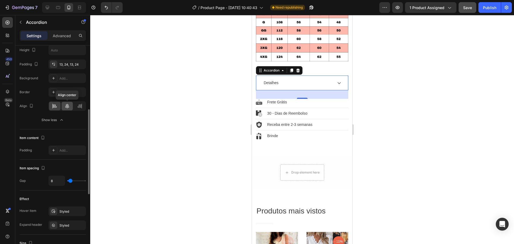
click at [67, 108] on icon at bounding box center [67, 105] width 5 height 5
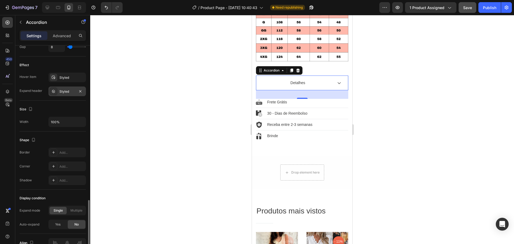
scroll to position [324, 0]
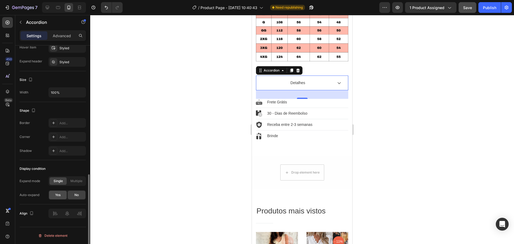
click at [57, 196] on span "Yes" at bounding box center [57, 195] width 5 height 5
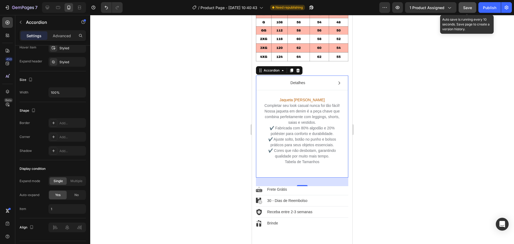
click at [466, 4] on button "Save" at bounding box center [468, 7] width 18 height 11
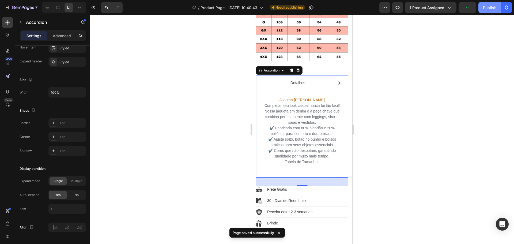
click at [492, 6] on div "Publish" at bounding box center [489, 8] width 13 height 6
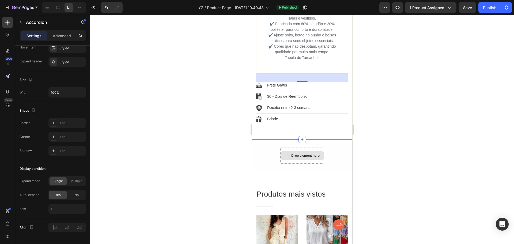
scroll to position [723, 0]
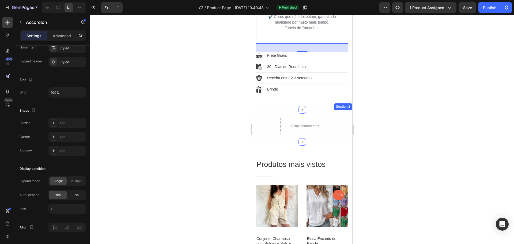
click at [336, 118] on div "Drop element here Row" at bounding box center [302, 126] width 100 height 16
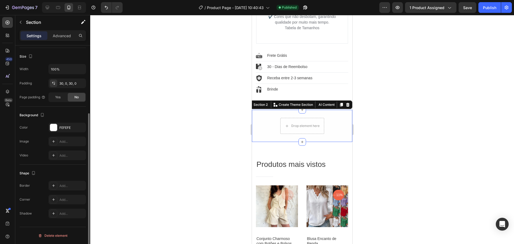
scroll to position [0, 0]
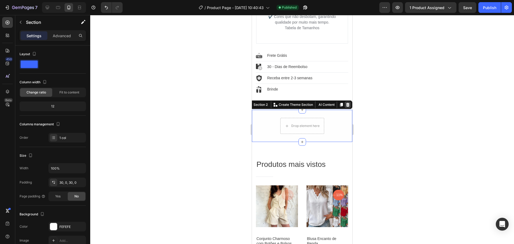
click at [346, 103] on icon at bounding box center [347, 105] width 3 height 4
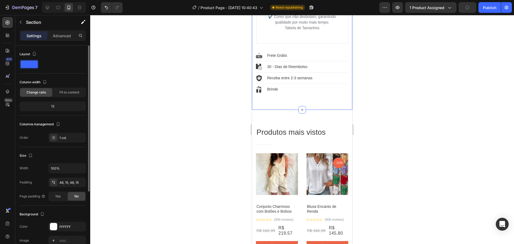
click at [61, 104] on div "12" at bounding box center [53, 106] width 64 height 7
click at [64, 94] on span "Fit to content" at bounding box center [69, 92] width 20 height 5
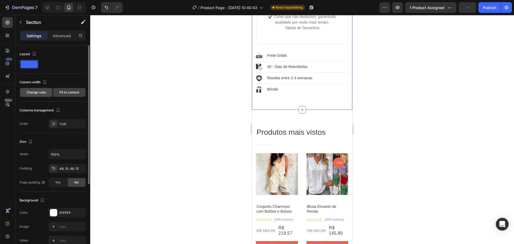
click at [34, 92] on span "Change ratio" at bounding box center [37, 92] width 20 height 5
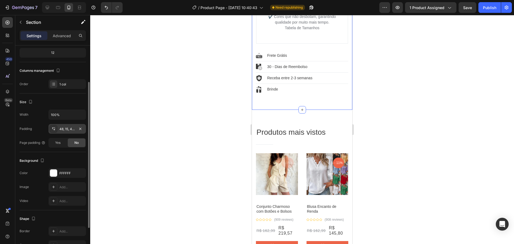
click at [59, 127] on div "48, 15, 48, 15" at bounding box center [66, 129] width 37 height 10
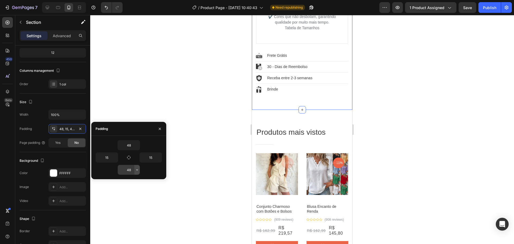
click at [136, 169] on icon "button" at bounding box center [137, 169] width 2 height 1
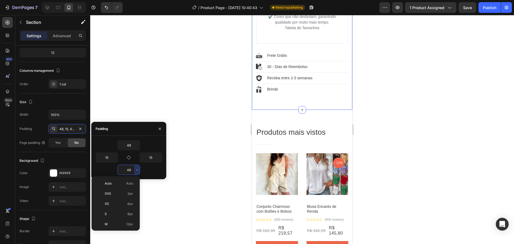
scroll to position [48, 0]
click at [117, 203] on div "2XL 32px" at bounding box center [115, 206] width 42 height 10
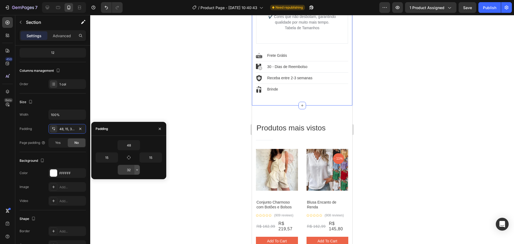
click at [134, 169] on button "button" at bounding box center [136, 170] width 5 height 10
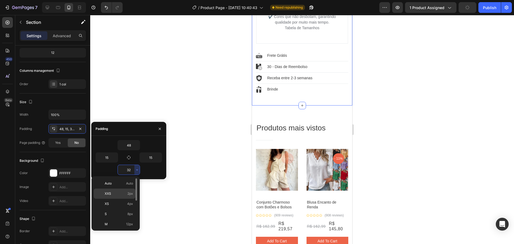
click at [118, 192] on p "XXS 2px" at bounding box center [119, 193] width 28 height 5
type input "2"
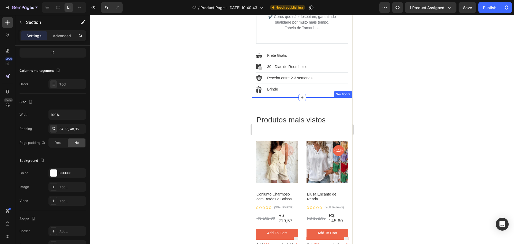
click at [315, 103] on div "Produtos mais vistos Heading Title Line Row Product Images - -35% Product Badge…" at bounding box center [302, 243] width 100 height 292
click at [310, 103] on div "Produtos mais vistos Heading Title Line Row Product Images - -35% Product Badge…" at bounding box center [302, 243] width 100 height 292
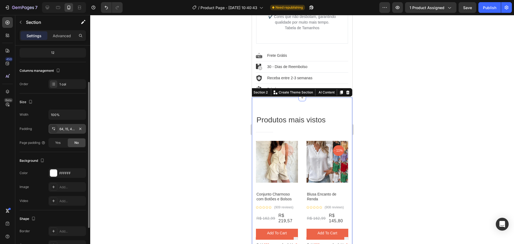
click at [67, 129] on div "64, 15, 48, 15" at bounding box center [67, 129] width 16 height 5
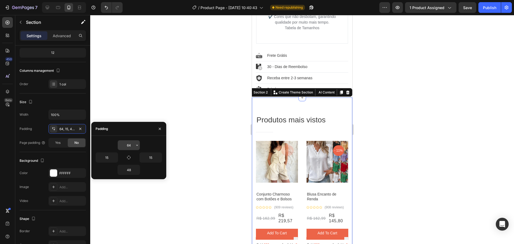
click at [132, 145] on input "64" at bounding box center [129, 145] width 22 height 10
click at [137, 145] on icon "button" at bounding box center [137, 145] width 4 height 4
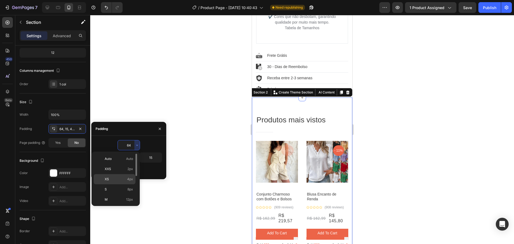
click at [123, 179] on p "XS 4px" at bounding box center [119, 179] width 28 height 5
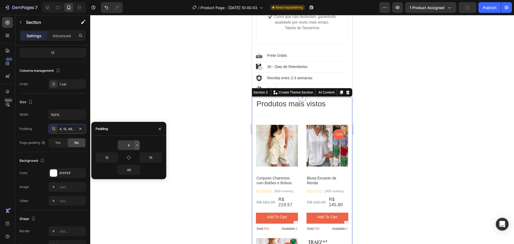
click at [137, 146] on icon "button" at bounding box center [137, 145] width 4 height 4
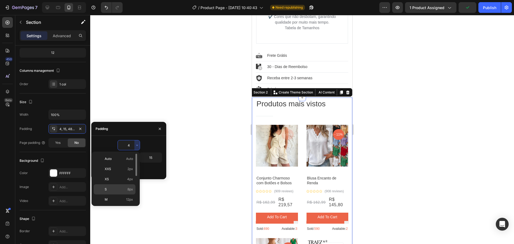
click at [126, 188] on p "S 8px" at bounding box center [119, 189] width 28 height 5
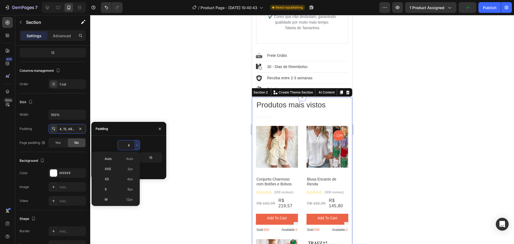
type input "8"
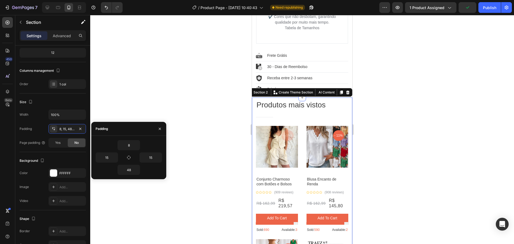
click at [393, 162] on div at bounding box center [302, 129] width 424 height 229
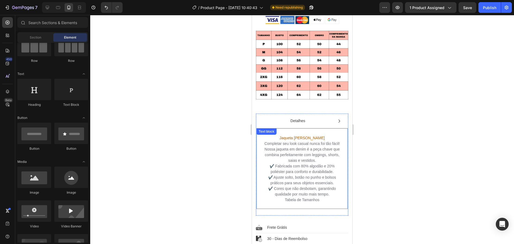
scroll to position [589, 0]
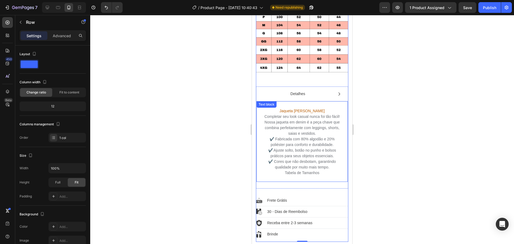
scroll to position [536, 0]
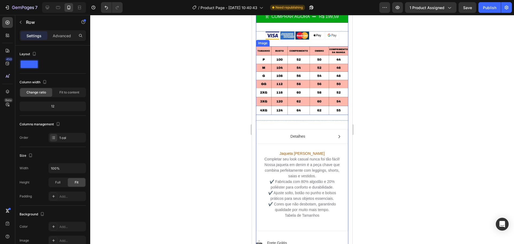
click at [299, 65] on img at bounding box center [302, 80] width 92 height 69
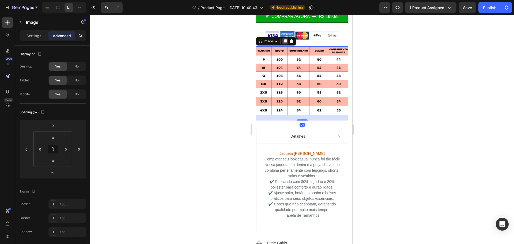
click at [285, 39] on icon at bounding box center [285, 41] width 3 height 4
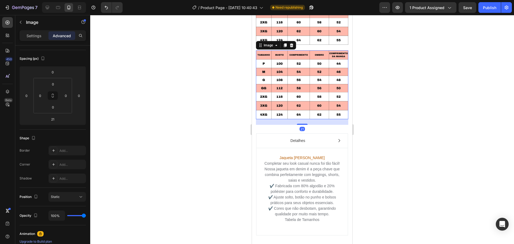
scroll to position [616, 0]
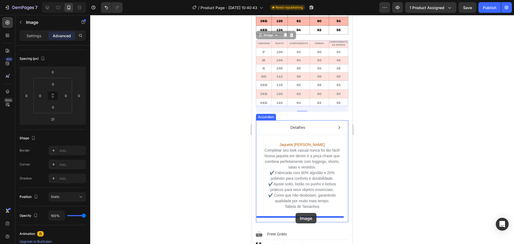
drag, startPoint x: 294, startPoint y: 65, endPoint x: 296, endPoint y: 213, distance: 148.6
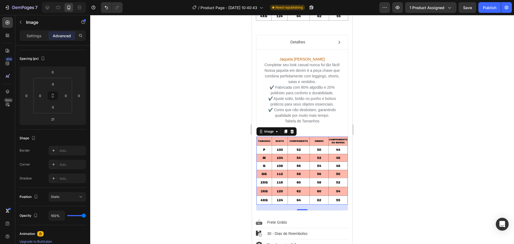
scroll to position [669, 0]
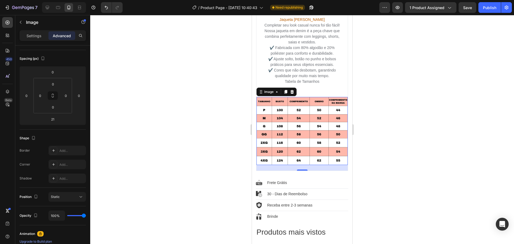
click at [306, 135] on img at bounding box center [302, 131] width 91 height 68
click at [291, 108] on img at bounding box center [302, 131] width 91 height 68
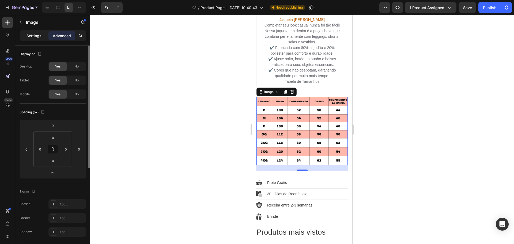
click at [32, 36] on p "Settings" at bounding box center [34, 36] width 15 height 6
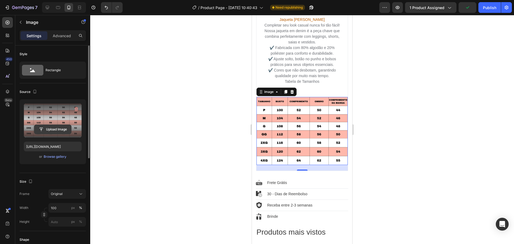
click at [54, 128] on input "file" at bounding box center [52, 129] width 37 height 9
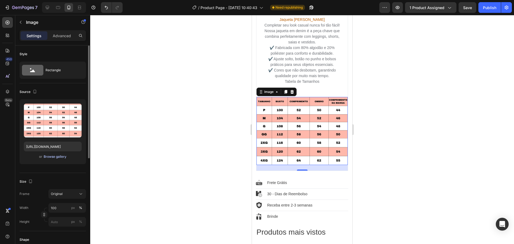
click at [50, 156] on div "Browse gallery" at bounding box center [55, 156] width 23 height 5
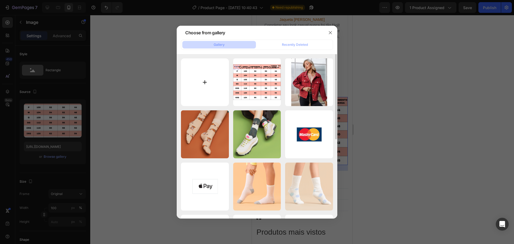
click at [209, 73] on input "file" at bounding box center [205, 82] width 48 height 48
type input "C:\fakepath\H6673c1fa45f7462fb3758287e0e42249l.webp"
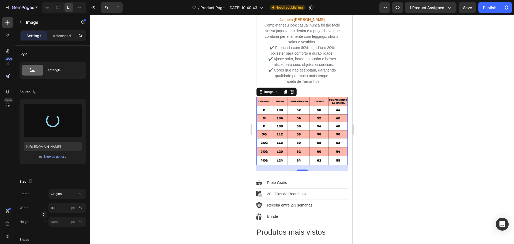
type input "[URL][DOMAIN_NAME]"
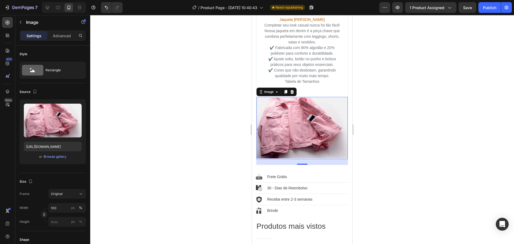
click at [293, 115] on img at bounding box center [302, 128] width 91 height 62
click at [285, 90] on icon at bounding box center [285, 92] width 3 height 4
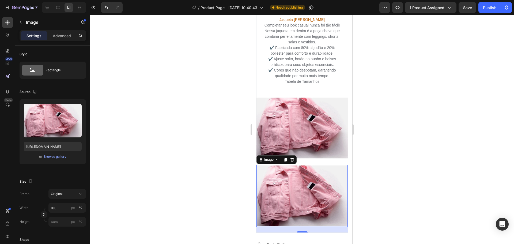
click at [295, 178] on img at bounding box center [302, 196] width 91 height 62
click at [297, 123] on img at bounding box center [302, 128] width 91 height 62
click at [310, 178] on img at bounding box center [302, 196] width 91 height 62
click at [56, 158] on div "Browse gallery" at bounding box center [55, 156] width 23 height 5
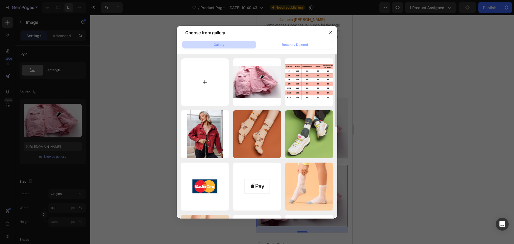
click at [215, 73] on input "file" at bounding box center [205, 82] width 48 height 48
type input "C:\fakepath\H1f3584d2baca44118c434bedc2e8a188N.webp"
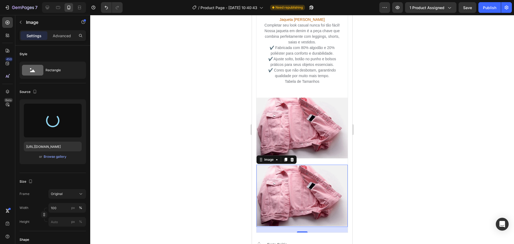
type input "[URL][DOMAIN_NAME]"
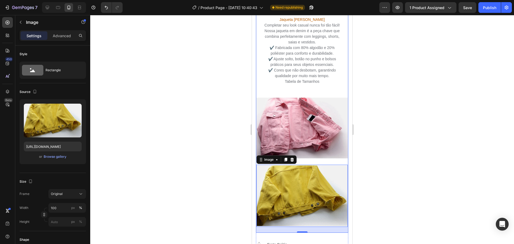
click at [312, 87] on div "Jaqueta [PERSON_NAME] Completar seu look casual nunca foi tão fácil! Nossa jaqu…" at bounding box center [302, 121] width 91 height 223
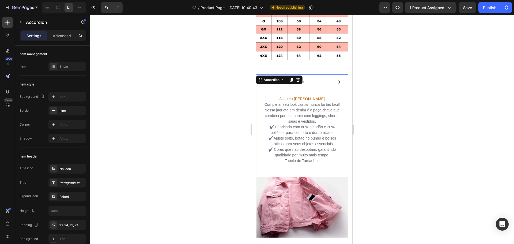
scroll to position [589, 0]
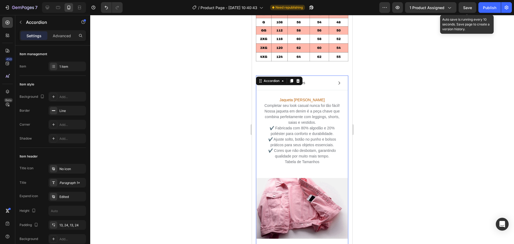
click at [469, 9] on span "Save" at bounding box center [467, 7] width 9 height 5
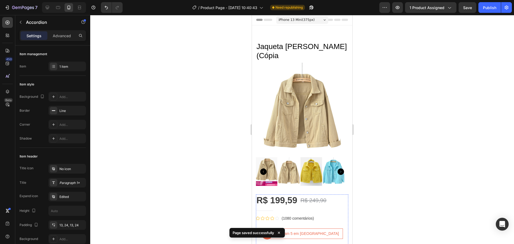
scroll to position [0, 0]
click at [484, 9] on div "Publish" at bounding box center [489, 8] width 13 height 6
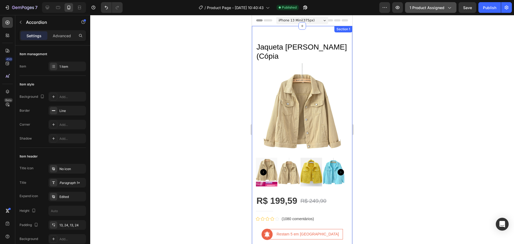
click at [432, 7] on span "1 product assigned" at bounding box center [427, 8] width 35 height 6
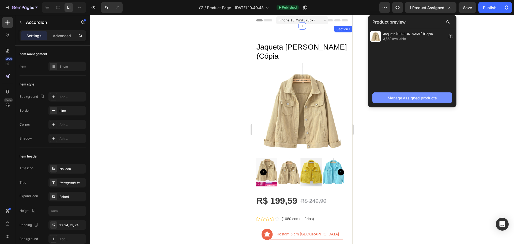
click at [407, 98] on div "Manage assigned products" at bounding box center [412, 98] width 49 height 6
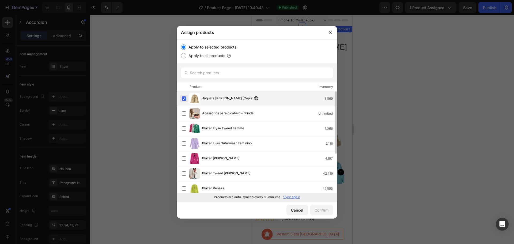
click at [183, 98] on label at bounding box center [184, 98] width 4 height 4
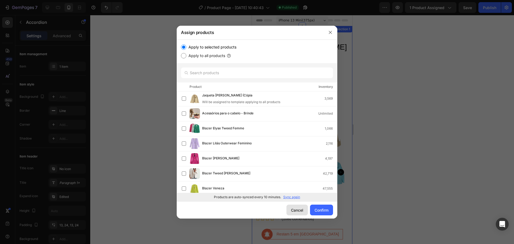
click at [296, 209] on div "Cancel" at bounding box center [297, 210] width 12 height 6
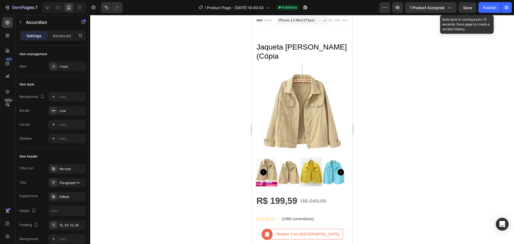
click at [466, 9] on span "Save" at bounding box center [467, 7] width 9 height 5
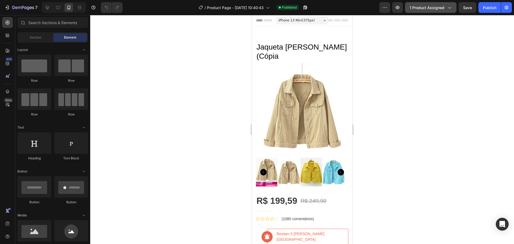
click at [421, 6] on span "1 product assigned" at bounding box center [427, 8] width 35 height 6
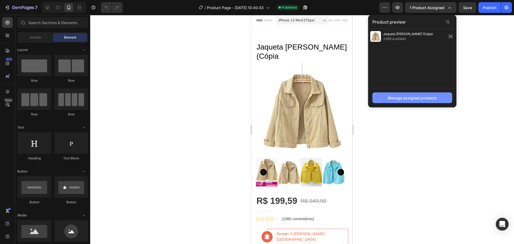
click at [406, 99] on div "Manage assigned products" at bounding box center [412, 98] width 49 height 6
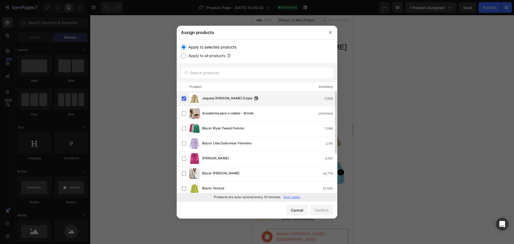
click at [183, 98] on label at bounding box center [184, 98] width 4 height 4
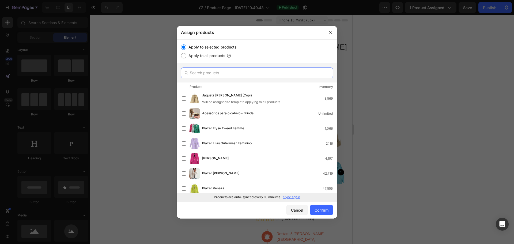
click at [216, 72] on input "text" at bounding box center [257, 72] width 152 height 11
type input "r"
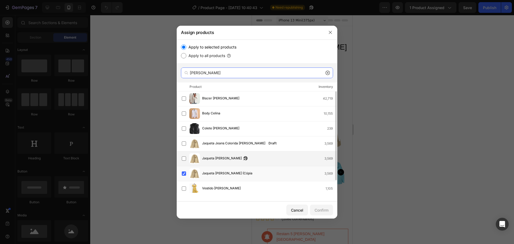
scroll to position [14, 0]
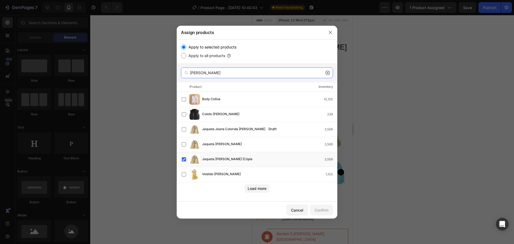
type input "[PERSON_NAME]"
click at [404, 43] on div at bounding box center [257, 122] width 514 height 244
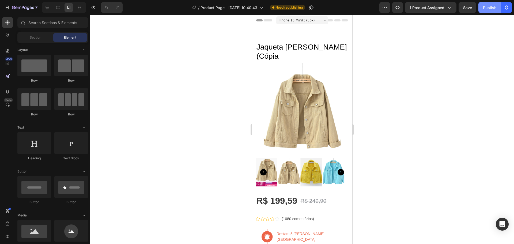
click at [485, 6] on div "Publish" at bounding box center [489, 8] width 13 height 6
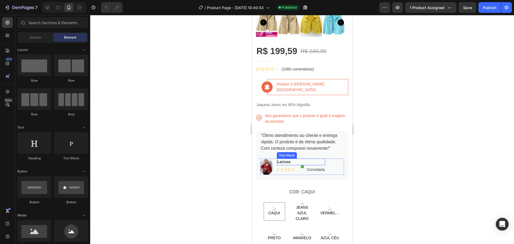
scroll to position [161, 0]
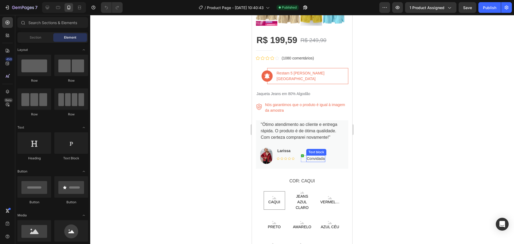
click at [322, 156] on p "Convidada" at bounding box center [316, 159] width 18 height 6
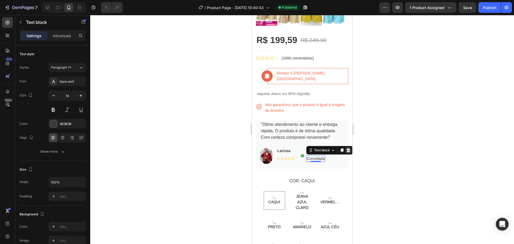
click at [347, 148] on icon at bounding box center [348, 150] width 3 height 4
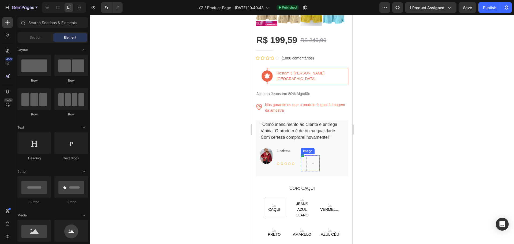
click at [302, 154] on img at bounding box center [302, 155] width 3 height 3
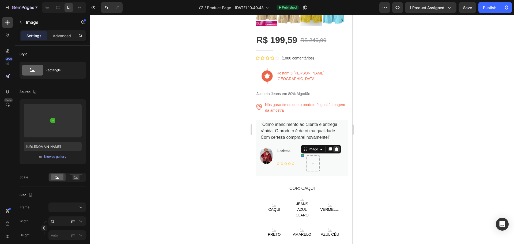
click at [337, 147] on icon at bounding box center [336, 149] width 3 height 4
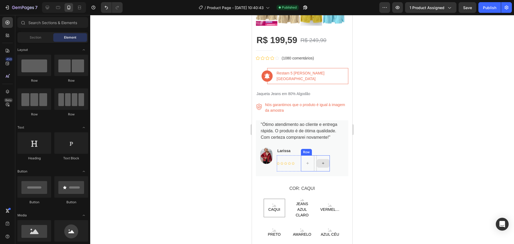
click at [327, 155] on div at bounding box center [322, 163] width 13 height 16
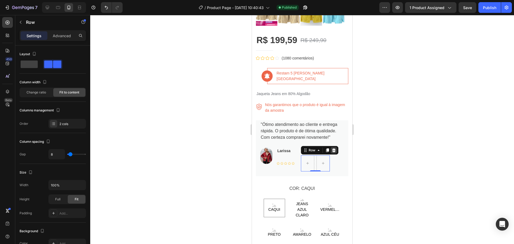
click at [333, 148] on icon at bounding box center [334, 150] width 4 height 4
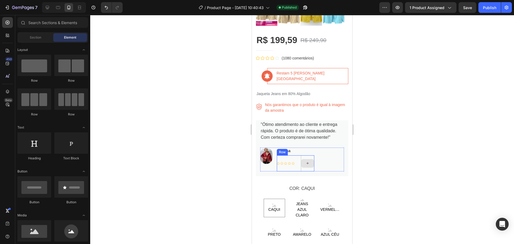
click at [311, 155] on div at bounding box center [307, 163] width 13 height 16
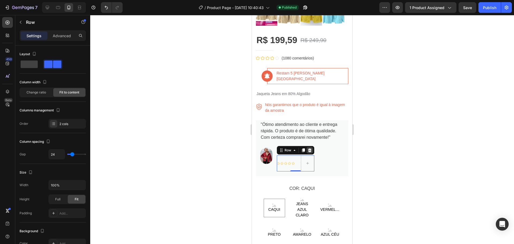
click at [311, 148] on icon at bounding box center [309, 150] width 3 height 4
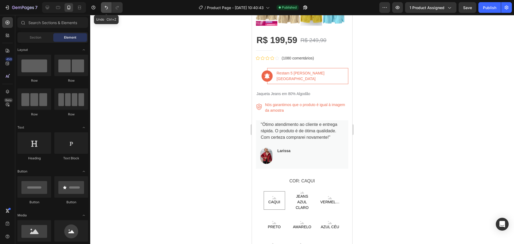
click at [105, 10] on icon "Undo/Redo" at bounding box center [106, 7] width 5 height 5
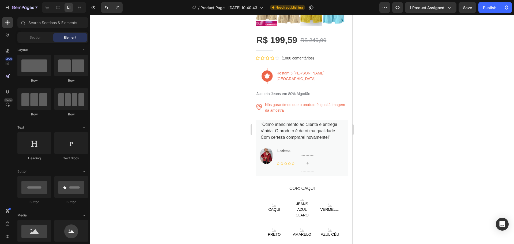
click at [463, 51] on div at bounding box center [302, 129] width 424 height 229
click at [470, 7] on span "Save" at bounding box center [467, 7] width 9 height 5
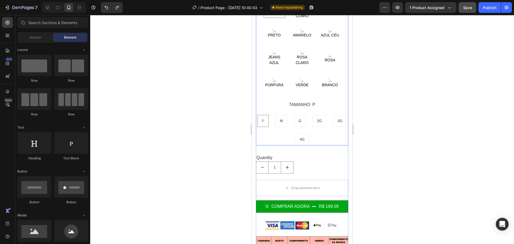
scroll to position [375, 0]
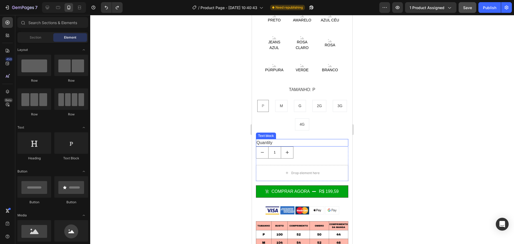
click at [341, 139] on div "Quantity" at bounding box center [302, 142] width 92 height 7
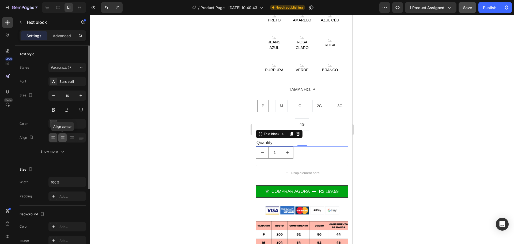
click at [61, 137] on icon at bounding box center [62, 137] width 5 height 5
click at [329, 146] on div "1" at bounding box center [302, 152] width 92 height 12
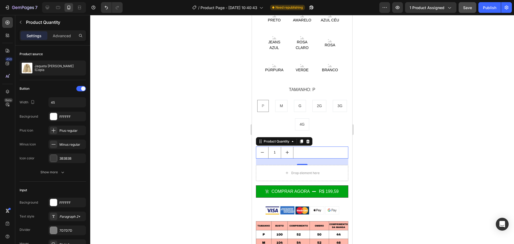
click at [320, 146] on div "1" at bounding box center [302, 152] width 92 height 12
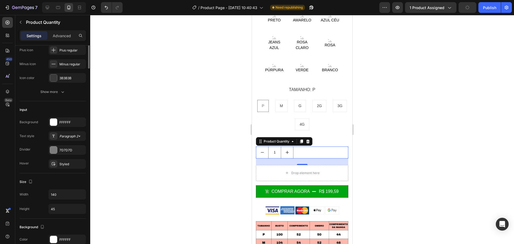
scroll to position [0, 0]
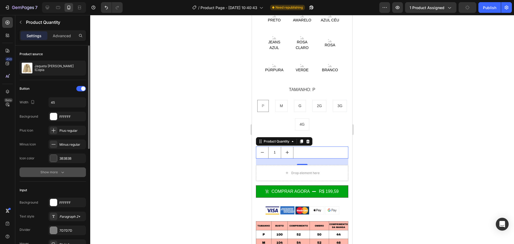
click at [58, 170] on div "Show more" at bounding box center [52, 171] width 25 height 5
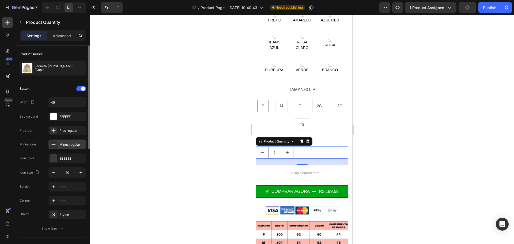
click at [67, 144] on div "Minus regular" at bounding box center [71, 144] width 25 height 5
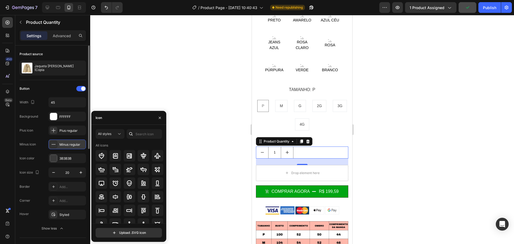
click at [67, 144] on div "Minus regular" at bounding box center [71, 144] width 25 height 5
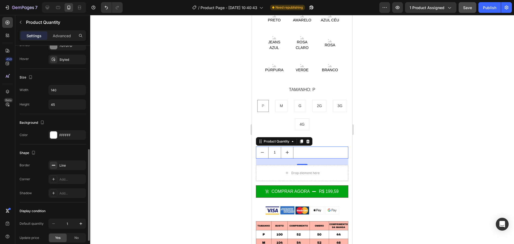
scroll to position [284, 0]
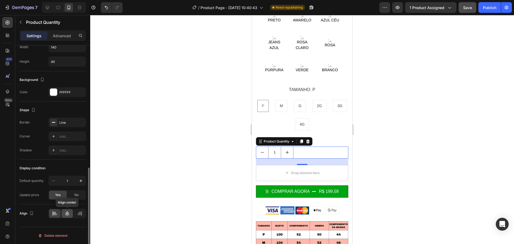
click at [67, 214] on icon at bounding box center [67, 213] width 4 height 5
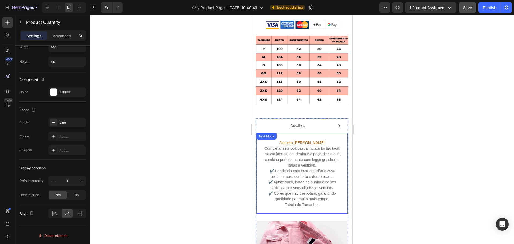
scroll to position [562, 0]
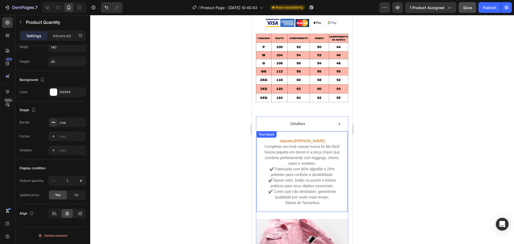
click at [298, 144] on p "Completar seu look casual nunca foi tão fácil! Nossa jaqueta em denim é a peça …" at bounding box center [301, 155] width 77 height 22
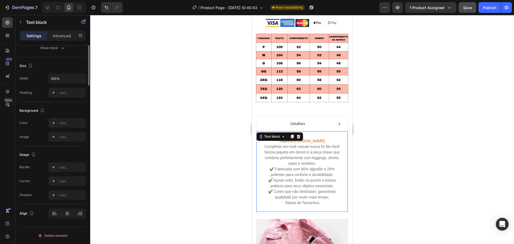
scroll to position [0, 0]
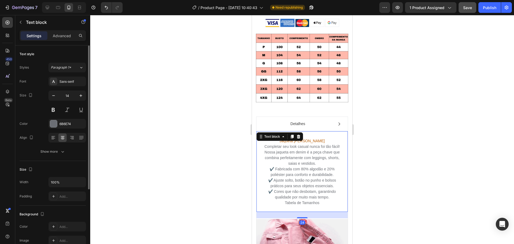
click at [297, 144] on p "Completar seu look casual nunca foi tão fácil! Nossa jaqueta em denim é a peça …" at bounding box center [301, 155] width 77 height 22
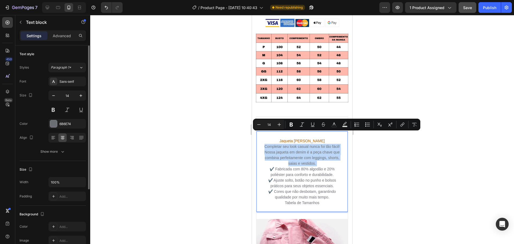
click at [297, 144] on p "Completar seu look casual nunca foi tão fácil! Nossa jaqueta em denim é a peça …" at bounding box center [301, 155] width 77 height 22
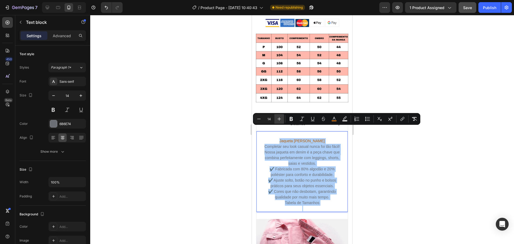
click at [279, 117] on icon "Editor contextual toolbar" at bounding box center [279, 118] width 5 height 5
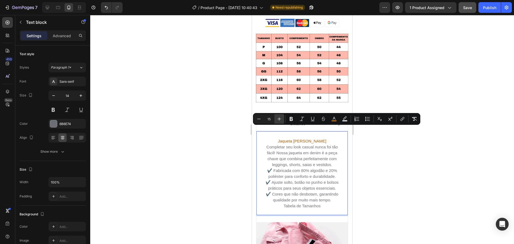
click at [279, 117] on icon "Editor contextual toolbar" at bounding box center [279, 118] width 5 height 5
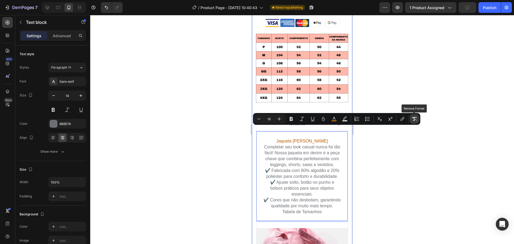
click at [416, 119] on icon "Editor contextual toolbar" at bounding box center [414, 118] width 5 height 5
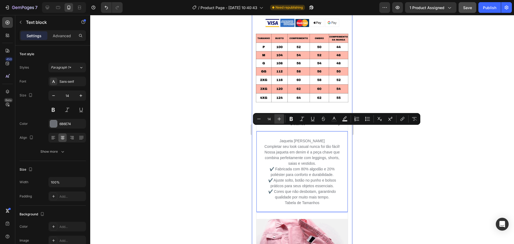
click at [281, 118] on icon "Editor contextual toolbar" at bounding box center [279, 118] width 5 height 5
type input "16"
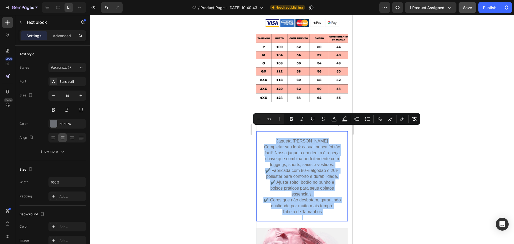
click at [371, 157] on div at bounding box center [302, 129] width 424 height 229
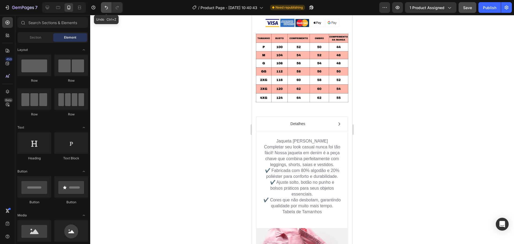
click at [104, 8] on icon "Undo/Redo" at bounding box center [106, 7] width 5 height 5
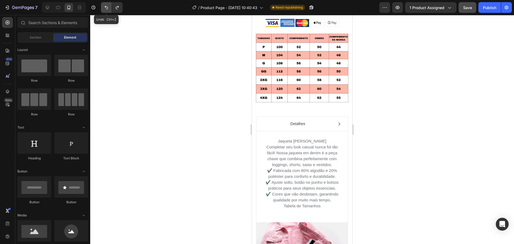
click at [104, 8] on icon "Undo/Redo" at bounding box center [106, 7] width 5 height 5
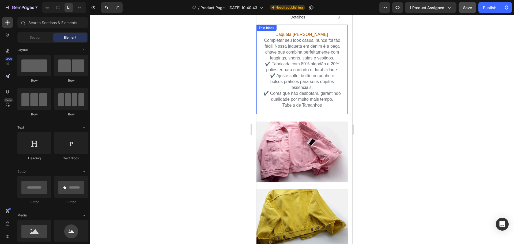
scroll to position [696, 0]
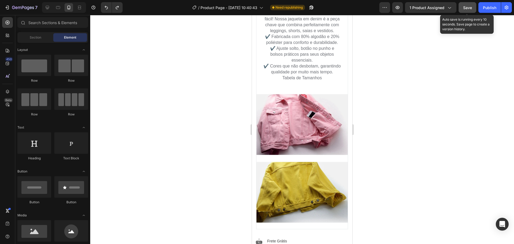
click at [468, 6] on span "Save" at bounding box center [467, 7] width 9 height 5
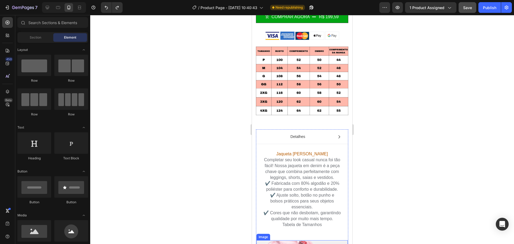
scroll to position [536, 0]
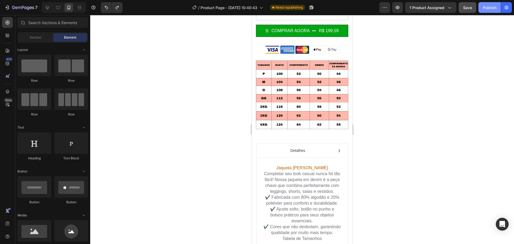
click at [488, 9] on div "Publish" at bounding box center [489, 8] width 13 height 6
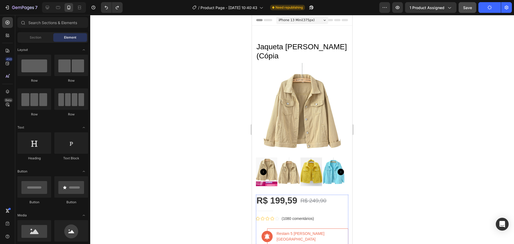
scroll to position [0, 0]
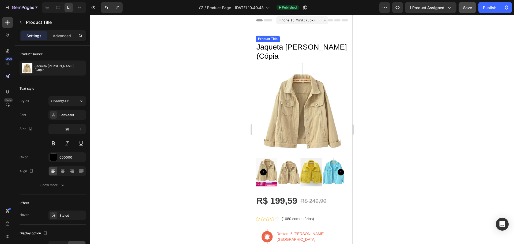
click at [289, 48] on h1 "Jaqueta [PERSON_NAME] (Cópia" at bounding box center [302, 51] width 92 height 19
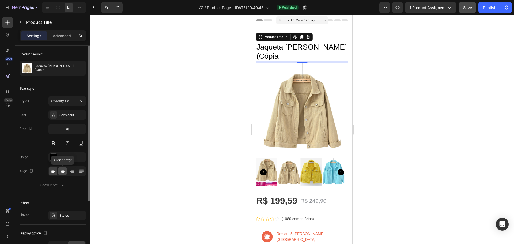
click at [63, 172] on icon at bounding box center [62, 170] width 5 height 5
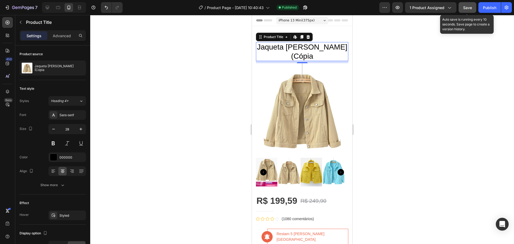
click at [463, 10] on div "Save" at bounding box center [467, 8] width 9 height 6
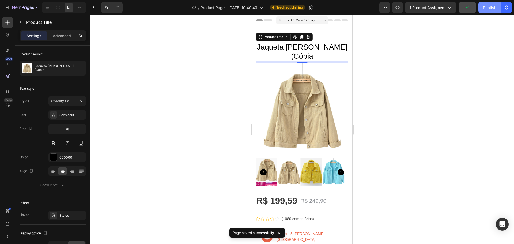
click at [490, 8] on div "Publish" at bounding box center [489, 8] width 13 height 6
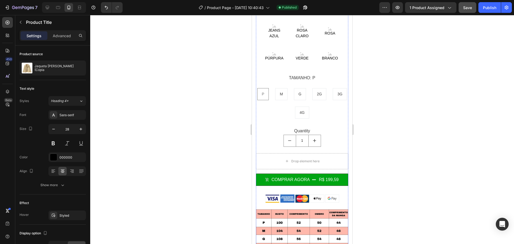
scroll to position [372, 0]
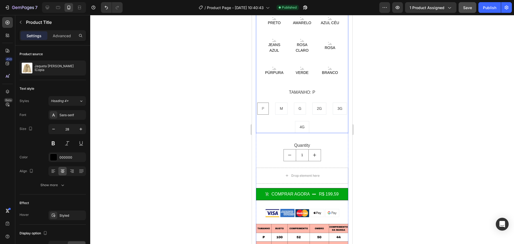
click at [334, 89] on div "TAMANHO: P P P P M M M G G G 2G 2G 2G 3G 3G 3G 4G 4G 4G" at bounding box center [302, 111] width 92 height 44
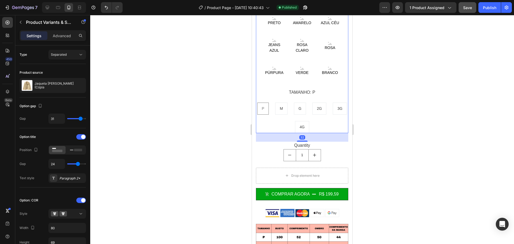
click at [330, 115] on div "P P P M M M G G G 2G 2G 2G 3G 3G 3G 4G 4G 4G" at bounding box center [302, 118] width 92 height 31
type input "32"
type input "33"
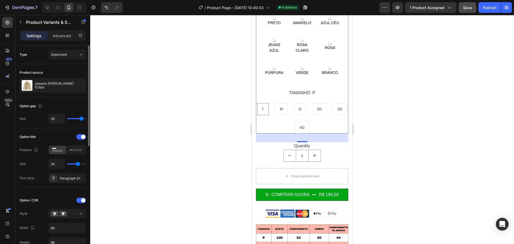
type input "35"
type input "36"
type input "37"
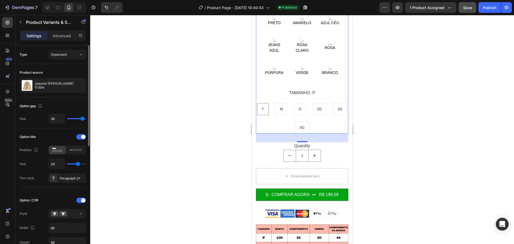
type input "37"
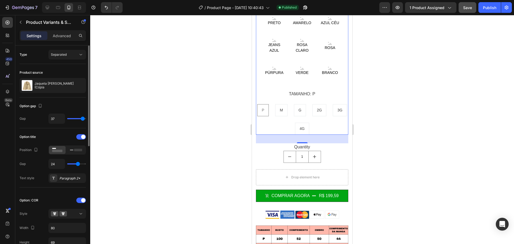
type input "38"
type input "39"
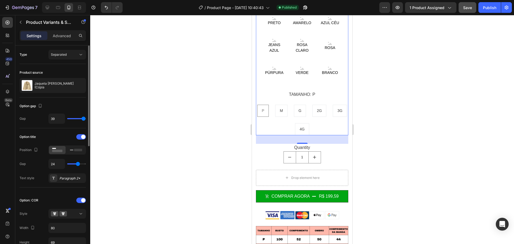
type input "38"
type input "33"
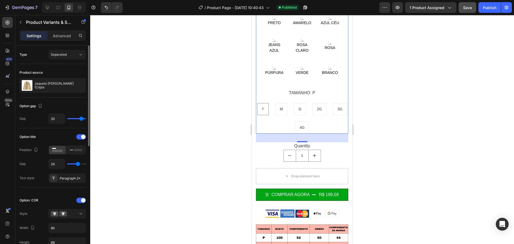
type input "32"
type input "30"
type input "29"
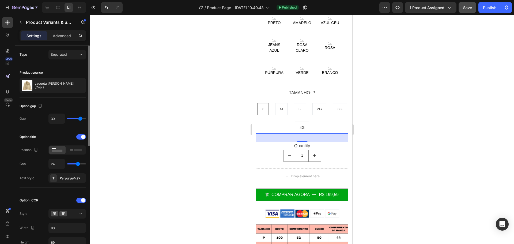
type input "29"
type input "27"
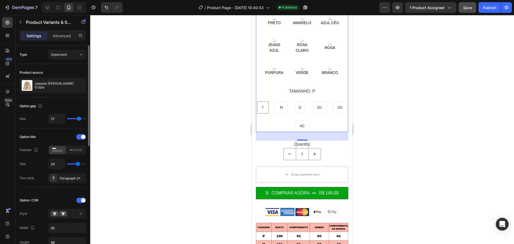
type input "26"
click at [79, 118] on input "range" at bounding box center [76, 118] width 19 height 1
click at [71, 149] on icon at bounding box center [76, 150] width 12 height 6
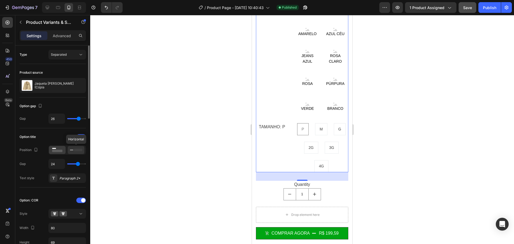
scroll to position [358, 0]
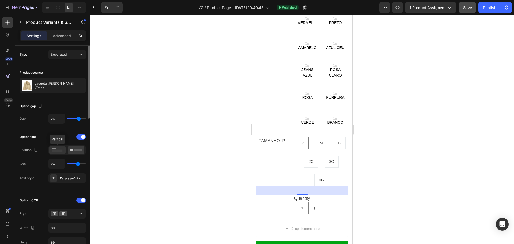
click at [58, 150] on rect at bounding box center [57, 151] width 10 height 2
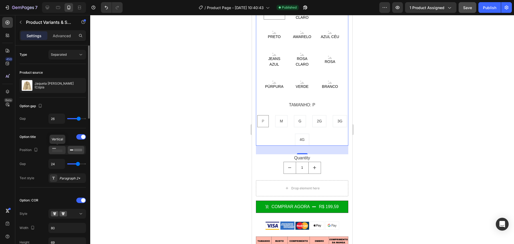
scroll to position [372, 0]
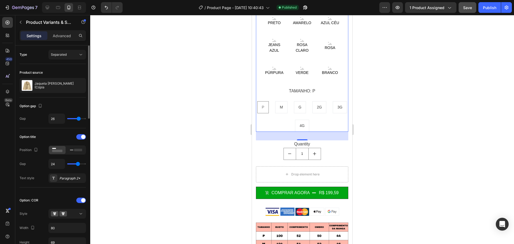
type input "21"
type input "19"
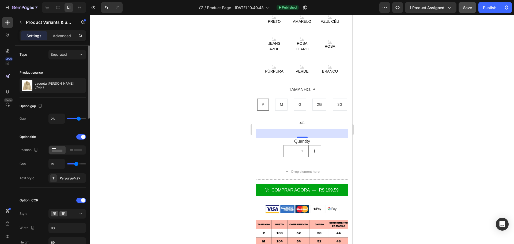
type input "18"
type input "17"
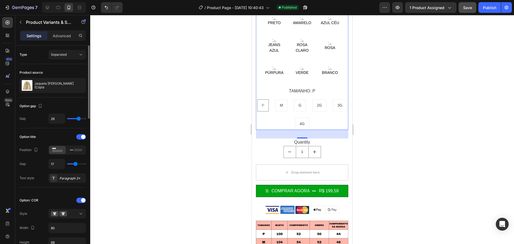
type input "16"
type input "15"
type input "13"
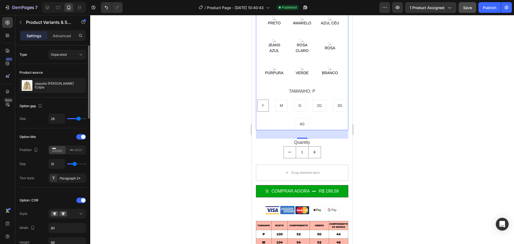
type input "13"
type input "12"
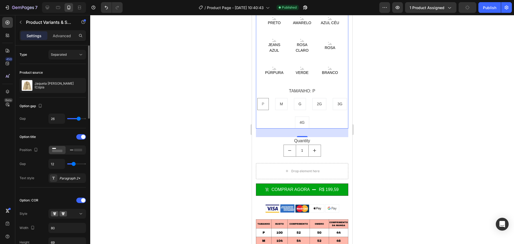
type input "13"
type input "16"
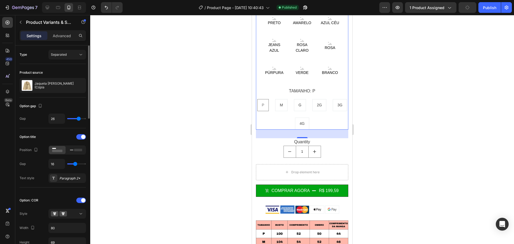
type input "17"
type input "18"
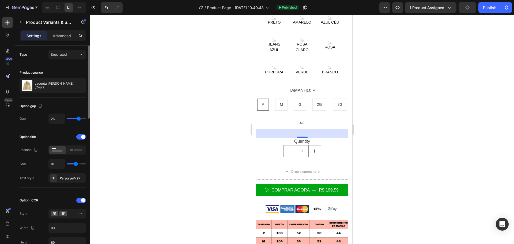
type input "19"
type input "20"
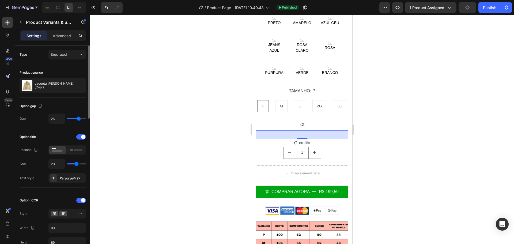
type input "21"
type input "22"
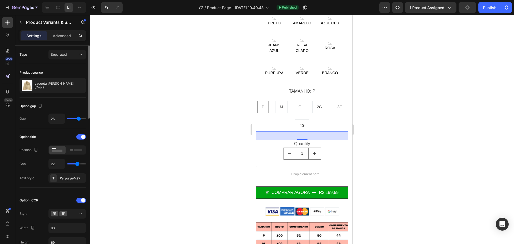
scroll to position [372, 0]
type input "23"
click at [78, 164] on input "range" at bounding box center [76, 163] width 19 height 1
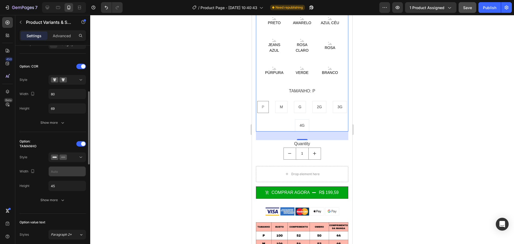
scroll to position [187, 0]
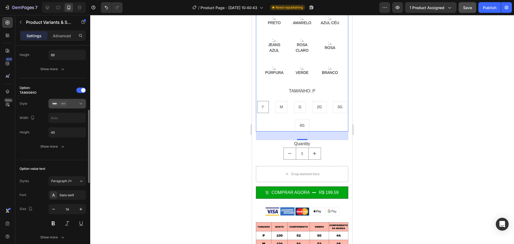
click at [67, 101] on div at bounding box center [67, 103] width 33 height 5
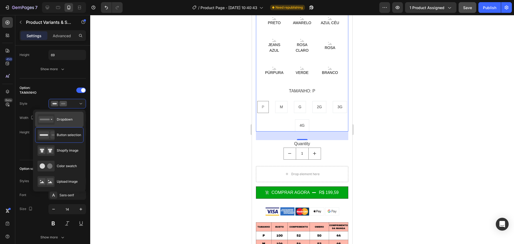
click at [66, 119] on span "Dropdown" at bounding box center [65, 119] width 16 height 5
type input "100%"
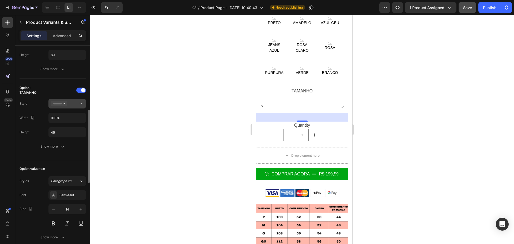
click at [73, 104] on div at bounding box center [67, 103] width 33 height 5
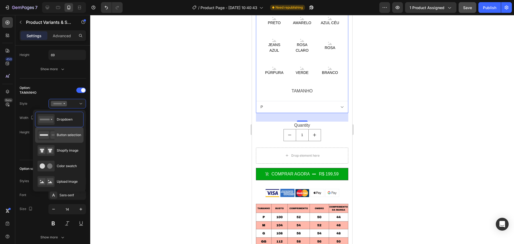
click at [65, 137] on span "Button selection" at bounding box center [69, 135] width 24 height 5
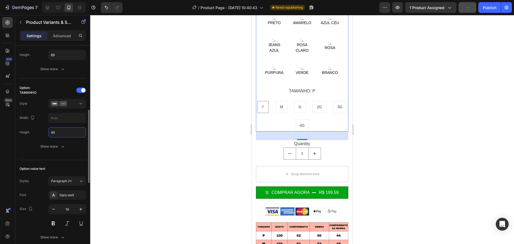
click at [63, 131] on input "45" at bounding box center [67, 132] width 37 height 10
click at [67, 115] on input "text" at bounding box center [67, 118] width 37 height 10
click at [32, 116] on icon "button" at bounding box center [32, 117] width 5 height 5
click at [58, 117] on input "text" at bounding box center [67, 118] width 37 height 10
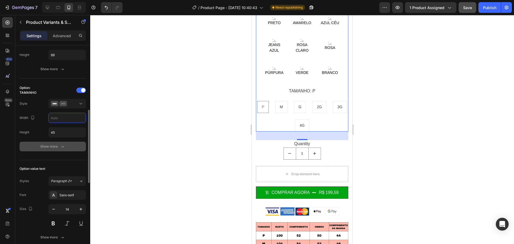
click at [58, 148] on div "Show more" at bounding box center [52, 146] width 25 height 5
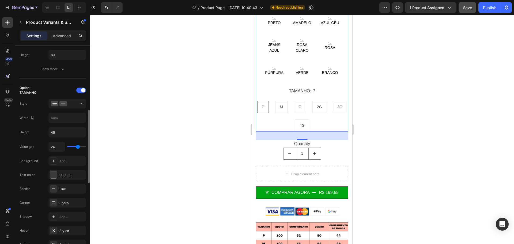
type input "18"
type input "16"
type input "15"
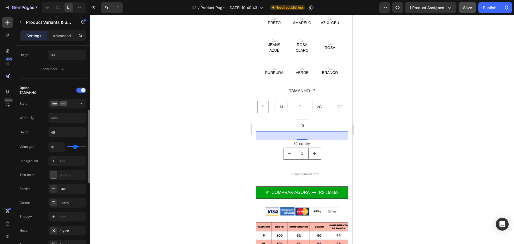
type input "15"
type input "14"
type input "13"
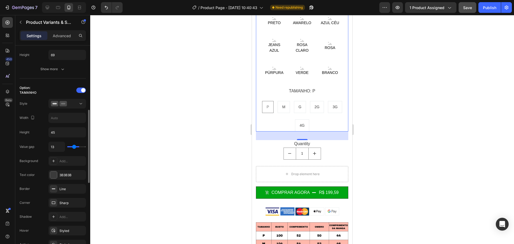
type input "12"
type input "11"
type input "10"
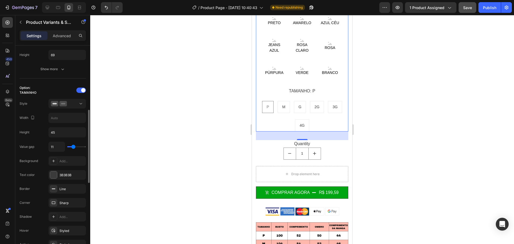
type input "10"
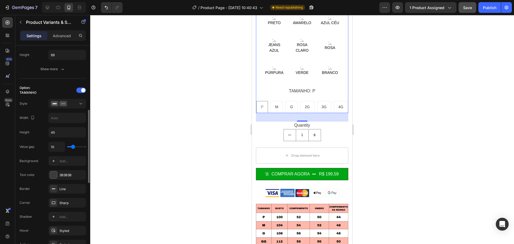
type input "9"
type input "8"
type input "7"
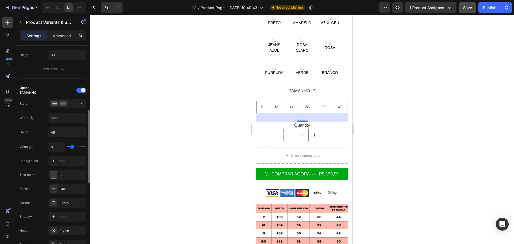
type input "7"
type input "6"
type input "5"
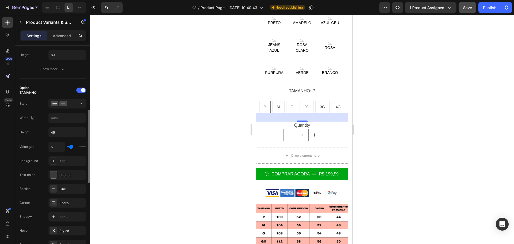
type input "4"
type input "3"
type input "0"
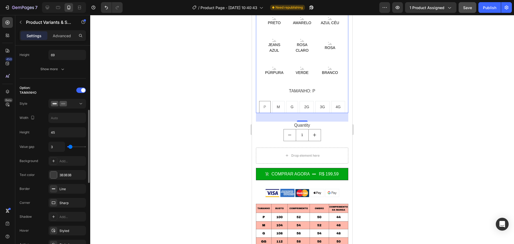
type input "0"
type input "1"
type input "3"
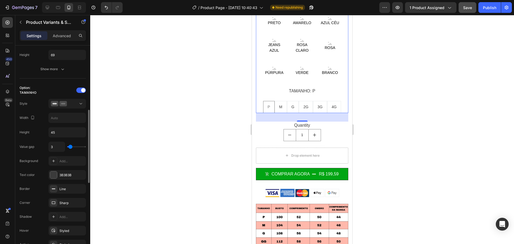
type input "4"
type input "3"
type input "2"
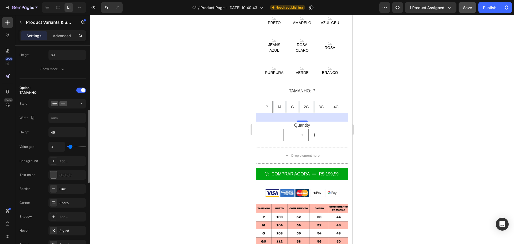
type input "2"
type input "1"
type input "0"
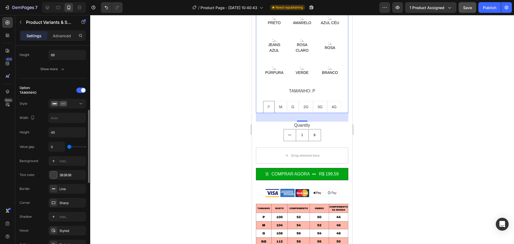
type input "1"
type input "4"
type input "7"
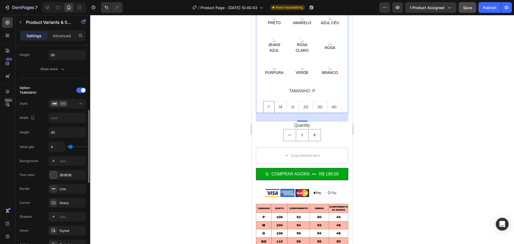
type input "7"
type input "8"
type input "9"
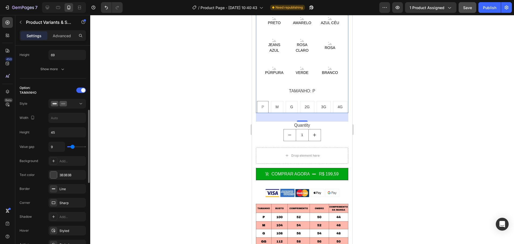
type input "10"
type input "11"
type input "12"
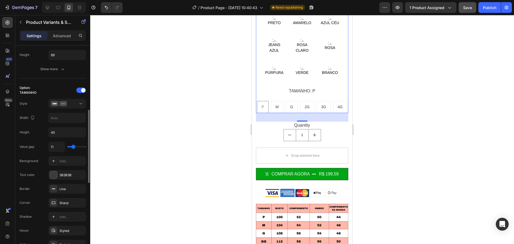
type input "12"
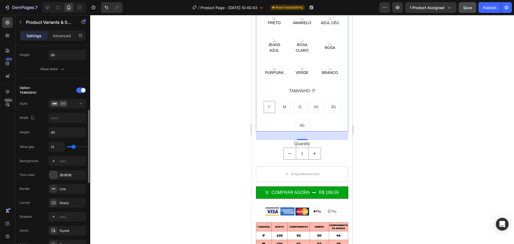
type input "10"
type input "8"
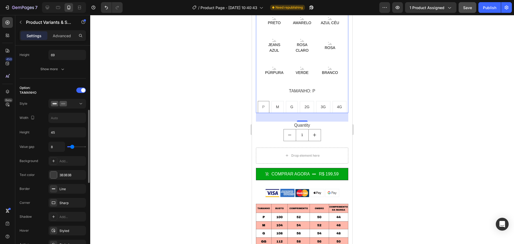
type input "7"
type input "6"
type input "5"
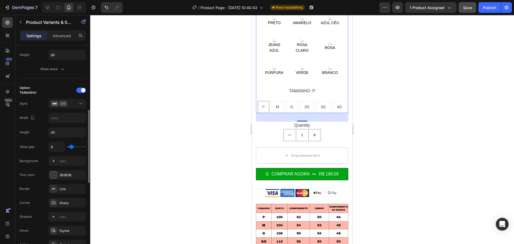
type input "5"
type input "4"
drag, startPoint x: 77, startPoint y: 146, endPoint x: 71, endPoint y: 150, distance: 6.8
type input "4"
click at [71, 147] on input "range" at bounding box center [76, 146] width 19 height 1
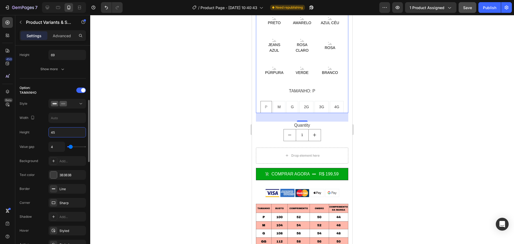
click at [63, 133] on input "45" at bounding box center [67, 132] width 37 height 10
click at [70, 132] on input "45" at bounding box center [67, 132] width 37 height 10
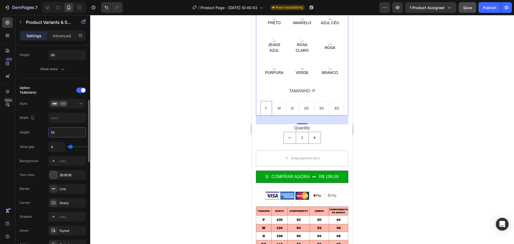
type input "55"
type input "8"
type input "9"
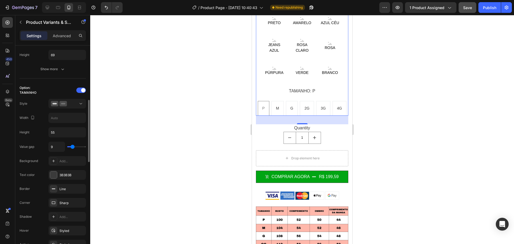
type input "10"
type input "9"
type input "8"
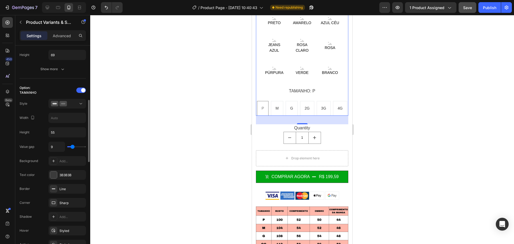
type input "8"
type input "7"
type input "6"
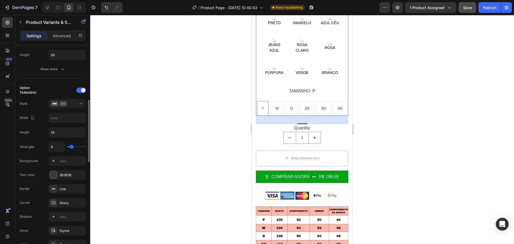
type input "4"
type input "3"
click at [70, 147] on input "range" at bounding box center [76, 146] width 19 height 1
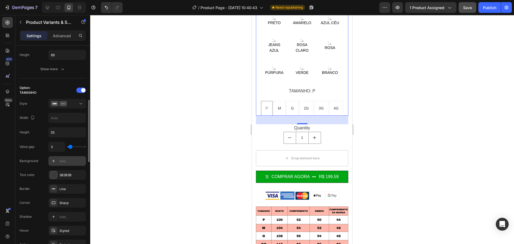
click at [63, 158] on div "Add..." at bounding box center [66, 161] width 37 height 10
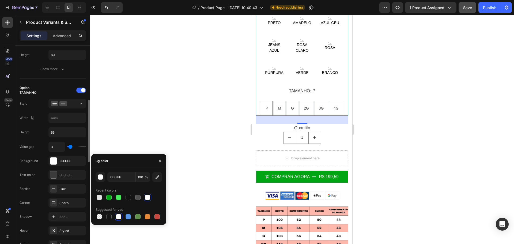
click at [50, 153] on div "Value gap 3 Background FFFFFF Text color 3B3B3B Border Line Corner Sharp Shadow…" at bounding box center [53, 203] width 66 height 122
click at [117, 195] on div at bounding box center [118, 197] width 5 height 5
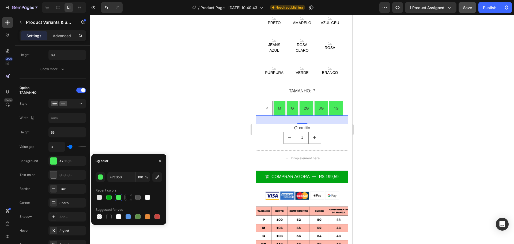
click at [131, 197] on div at bounding box center [128, 197] width 5 height 5
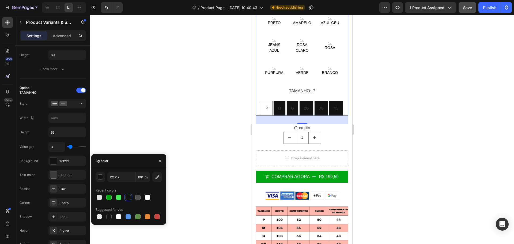
click at [149, 198] on div at bounding box center [147, 197] width 5 height 5
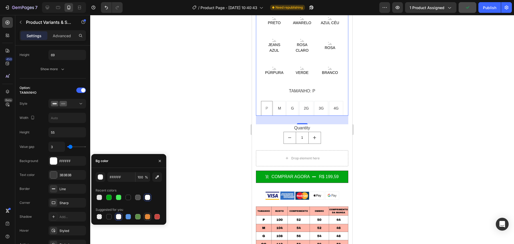
click at [147, 216] on div at bounding box center [147, 216] width 5 height 5
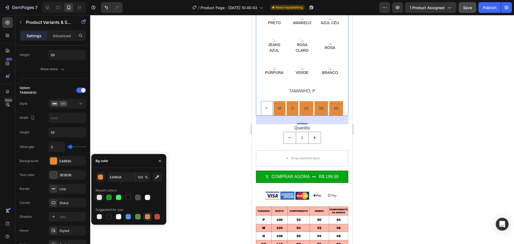
click at [100, 197] on div at bounding box center [99, 197] width 5 height 5
type input "E2E2E2"
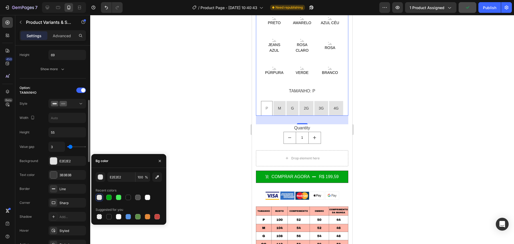
click at [19, 152] on div "Type Separated Product source Jaqueta Jeans Elise (Cópia Option gap Gap 26 Opti…" at bounding box center [52, 225] width 75 height 735
click at [35, 181] on div "Value gap 3 Background E2E2E2 Text color 3B3B3B Border Line Corner Sharp Shadow…" at bounding box center [53, 203] width 66 height 122
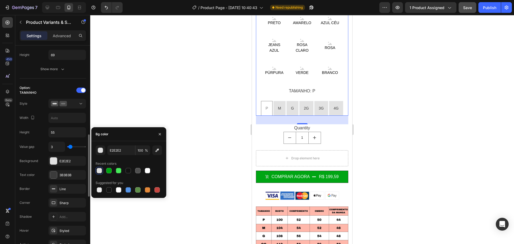
scroll to position [214, 0]
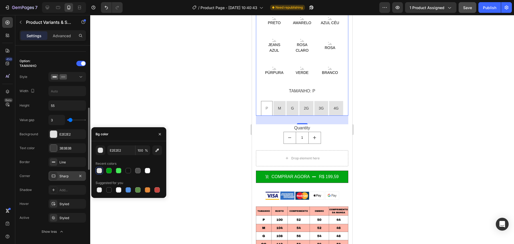
click at [69, 177] on div "Sharp" at bounding box center [67, 176] width 16 height 5
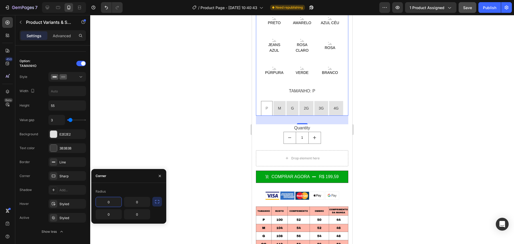
click at [115, 201] on input "0" at bounding box center [109, 202] width 26 height 10
click at [65, 202] on div "Styled" at bounding box center [67, 204] width 16 height 5
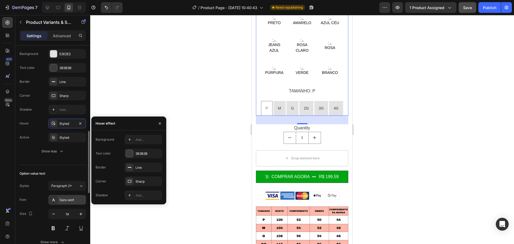
scroll to position [321, 0]
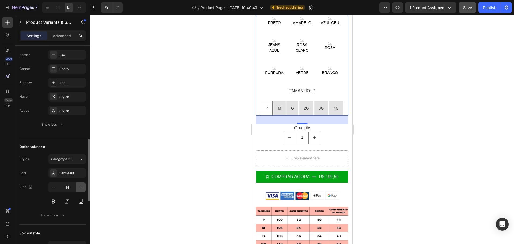
click at [78, 189] on icon "button" at bounding box center [80, 186] width 5 height 5
click at [55, 189] on icon "button" at bounding box center [53, 186] width 5 height 5
type input "14"
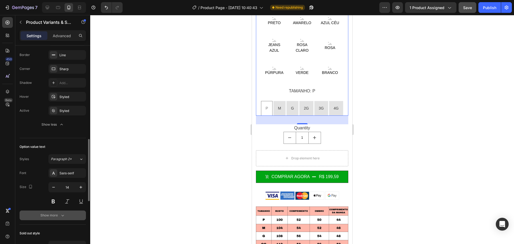
click at [56, 210] on button "Show more" at bounding box center [53, 215] width 66 height 10
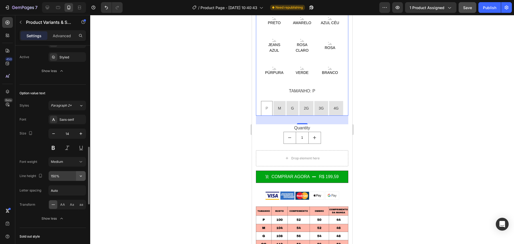
click at [83, 175] on icon "button" at bounding box center [80, 175] width 5 height 5
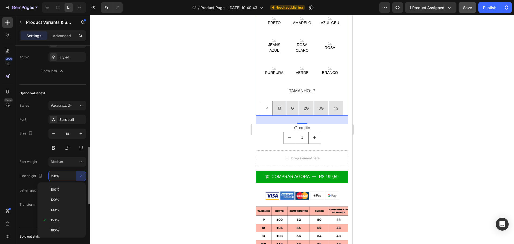
click at [63, 208] on p "130%" at bounding box center [66, 210] width 31 height 5
type input "130%"
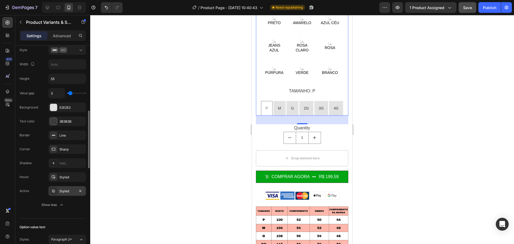
scroll to position [161, 0]
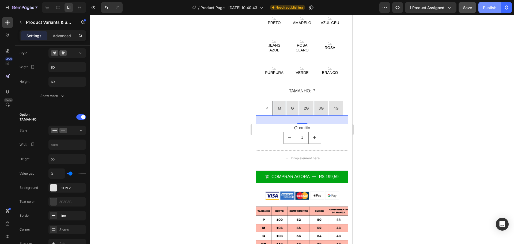
click at [486, 8] on div "Publish" at bounding box center [489, 8] width 13 height 6
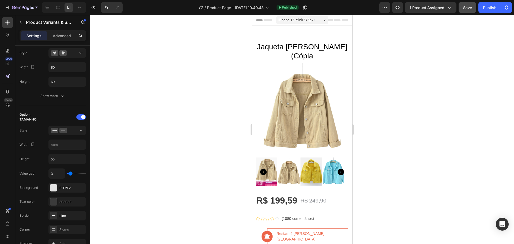
scroll to position [0, 0]
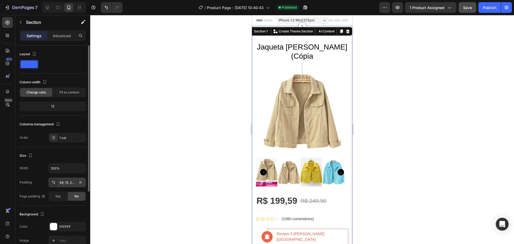
click at [71, 182] on div "48, 15, 2, 15" at bounding box center [67, 182] width 16 height 5
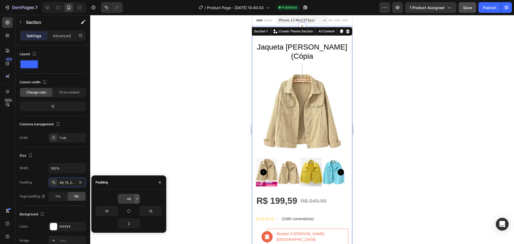
click at [138, 197] on icon "button" at bounding box center [137, 199] width 4 height 4
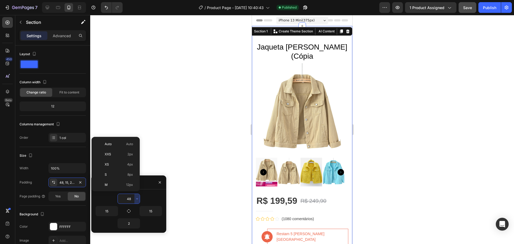
scroll to position [48, 0]
click at [129, 167] on span "32px" at bounding box center [129, 167] width 7 height 5
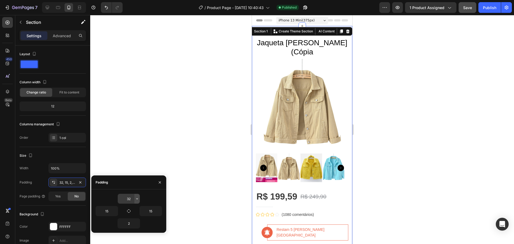
click at [137, 199] on icon "button" at bounding box center [137, 199] width 4 height 4
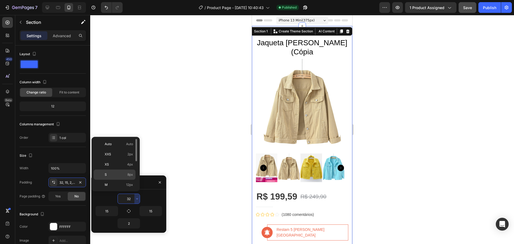
click at [126, 172] on p "S 8px" at bounding box center [119, 174] width 28 height 5
type input "8"
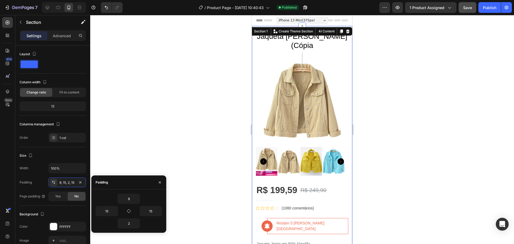
click at [442, 93] on div at bounding box center [302, 129] width 424 height 229
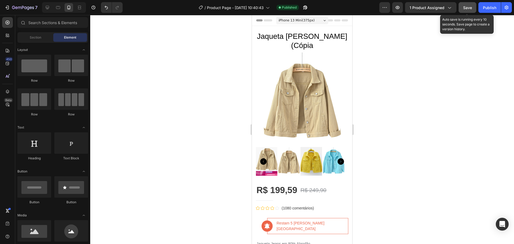
click at [468, 5] on span "Save" at bounding box center [467, 7] width 9 height 5
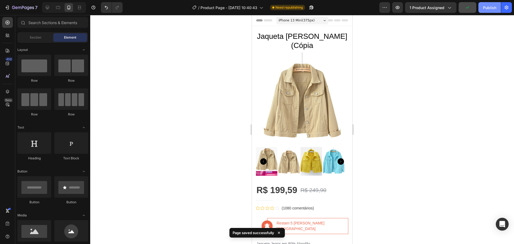
click at [491, 10] on div "Publish" at bounding box center [489, 8] width 13 height 6
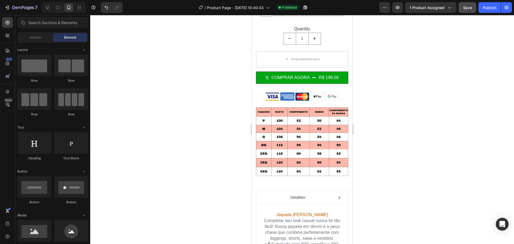
scroll to position [456, 0]
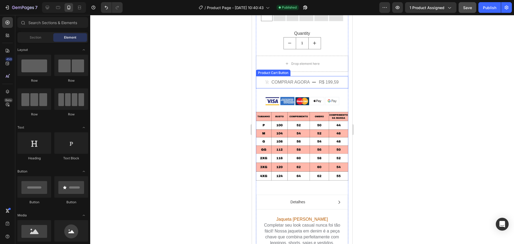
click at [321, 78] on div "r$ 199,59" at bounding box center [328, 81] width 21 height 7
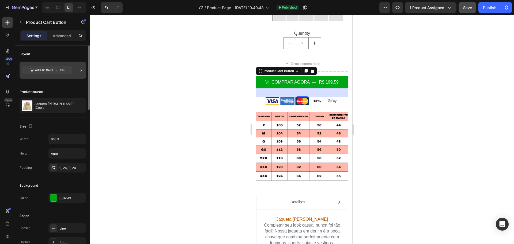
click at [67, 72] on icon at bounding box center [47, 70] width 50 height 8
click at [55, 33] on p "Advanced" at bounding box center [62, 36] width 18 height 6
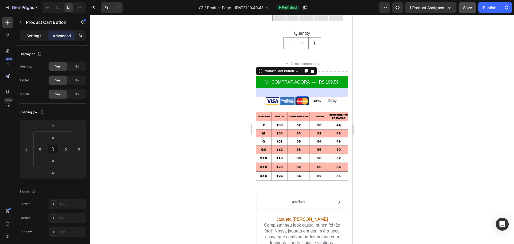
click at [26, 33] on div "Settings" at bounding box center [34, 35] width 27 height 9
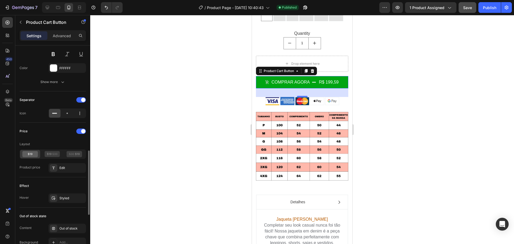
scroll to position [375, 0]
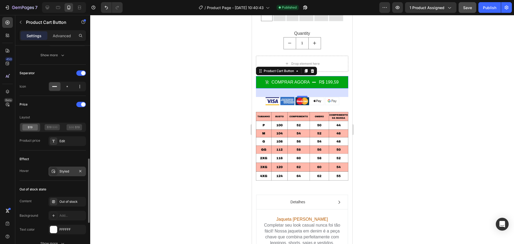
click at [69, 171] on div "Styled" at bounding box center [67, 171] width 16 height 5
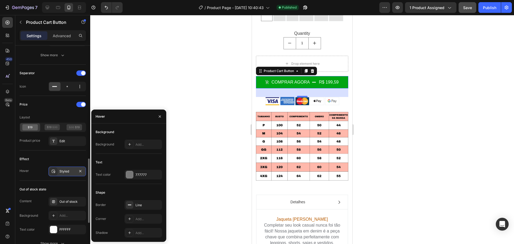
click at [66, 172] on div "Styled" at bounding box center [67, 171] width 16 height 5
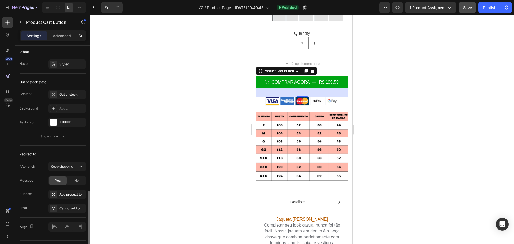
scroll to position [495, 0]
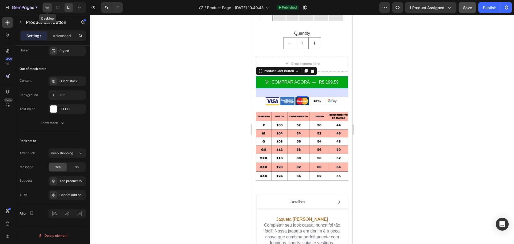
click at [48, 6] on icon at bounding box center [47, 7] width 5 height 5
type input "18"
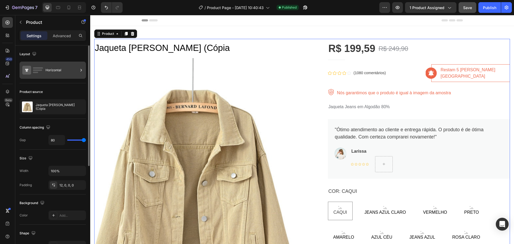
click at [57, 68] on div "Horizontal" at bounding box center [62, 70] width 33 height 12
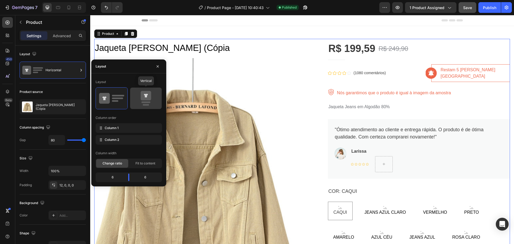
click at [142, 98] on icon at bounding box center [146, 95] width 10 height 9
type input "0"
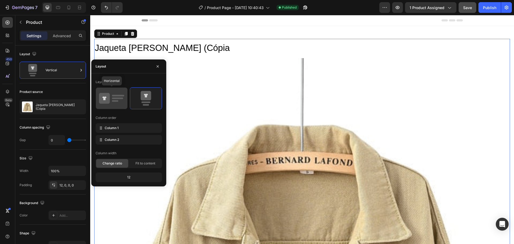
click at [116, 97] on icon at bounding box center [111, 98] width 25 height 15
type input "80"
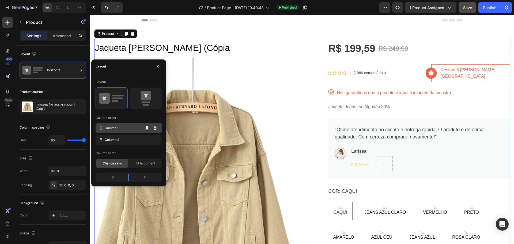
click at [118, 127] on span "Column 1" at bounding box center [112, 128] width 14 height 5
drag, startPoint x: 118, startPoint y: 127, endPoint x: 117, endPoint y: 141, distance: 14.0
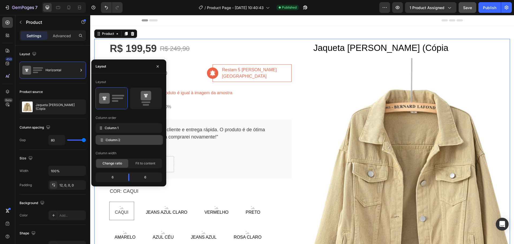
drag, startPoint x: 116, startPoint y: 127, endPoint x: 117, endPoint y: 139, distance: 12.1
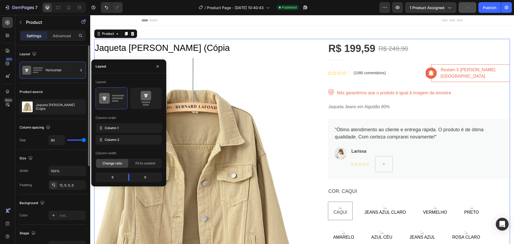
type input "68"
type input "41"
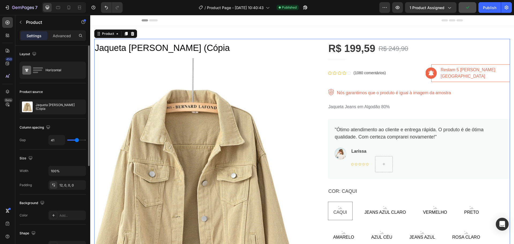
type input "24"
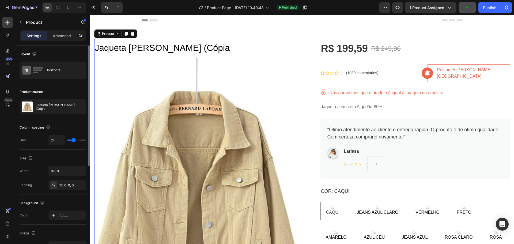
type input "13"
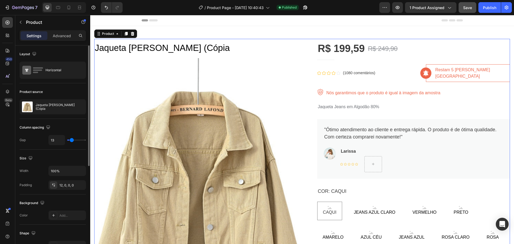
type input "1"
type input "0"
drag, startPoint x: 82, startPoint y: 140, endPoint x: 64, endPoint y: 144, distance: 18.1
type input "0"
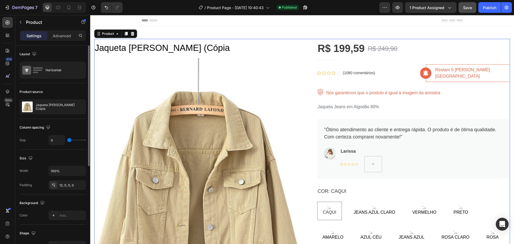
click at [67, 141] on input "range" at bounding box center [76, 140] width 19 height 1
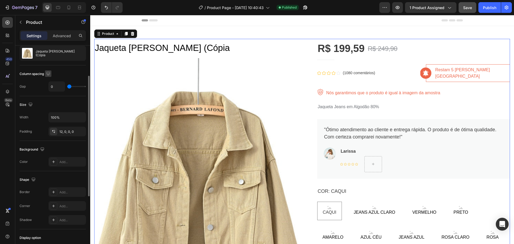
click at [50, 72] on icon "button" at bounding box center [47, 73] width 3 height 3
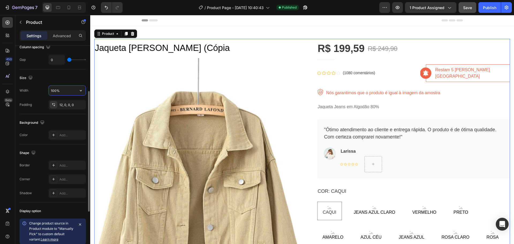
click at [63, 89] on input "100%" at bounding box center [67, 91] width 37 height 10
click at [82, 90] on icon "button" at bounding box center [80, 90] width 5 height 5
click at [58, 112] on span "Default" at bounding box center [56, 114] width 11 height 5
type input "1200"
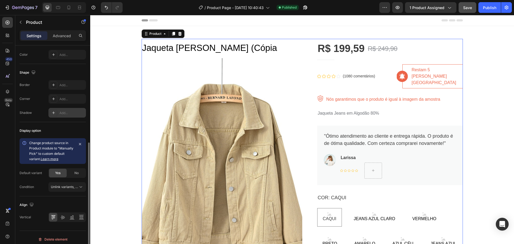
scroll to position [164, 0]
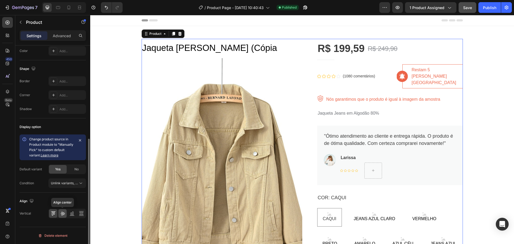
click at [63, 214] on icon at bounding box center [62, 213] width 5 height 5
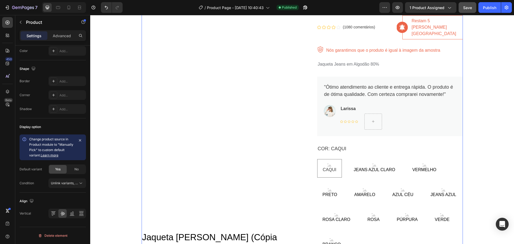
scroll to position [54, 0]
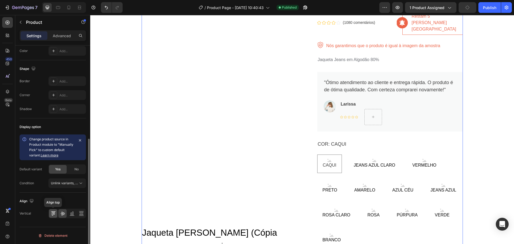
click at [51, 213] on icon at bounding box center [53, 213] width 5 height 5
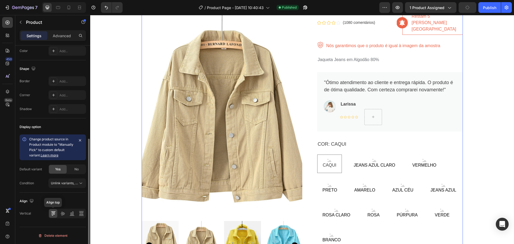
scroll to position [0, 0]
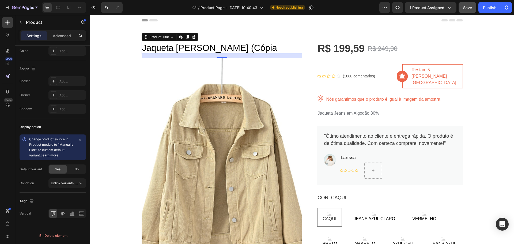
click at [204, 46] on h1 "Jaqueta [PERSON_NAME] (Cópia" at bounding box center [222, 48] width 161 height 12
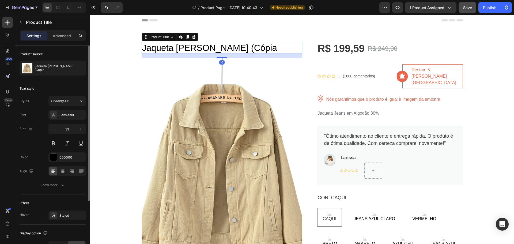
scroll to position [54, 0]
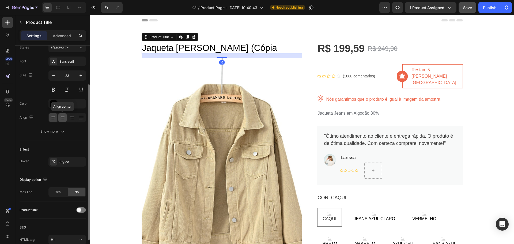
click at [63, 116] on icon at bounding box center [62, 117] width 5 height 5
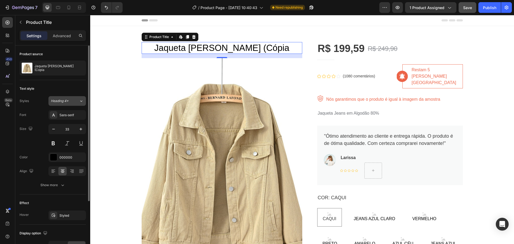
click at [68, 99] on span "Heading 4*" at bounding box center [60, 101] width 18 height 5
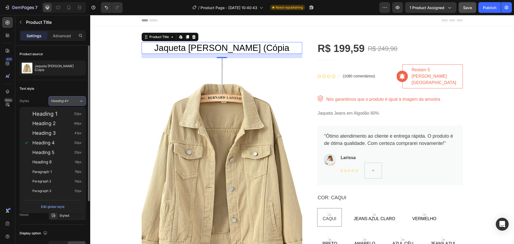
click at [67, 99] on span "Heading 4*" at bounding box center [60, 101] width 18 height 5
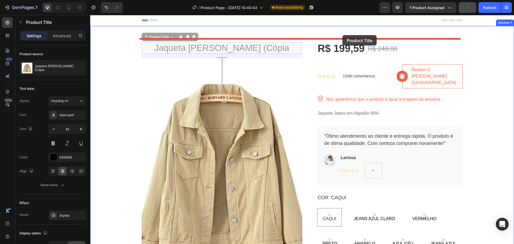
drag, startPoint x: 168, startPoint y: 47, endPoint x: 342, endPoint y: 35, distance: 174.7
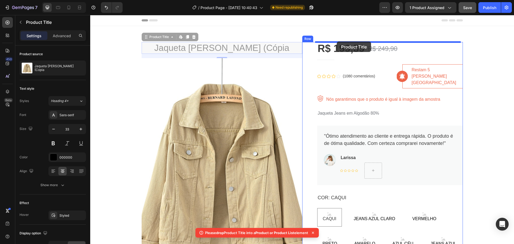
drag, startPoint x: 145, startPoint y: 48, endPoint x: 337, endPoint y: 42, distance: 191.6
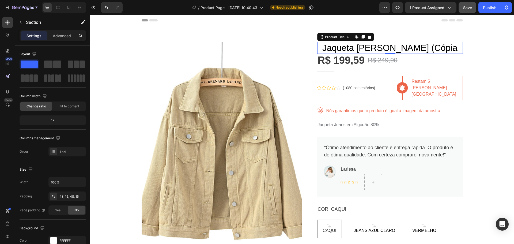
click at [363, 47] on h1 "Jaqueta [PERSON_NAME] (Cópia" at bounding box center [390, 48] width 146 height 12
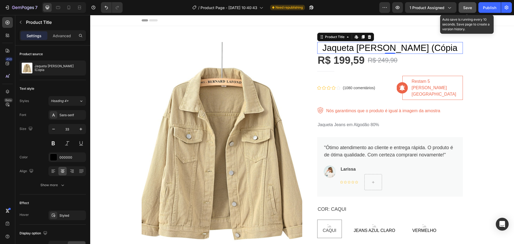
click at [466, 8] on span "Save" at bounding box center [467, 7] width 9 height 5
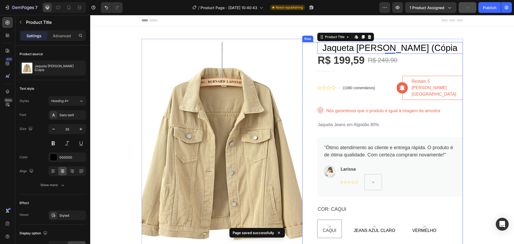
scroll to position [27, 0]
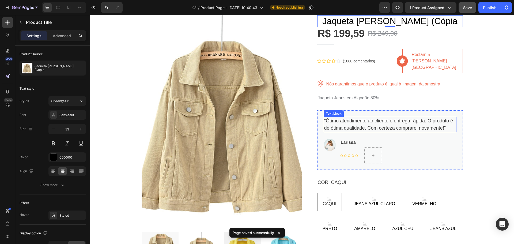
click at [386, 117] on p ""Ótimo atendimento ao cliente e entrega rápida. O produto é de ótima qualidade.…" at bounding box center [390, 124] width 132 height 14
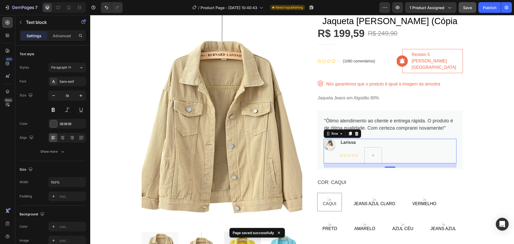
click at [408, 142] on div "Image Larissa Text block Icon Icon Icon Icon Icon Icon List Hoz Row Row 0" at bounding box center [390, 151] width 133 height 25
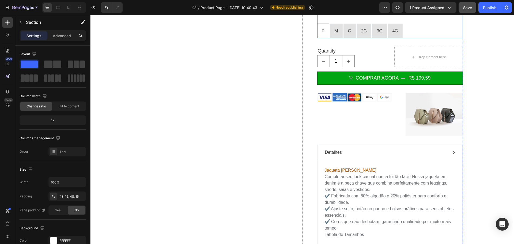
scroll to position [321, 0]
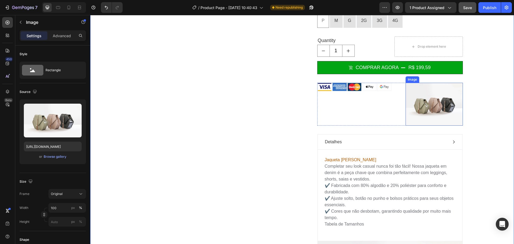
click at [432, 88] on img at bounding box center [434, 104] width 57 height 43
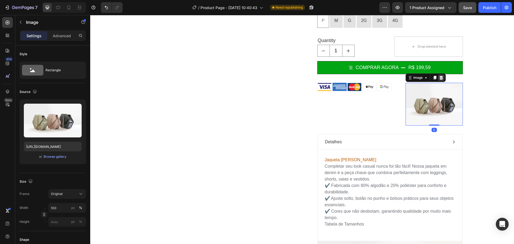
click at [440, 76] on icon at bounding box center [441, 78] width 3 height 4
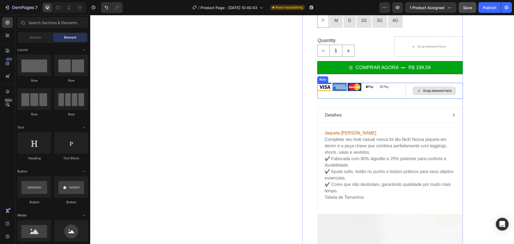
click at [452, 83] on div "Drop element here" at bounding box center [434, 91] width 57 height 16
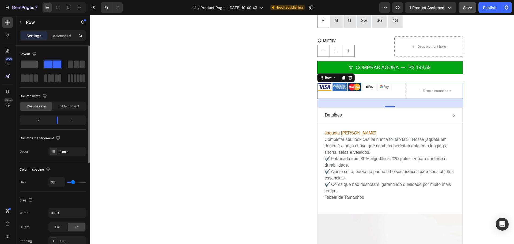
click at [24, 64] on span at bounding box center [29, 64] width 17 height 7
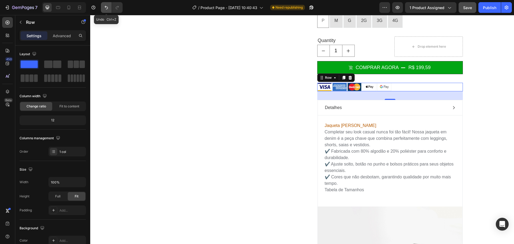
click at [105, 9] on icon "Undo/Redo" at bounding box center [106, 7] width 5 height 5
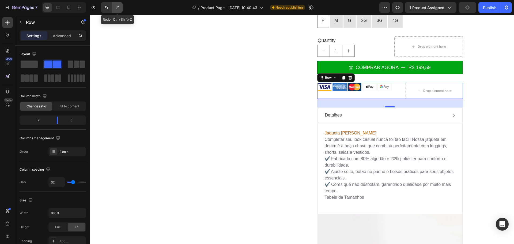
click at [115, 8] on icon "Undo/Redo" at bounding box center [117, 7] width 5 height 5
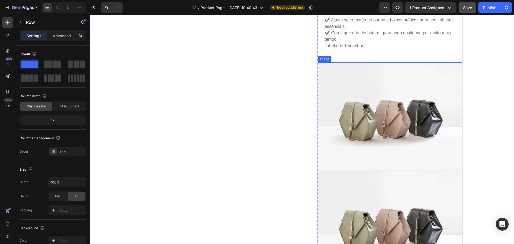
scroll to position [428, 0]
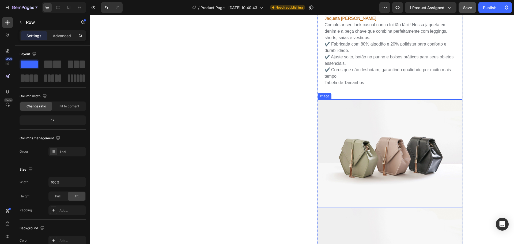
click at [423, 100] on img at bounding box center [390, 153] width 145 height 108
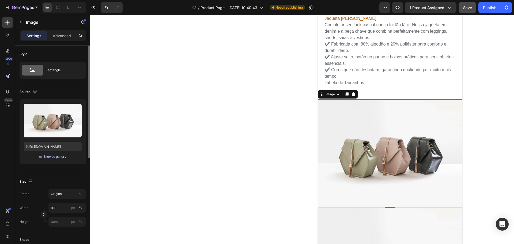
click at [53, 157] on div "Browse gallery" at bounding box center [55, 156] width 23 height 5
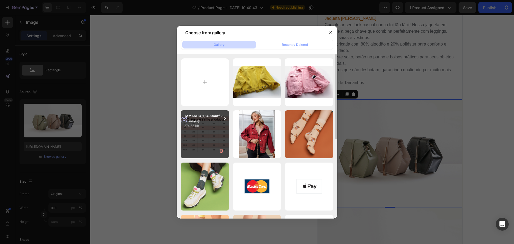
click at [220, 131] on div "TAMANHO_1_140040ff-81...0e.png 274.66 kb" at bounding box center [205, 134] width 48 height 48
type input "[URL][DOMAIN_NAME]"
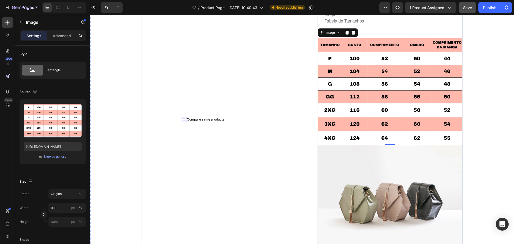
scroll to position [509, 0]
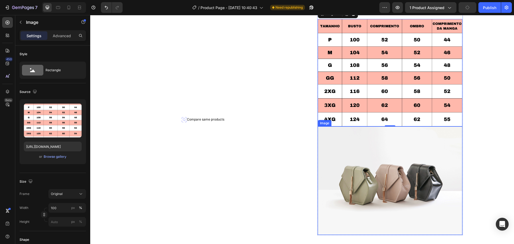
click at [382, 137] on img at bounding box center [390, 180] width 145 height 108
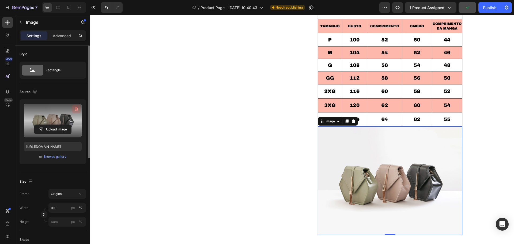
drag, startPoint x: 77, startPoint y: 110, endPoint x: 21, endPoint y: 98, distance: 57.4
click at [77, 110] on icon "button" at bounding box center [76, 108] width 5 height 5
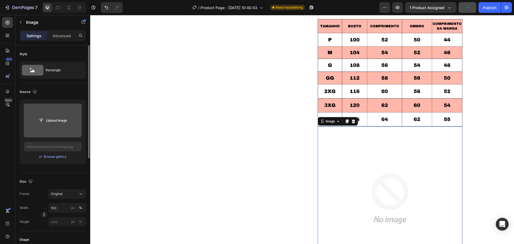
click at [392, 132] on img at bounding box center [390, 198] width 145 height 145
click at [351, 119] on icon at bounding box center [353, 121] width 4 height 4
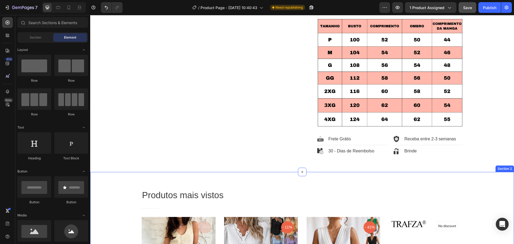
scroll to position [562, 0]
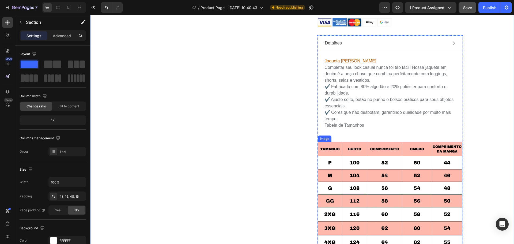
scroll to position [509, 0]
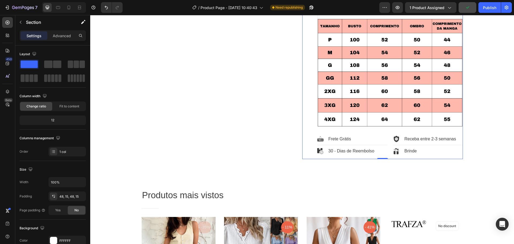
click at [19, 23] on icon "button" at bounding box center [20, 22] width 4 height 4
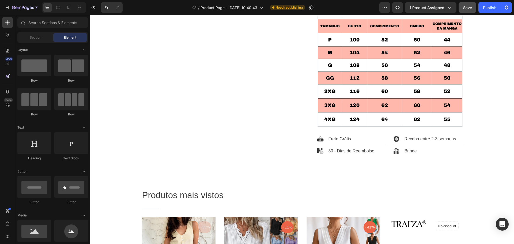
scroll to position [54, 0]
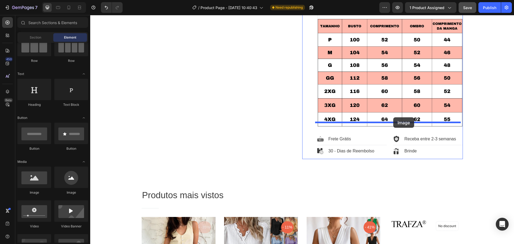
drag, startPoint x: 152, startPoint y: 187, endPoint x: 393, endPoint y: 117, distance: 250.8
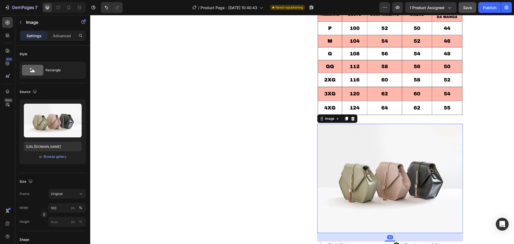
scroll to position [536, 0]
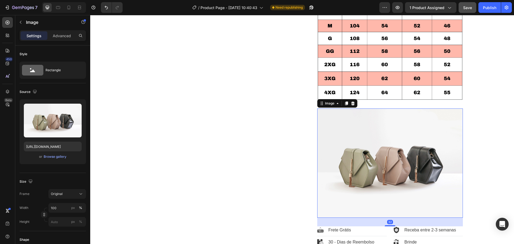
click at [387, 151] on img at bounding box center [390, 162] width 146 height 109
click at [55, 153] on div "or Browse gallery" at bounding box center [53, 156] width 58 height 6
click at [56, 156] on div "Browse gallery" at bounding box center [55, 156] width 23 height 5
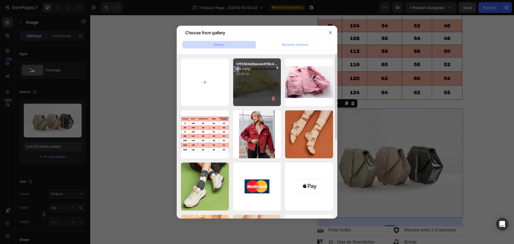
click at [260, 78] on div "H1f3584d2baca44118c4...8N.webp 67.56 kb" at bounding box center [257, 82] width 48 height 48
type input "[URL][DOMAIN_NAME]"
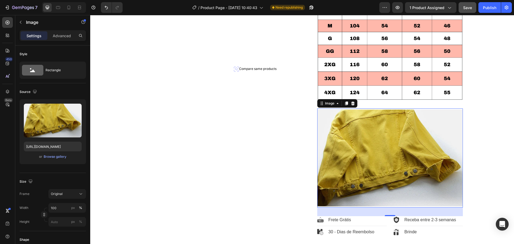
scroll to position [562, 0]
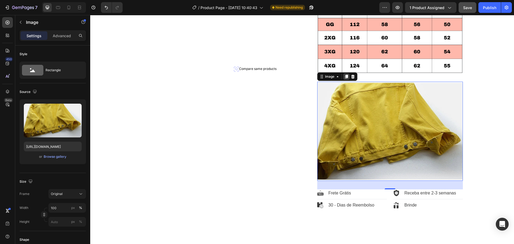
click at [345, 75] on icon at bounding box center [346, 77] width 3 height 4
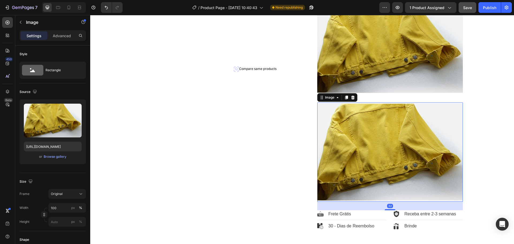
scroll to position [705, 0]
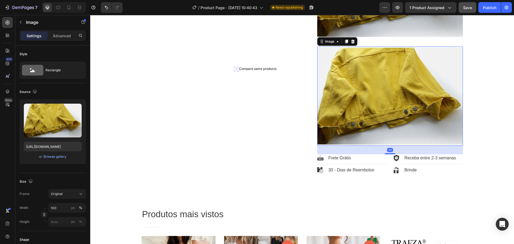
click at [373, 138] on div "Image 32" at bounding box center [390, 96] width 146 height 99
click at [56, 157] on div "Browse gallery" at bounding box center [55, 156] width 23 height 5
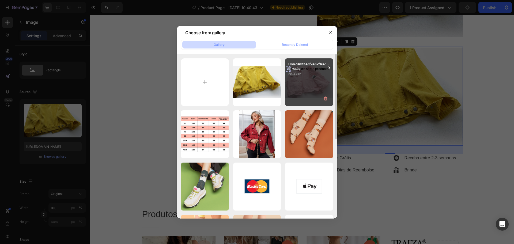
click at [301, 83] on div "H6673c1fa45f7462fb37...9l.webp 58.33 kb" at bounding box center [309, 82] width 48 height 48
type input "[URL][DOMAIN_NAME]"
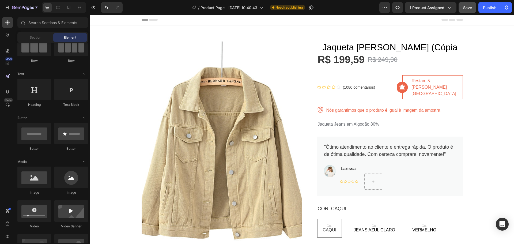
scroll to position [0, 0]
click at [379, 48] on h1 "Jaqueta [PERSON_NAME] (Cópia" at bounding box center [390, 48] width 146 height 12
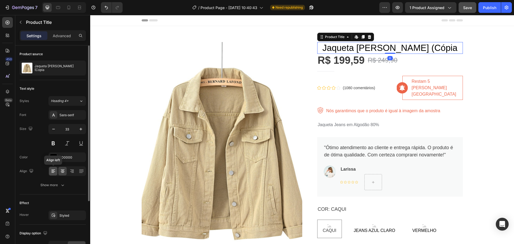
click at [55, 171] on icon at bounding box center [53, 171] width 4 height 1
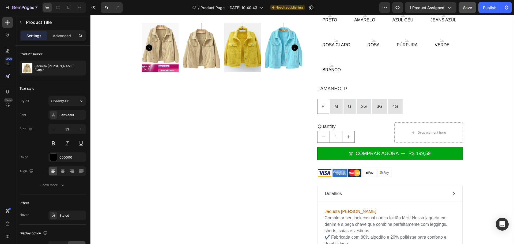
scroll to position [268, 0]
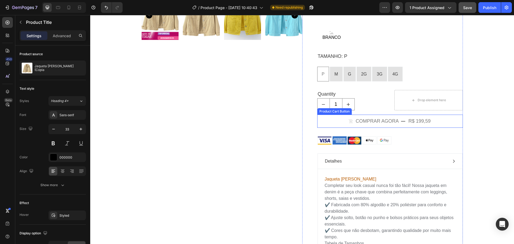
click at [435, 115] on button "comprar agora r$ 199,59" at bounding box center [390, 121] width 146 height 13
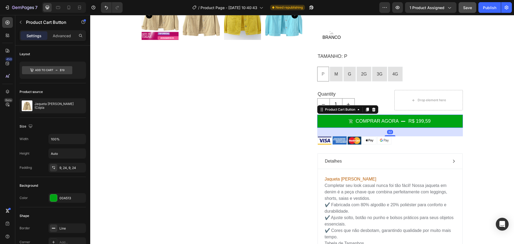
scroll to position [295, 0]
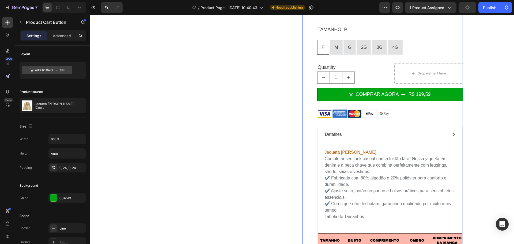
click at [306, 102] on div "Jaqueta [PERSON_NAME] (Cópia Product Title R$ 199,59 Product Price Product Pric…" at bounding box center [382, 167] width 161 height 841
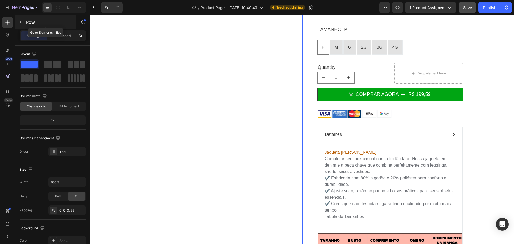
click at [21, 22] on icon "button" at bounding box center [20, 22] width 4 height 4
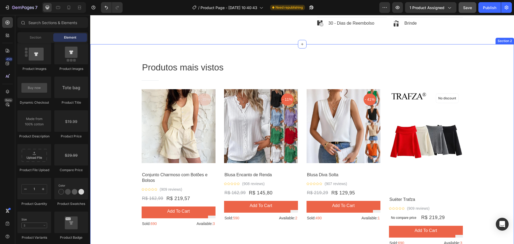
scroll to position [857, 0]
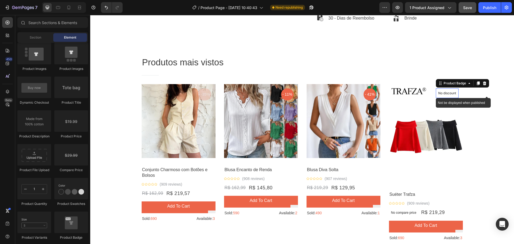
click at [447, 91] on p "No discount" at bounding box center [447, 93] width 18 height 5
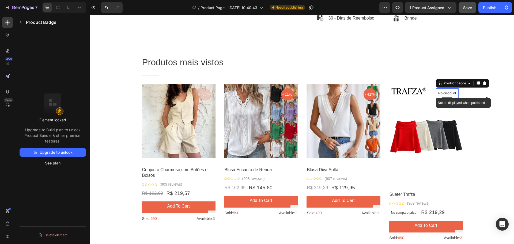
click at [447, 91] on p "No discount" at bounding box center [447, 93] width 18 height 5
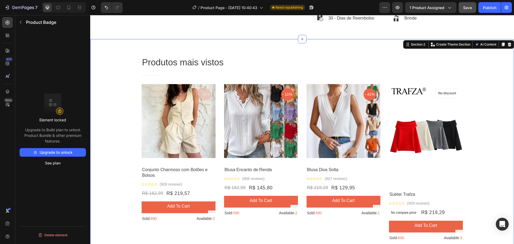
click at [476, 115] on div "Produtos mais vistos Heading Title Line Row Product Images - -35% Product Badge…" at bounding box center [302, 150] width 416 height 189
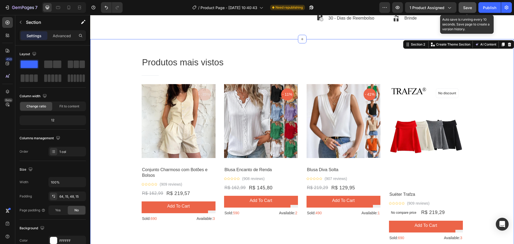
click at [473, 9] on button "Save" at bounding box center [468, 7] width 18 height 11
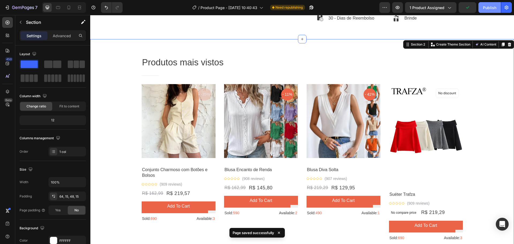
click at [488, 8] on div "Publish" at bounding box center [489, 8] width 13 height 6
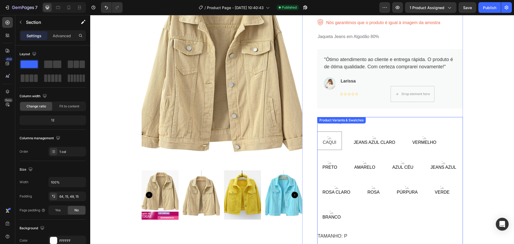
scroll to position [86, 0]
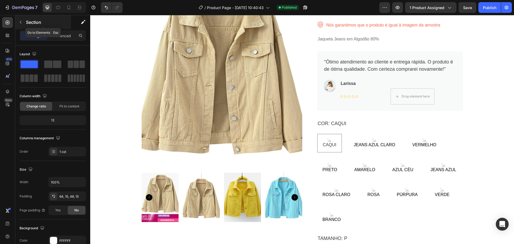
click at [21, 21] on icon "button" at bounding box center [20, 22] width 4 height 4
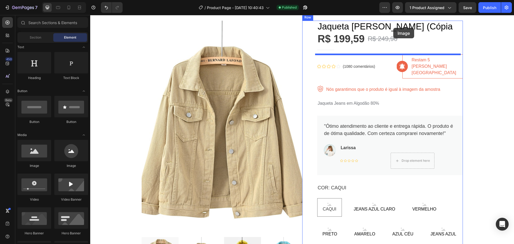
scroll to position [0, 0]
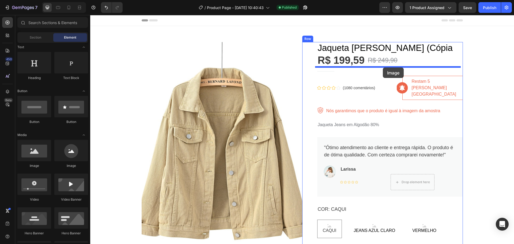
drag, startPoint x: 127, startPoint y: 170, endPoint x: 383, endPoint y: 67, distance: 275.5
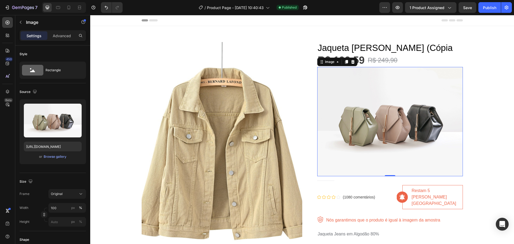
click at [371, 112] on img at bounding box center [390, 121] width 146 height 109
click at [60, 158] on div "Browse gallery" at bounding box center [55, 156] width 23 height 5
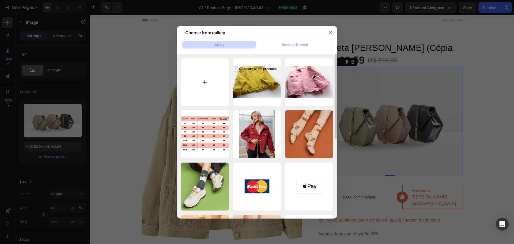
click at [213, 76] on input "file" at bounding box center [205, 82] width 48 height 48
type input "C:\fakepath\Captura de tela [DATE] 123911.png"
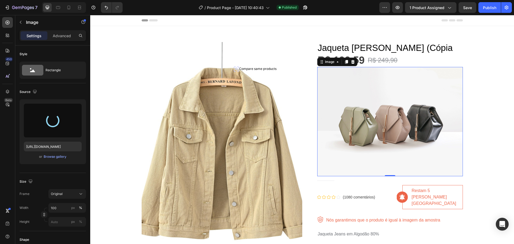
type input "[URL][DOMAIN_NAME]"
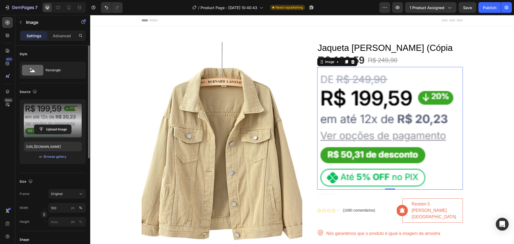
click at [55, 114] on label at bounding box center [53, 121] width 58 height 34
click at [55, 125] on input "file" at bounding box center [52, 129] width 37 height 9
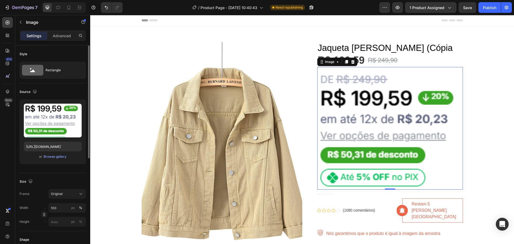
scroll to position [54, 0]
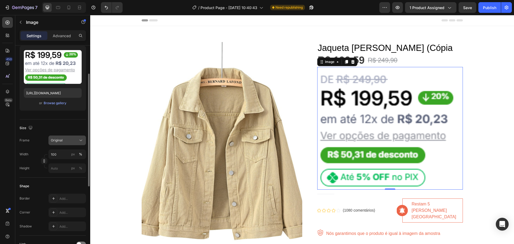
click at [62, 140] on span "Original" at bounding box center [57, 140] width 12 height 5
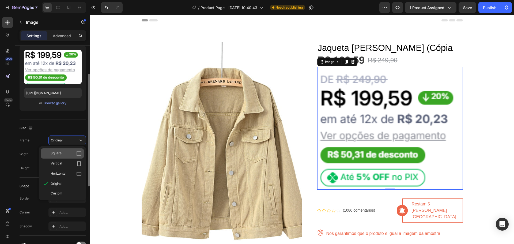
click at [64, 155] on div "Square" at bounding box center [66, 153] width 31 height 5
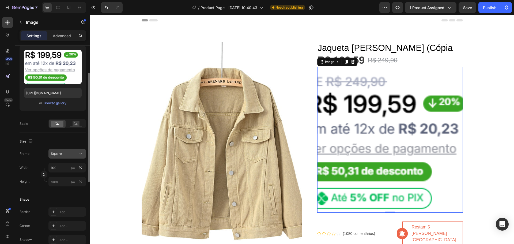
click at [66, 153] on div "Square" at bounding box center [64, 153] width 26 height 5
click at [62, 178] on span "Vertical" at bounding box center [57, 176] width 12 height 5
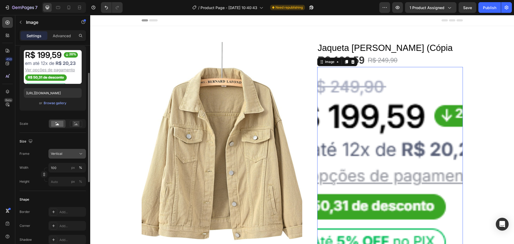
click at [67, 153] on div "Vertical" at bounding box center [64, 153] width 26 height 5
click at [65, 197] on div "Original" at bounding box center [66, 197] width 31 height 5
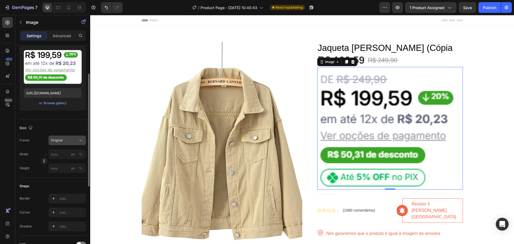
click at [64, 143] on div "Original" at bounding box center [67, 140] width 33 height 5
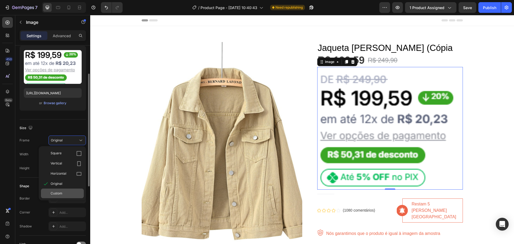
click at [62, 193] on span "Custom" at bounding box center [57, 193] width 12 height 5
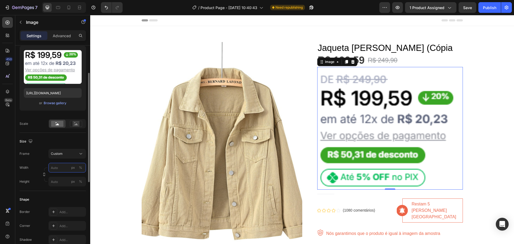
scroll to position [107, 0]
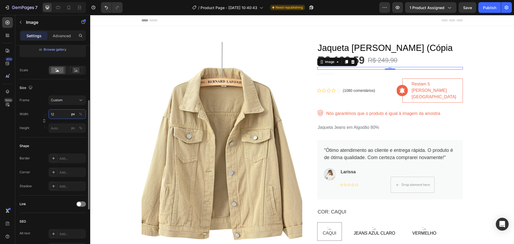
type input "1"
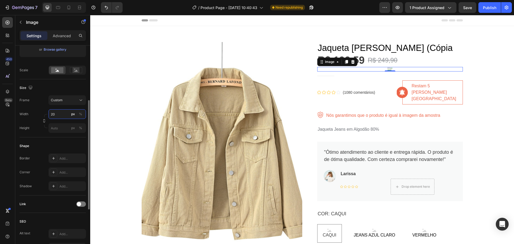
type input "200"
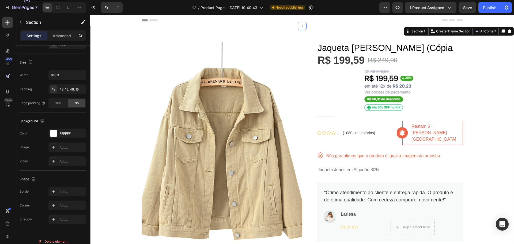
scroll to position [0, 0]
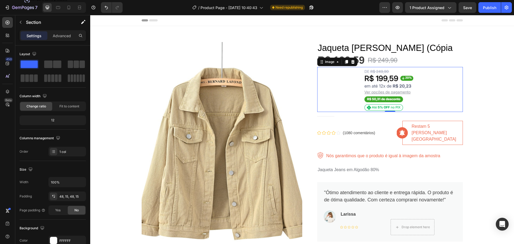
click at [390, 88] on img at bounding box center [390, 89] width 54 height 45
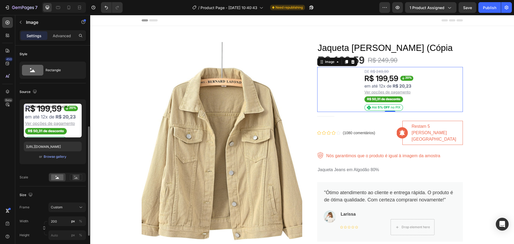
scroll to position [54, 0]
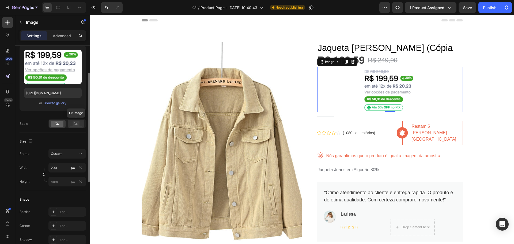
click at [72, 125] on icon at bounding box center [76, 124] width 12 height 6
click at [57, 123] on rect at bounding box center [57, 124] width 12 height 6
click at [77, 123] on rect at bounding box center [76, 123] width 7 height 5
click at [55, 122] on rect at bounding box center [57, 124] width 12 height 6
click at [71, 152] on div "Custom" at bounding box center [64, 153] width 26 height 5
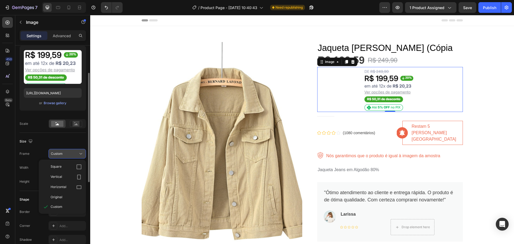
click at [71, 150] on button "Custom" at bounding box center [66, 154] width 37 height 10
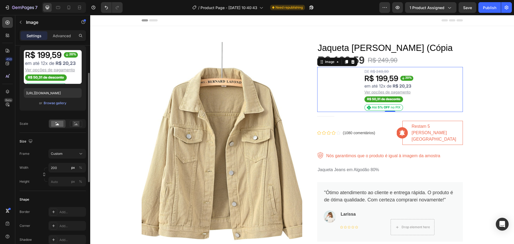
scroll to position [107, 0]
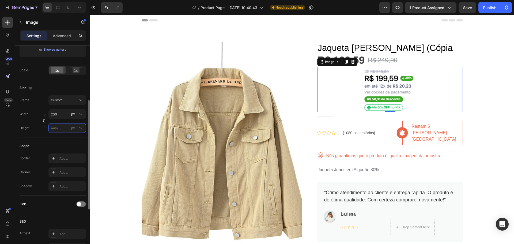
click at [62, 129] on input "px %" at bounding box center [66, 128] width 37 height 10
type input "1"
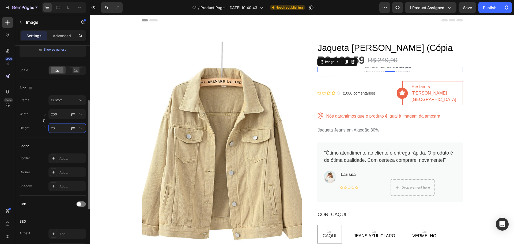
type input "2"
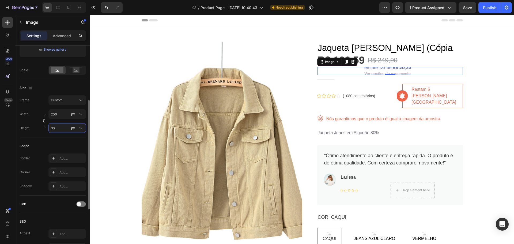
type input "3"
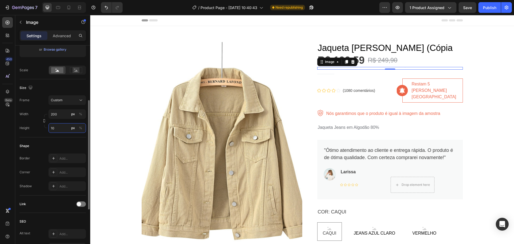
type input "1"
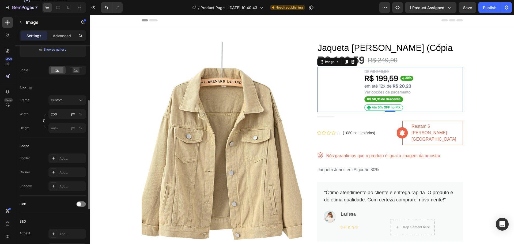
click at [53, 138] on div "Shape Border Add... Corner Add... Shadow Add..." at bounding box center [53, 166] width 66 height 58
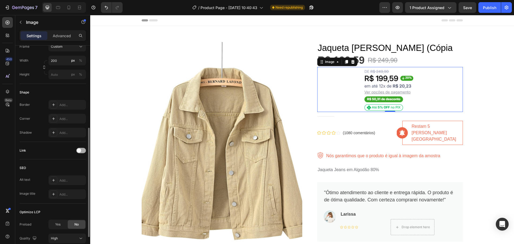
click at [79, 151] on span at bounding box center [79, 150] width 4 height 4
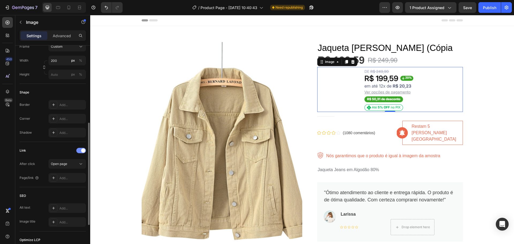
click at [79, 151] on div at bounding box center [81, 150] width 10 height 5
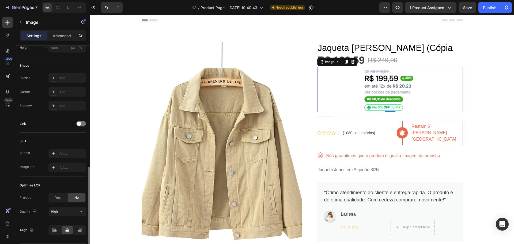
scroll to position [204, 0]
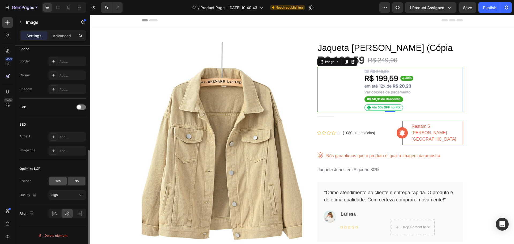
click at [58, 179] on span "Yes" at bounding box center [57, 181] width 5 height 5
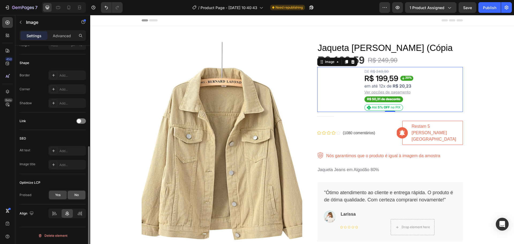
click at [73, 193] on div "No" at bounding box center [77, 195] width 18 height 9
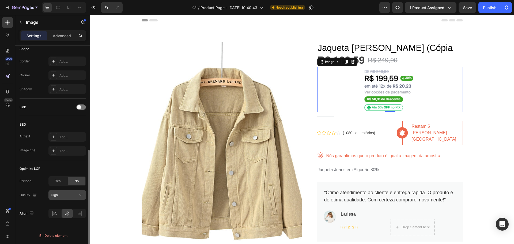
click at [69, 194] on div "High" at bounding box center [64, 195] width 27 height 5
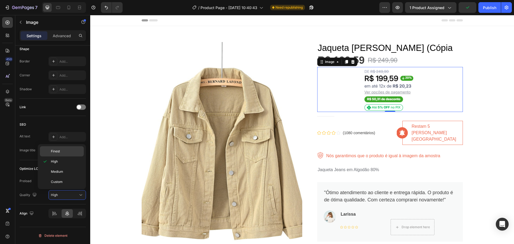
click at [70, 150] on p "Finest" at bounding box center [66, 151] width 31 height 5
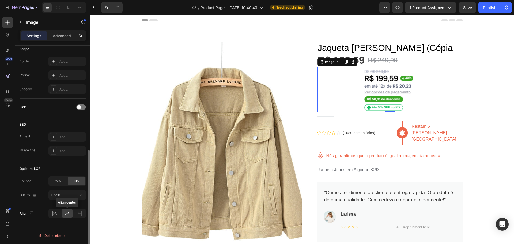
click at [66, 213] on icon at bounding box center [67, 213] width 5 height 5
click at [50, 212] on div at bounding box center [55, 213] width 12 height 9
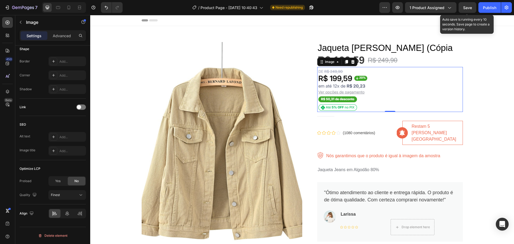
click at [471, 7] on span "Save" at bounding box center [467, 7] width 9 height 5
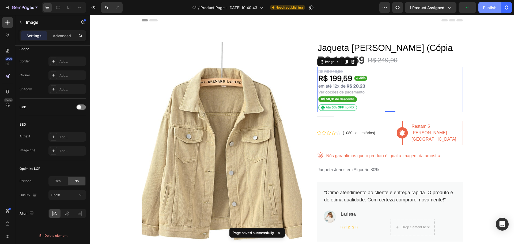
click at [487, 8] on div "Publish" at bounding box center [489, 8] width 13 height 6
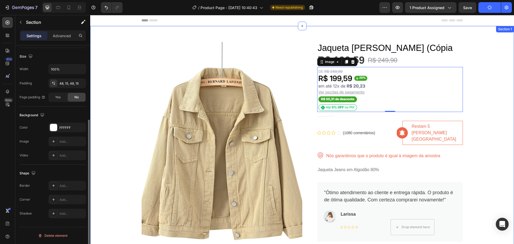
scroll to position [0, 0]
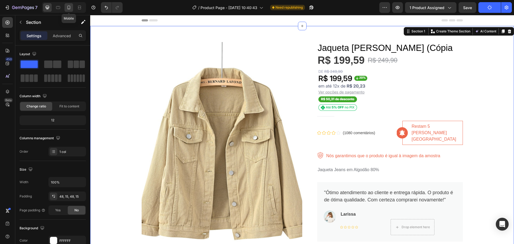
click at [67, 7] on icon at bounding box center [68, 7] width 5 height 5
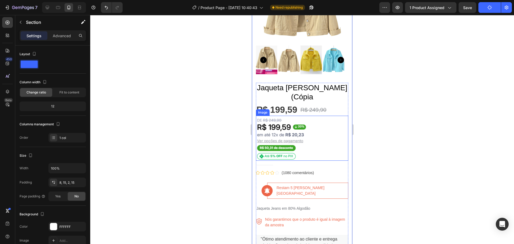
scroll to position [107, 0]
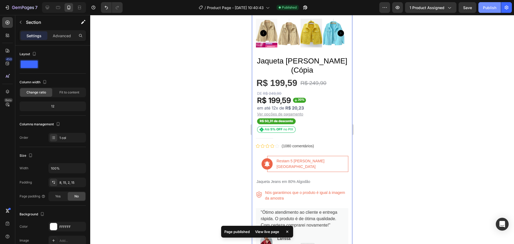
click at [487, 9] on div "Publish" at bounding box center [489, 8] width 13 height 6
click at [59, 8] on icon at bounding box center [57, 7] width 5 height 5
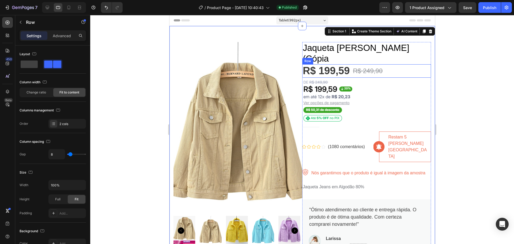
click at [394, 64] on div "R$ 199,59 Product Price Product Price R$ 249,90 Product Price Product Price Row" at bounding box center [366, 70] width 129 height 13
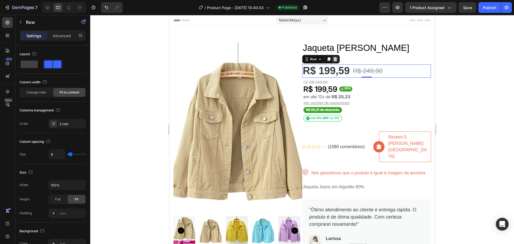
click at [333, 57] on icon at bounding box center [334, 59] width 3 height 4
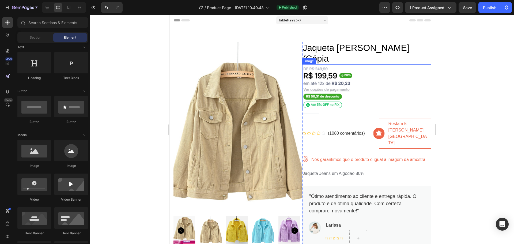
click at [333, 65] on img at bounding box center [329, 86] width 54 height 45
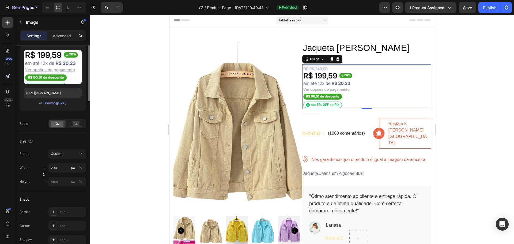
scroll to position [80, 0]
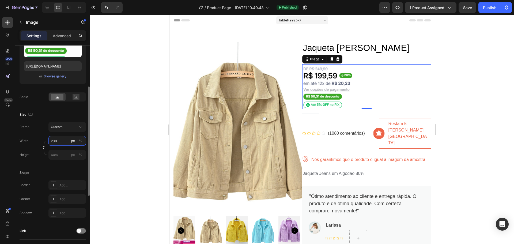
click at [63, 144] on input "200" at bounding box center [66, 141] width 37 height 10
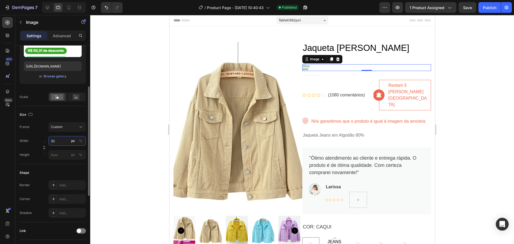
type input "3"
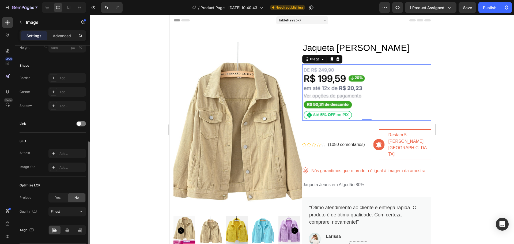
scroll to position [204, 0]
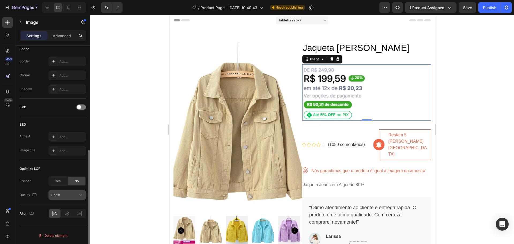
type input "250"
click at [61, 196] on div "Finest" at bounding box center [64, 195] width 27 height 5
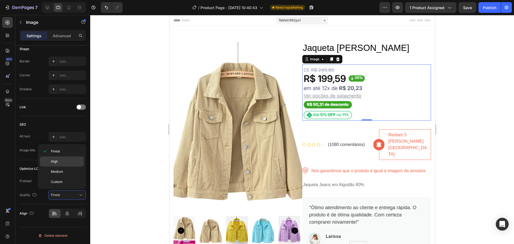
click at [59, 162] on p "High" at bounding box center [66, 161] width 31 height 5
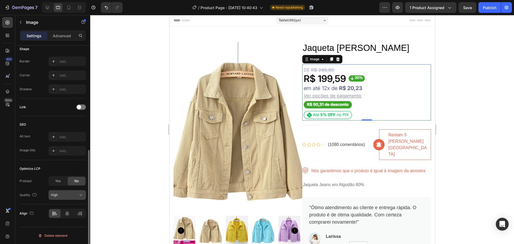
click at [65, 192] on button "High" at bounding box center [66, 195] width 37 height 10
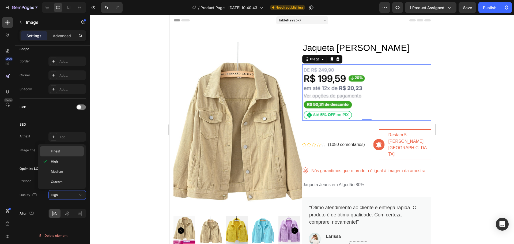
click at [61, 151] on p "Finest" at bounding box center [66, 151] width 31 height 5
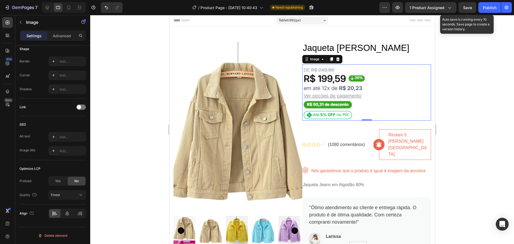
click at [467, 7] on span "Save" at bounding box center [467, 7] width 9 height 5
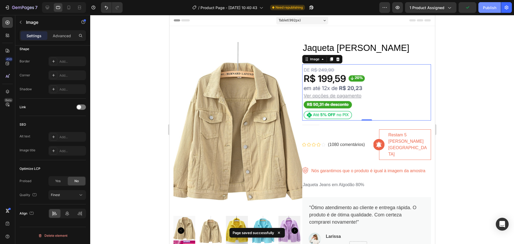
click at [487, 7] on div "Publish" at bounding box center [489, 8] width 13 height 6
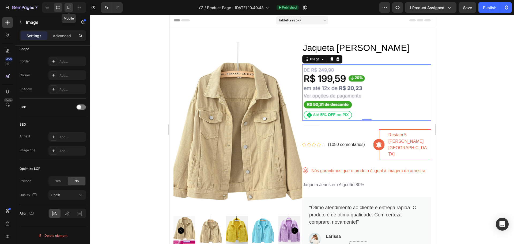
click at [70, 5] on icon at bounding box center [68, 7] width 5 height 5
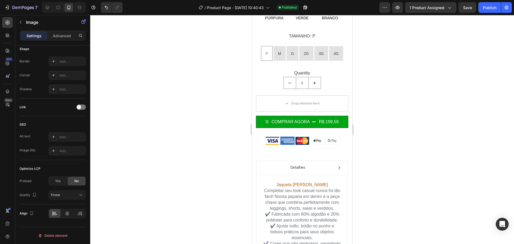
scroll to position [462, 0]
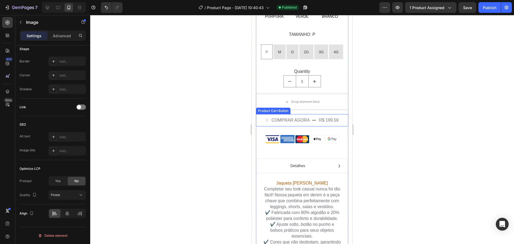
click at [315, 114] on button "comprar agora r$ 199,59" at bounding box center [302, 120] width 92 height 12
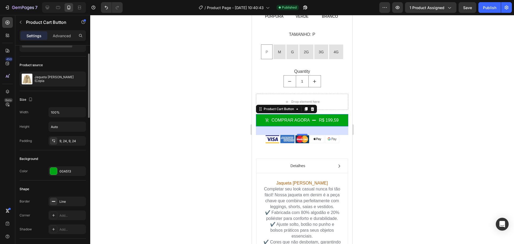
scroll to position [54, 0]
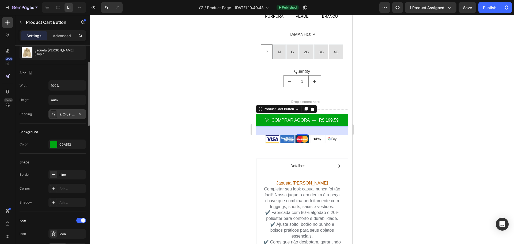
click at [69, 116] on div "9, 24, 9, 24" at bounding box center [67, 114] width 16 height 5
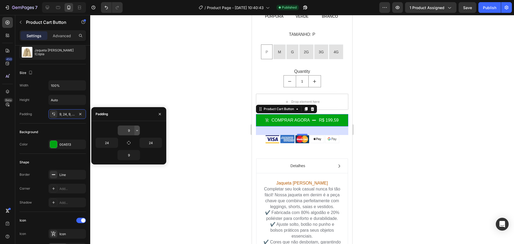
click at [137, 131] on icon "button" at bounding box center [137, 130] width 4 height 4
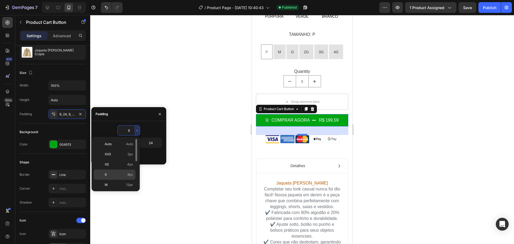
click at [120, 176] on p "S 8px" at bounding box center [119, 174] width 28 height 5
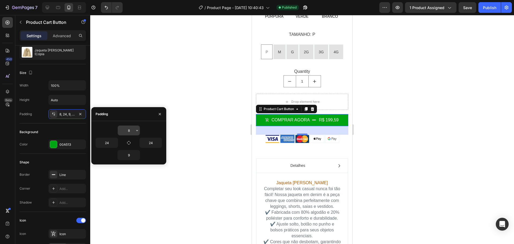
click at [129, 127] on input "8" at bounding box center [129, 131] width 22 height 10
click at [137, 131] on icon "button" at bounding box center [137, 130] width 4 height 4
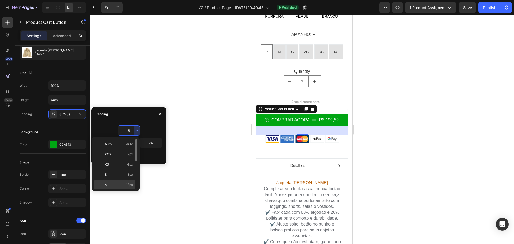
click at [122, 183] on p "M 12px" at bounding box center [119, 184] width 28 height 5
type input "12"
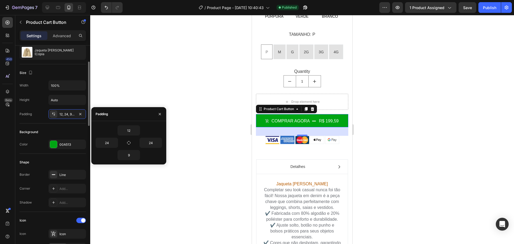
click at [62, 132] on div "Background" at bounding box center [53, 132] width 66 height 9
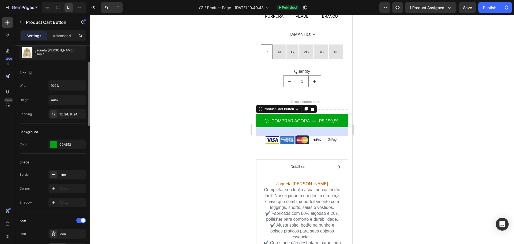
scroll to position [107, 0]
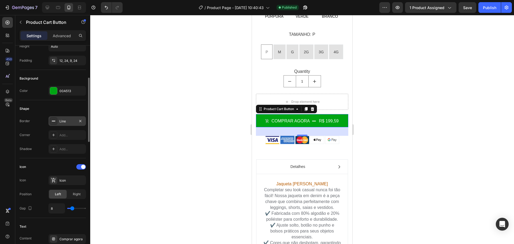
click at [64, 122] on div "Line" at bounding box center [67, 121] width 16 height 5
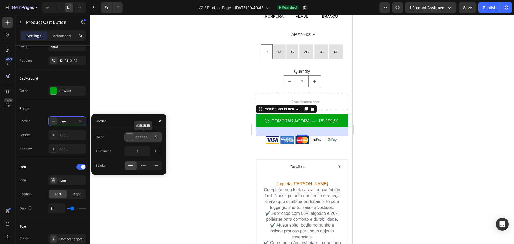
click at [142, 137] on div "3B3B3B" at bounding box center [143, 137] width 16 height 5
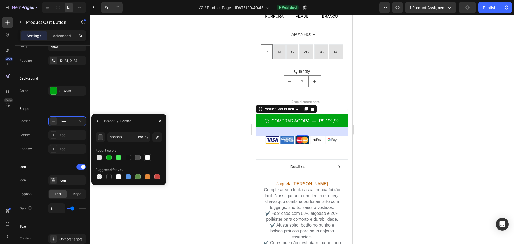
click at [148, 157] on div at bounding box center [147, 157] width 5 height 5
type input "FFFFFF"
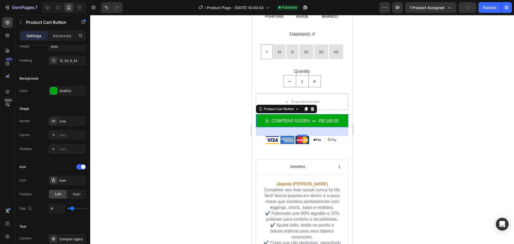
click at [173, 143] on div at bounding box center [302, 129] width 424 height 229
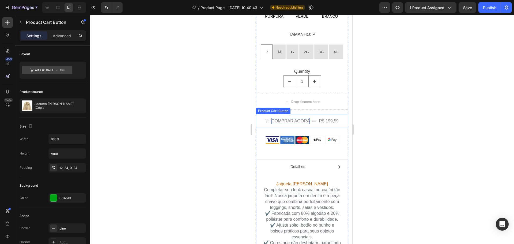
click at [294, 118] on div "comprar agora" at bounding box center [291, 121] width 38 height 6
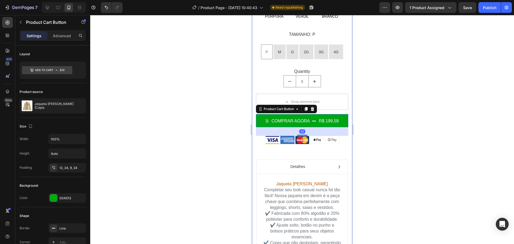
click at [214, 113] on div at bounding box center [302, 129] width 424 height 229
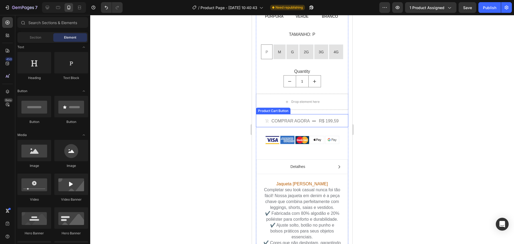
click at [320, 117] on div "r$ 199,59" at bounding box center [328, 120] width 21 height 7
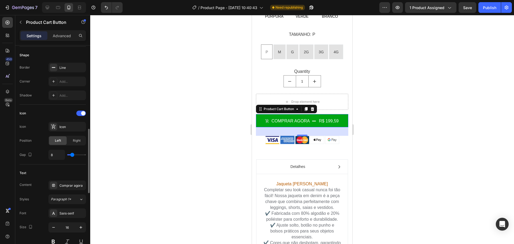
scroll to position [187, 0]
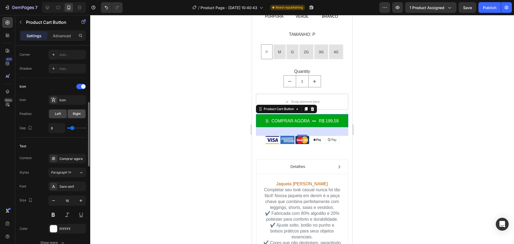
click at [75, 114] on span "Right" at bounding box center [77, 113] width 8 height 5
click at [59, 114] on span "Left" at bounding box center [58, 113] width 6 height 5
drag, startPoint x: 75, startPoint y: 127, endPoint x: 74, endPoint y: 130, distance: 3.1
click at [74, 129] on input "range" at bounding box center [76, 127] width 19 height 1
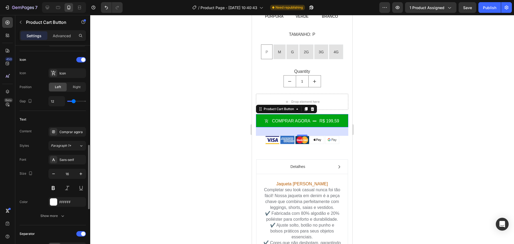
scroll to position [241, 0]
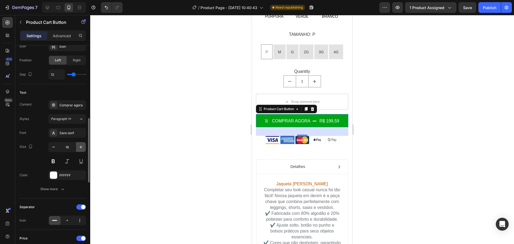
click at [81, 148] on icon "button" at bounding box center [81, 147] width 3 height 3
click at [55, 148] on icon "button" at bounding box center [53, 146] width 5 height 5
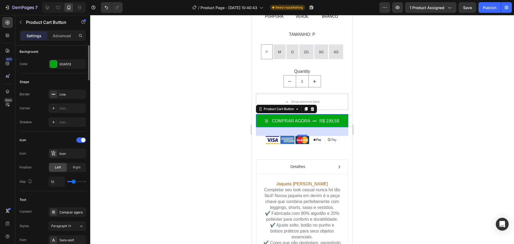
scroll to position [54, 0]
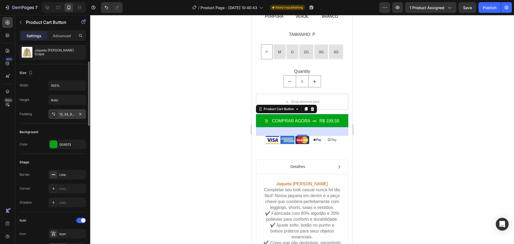
click at [65, 114] on div "12, 24, 9, 24" at bounding box center [67, 114] width 16 height 5
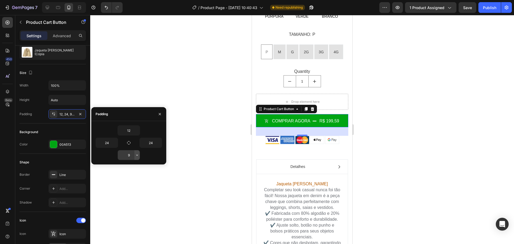
click at [136, 154] on icon "button" at bounding box center [137, 155] width 4 height 4
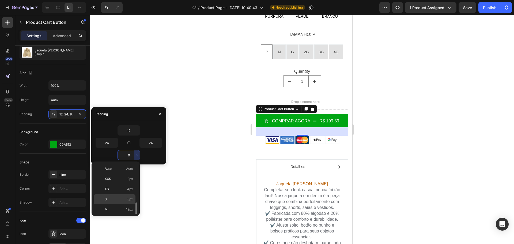
scroll to position [27, 0]
click at [128, 194] on span "16px" at bounding box center [129, 192] width 7 height 5
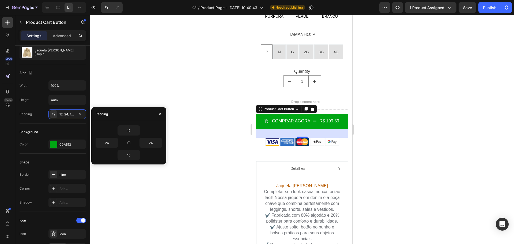
click at [222, 131] on div at bounding box center [302, 129] width 424 height 229
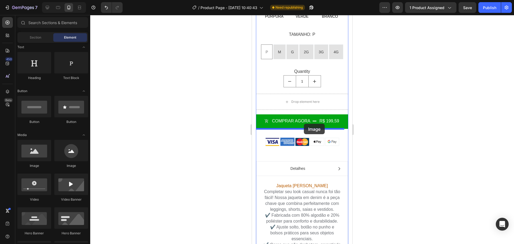
drag, startPoint x: 291, startPoint y: 169, endPoint x: 304, endPoint y: 124, distance: 46.9
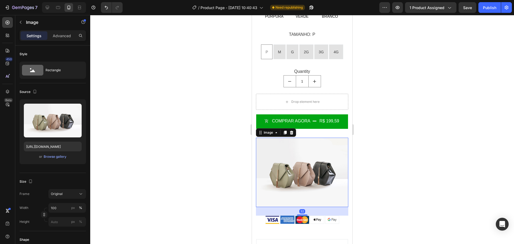
drag, startPoint x: 318, startPoint y: 156, endPoint x: 256, endPoint y: 150, distance: 62.1
click at [318, 156] on img at bounding box center [302, 172] width 92 height 69
click at [52, 157] on div "Browse gallery" at bounding box center [55, 156] width 23 height 5
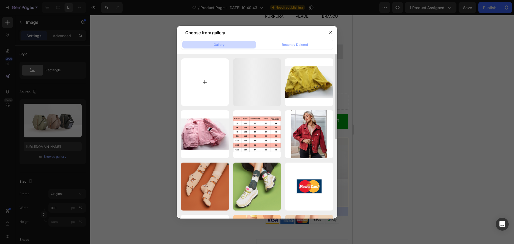
click at [188, 73] on input "file" at bounding box center [205, 82] width 48 height 48
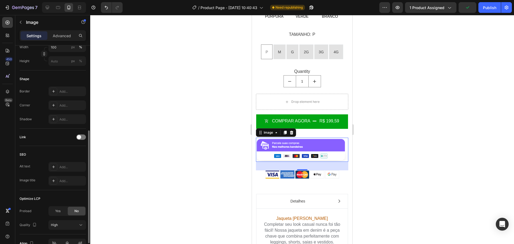
scroll to position [191, 0]
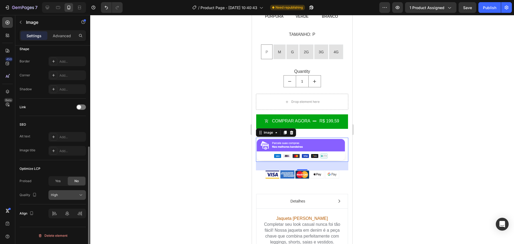
click at [68, 195] on div "High" at bounding box center [64, 195] width 27 height 5
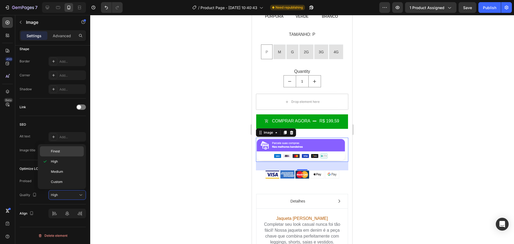
click at [65, 154] on div "Finest" at bounding box center [62, 151] width 44 height 10
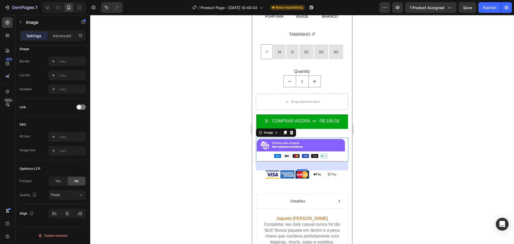
click at [185, 127] on div at bounding box center [302, 129] width 424 height 229
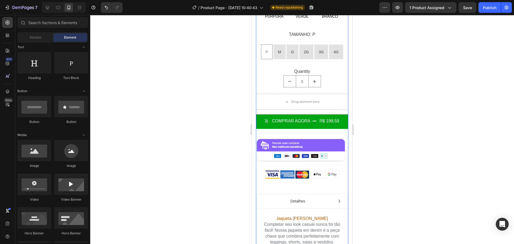
click at [323, 157] on div "Jaqueta [PERSON_NAME] (Cópia Product Title Image Title Line Icon Icon Icon Icon…" at bounding box center [302, 135] width 92 height 868
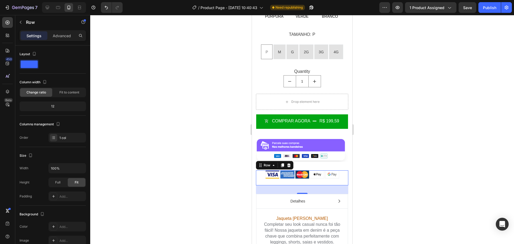
scroll to position [99, 0]
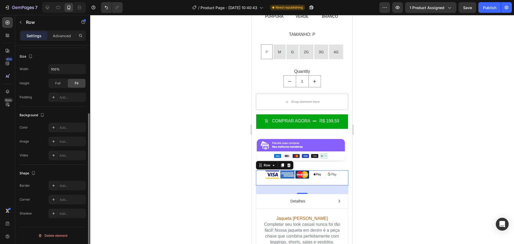
click at [319, 171] on div "Image Image Image Image Image Icon List Hoz" at bounding box center [302, 177] width 92 height 15
click at [290, 163] on icon at bounding box center [289, 165] width 4 height 4
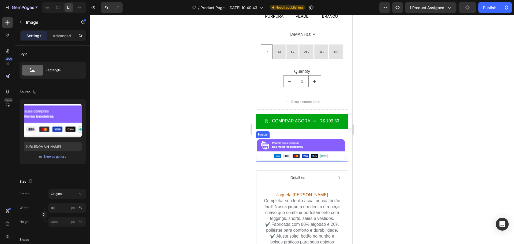
click at [318, 138] on img at bounding box center [302, 150] width 92 height 24
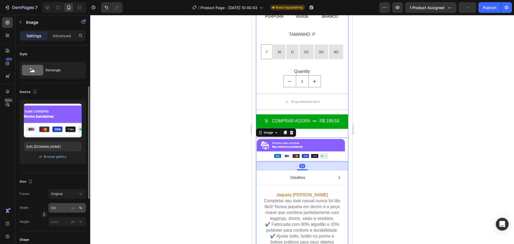
scroll to position [54, 0]
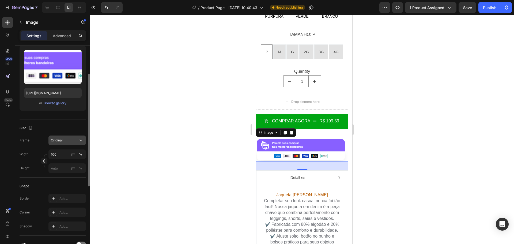
click at [81, 138] on icon at bounding box center [80, 140] width 5 height 5
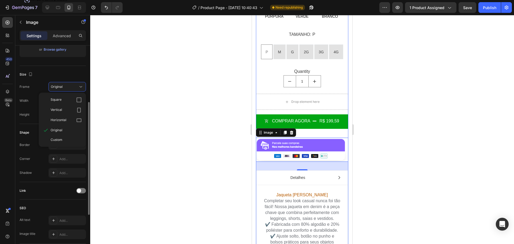
click at [34, 127] on div "Shape Border Add... Corner Add... Shadow Add..." at bounding box center [53, 153] width 66 height 58
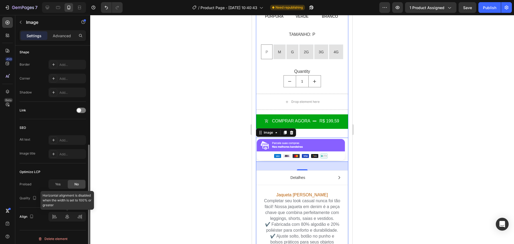
scroll to position [191, 0]
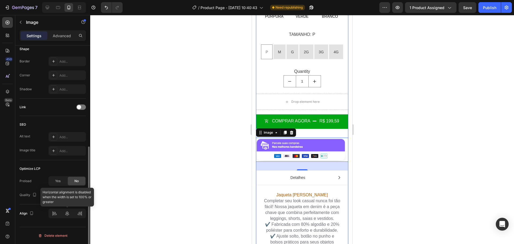
click at [67, 211] on div at bounding box center [66, 214] width 37 height 10
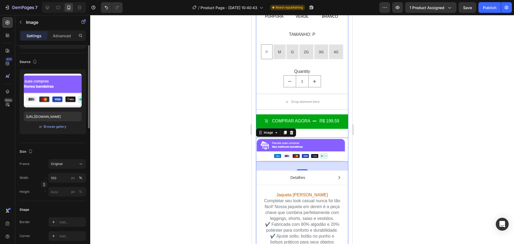
scroll to position [0, 0]
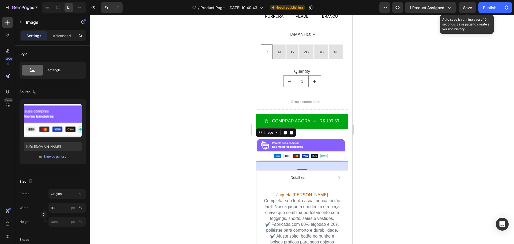
click at [469, 8] on span "Save" at bounding box center [467, 7] width 9 height 5
click at [470, 9] on span "Save" at bounding box center [467, 7] width 9 height 5
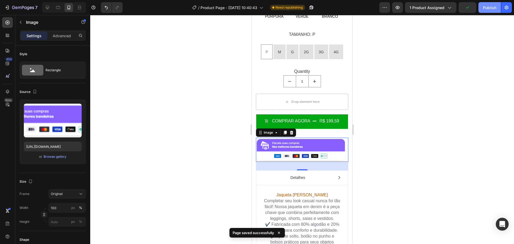
click at [491, 6] on div "Publish" at bounding box center [489, 8] width 13 height 6
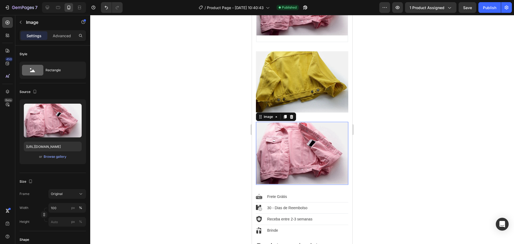
click at [310, 143] on img at bounding box center [302, 153] width 92 height 63
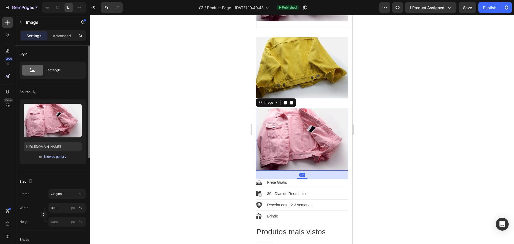
click at [55, 155] on div "Browse gallery" at bounding box center [55, 156] width 23 height 5
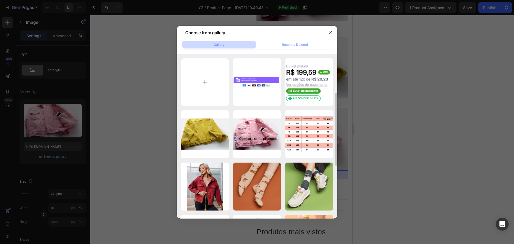
scroll to position [27, 0]
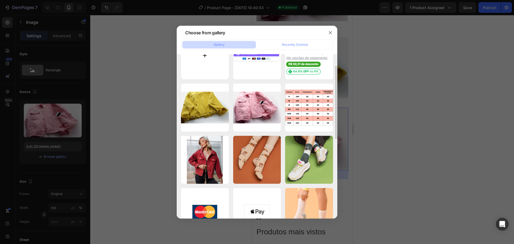
click at [207, 63] on input "file" at bounding box center [205, 56] width 48 height 48
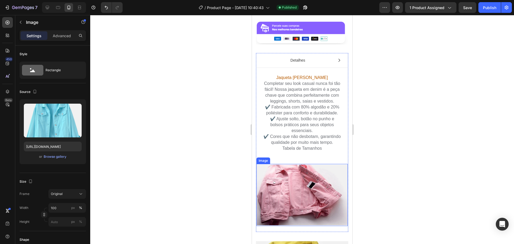
scroll to position [569, 0]
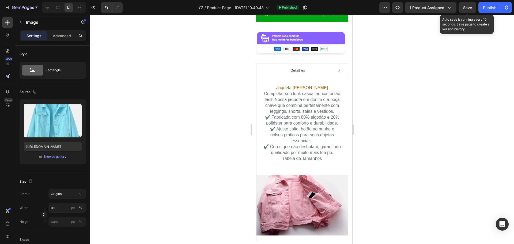
click at [472, 8] on span "Save" at bounding box center [467, 7] width 9 height 5
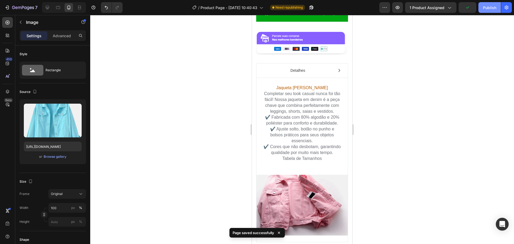
click at [488, 10] on div "Publish" at bounding box center [489, 8] width 13 height 6
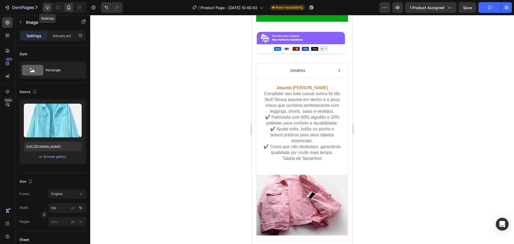
click at [46, 7] on icon at bounding box center [47, 7] width 3 height 3
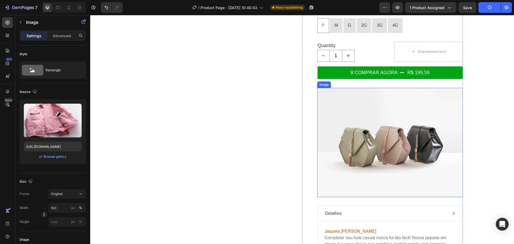
scroll to position [356, 0]
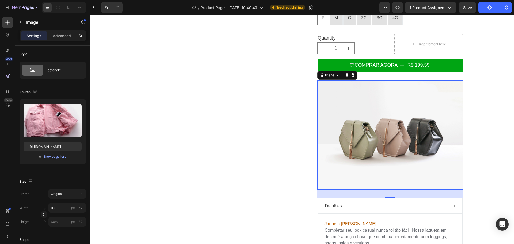
click at [394, 130] on img at bounding box center [390, 134] width 146 height 109
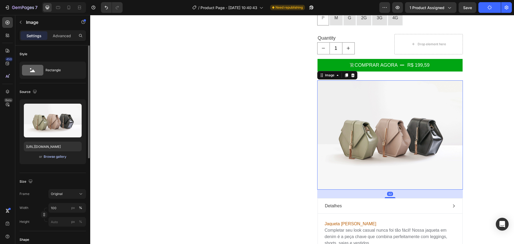
click at [54, 155] on div "Browse gallery" at bounding box center [55, 156] width 23 height 5
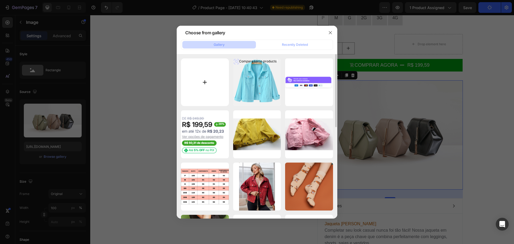
click at [207, 89] on input "file" at bounding box center [205, 82] width 48 height 48
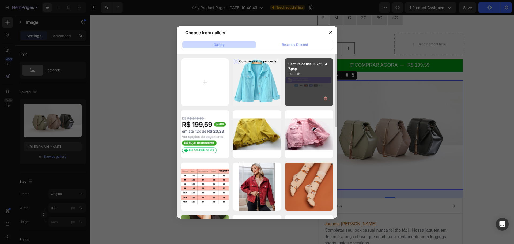
click at [293, 84] on div "Captura de tela 2025-...47.png 14.12 kb" at bounding box center [309, 82] width 48 height 48
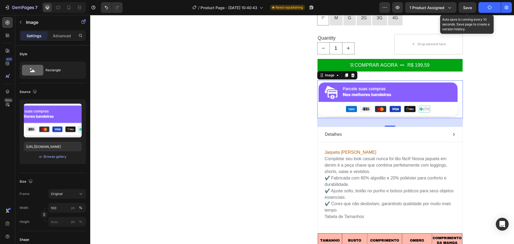
click at [471, 8] on span "Save" at bounding box center [467, 7] width 9 height 5
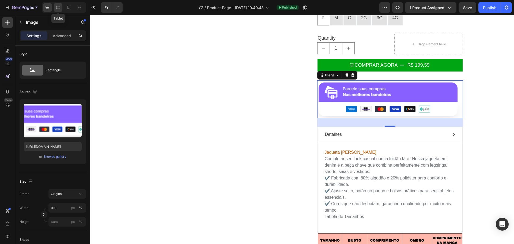
click at [58, 7] on icon at bounding box center [57, 7] width 5 height 5
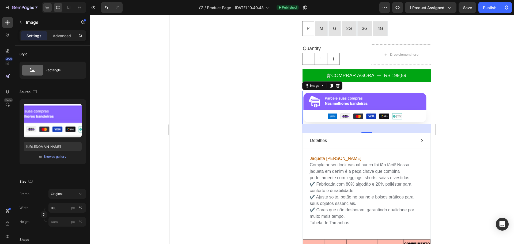
scroll to position [389, 0]
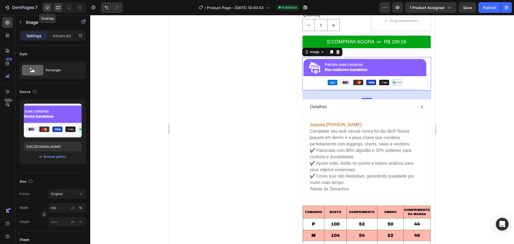
click at [50, 7] on icon at bounding box center [47, 7] width 5 height 5
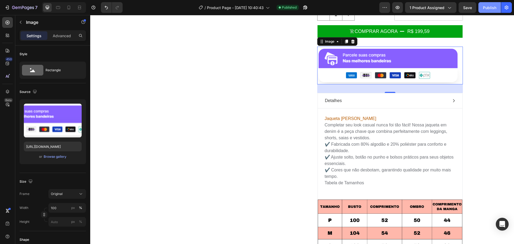
click at [490, 6] on div "Publish" at bounding box center [489, 8] width 13 height 6
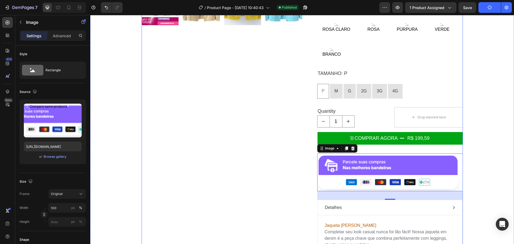
scroll to position [282, 0]
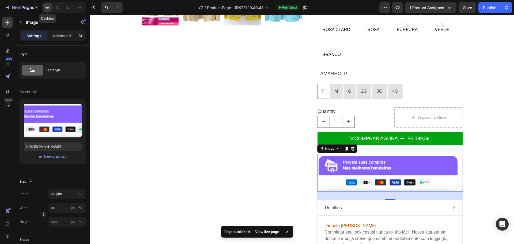
click at [48, 7] on icon at bounding box center [47, 7] width 5 height 5
click at [405, 154] on img at bounding box center [390, 173] width 146 height 38
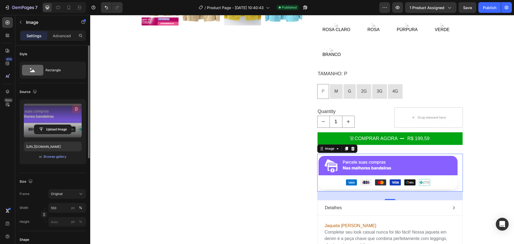
click at [77, 107] on icon "button" at bounding box center [76, 108] width 5 height 5
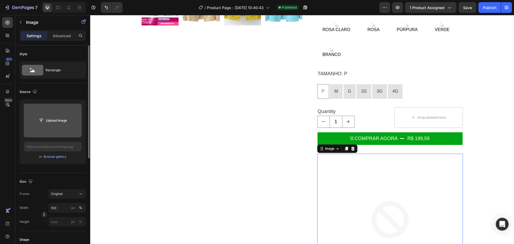
click at [53, 119] on input "file" at bounding box center [52, 120] width 37 height 9
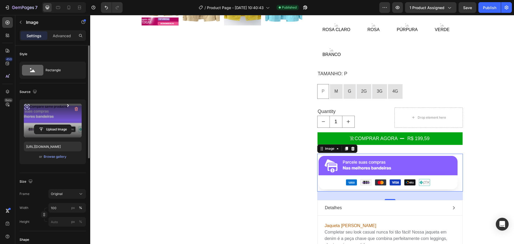
scroll to position [27, 0]
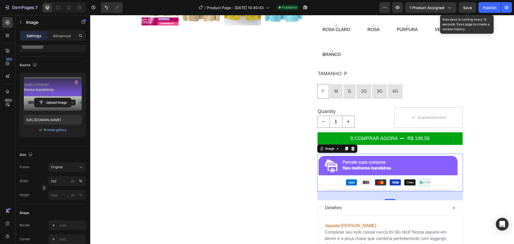
click at [469, 7] on span "Save" at bounding box center [467, 7] width 9 height 5
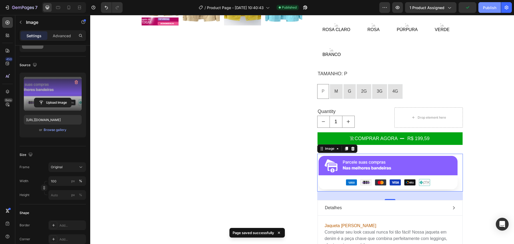
click at [488, 8] on div "Publish" at bounding box center [489, 8] width 13 height 6
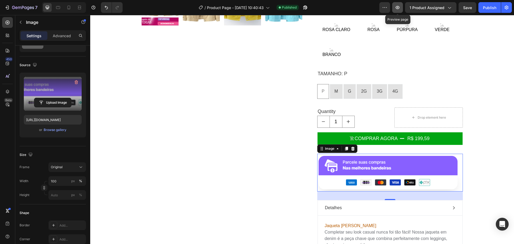
click at [400, 6] on icon "button" at bounding box center [397, 7] width 5 height 5
click at [70, 7] on icon at bounding box center [68, 7] width 5 height 5
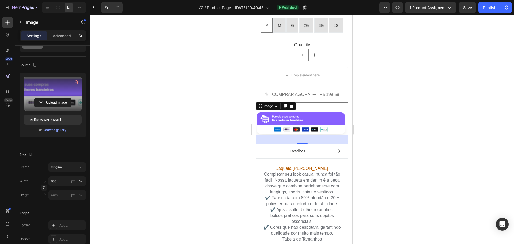
scroll to position [440, 0]
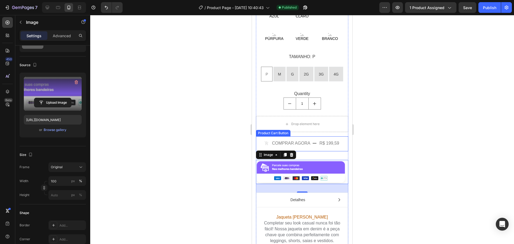
click at [327, 140] on div "r$ 199,59" at bounding box center [329, 143] width 21 height 7
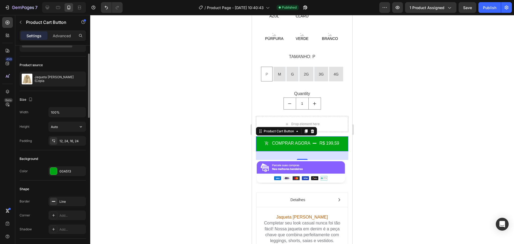
scroll to position [80, 0]
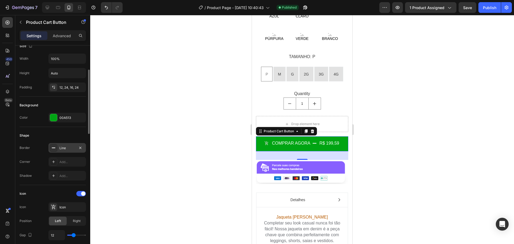
click at [60, 148] on div "Line" at bounding box center [67, 148] width 16 height 5
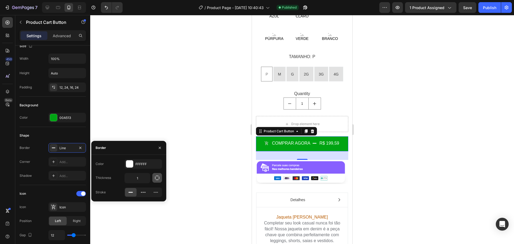
click at [160, 178] on button "button" at bounding box center [157, 178] width 10 height 10
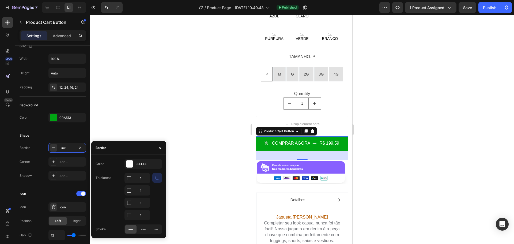
click at [157, 178] on icon "button" at bounding box center [157, 177] width 5 height 5
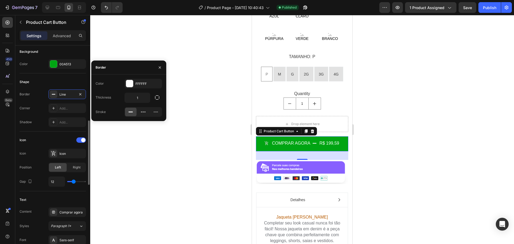
scroll to position [161, 0]
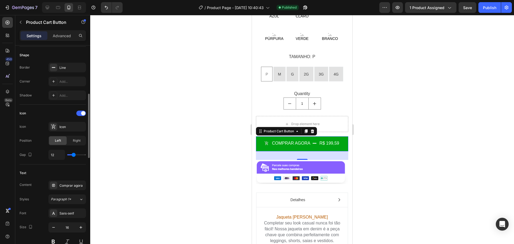
click at [74, 154] on input "range" at bounding box center [76, 154] width 19 height 1
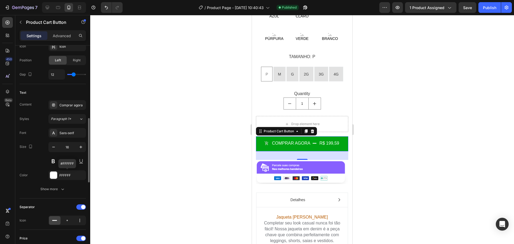
scroll to position [295, 0]
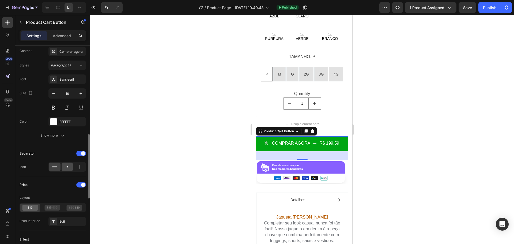
click at [66, 165] on icon at bounding box center [67, 166] width 5 height 5
click at [55, 167] on icon at bounding box center [54, 167] width 5 height 1
click at [67, 168] on icon at bounding box center [67, 166] width 5 height 5
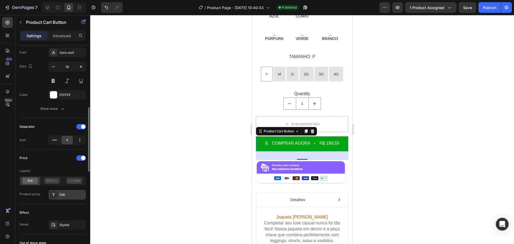
scroll to position [348, 0]
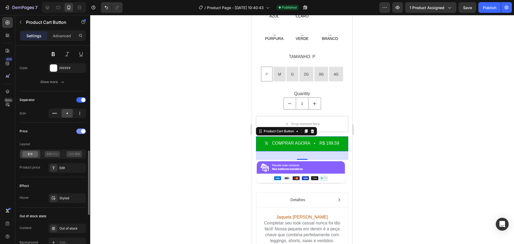
click at [81, 131] on span at bounding box center [83, 131] width 4 height 4
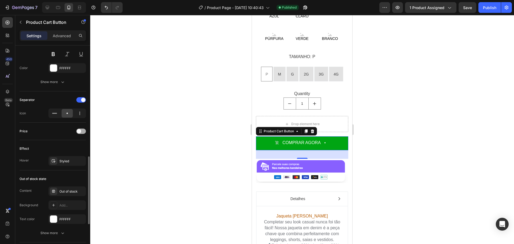
click at [81, 131] on div at bounding box center [81, 131] width 10 height 5
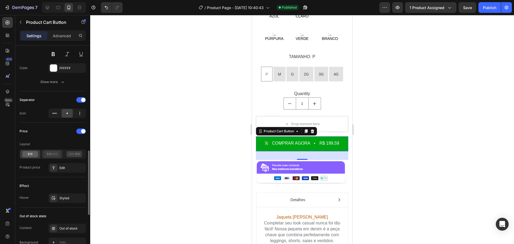
click at [57, 153] on icon at bounding box center [54, 154] width 5 height 2
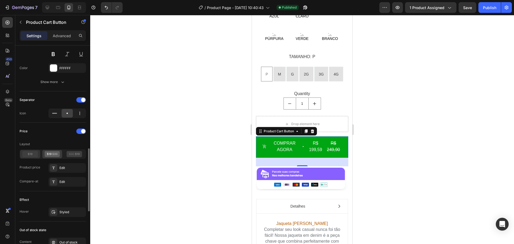
click at [36, 153] on icon at bounding box center [30, 154] width 16 height 6
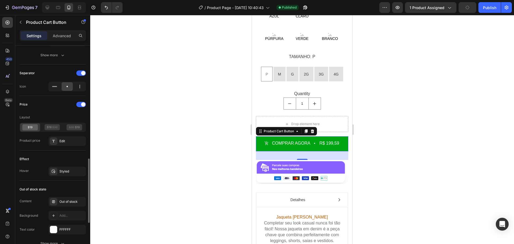
scroll to position [402, 0]
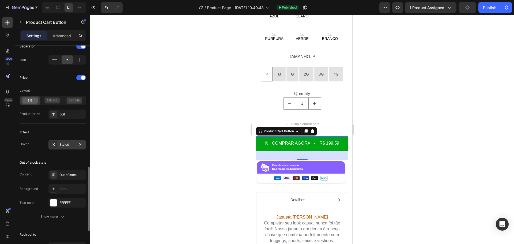
click at [64, 145] on div "Styled" at bounding box center [67, 144] width 16 height 5
click at [37, 149] on div "Hover Styled" at bounding box center [53, 145] width 66 height 10
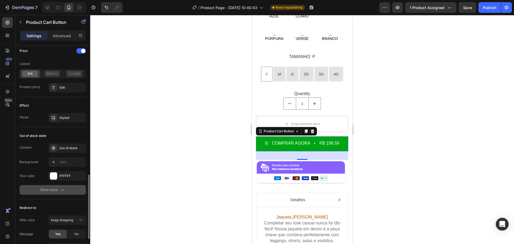
click at [58, 189] on div "Show more" at bounding box center [52, 189] width 25 height 5
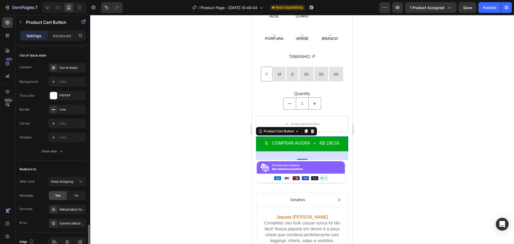
scroll to position [536, 0]
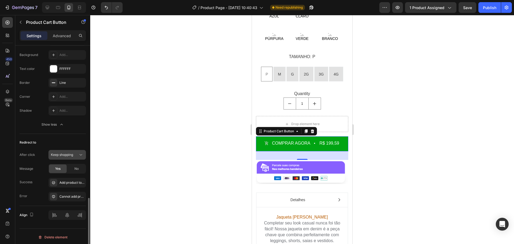
click at [71, 153] on span "Keep shopping" at bounding box center [62, 155] width 22 height 4
click at [68, 177] on span "Go to checkout" at bounding box center [62, 178] width 23 height 5
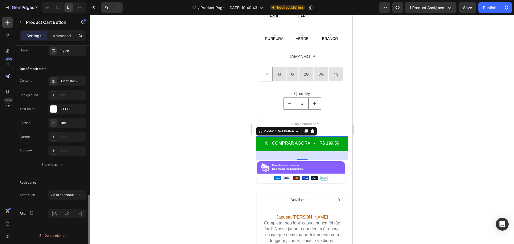
scroll to position [495, 0]
click at [64, 192] on div "Go to checkout" at bounding box center [67, 194] width 33 height 5
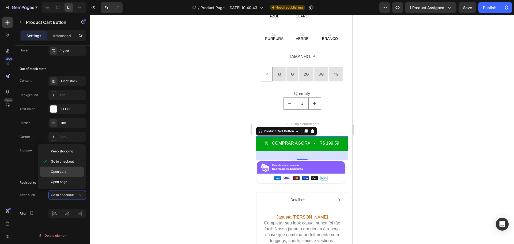
click at [71, 169] on p "Open cart" at bounding box center [66, 171] width 31 height 5
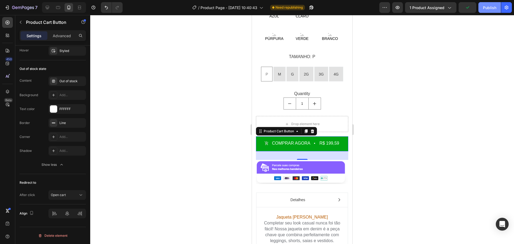
click at [484, 9] on div "Publish" at bounding box center [489, 8] width 13 height 6
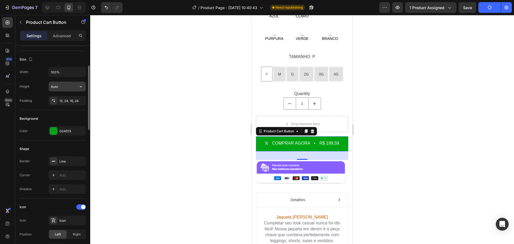
scroll to position [0, 0]
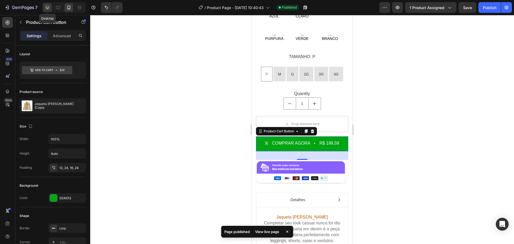
click at [50, 7] on icon at bounding box center [47, 7] width 5 height 5
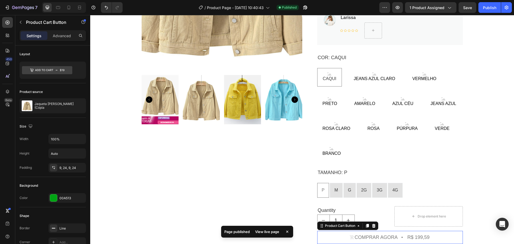
scroll to position [236, 0]
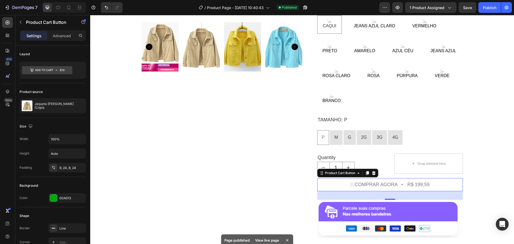
click at [429, 178] on button "comprar agora r$ 199,59" at bounding box center [390, 184] width 146 height 13
click at [418, 180] on div "r$ 199,59" at bounding box center [418, 184] width 23 height 8
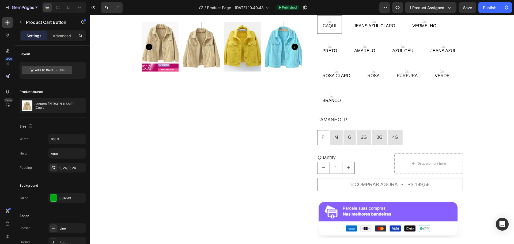
click at [326, 178] on button "comprar agora r$ 199,59" at bounding box center [390, 184] width 146 height 13
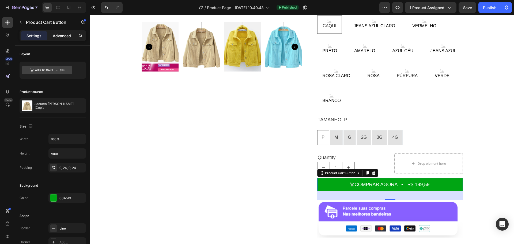
click at [57, 34] on p "Advanced" at bounding box center [62, 36] width 18 height 6
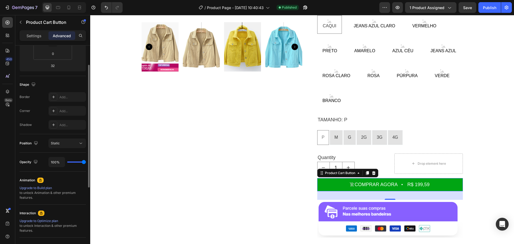
scroll to position [134, 0]
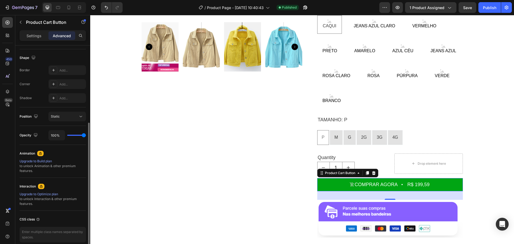
drag, startPoint x: 83, startPoint y: 134, endPoint x: 89, endPoint y: 137, distance: 6.6
click at [86, 136] on input "range" at bounding box center [76, 135] width 19 height 1
click at [74, 117] on div "Static" at bounding box center [64, 116] width 27 height 5
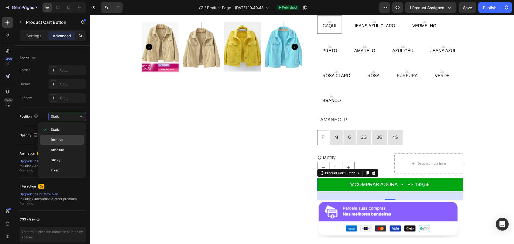
click at [69, 138] on p "Relative" at bounding box center [66, 139] width 31 height 5
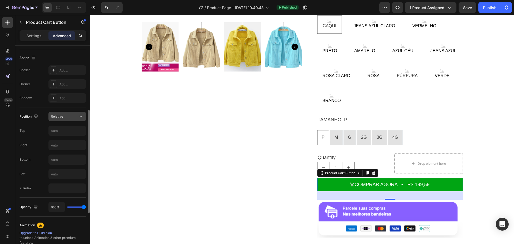
click at [70, 117] on div "Relative" at bounding box center [64, 116] width 27 height 5
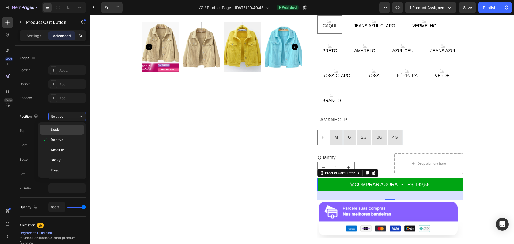
click at [66, 129] on p "Static" at bounding box center [66, 129] width 31 height 5
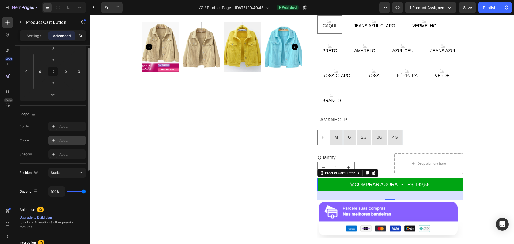
scroll to position [0, 0]
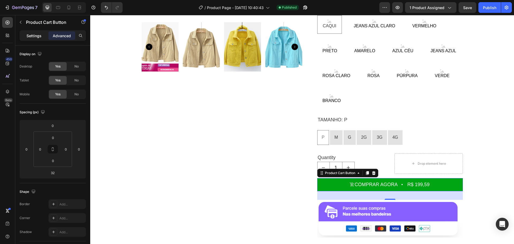
click at [32, 36] on p "Settings" at bounding box center [34, 36] width 15 height 6
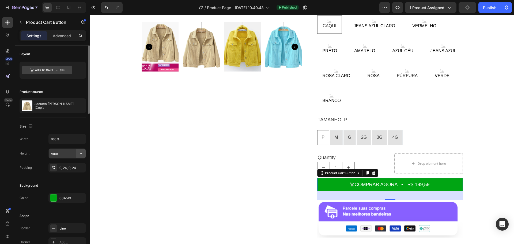
click at [80, 152] on icon "button" at bounding box center [80, 153] width 5 height 5
click at [78, 165] on span "Auto" at bounding box center [77, 167] width 7 height 5
click at [80, 154] on icon "button" at bounding box center [80, 153] width 5 height 5
click at [63, 165] on span "Fit content" at bounding box center [59, 167] width 16 height 5
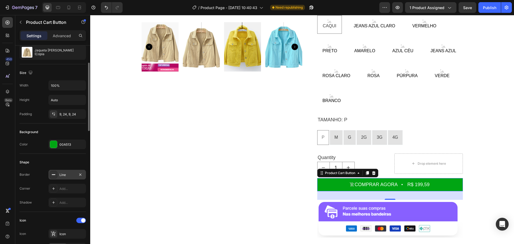
scroll to position [107, 0]
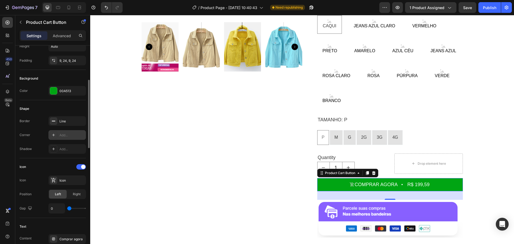
click at [69, 133] on div "Add..." at bounding box center [71, 135] width 25 height 5
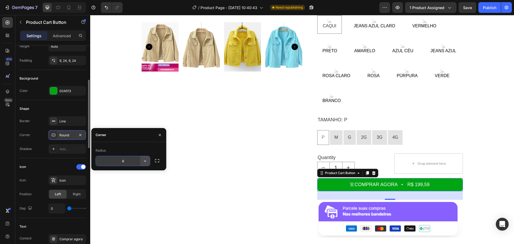
click at [145, 160] on icon "button" at bounding box center [144, 160] width 5 height 5
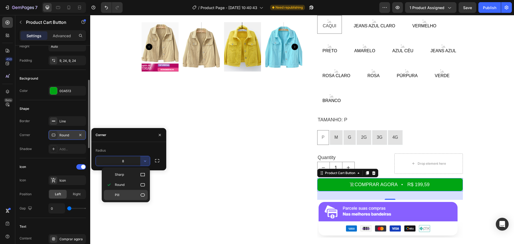
click at [128, 195] on p "Pill" at bounding box center [130, 194] width 31 height 5
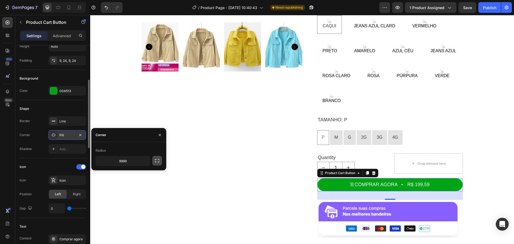
click at [159, 160] on icon "button" at bounding box center [157, 160] width 5 height 5
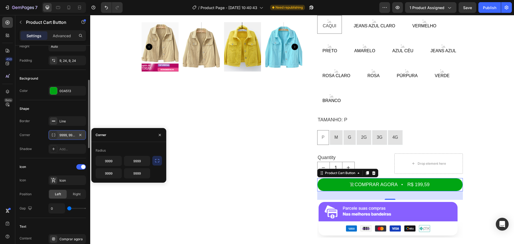
click at [63, 134] on div "9999, 9999, 9999, 9999" at bounding box center [67, 135] width 16 height 5
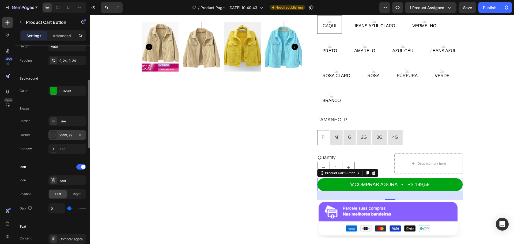
click at [63, 134] on div "9999, 9999, 9999, 9999" at bounding box center [67, 135] width 16 height 5
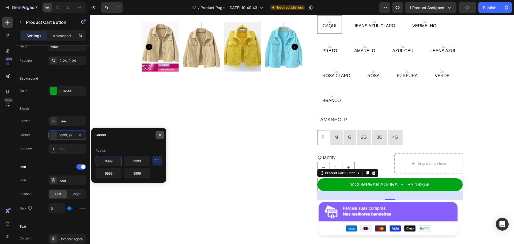
click at [159, 135] on icon "button" at bounding box center [160, 135] width 4 height 4
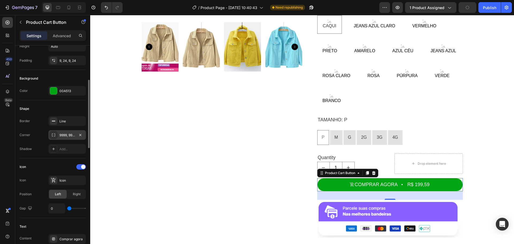
click at [54, 135] on icon at bounding box center [53, 135] width 4 height 4
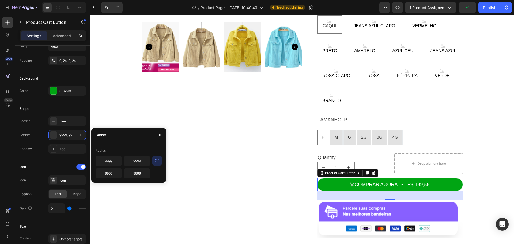
click at [160, 160] on button "button" at bounding box center [157, 161] width 10 height 10
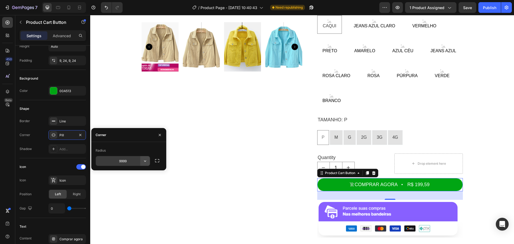
click at [148, 161] on button "button" at bounding box center [145, 161] width 10 height 10
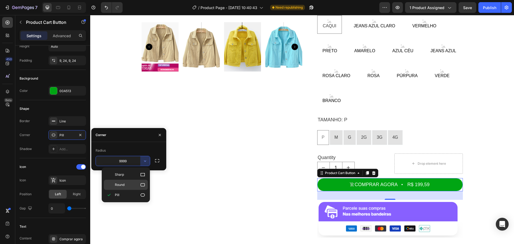
click at [142, 183] on icon at bounding box center [143, 184] width 4 height 3
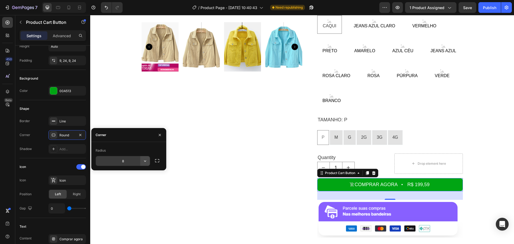
click at [146, 160] on icon "button" at bounding box center [144, 160] width 5 height 5
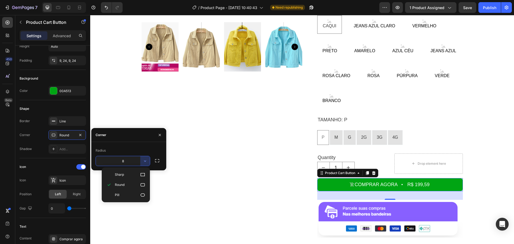
click at [129, 158] on input "8" at bounding box center [123, 161] width 54 height 10
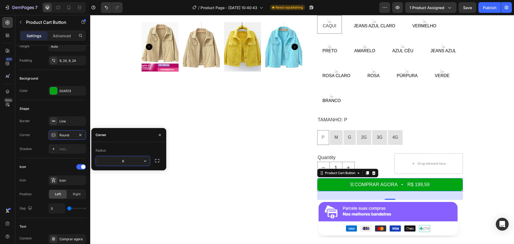
click at [129, 158] on input "8" at bounding box center [123, 161] width 54 height 10
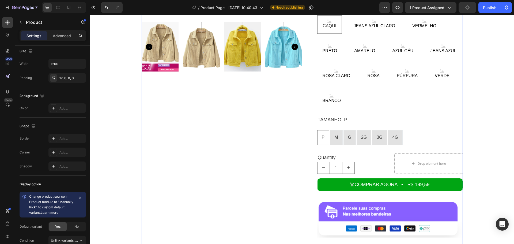
scroll to position [0, 0]
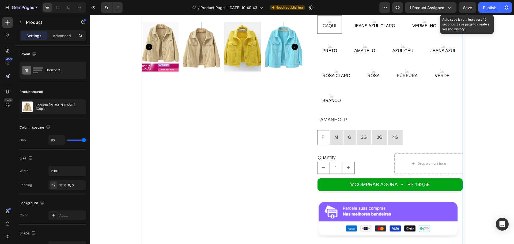
click at [466, 8] on span "Save" at bounding box center [467, 7] width 9 height 5
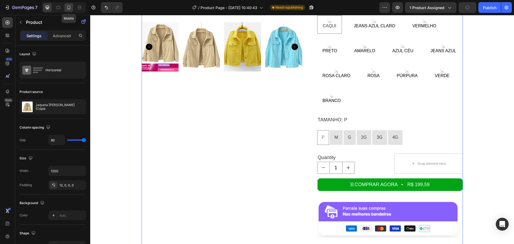
click at [69, 7] on icon at bounding box center [68, 7] width 5 height 5
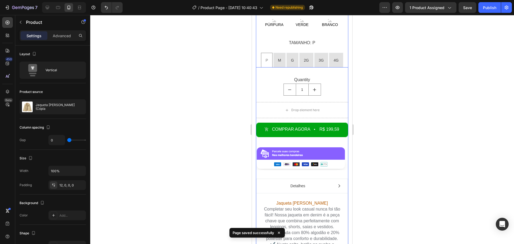
scroll to position [455, 0]
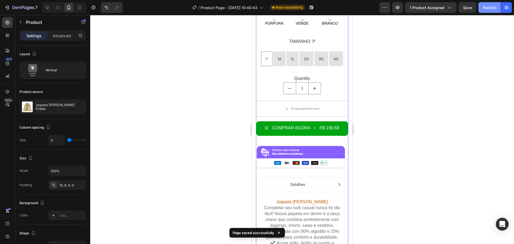
click at [485, 6] on div "Publish" at bounding box center [489, 8] width 13 height 6
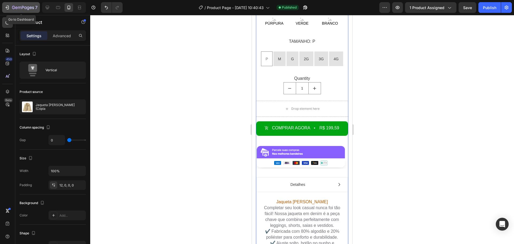
click at [9, 7] on icon "button" at bounding box center [7, 7] width 5 height 5
